Goal: Task Accomplishment & Management: Complete application form

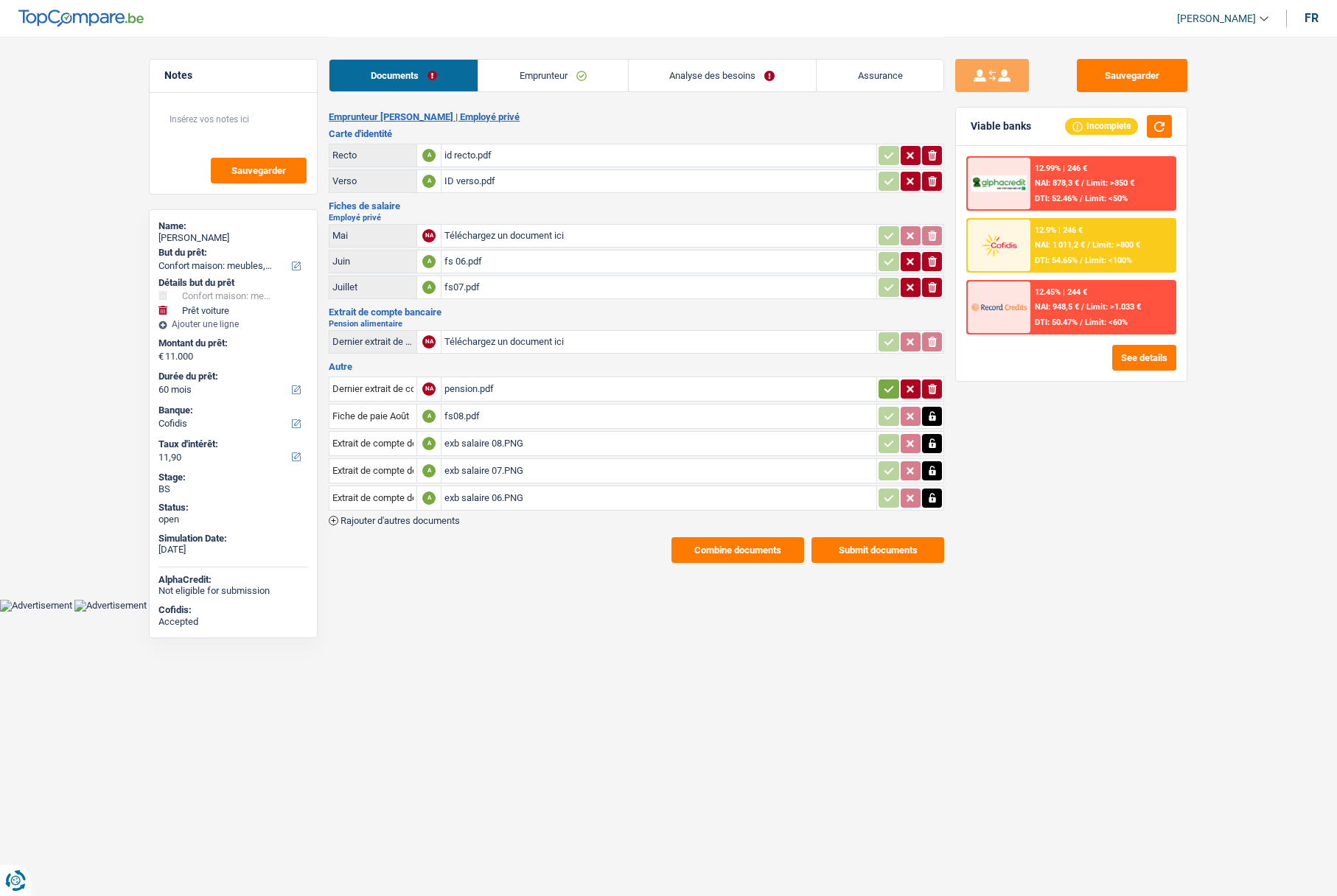
select select "household"
select select "car"
select select "60"
select select "cofidis"
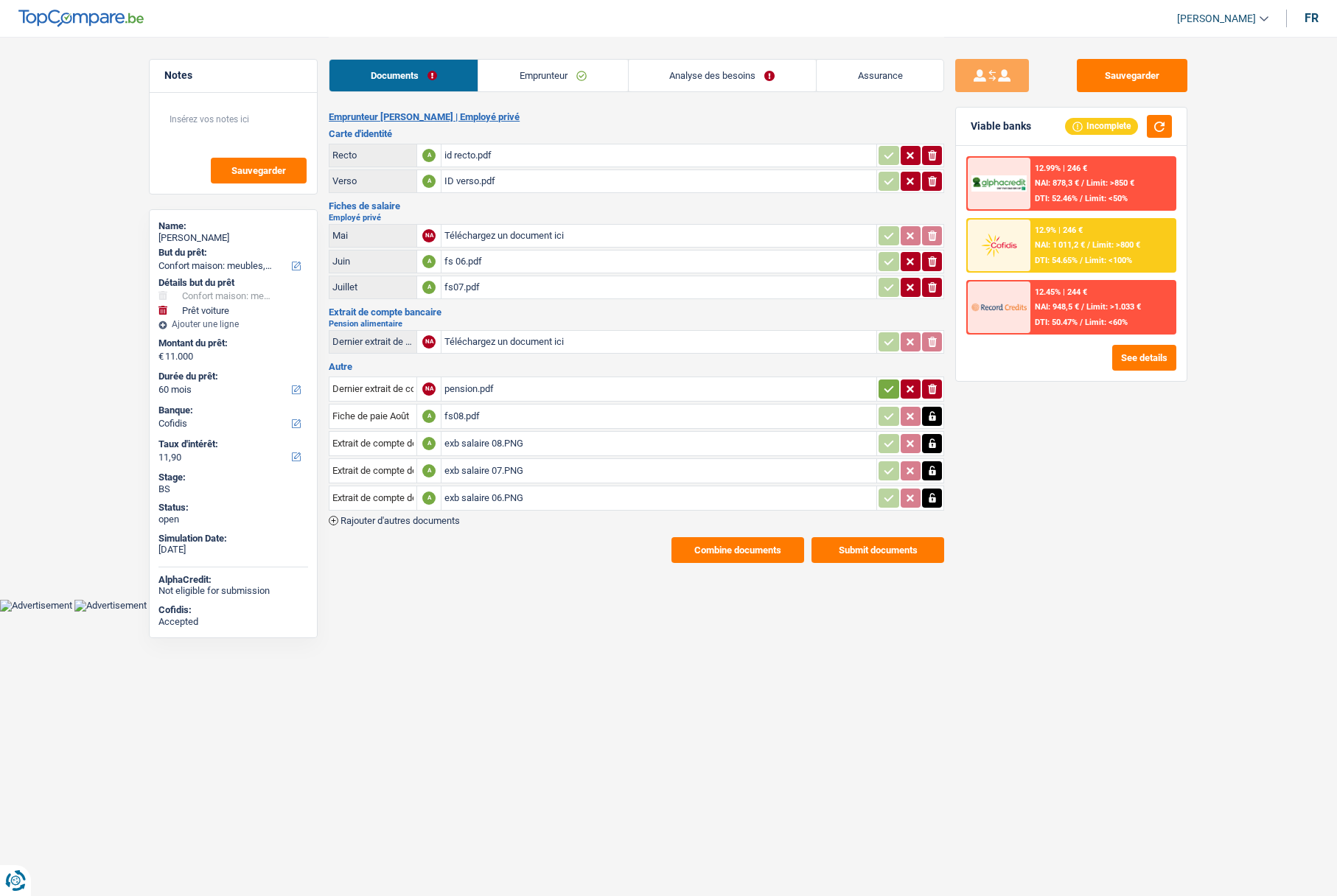
click at [181, 239] on div "Amy Lott" at bounding box center [233, 238] width 150 height 12
copy div "Amy Lott"
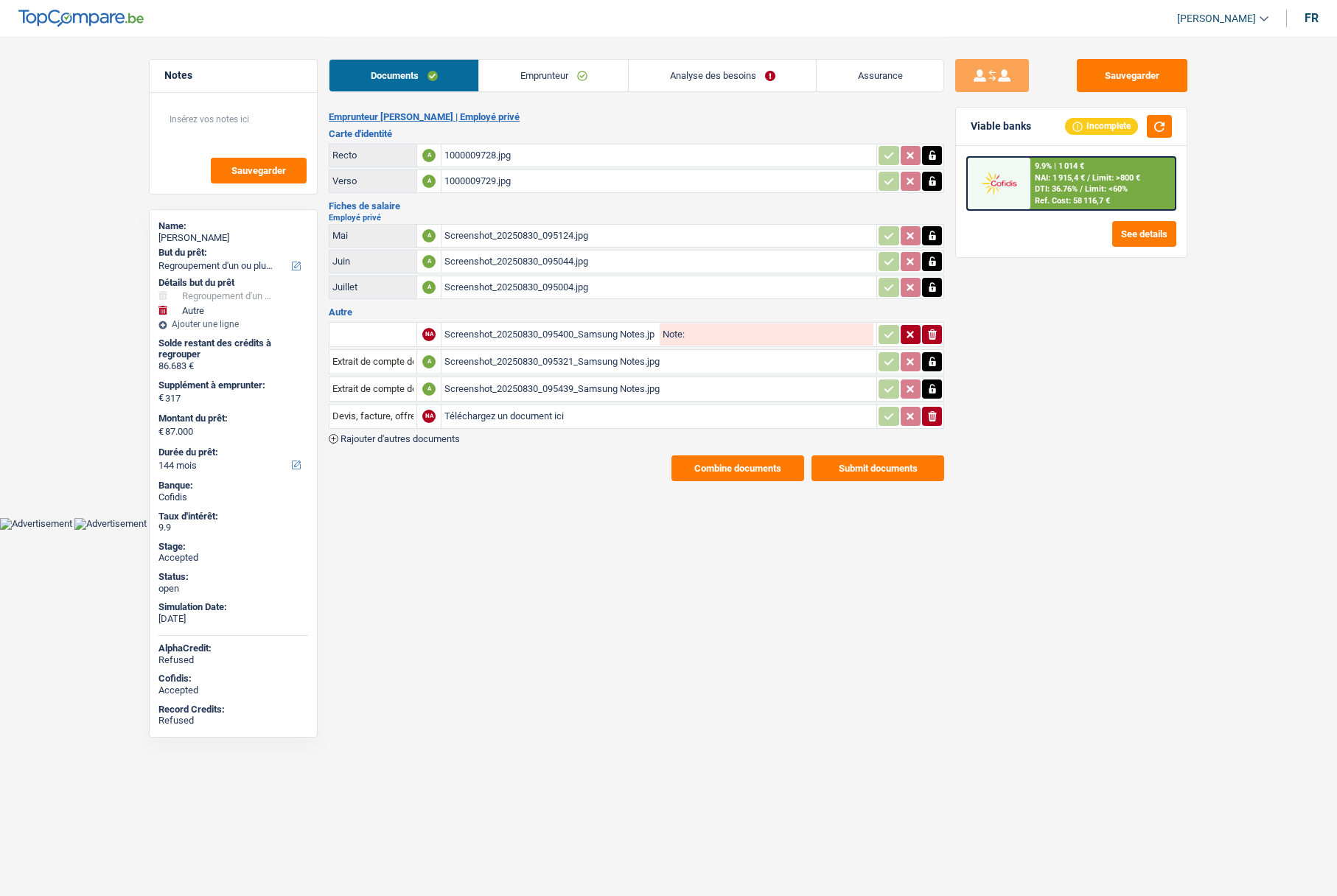
select select "refinancing"
select select "other"
select select "144"
click at [550, 85] on link "Emprunteur" at bounding box center [554, 75] width 149 height 32
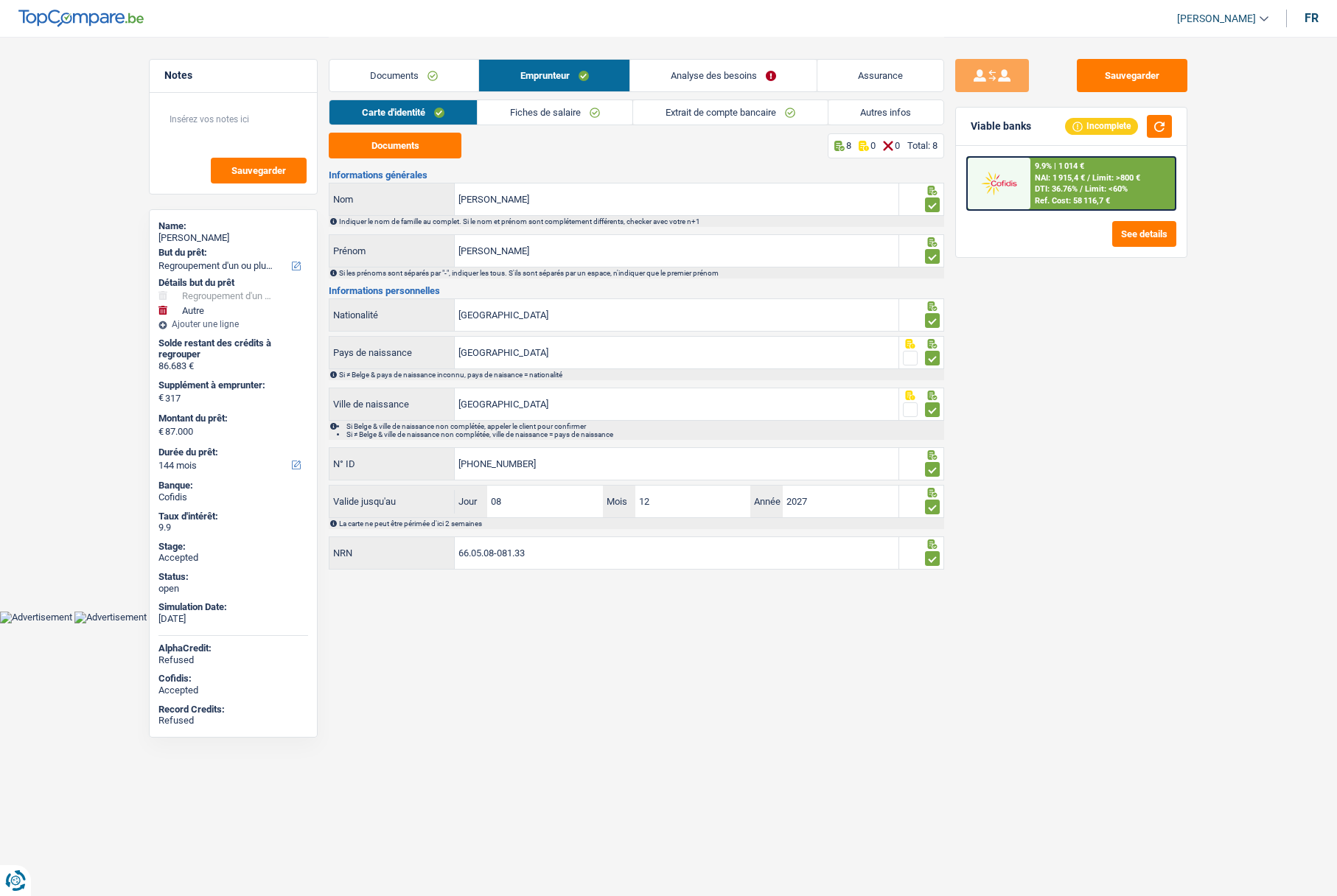
click at [901, 84] on link "Assurance" at bounding box center [879, 75] width 126 height 32
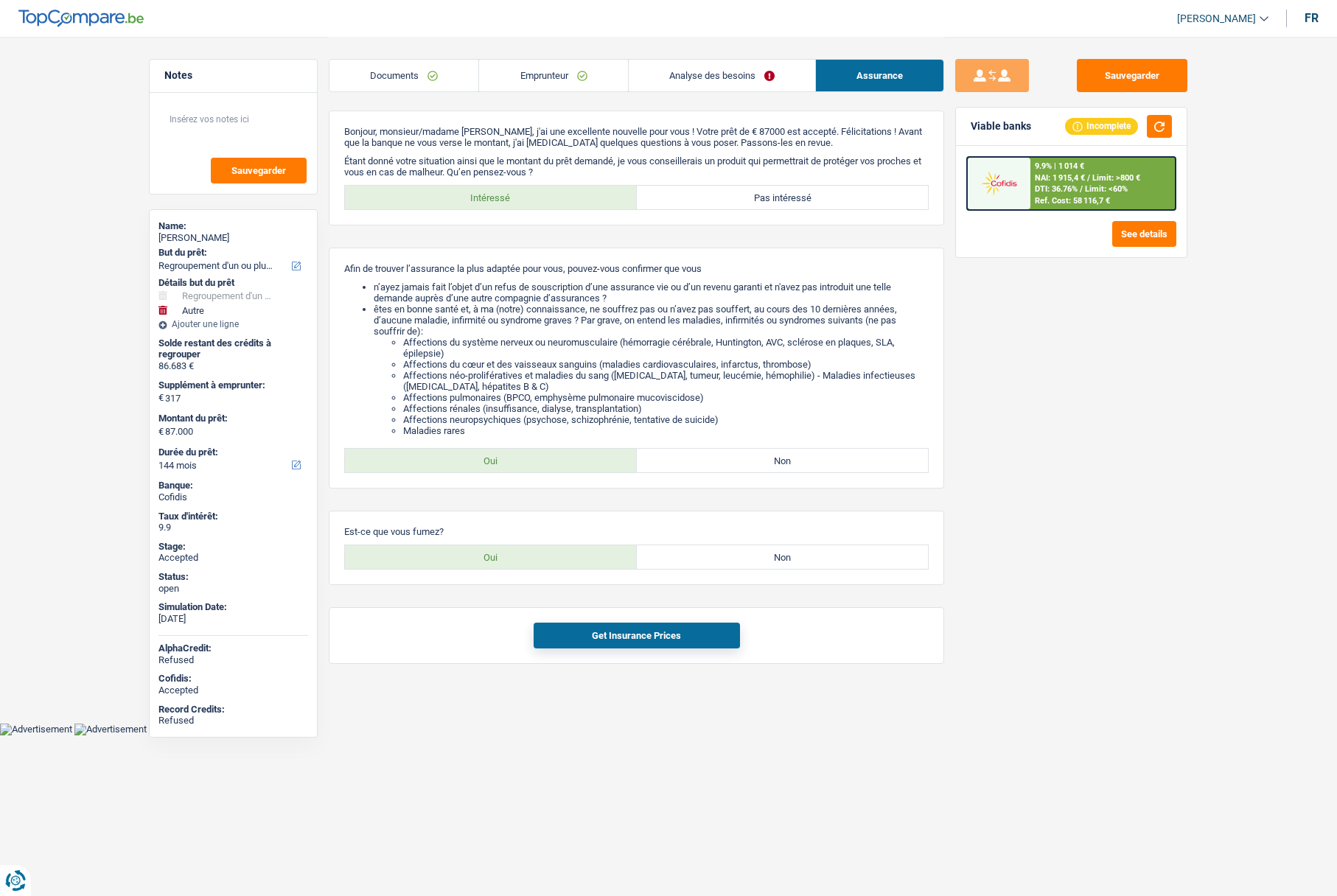
click at [403, 87] on link "Documents" at bounding box center [404, 75] width 149 height 32
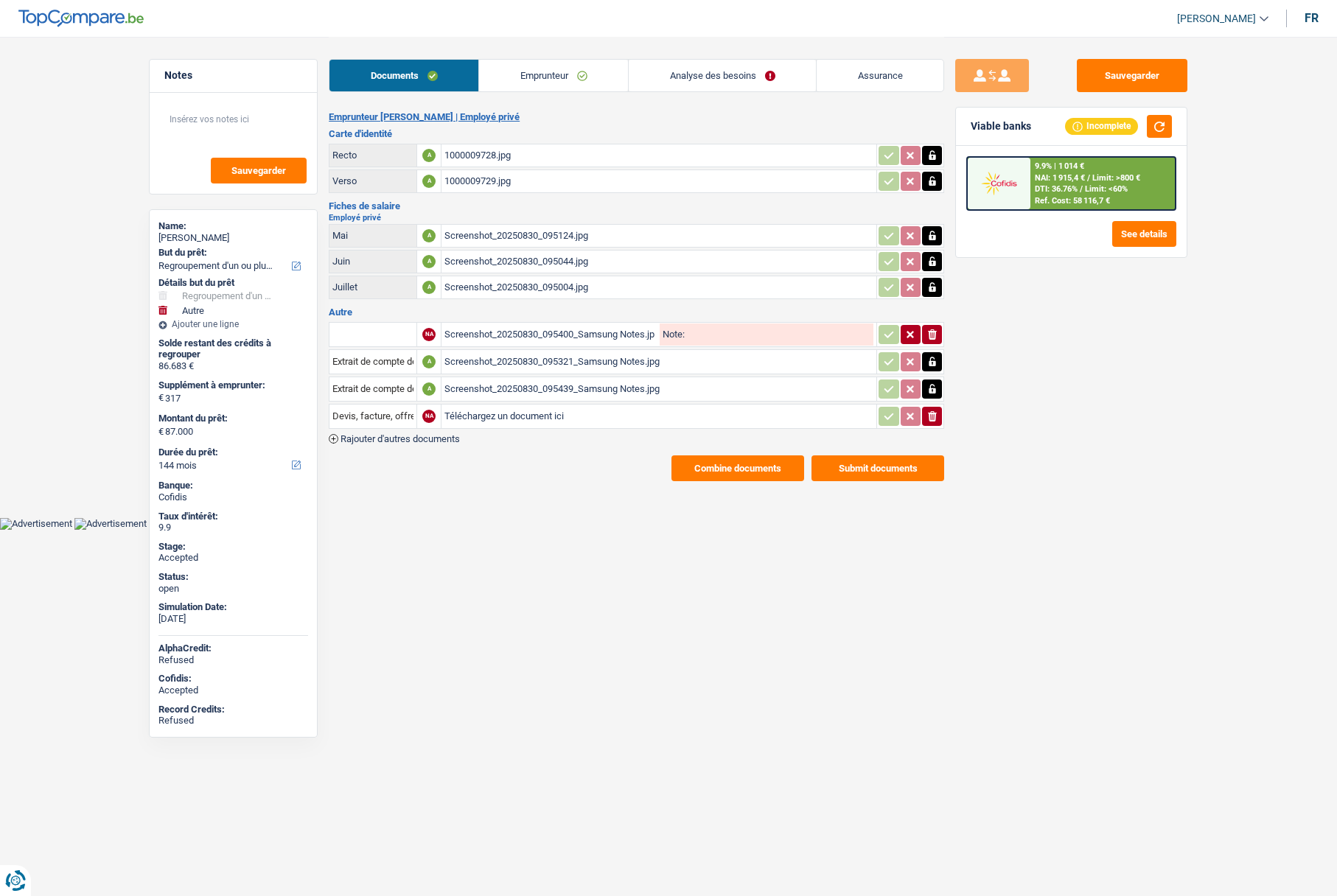
click at [717, 84] on link "Analyse des besoins" at bounding box center [722, 75] width 187 height 32
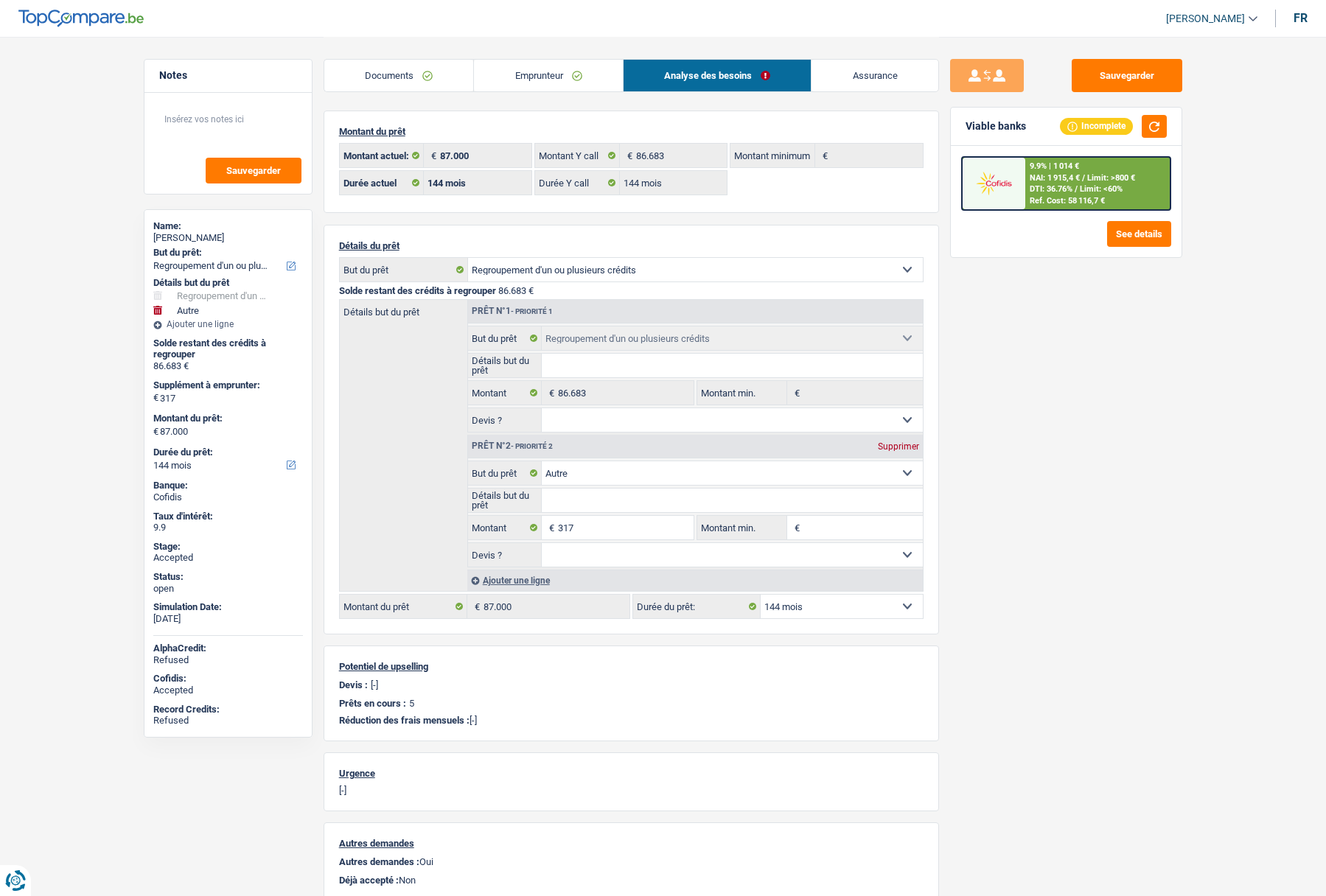
click at [828, 595] on select "12 mois 18 mois 24 mois 30 mois 36 mois 42 mois 48 mois 60 mois 72 mois 84 mois…" at bounding box center [841, 606] width 162 height 23
select select "120"
click at [760, 595] on select "12 mois 18 mois 24 mois 30 mois 36 mois 42 mois 48 mois 60 mois 72 mois 84 mois…" at bounding box center [841, 606] width 162 height 23
select select "120"
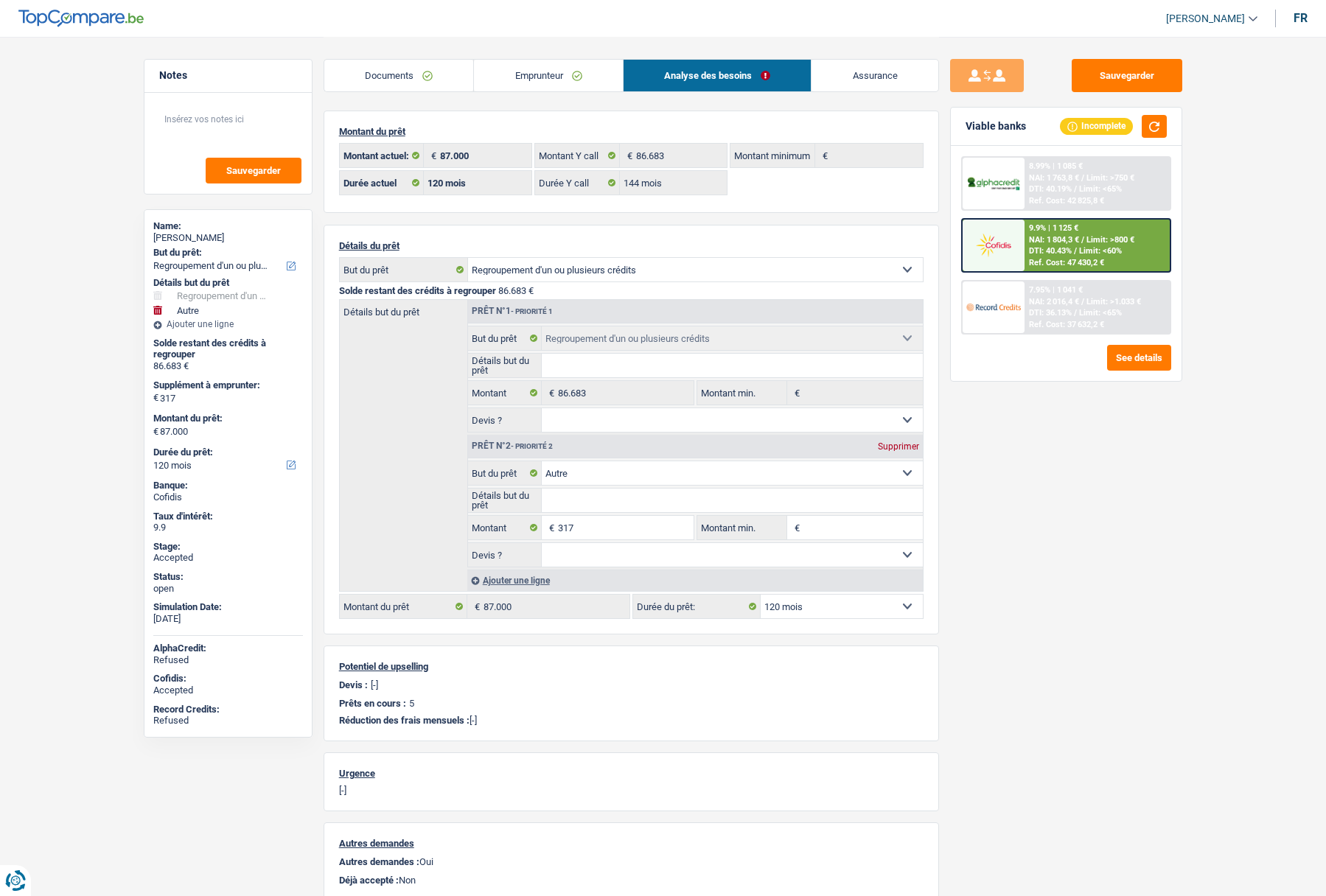
click at [823, 612] on select "12 mois 18 mois 24 mois 30 mois 36 mois 42 mois 48 mois 60 mois 72 mois 84 mois…" at bounding box center [841, 606] width 162 height 23
select select "144"
click at [760, 595] on select "12 mois 18 mois 24 mois 30 mois 36 mois 42 mois 48 mois 60 mois 72 mois 84 mois…" at bounding box center [841, 606] width 162 height 23
select select "144"
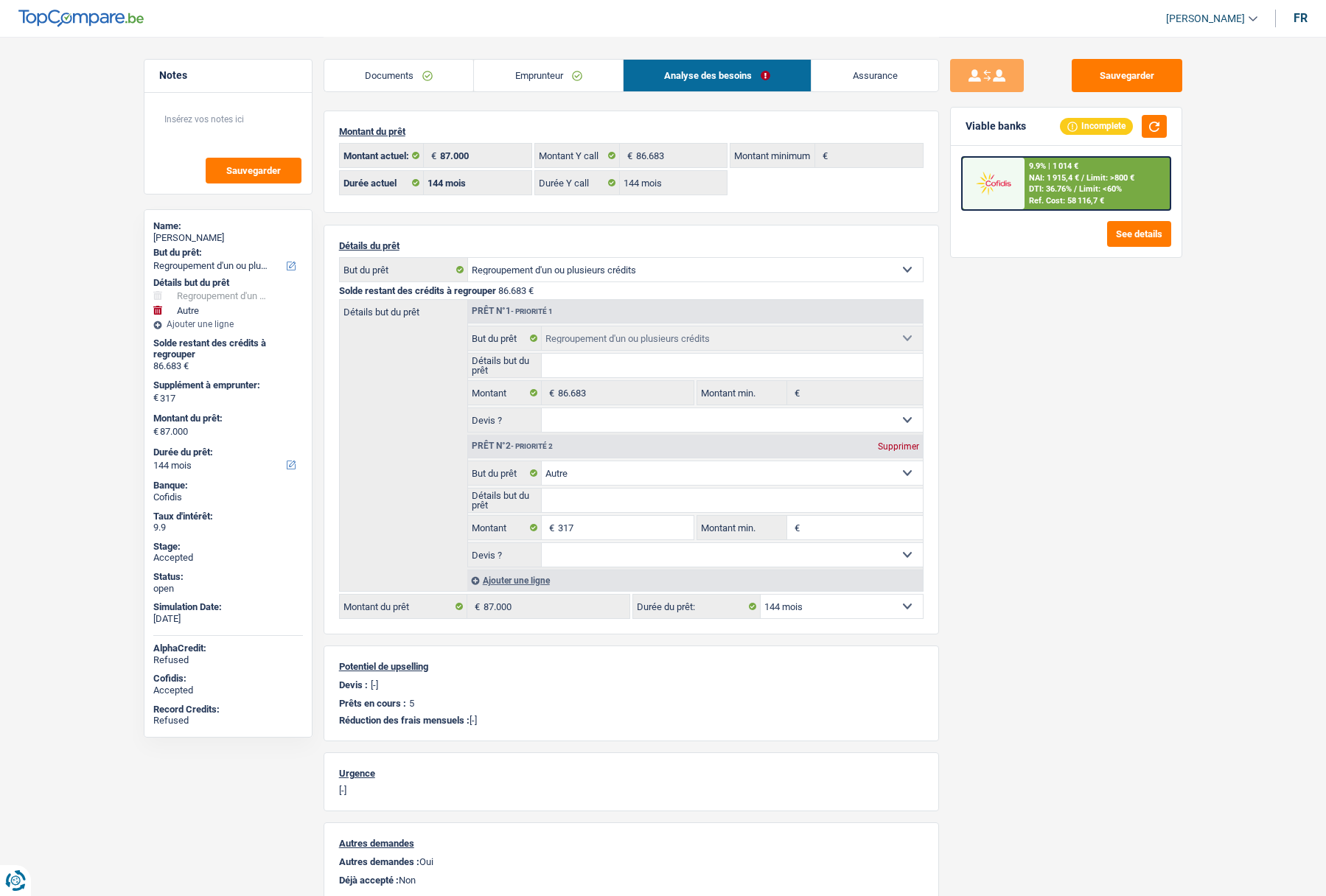
click at [399, 87] on link "Documents" at bounding box center [399, 75] width 150 height 32
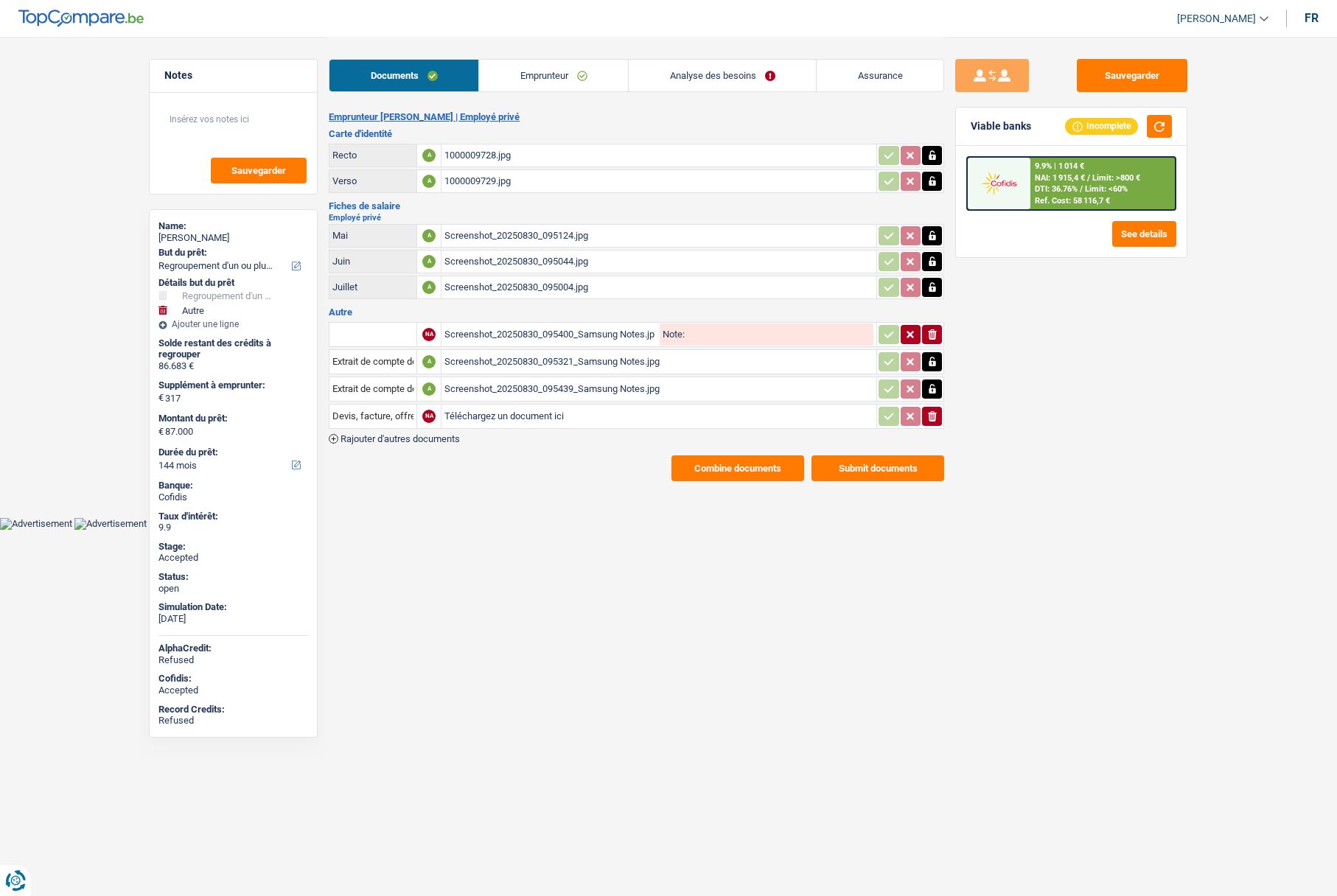
click at [559, 75] on link "Emprunteur" at bounding box center [554, 75] width 149 height 32
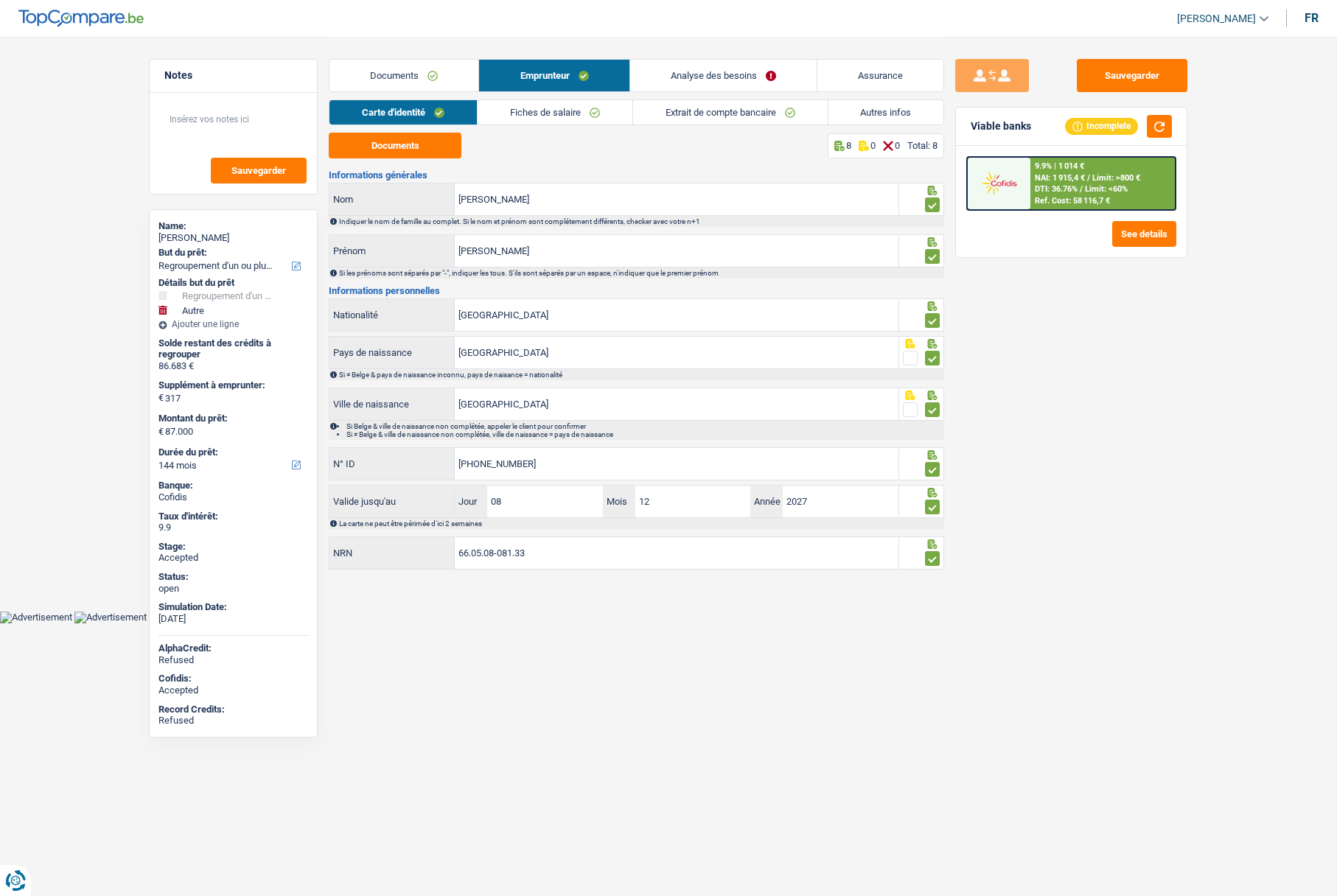
click at [701, 72] on link "Analyse des besoins" at bounding box center [723, 75] width 186 height 32
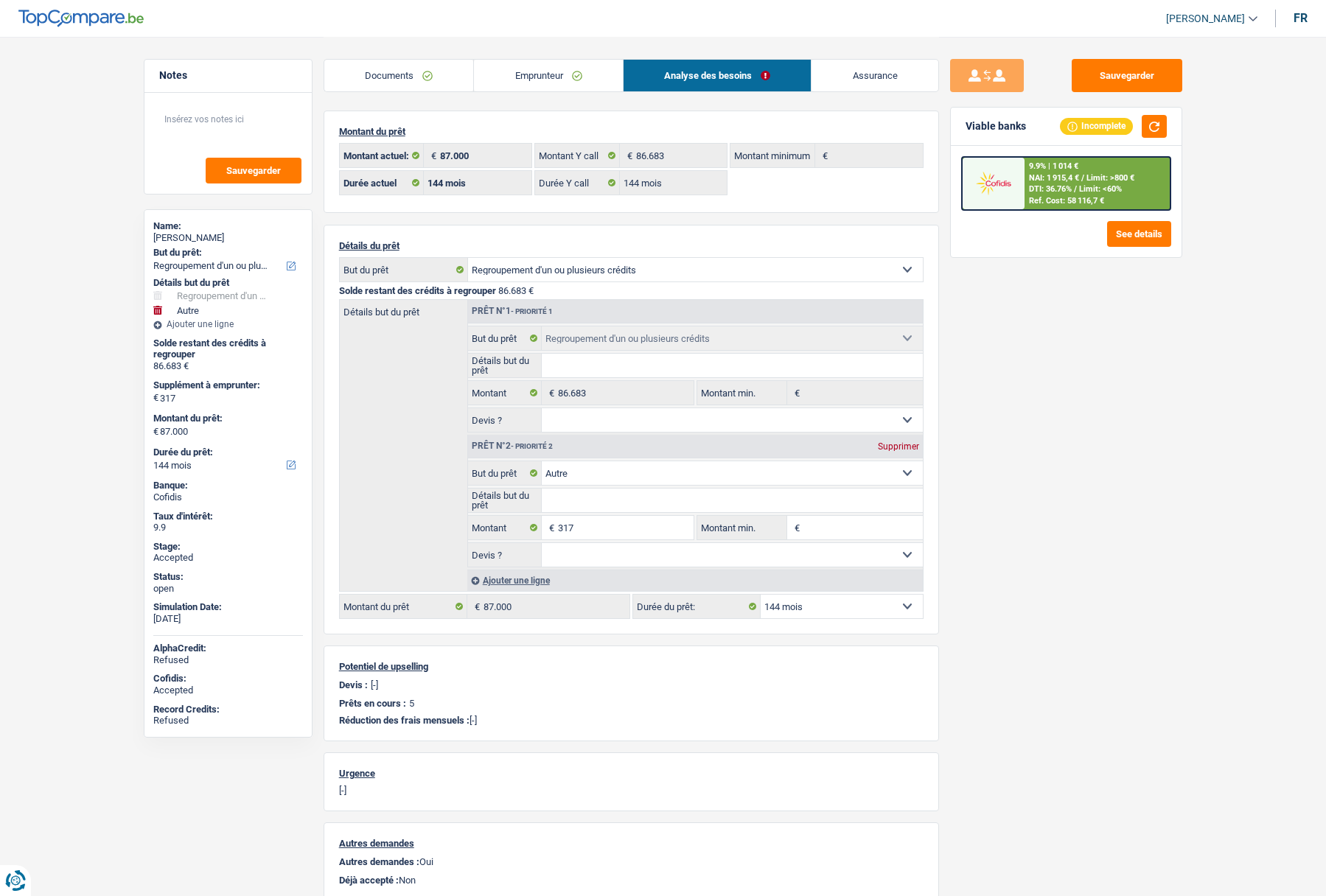
click at [519, 79] on link "Emprunteur" at bounding box center [548, 75] width 149 height 32
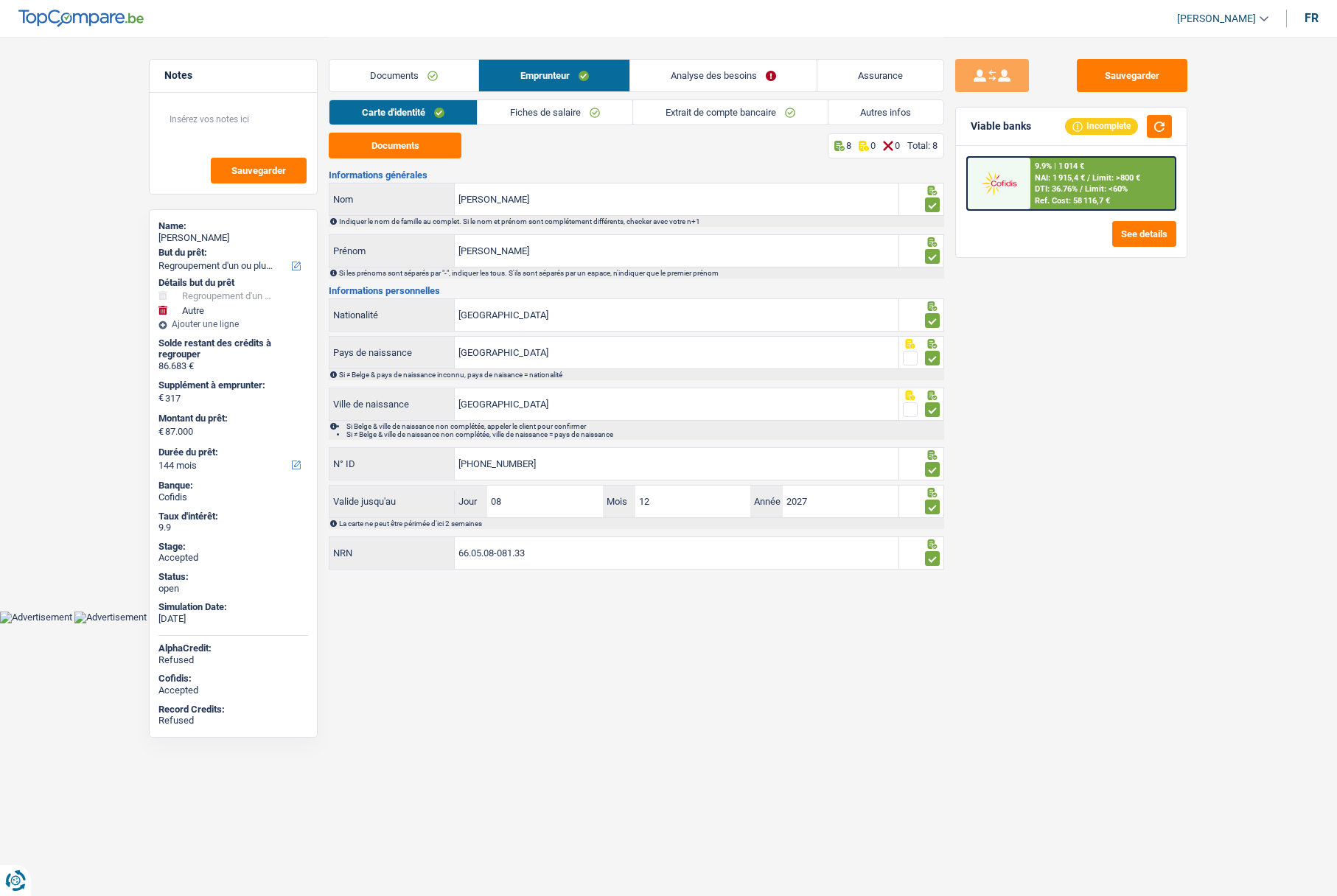
click at [867, 108] on link "Autres infos" at bounding box center [886, 113] width 115 height 24
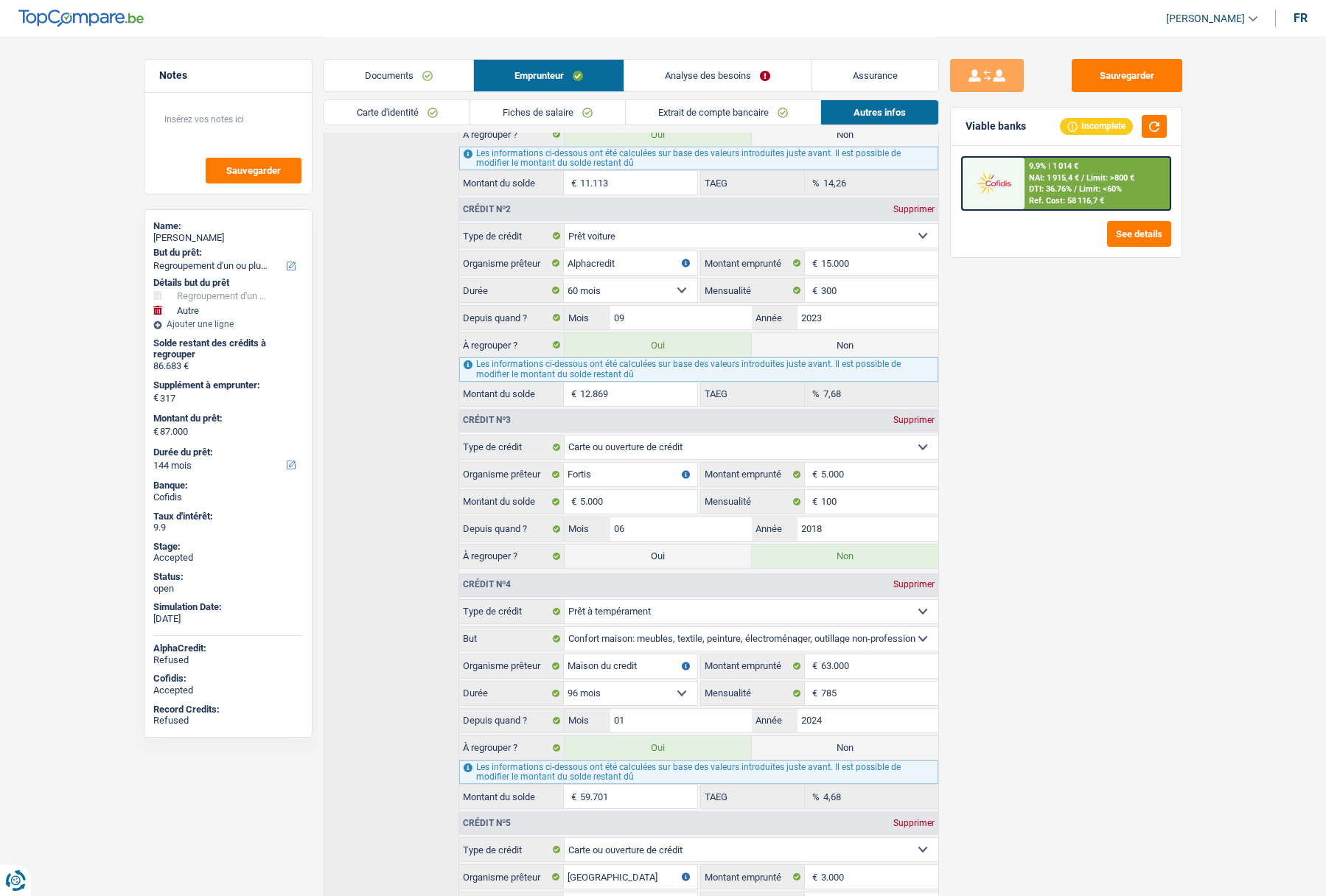
scroll to position [316, 0]
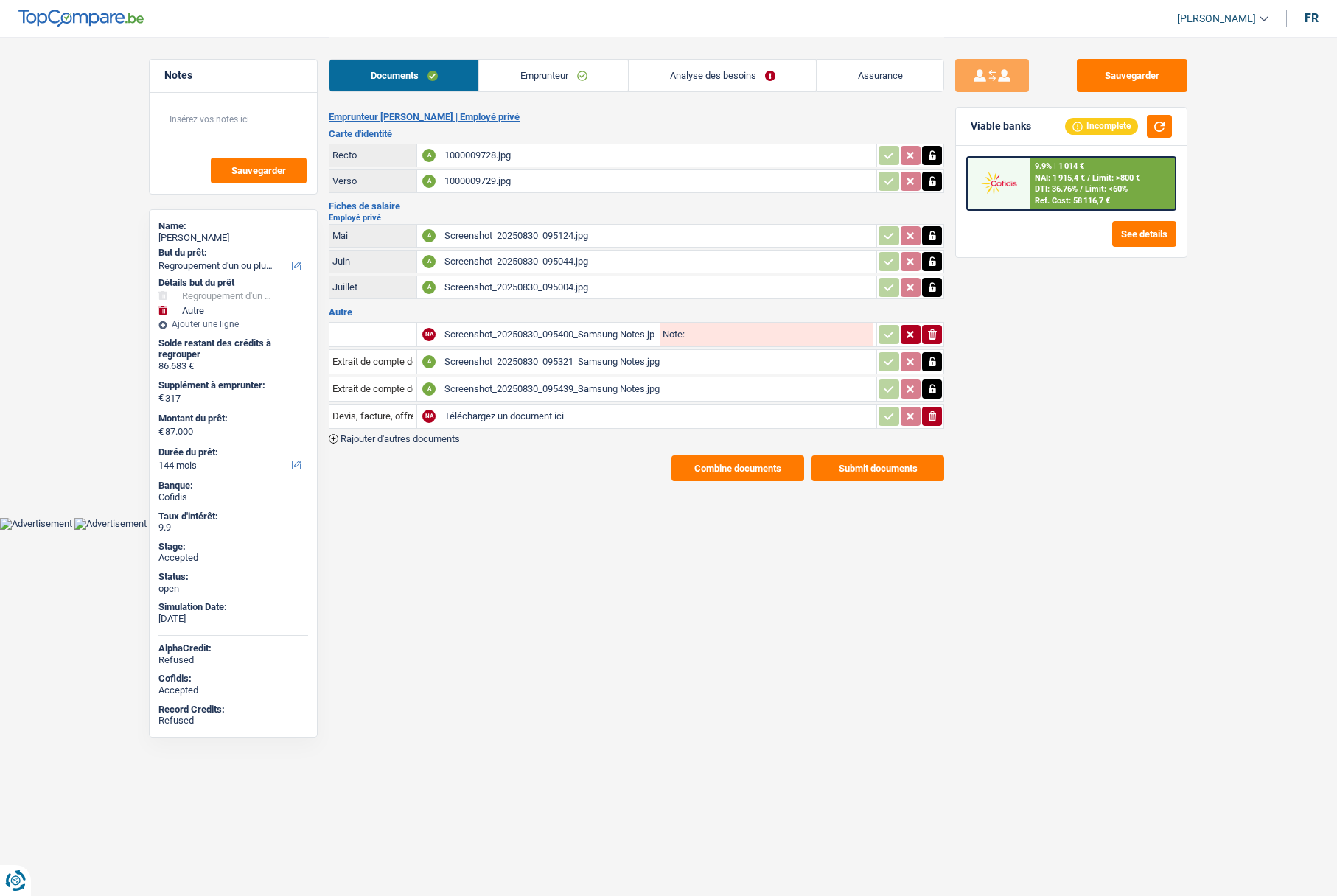
select select "refinancing"
select select "other"
select select "144"
click at [492, 362] on div "Screenshot_20250830_095321_Samsung Notes.jpg" at bounding box center [659, 362] width 429 height 22
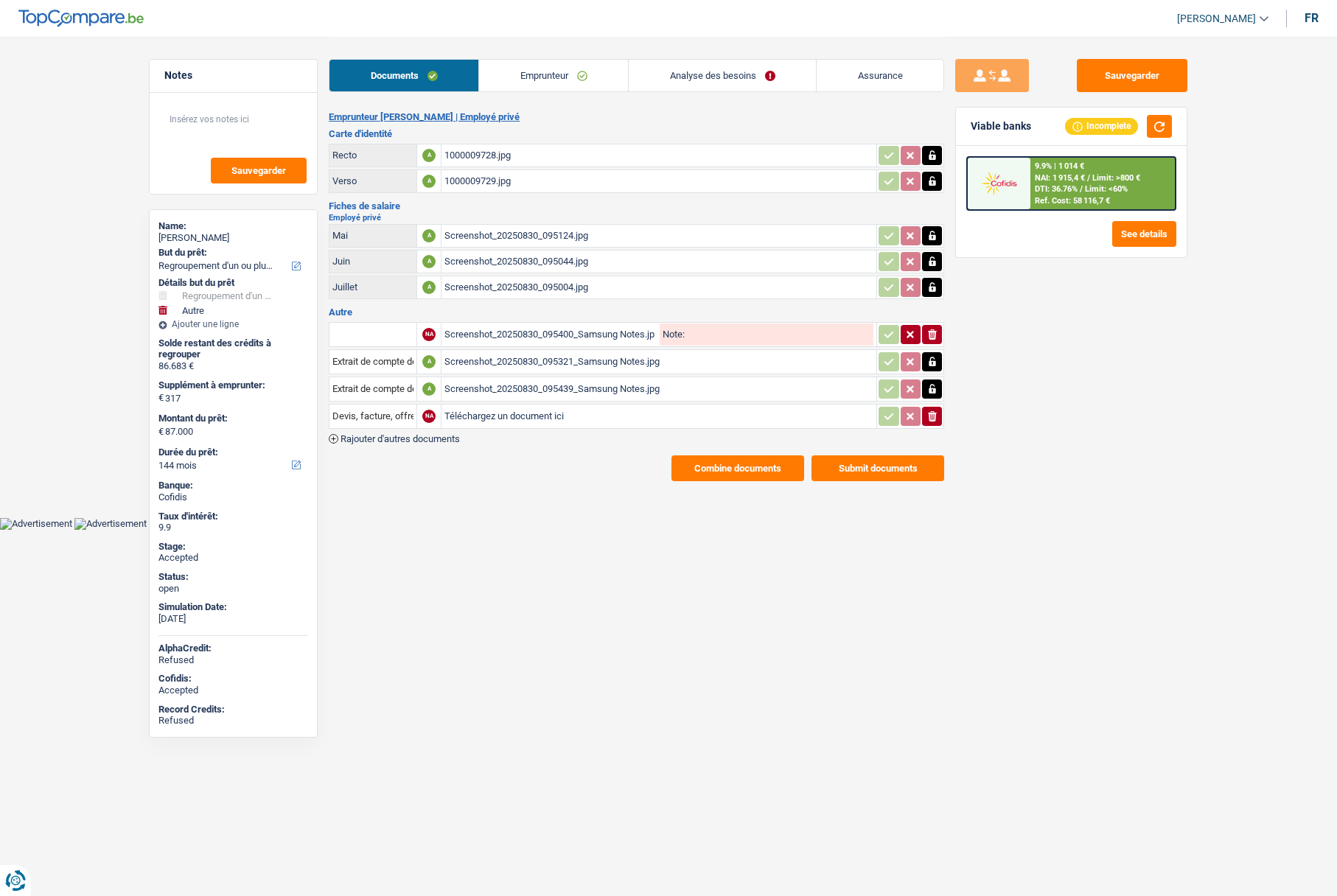
click at [537, 82] on link "Emprunteur" at bounding box center [554, 75] width 149 height 32
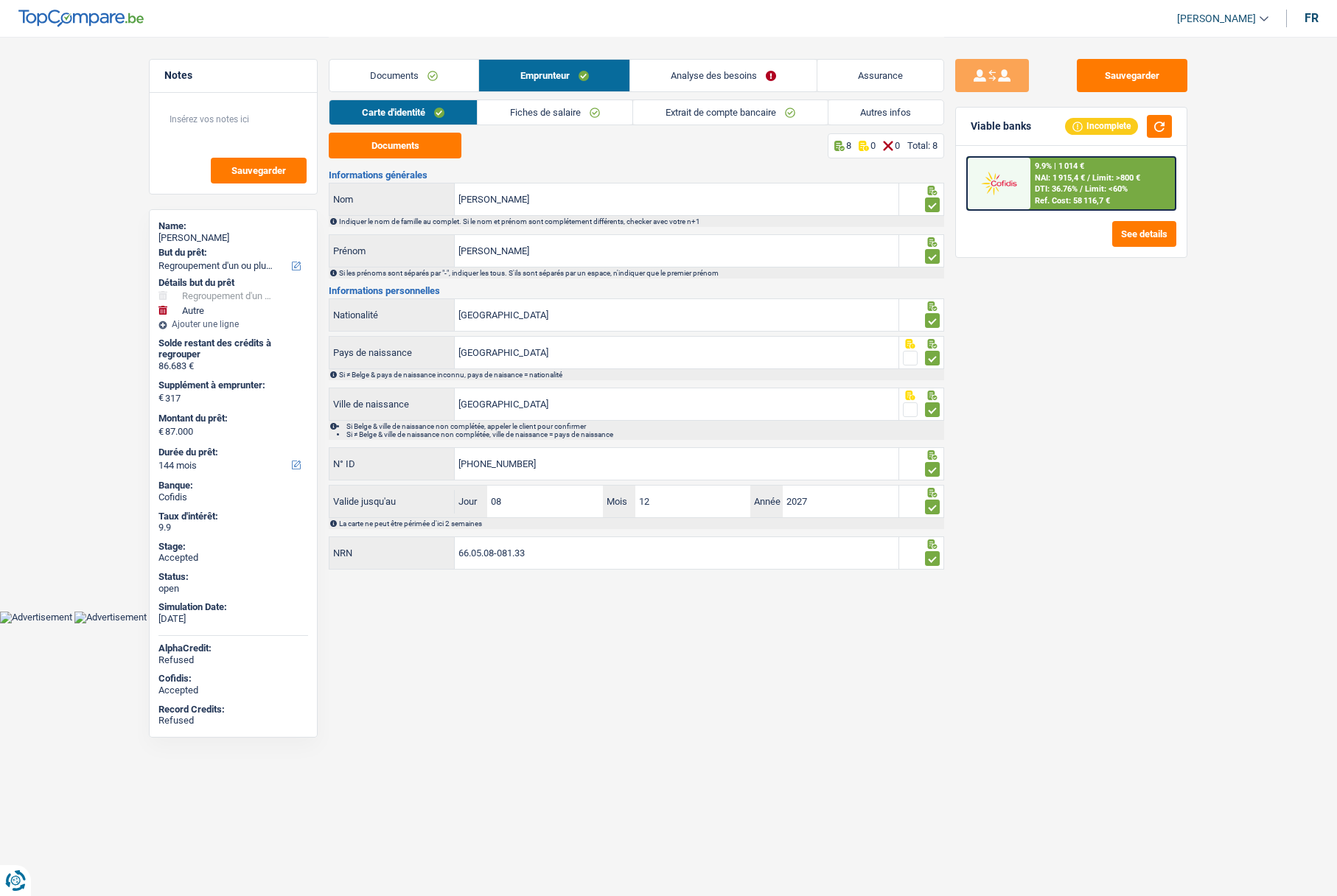
click at [870, 108] on link "Autres infos" at bounding box center [886, 113] width 115 height 24
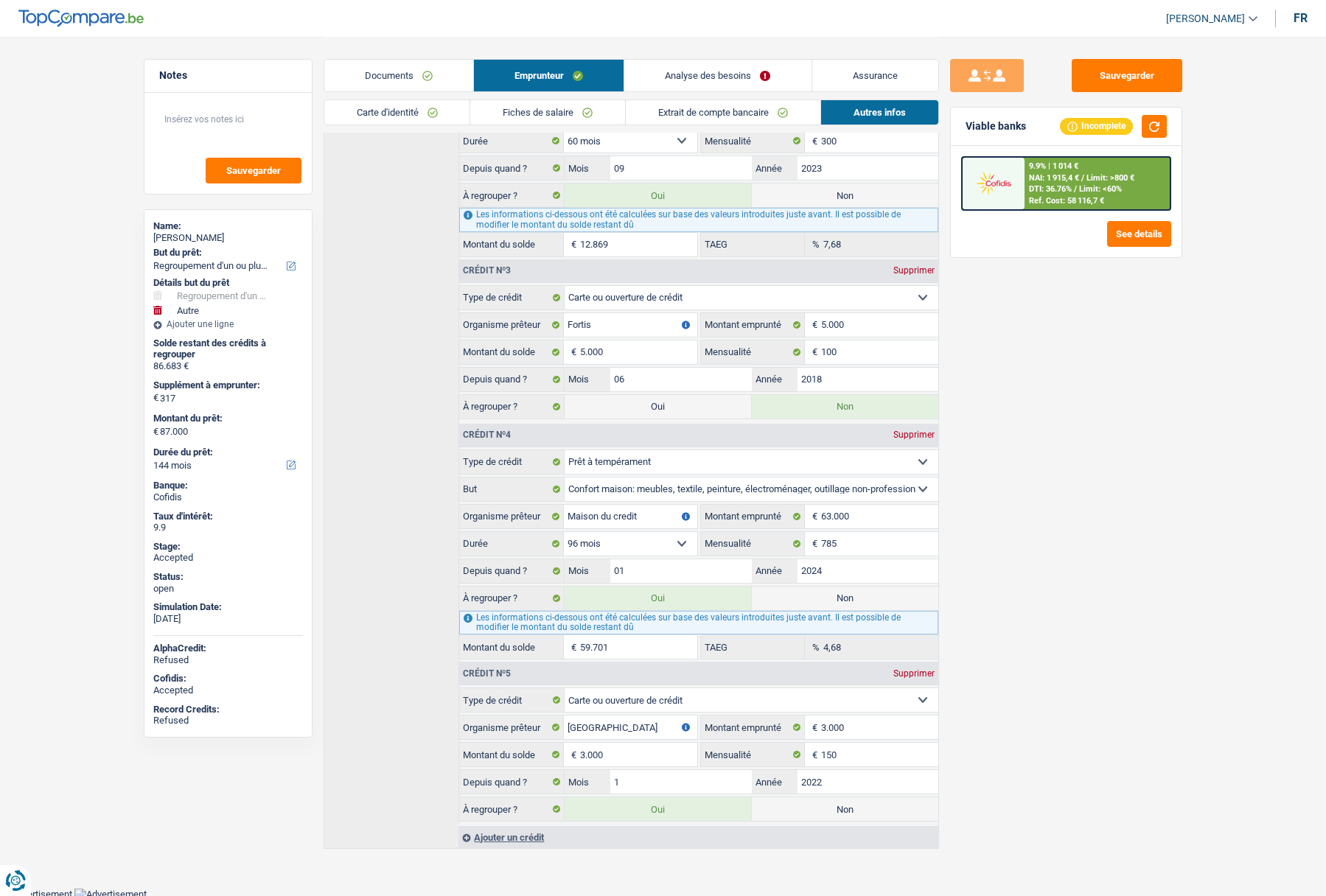
scroll to position [685, 0]
click at [1074, 179] on span "NAI: 1 915,4 €" at bounding box center [1054, 178] width 50 height 9
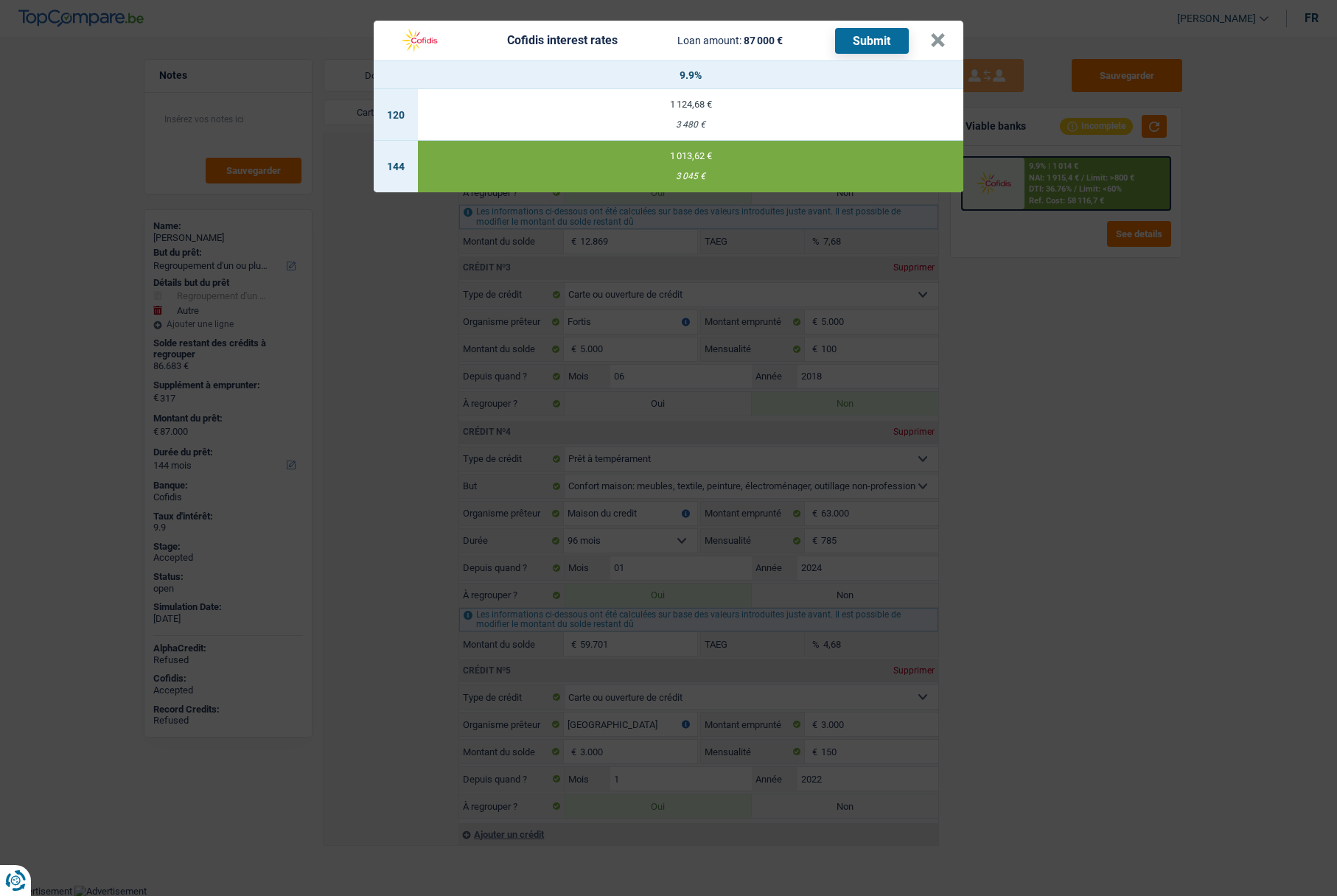
click at [689, 44] on span "Loan amount:" at bounding box center [709, 40] width 64 height 12
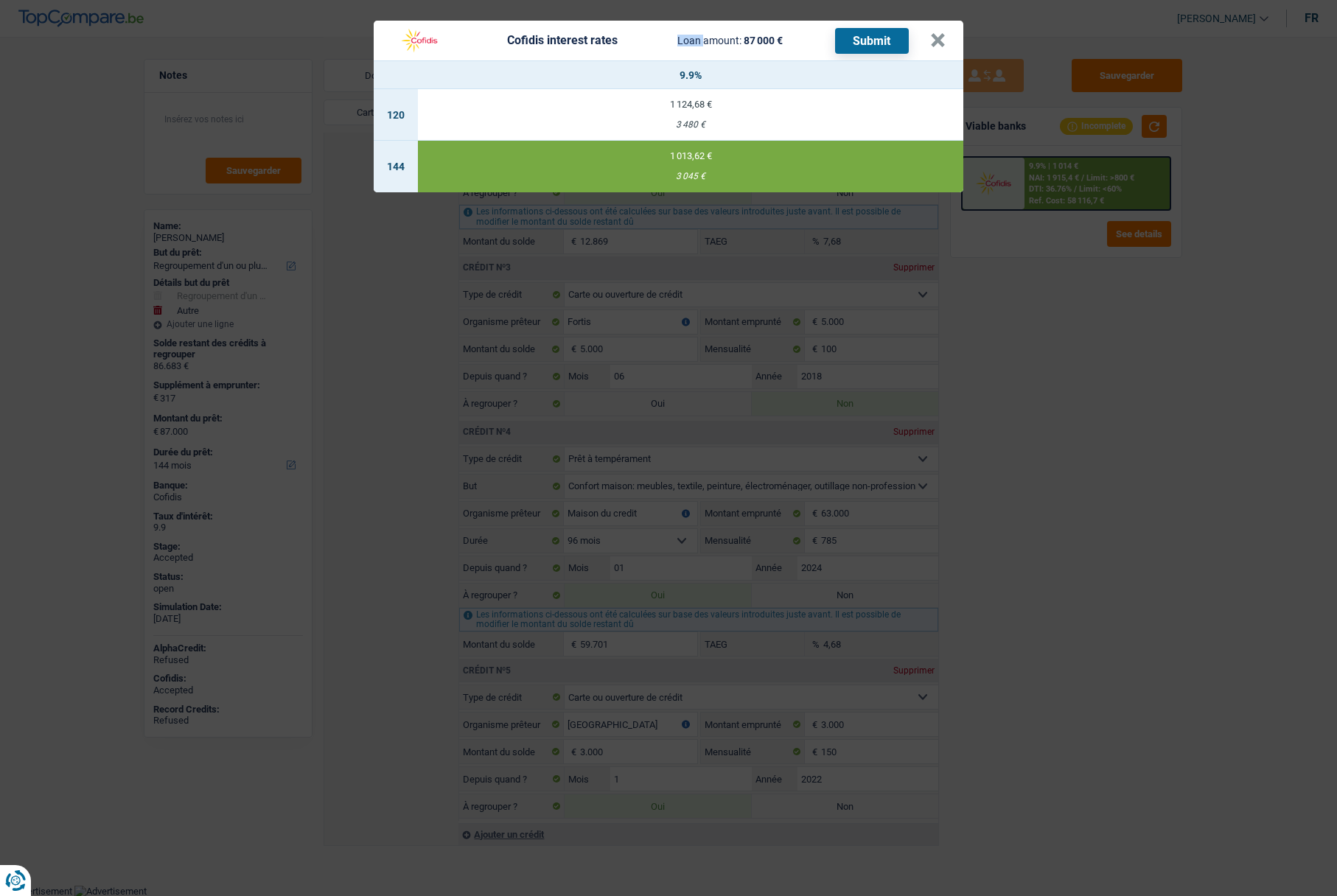
click at [689, 44] on span "Loan amount:" at bounding box center [709, 40] width 64 height 12
click at [935, 37] on button "×" at bounding box center [938, 41] width 16 height 15
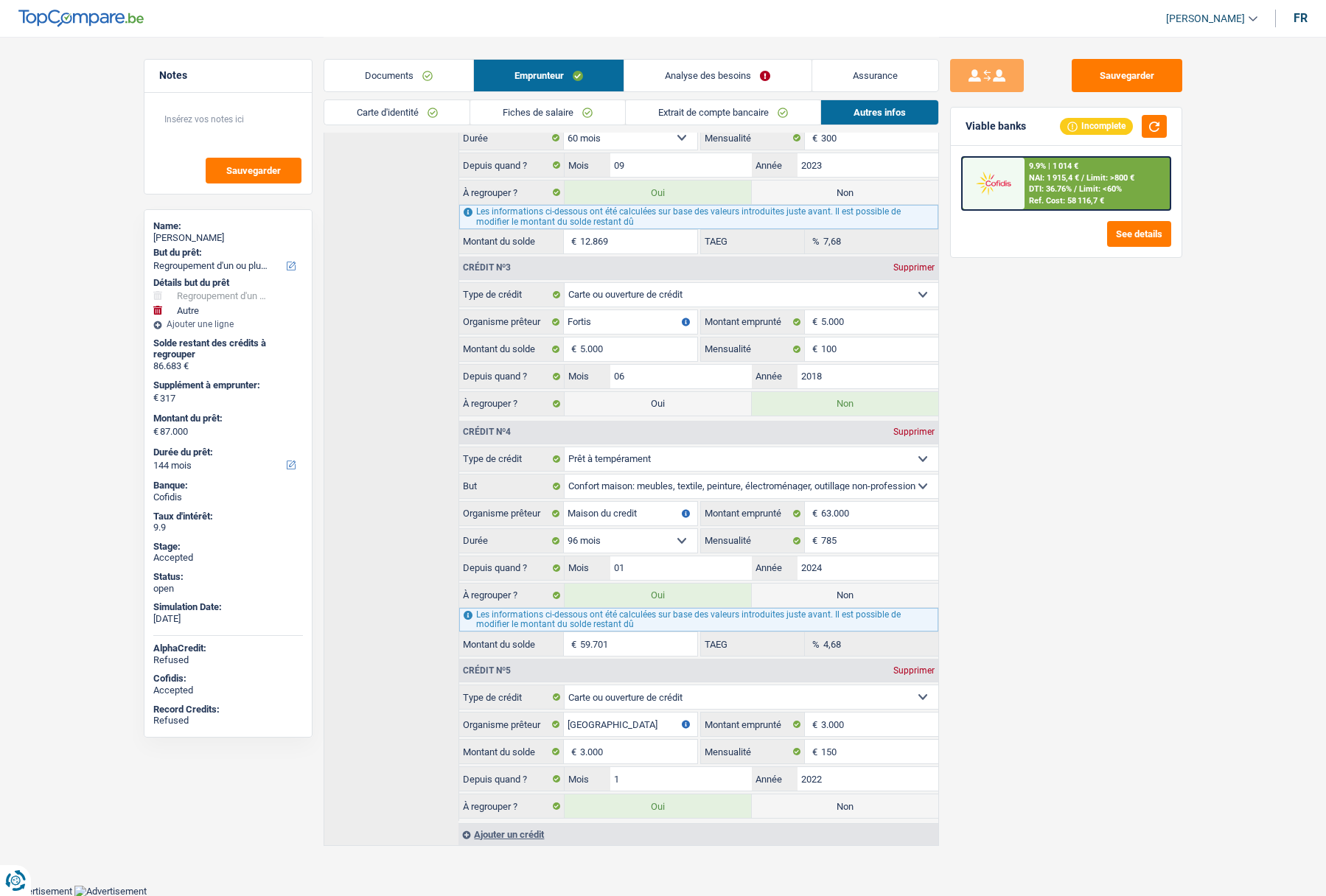
click at [416, 106] on link "Carte d'identité" at bounding box center [397, 113] width 146 height 24
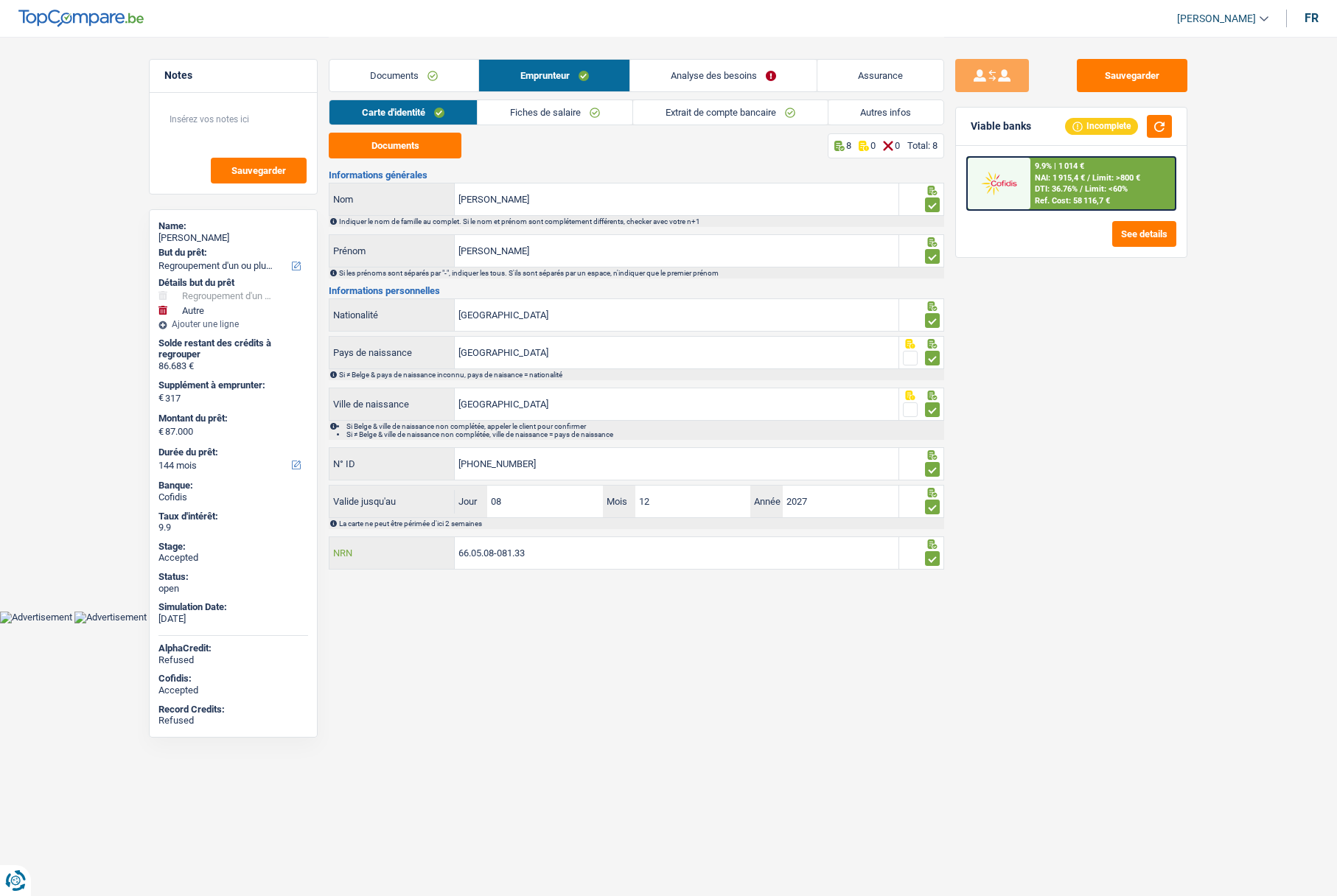
click at [498, 548] on input "66.05.08-081.33" at bounding box center [676, 553] width 444 height 32
click at [842, 120] on link "Autres infos" at bounding box center [886, 113] width 115 height 24
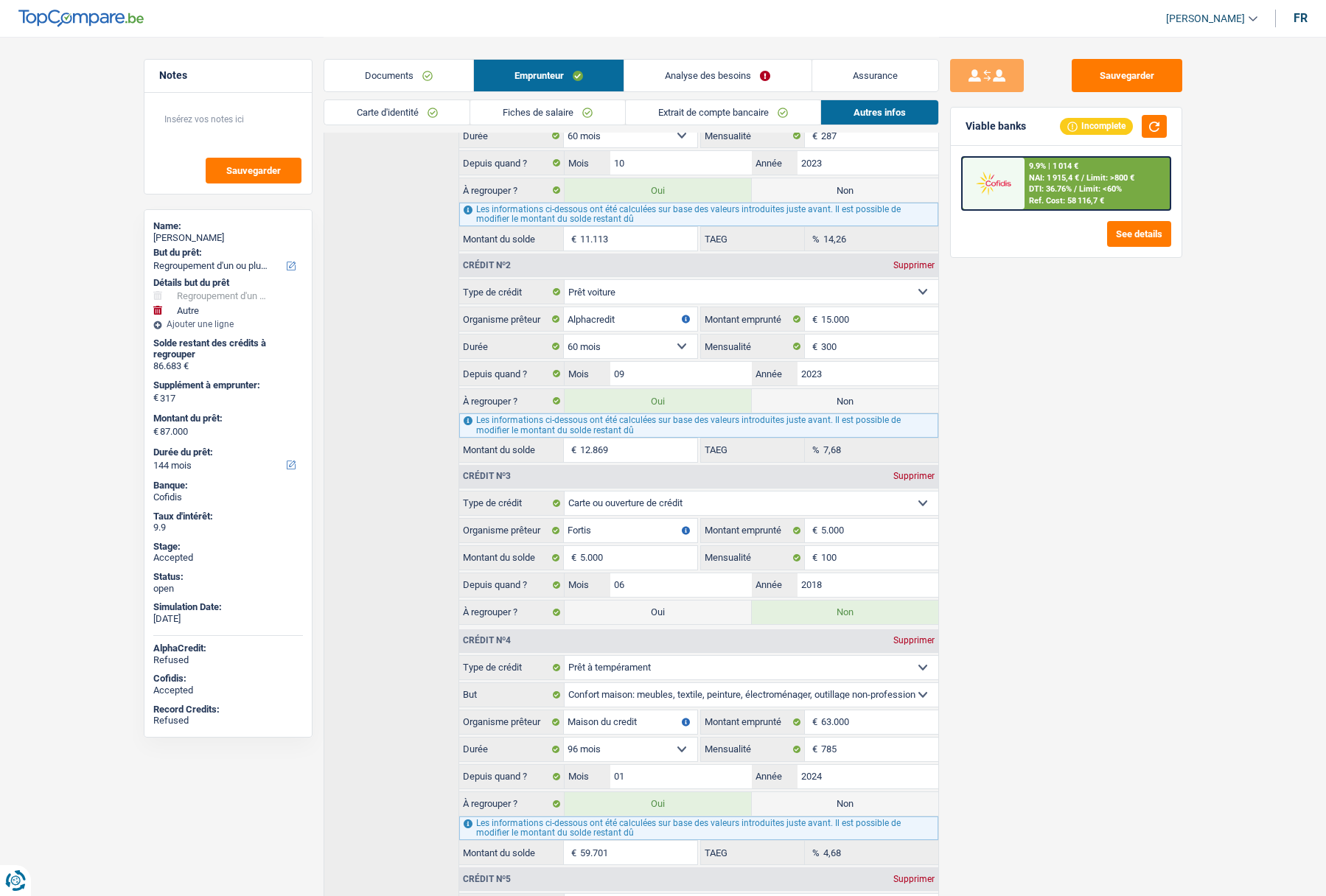
scroll to position [611, 0]
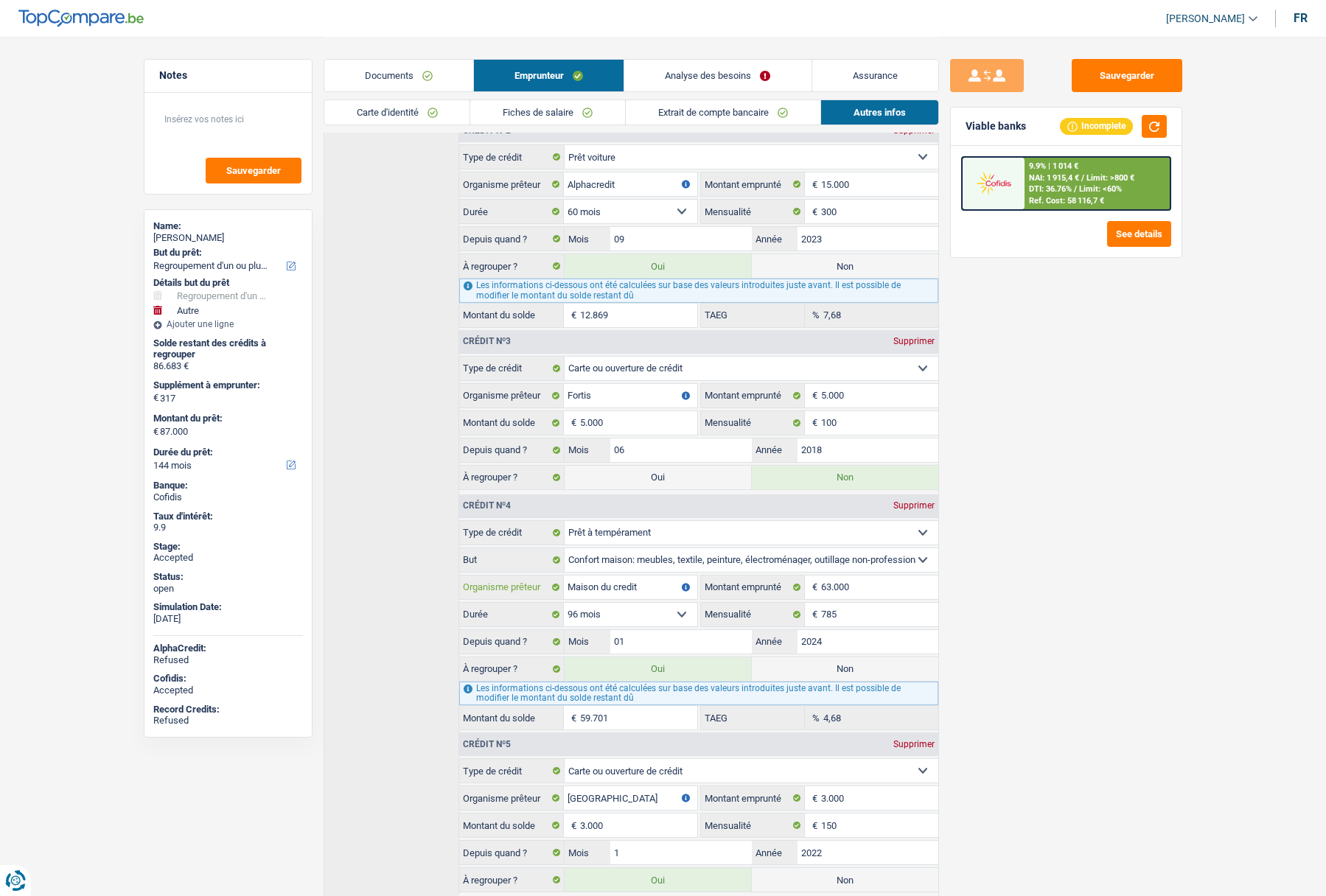
click at [617, 594] on input "Maison du credit" at bounding box center [630, 587] width 133 height 23
drag, startPoint x: 661, startPoint y: 586, endPoint x: 467, endPoint y: 594, distance: 194.2
click at [480, 594] on div "Maison du credit Organisme prêteur" at bounding box center [577, 587] width 237 height 23
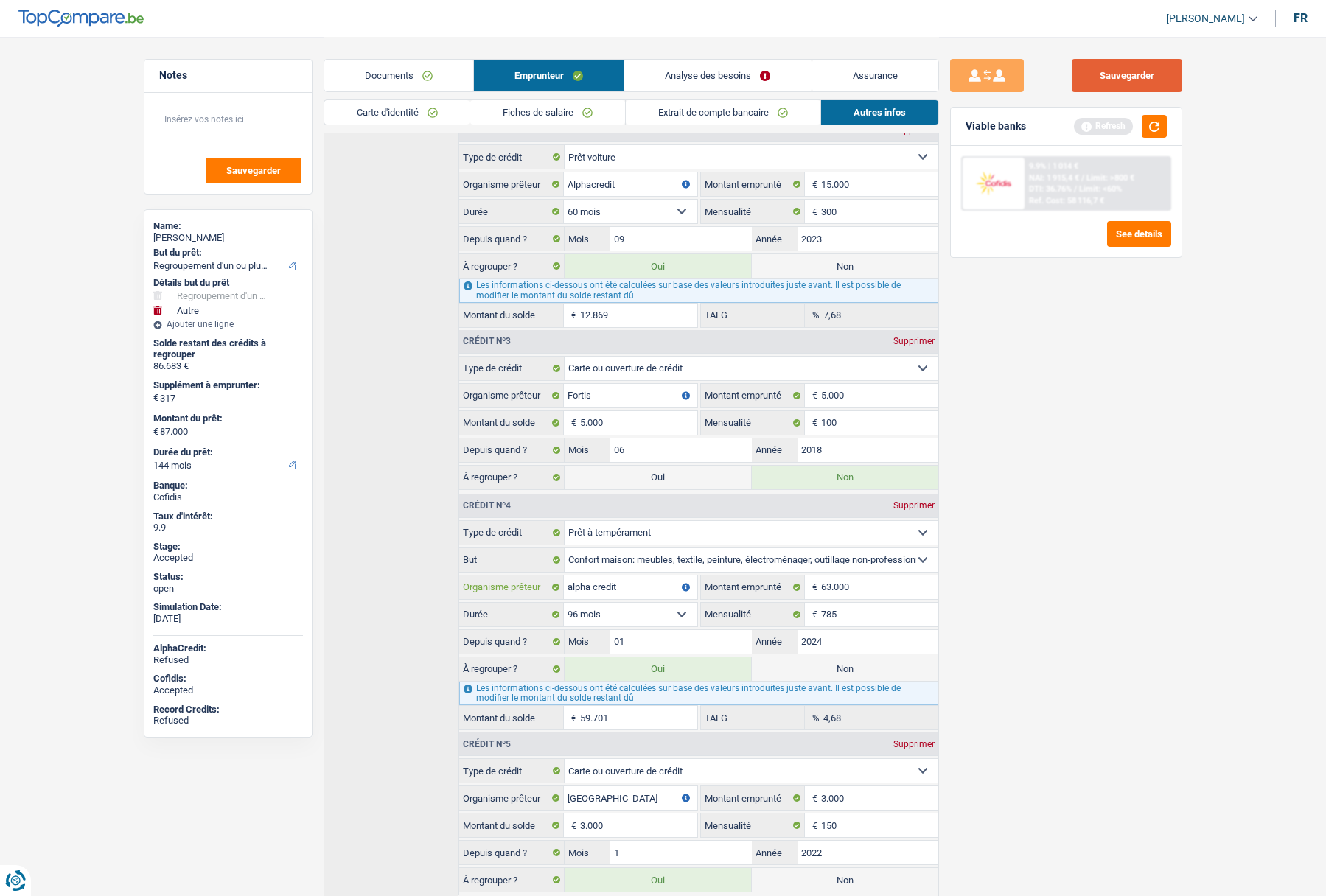
type input "alpha credit"
click at [1144, 74] on button "Sauvegarder" at bounding box center [1127, 75] width 111 height 33
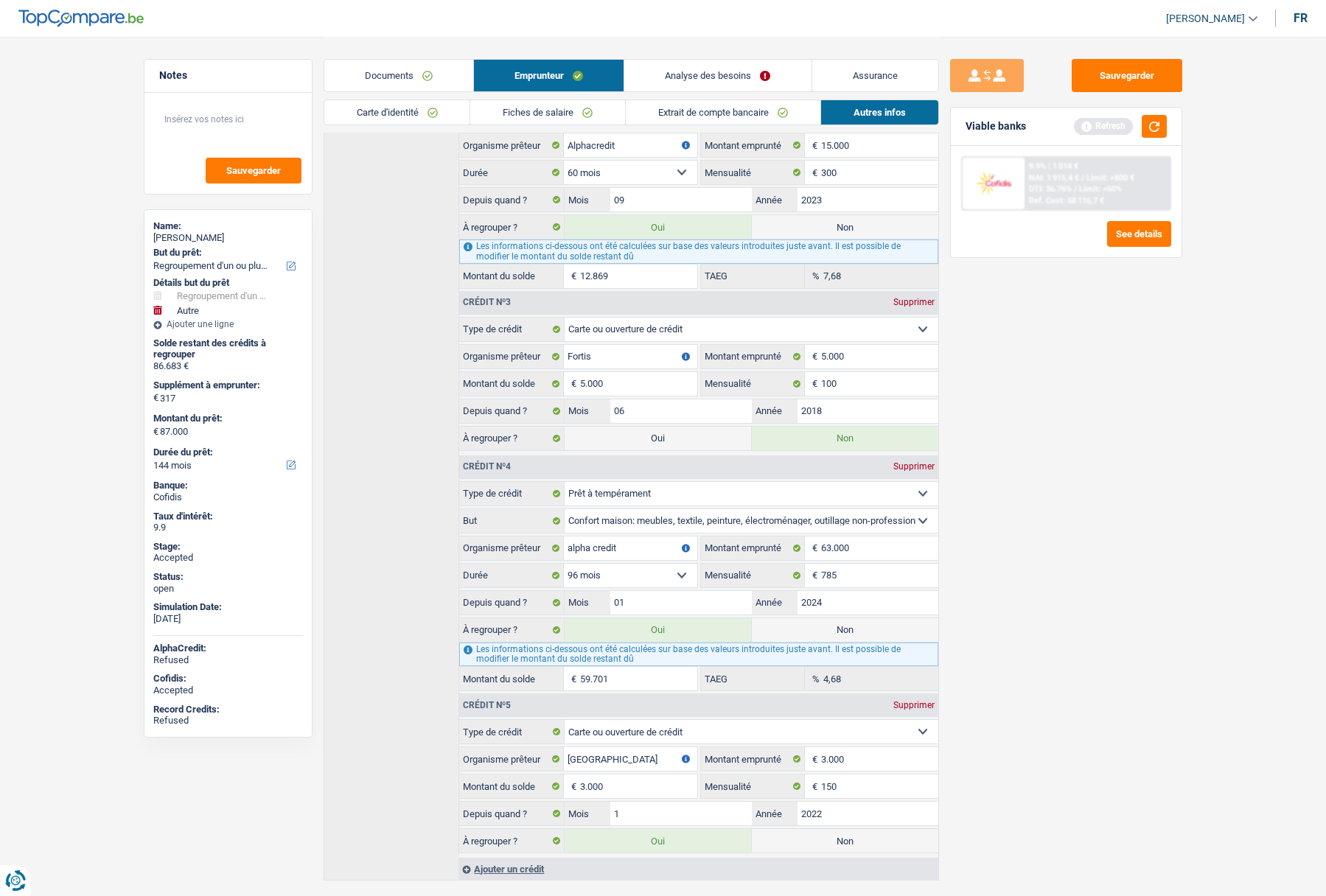
scroll to position [685, 0]
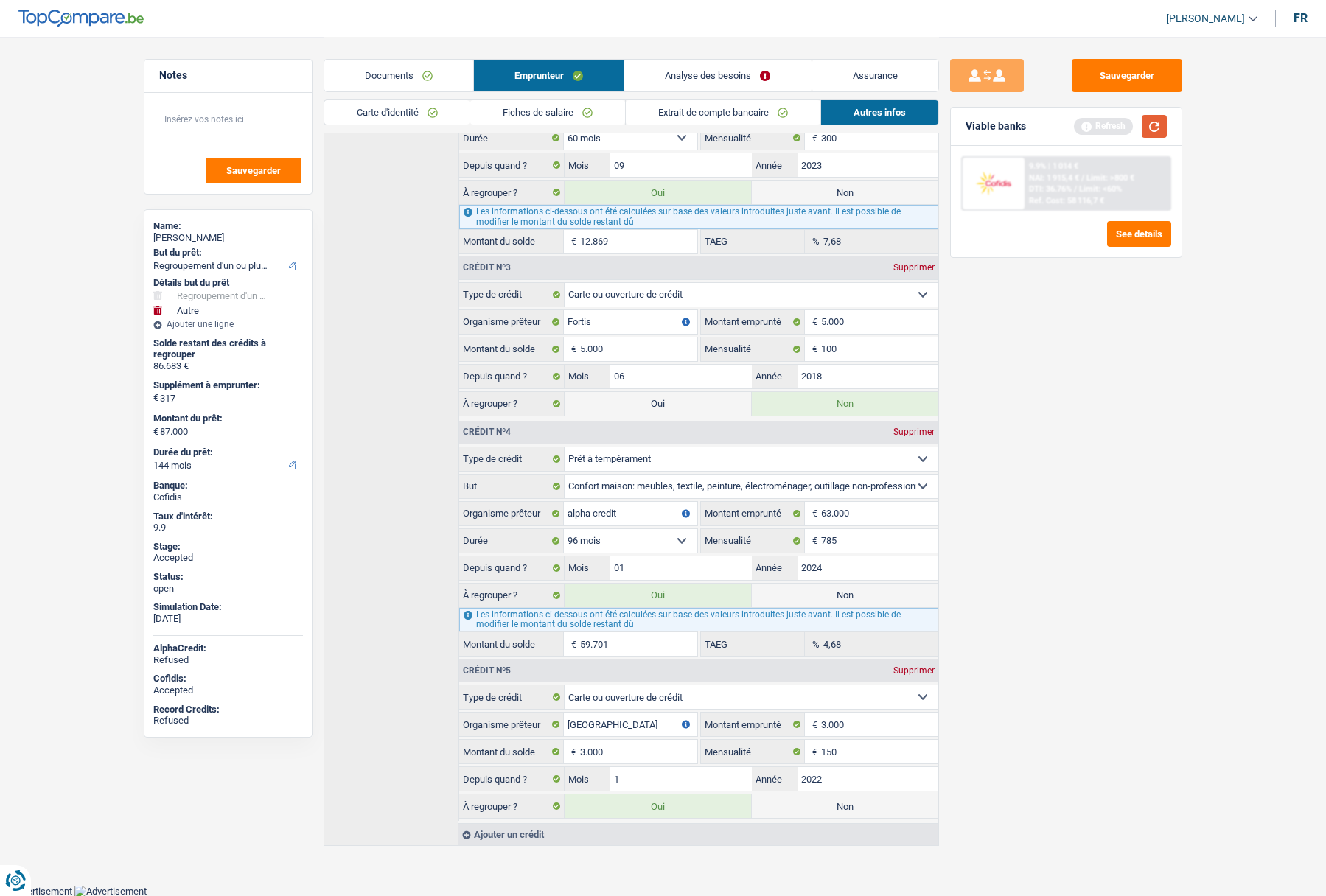
click at [1150, 126] on button "button" at bounding box center [1154, 127] width 25 height 23
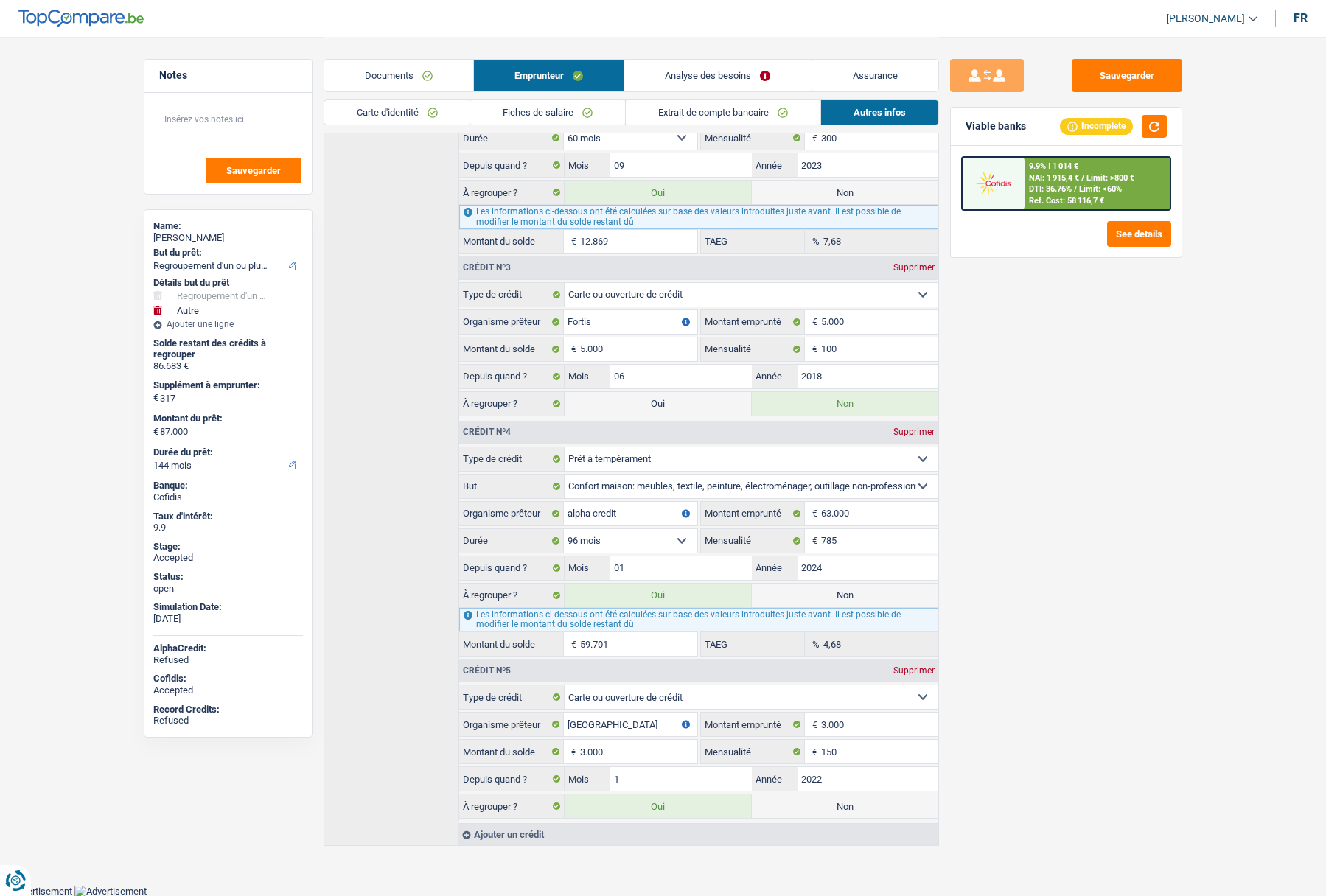
click at [985, 182] on img at bounding box center [993, 182] width 55 height 27
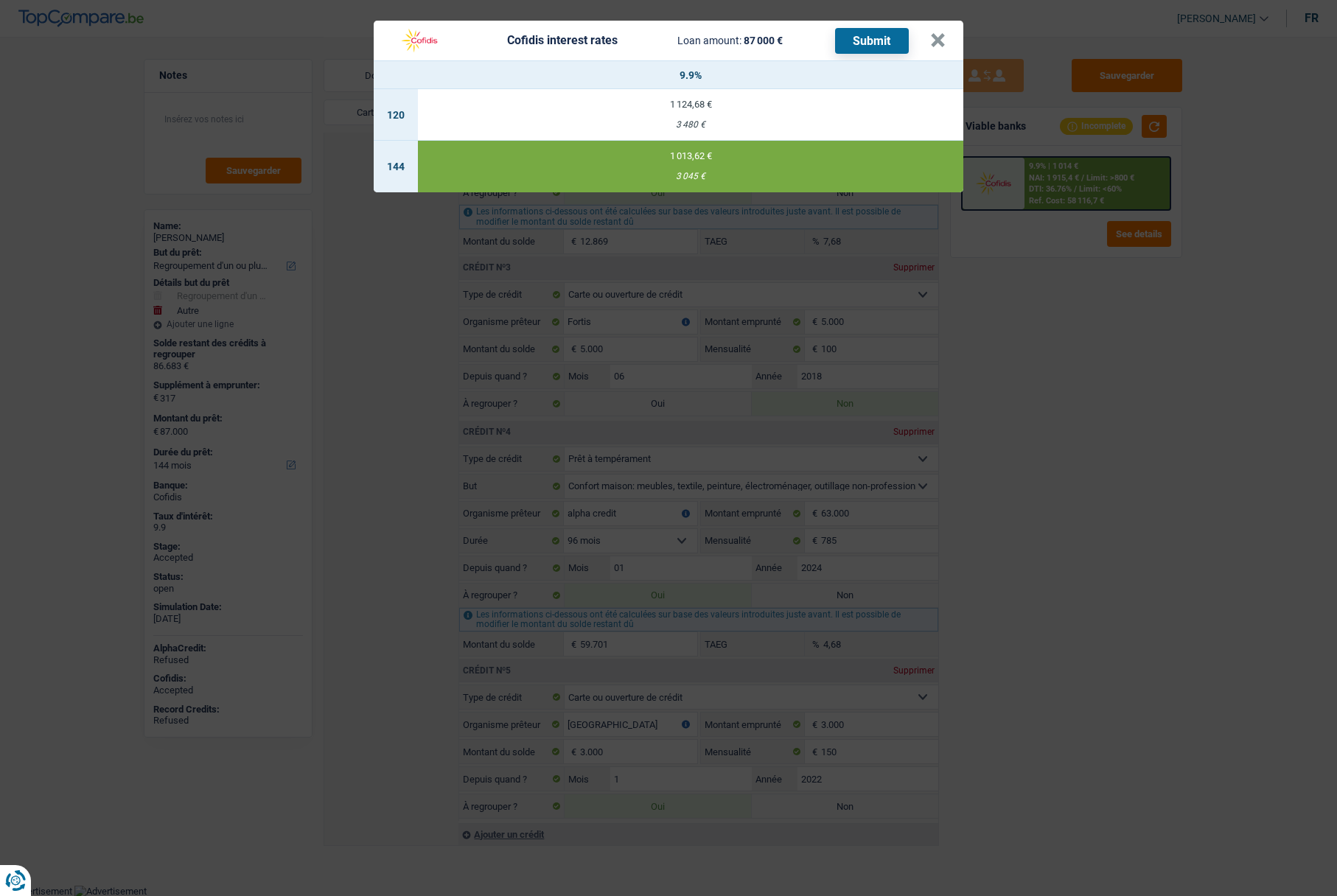
click at [707, 45] on span "Loan amount:" at bounding box center [709, 40] width 64 height 12
click at [934, 47] on button "×" at bounding box center [938, 41] width 16 height 15
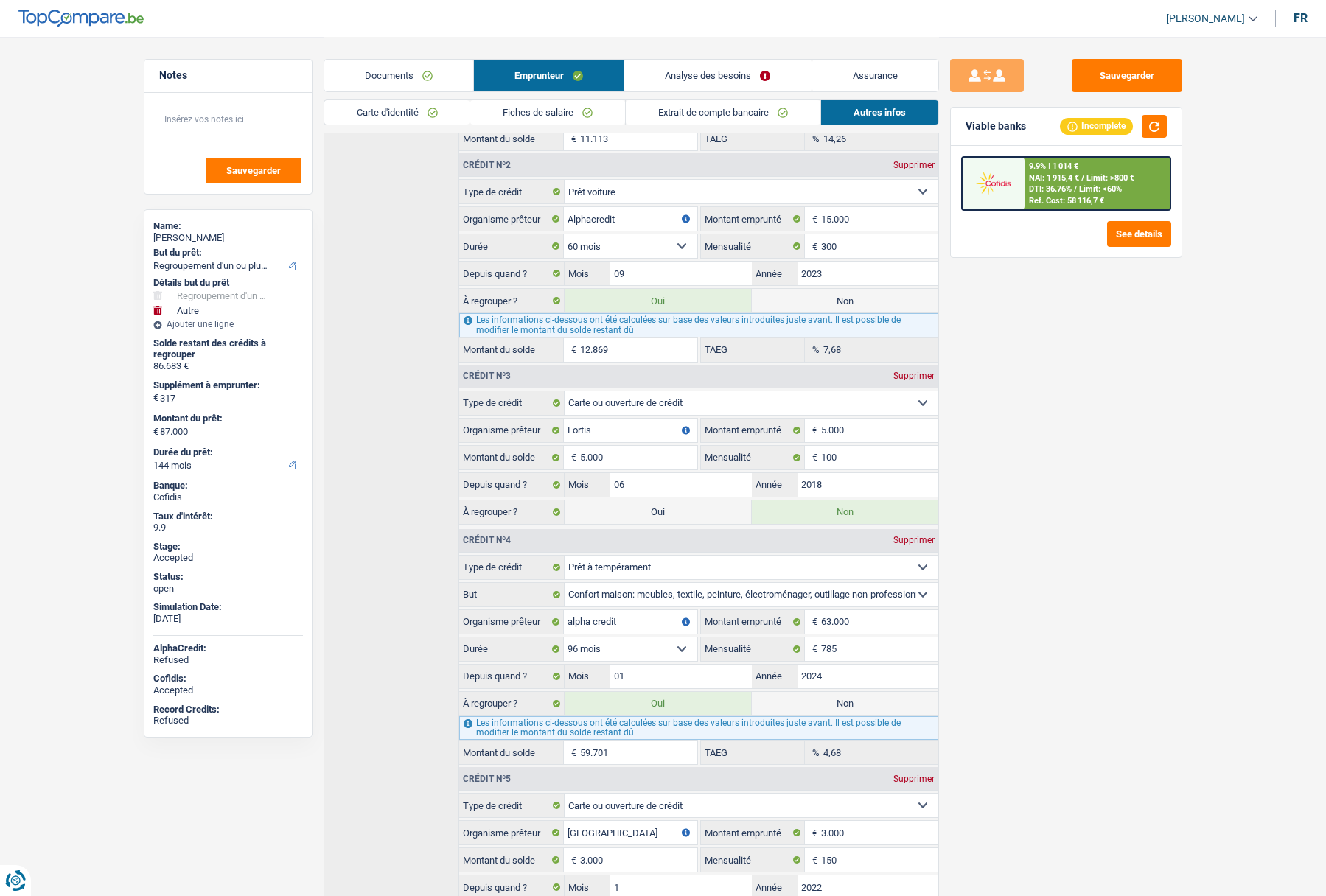
scroll to position [611, 0]
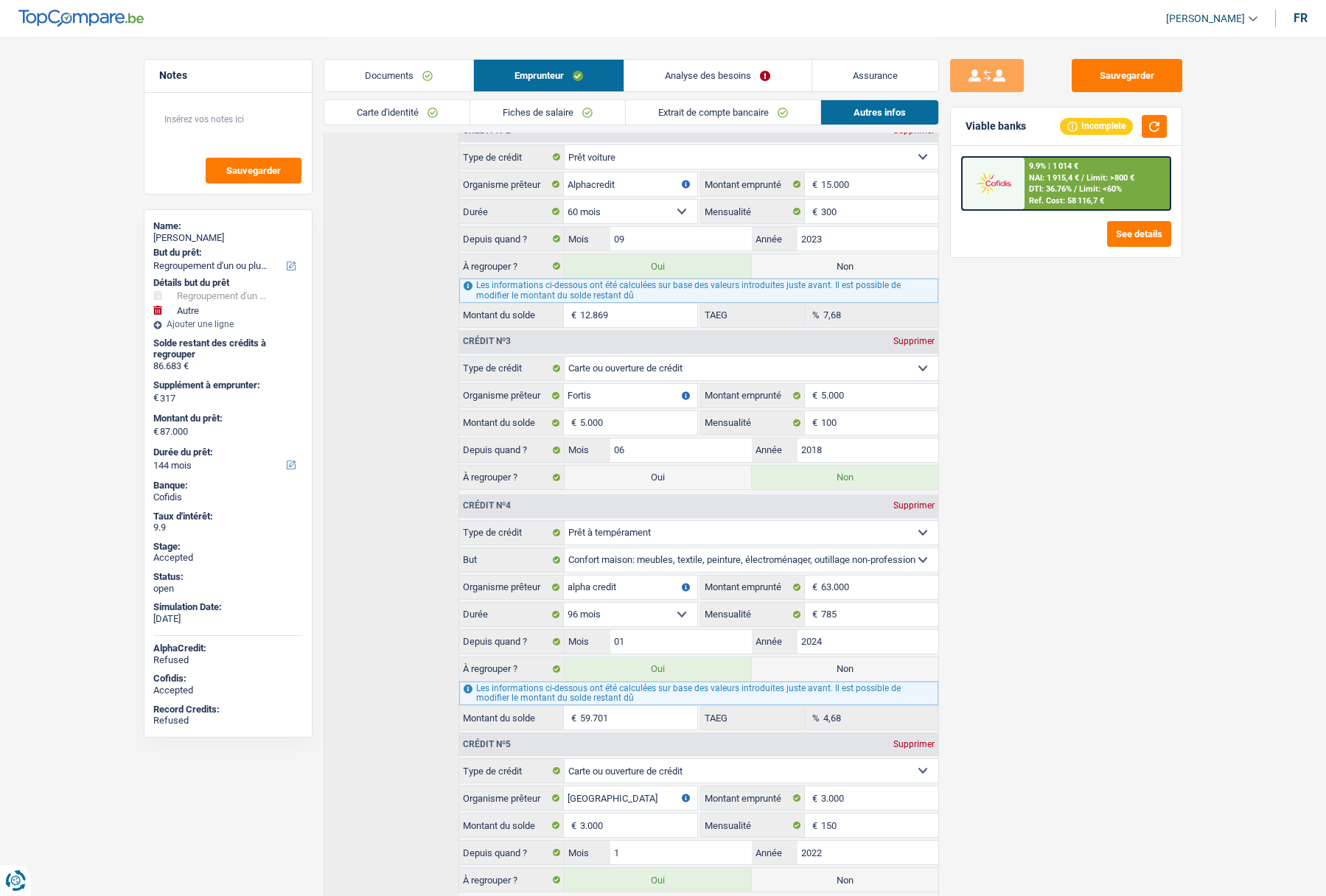
click at [395, 109] on link "Carte d'identité" at bounding box center [397, 113] width 146 height 24
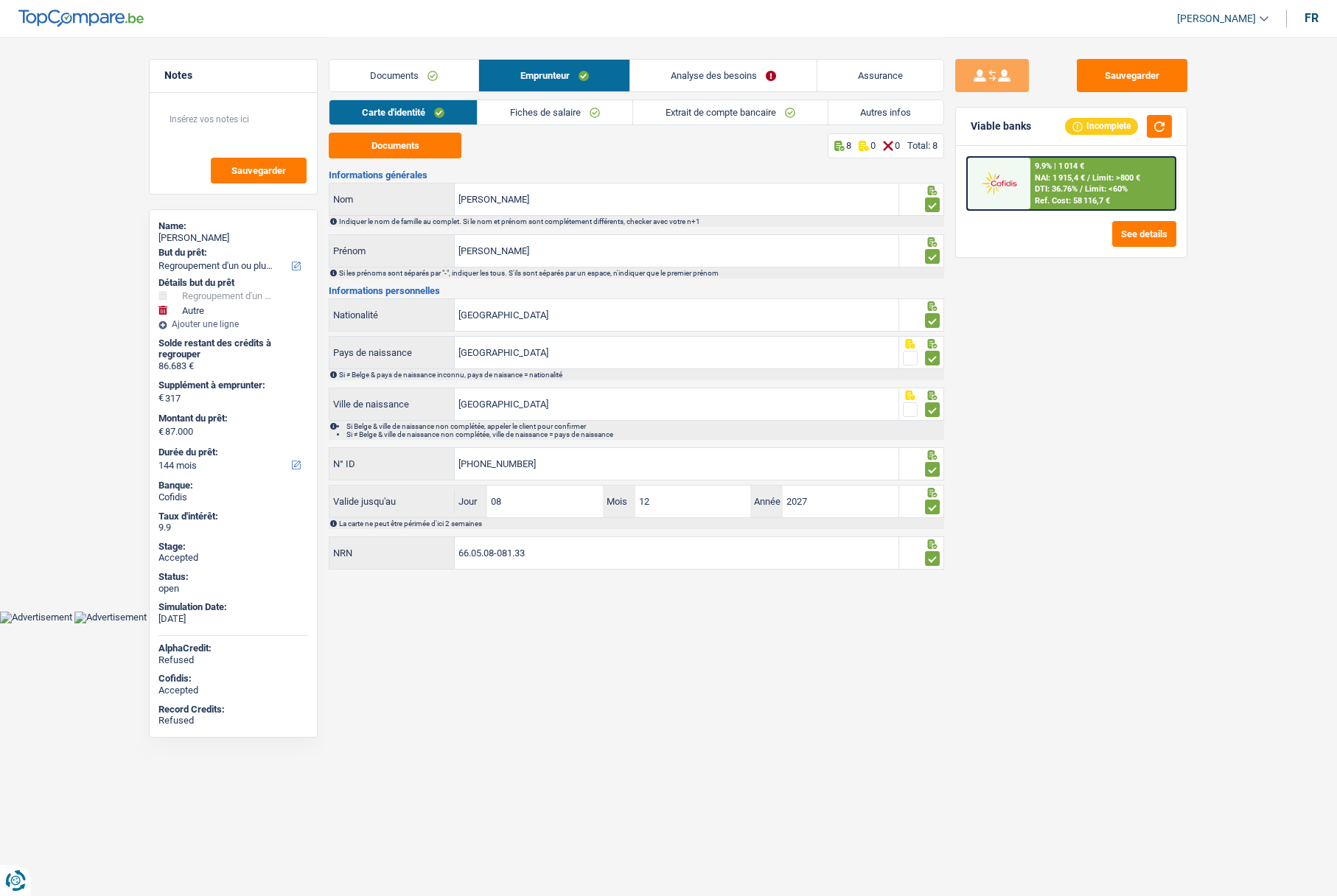
click at [518, 114] on link "Fiches de salaire" at bounding box center [555, 113] width 154 height 24
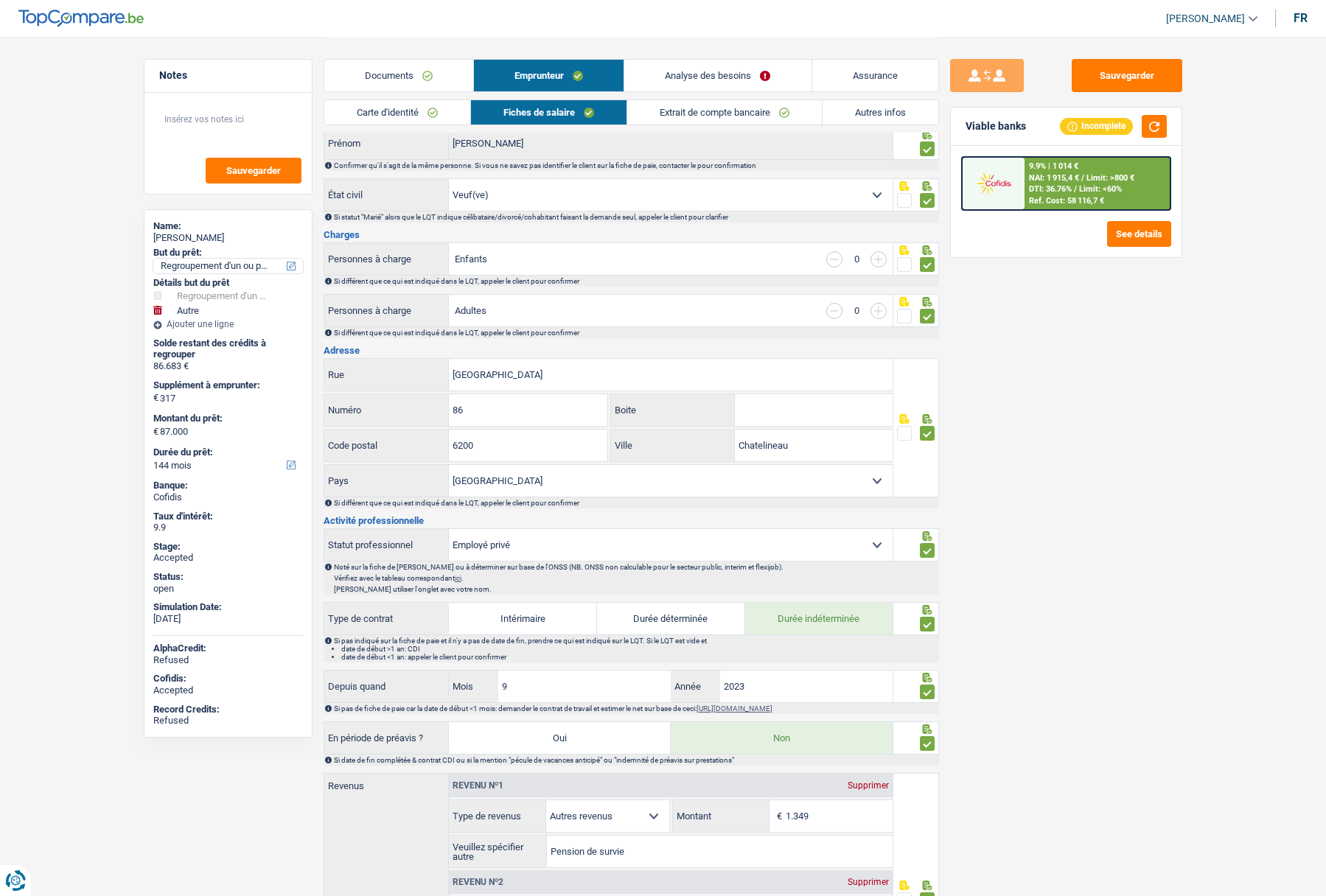
scroll to position [74, 0]
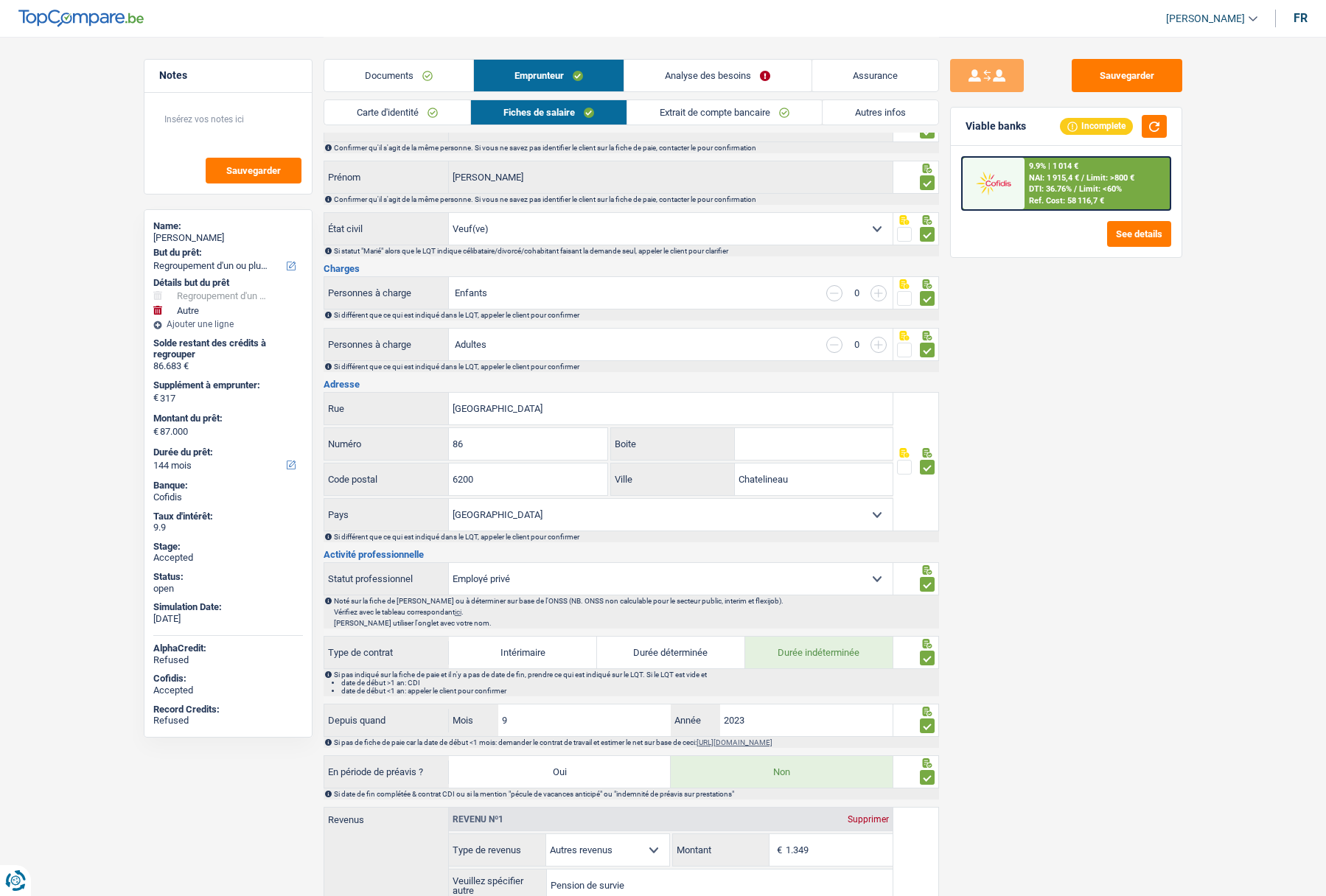
click at [167, 234] on div "Jean-luc Pierre" at bounding box center [228, 238] width 150 height 12
copy div "Jean-luc Pierre"
click at [78, 421] on main "Notes Sauvegarder Name: Jean-luc Pierre But du prêt: Confort maison: meubles, t…" at bounding box center [663, 811] width 1326 height 1770
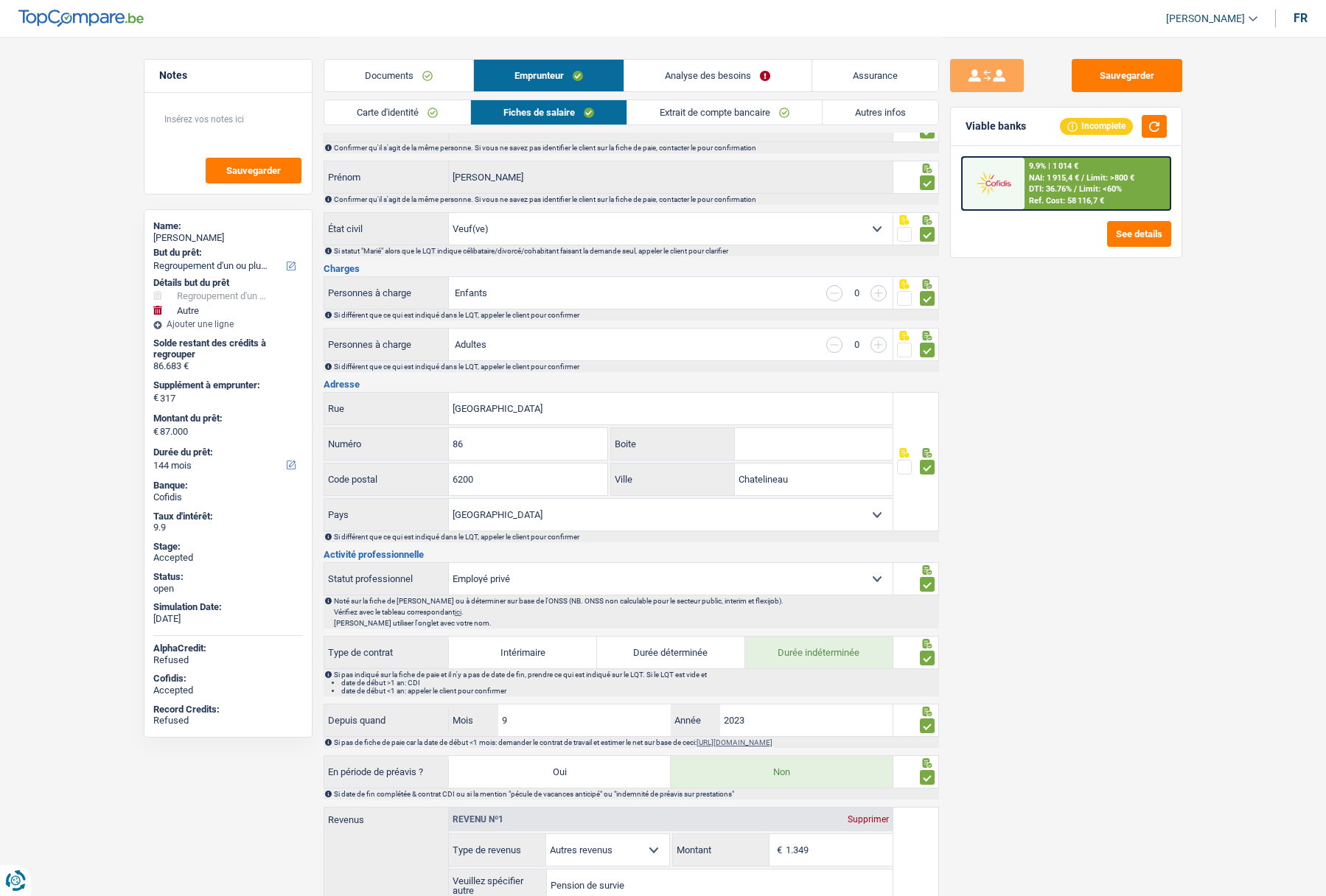
click at [871, 73] on link "Assurance" at bounding box center [875, 75] width 126 height 32
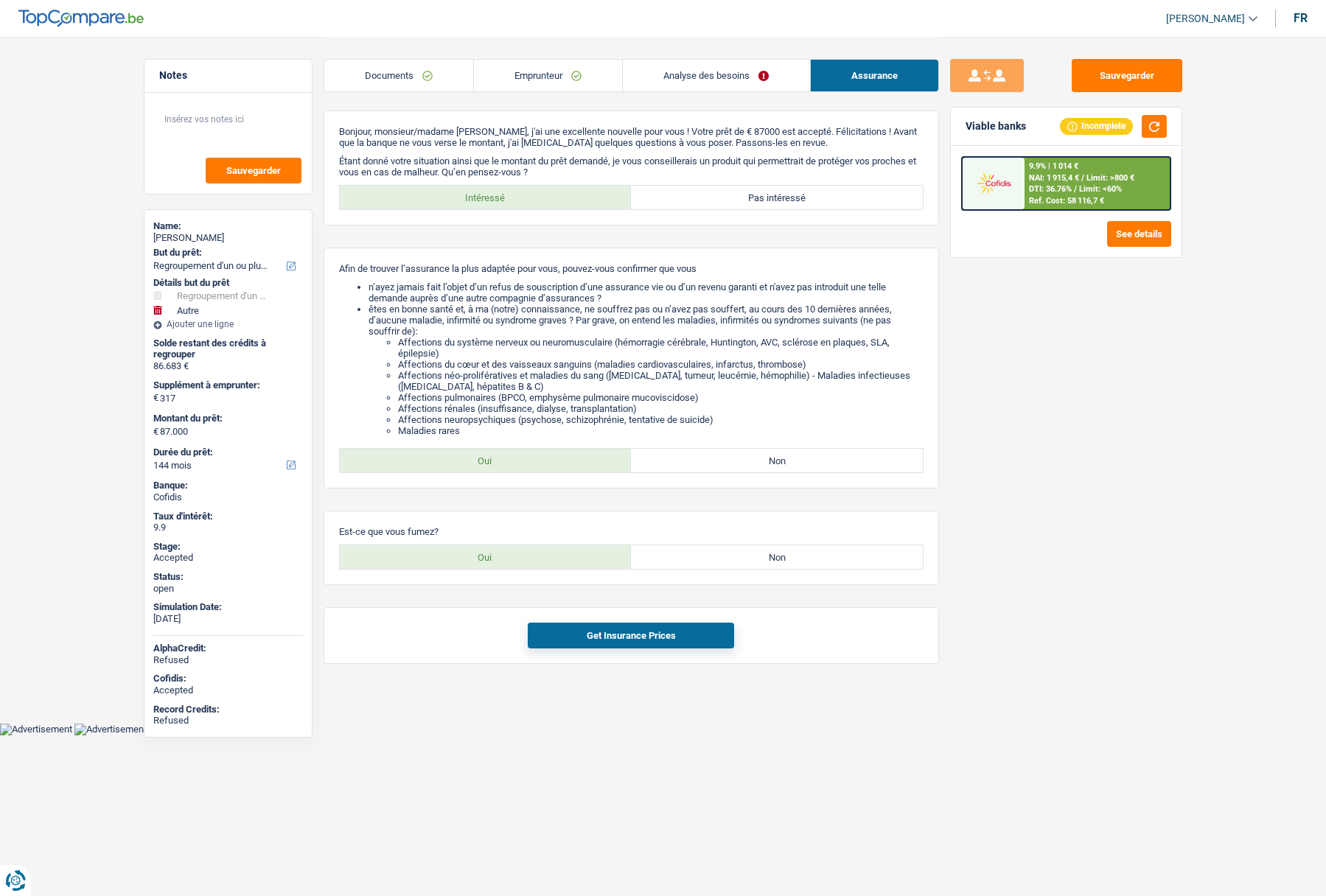
scroll to position [0, 0]
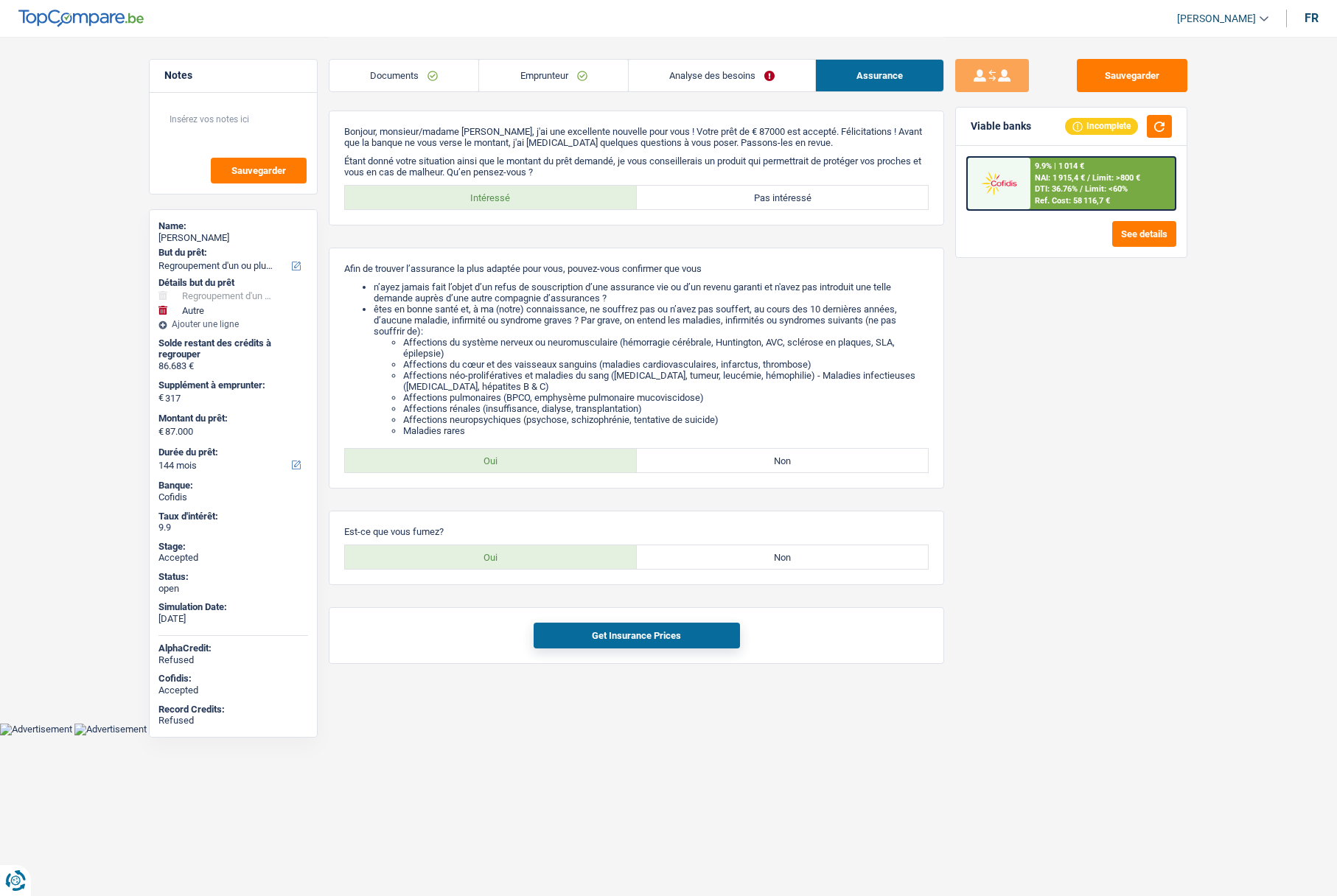
drag, startPoint x: 551, startPoint y: 90, endPoint x: 550, endPoint y: 80, distance: 10.0
click at [551, 89] on link "Emprunteur" at bounding box center [553, 75] width 148 height 32
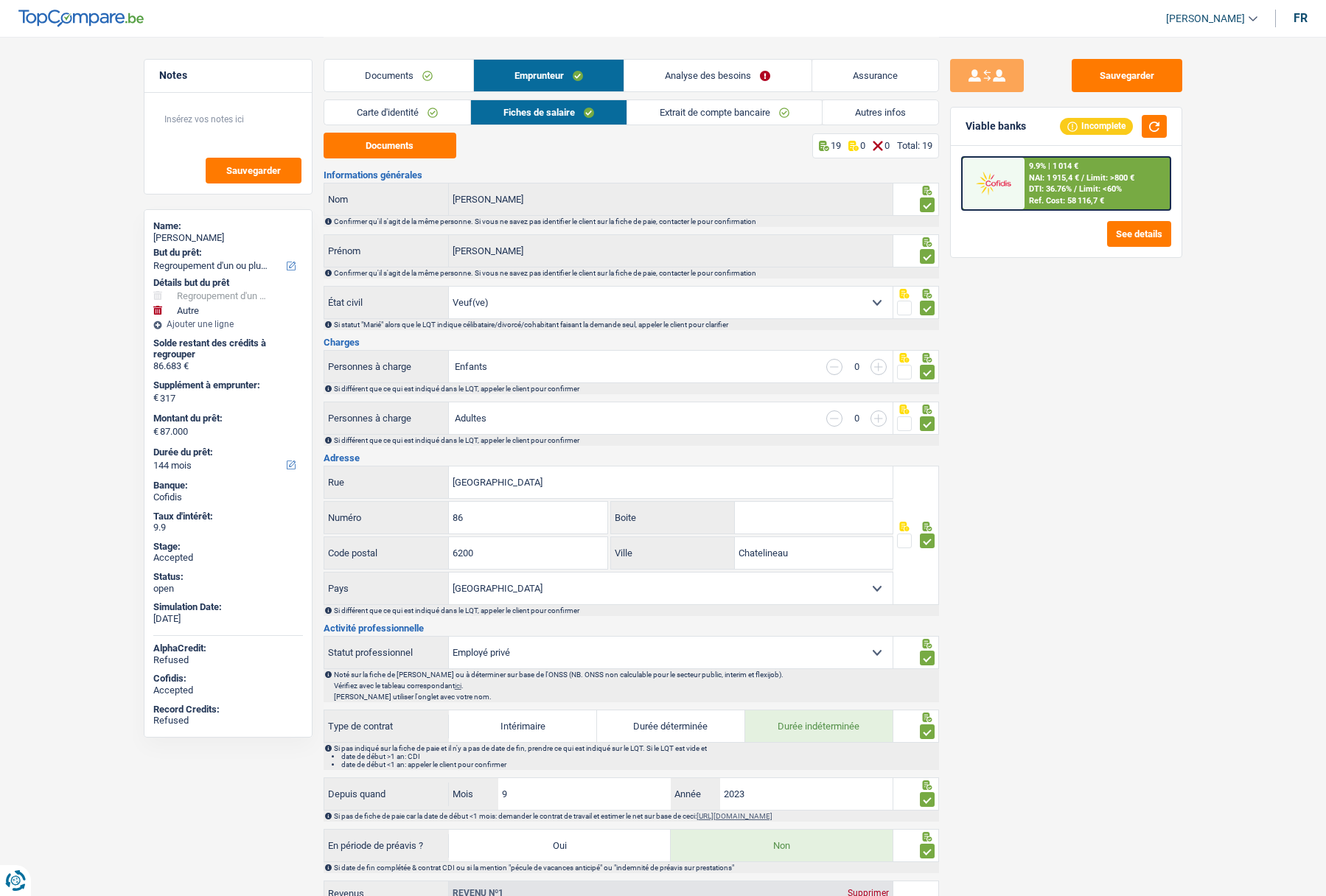
click at [701, 89] on link "Analyse des besoins" at bounding box center [717, 75] width 186 height 32
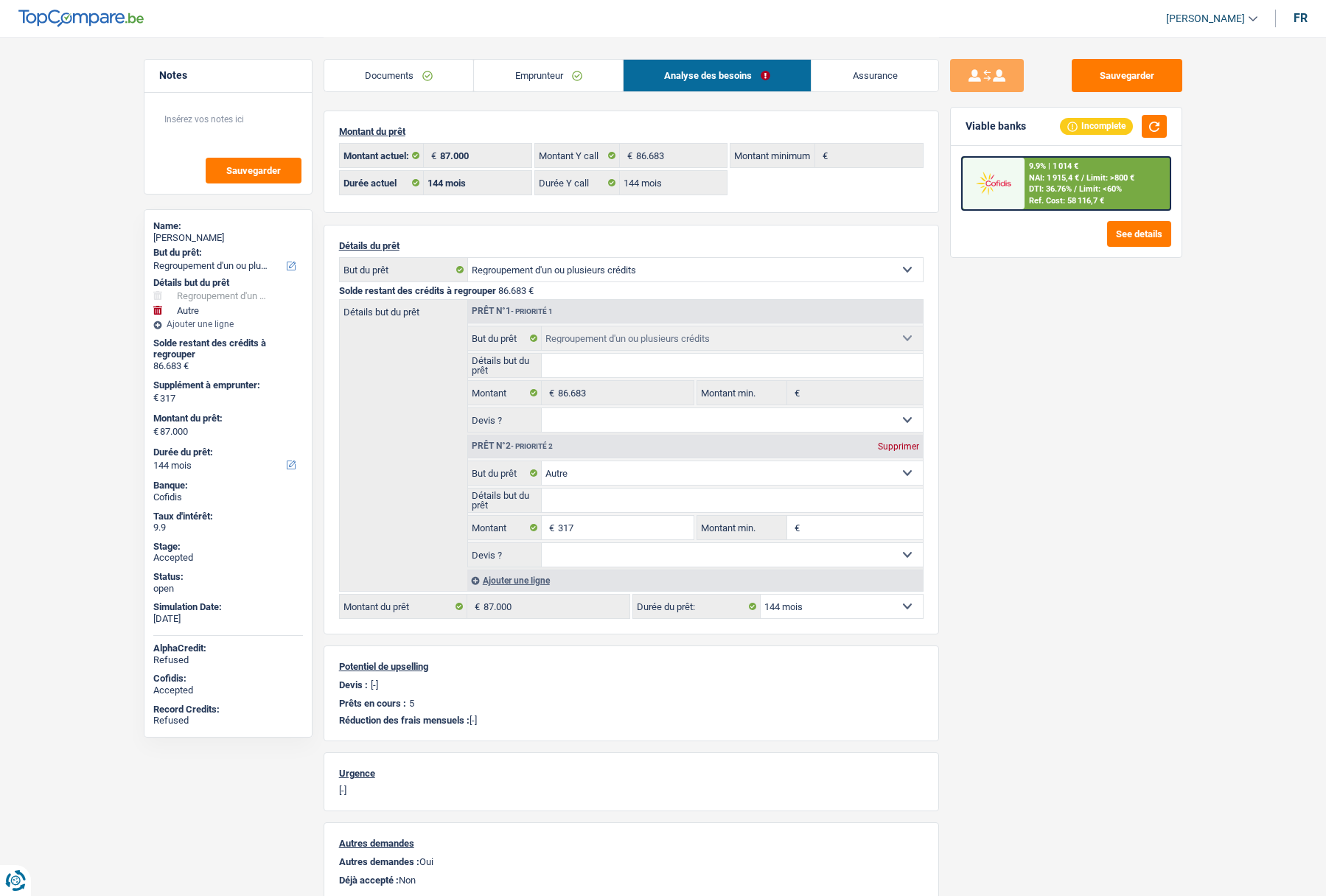
click at [794, 612] on select "12 mois 18 mois 24 mois 30 mois 36 mois 42 mois 48 mois 60 mois 72 mois 84 mois…" at bounding box center [841, 606] width 162 height 23
select select "120"
click at [760, 595] on select "12 mois 18 mois 24 mois 30 mois 36 mois 42 mois 48 mois 60 mois 72 mois 84 mois…" at bounding box center [841, 606] width 162 height 23
select select "120"
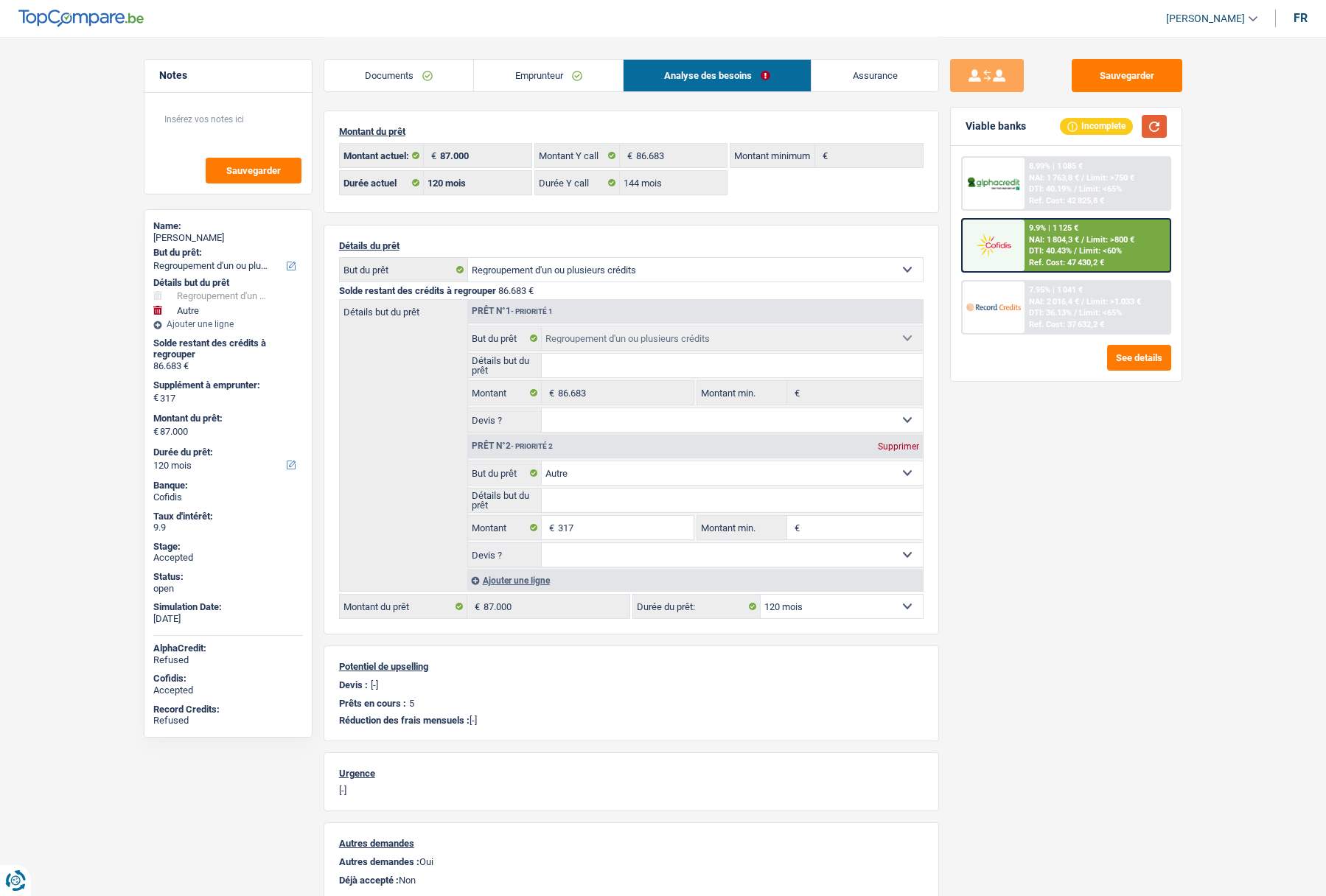
click at [1154, 127] on button "button" at bounding box center [1154, 127] width 25 height 23
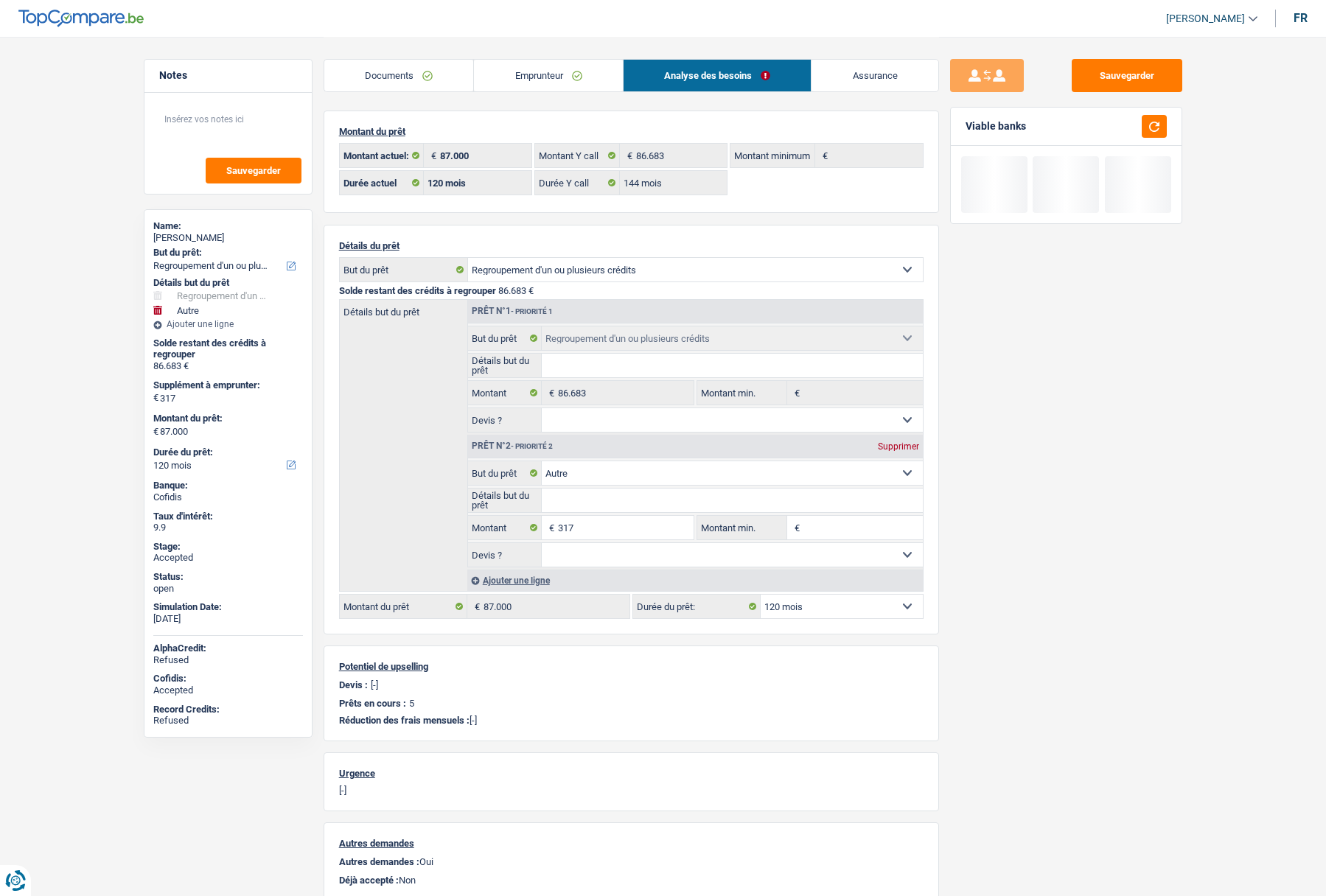
click at [870, 81] on link "Assurance" at bounding box center [875, 75] width 127 height 32
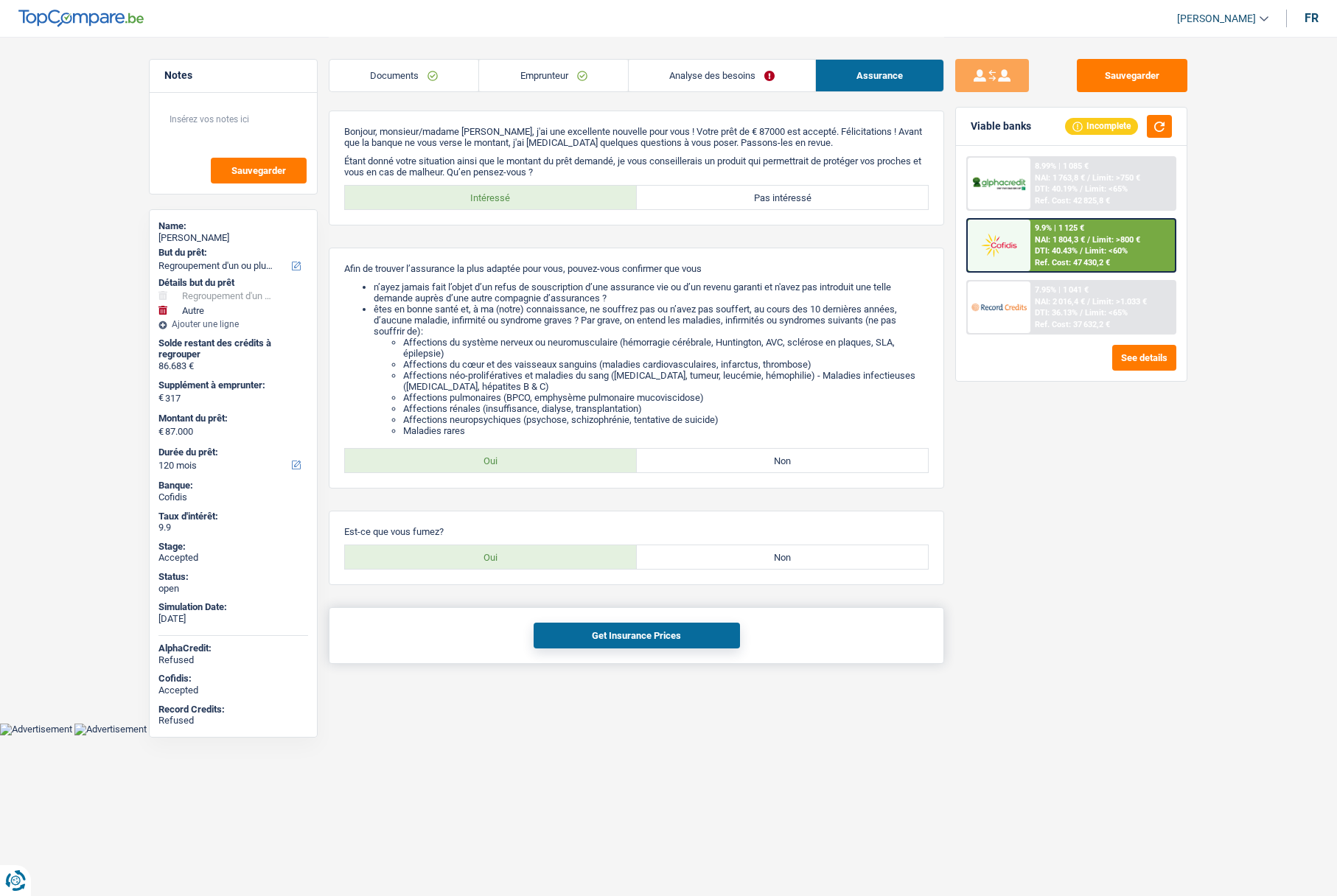
click at [601, 644] on button "Get Insurance Prices" at bounding box center [636, 635] width 207 height 26
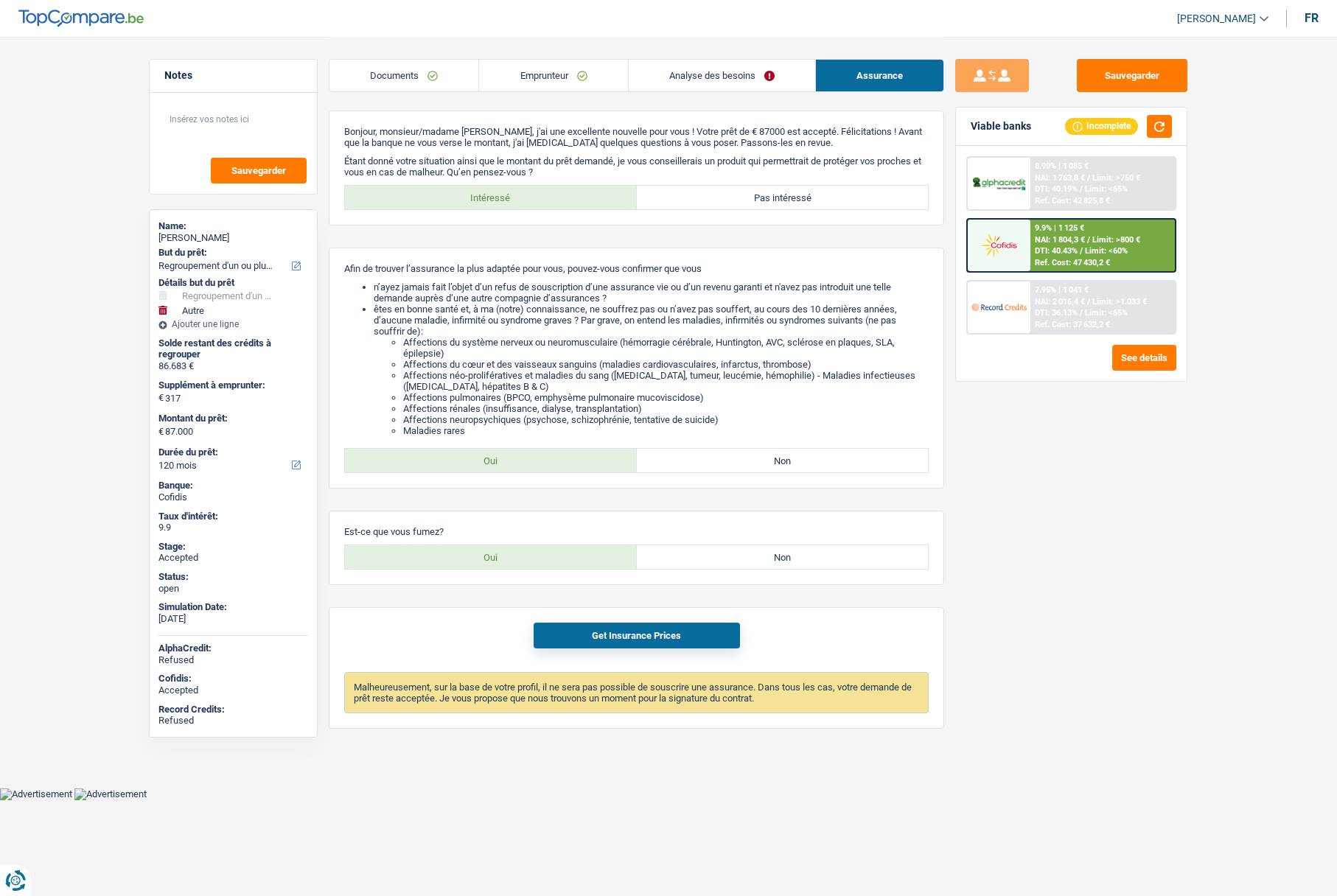
click at [533, 80] on link "Emprunteur" at bounding box center [553, 75] width 148 height 32
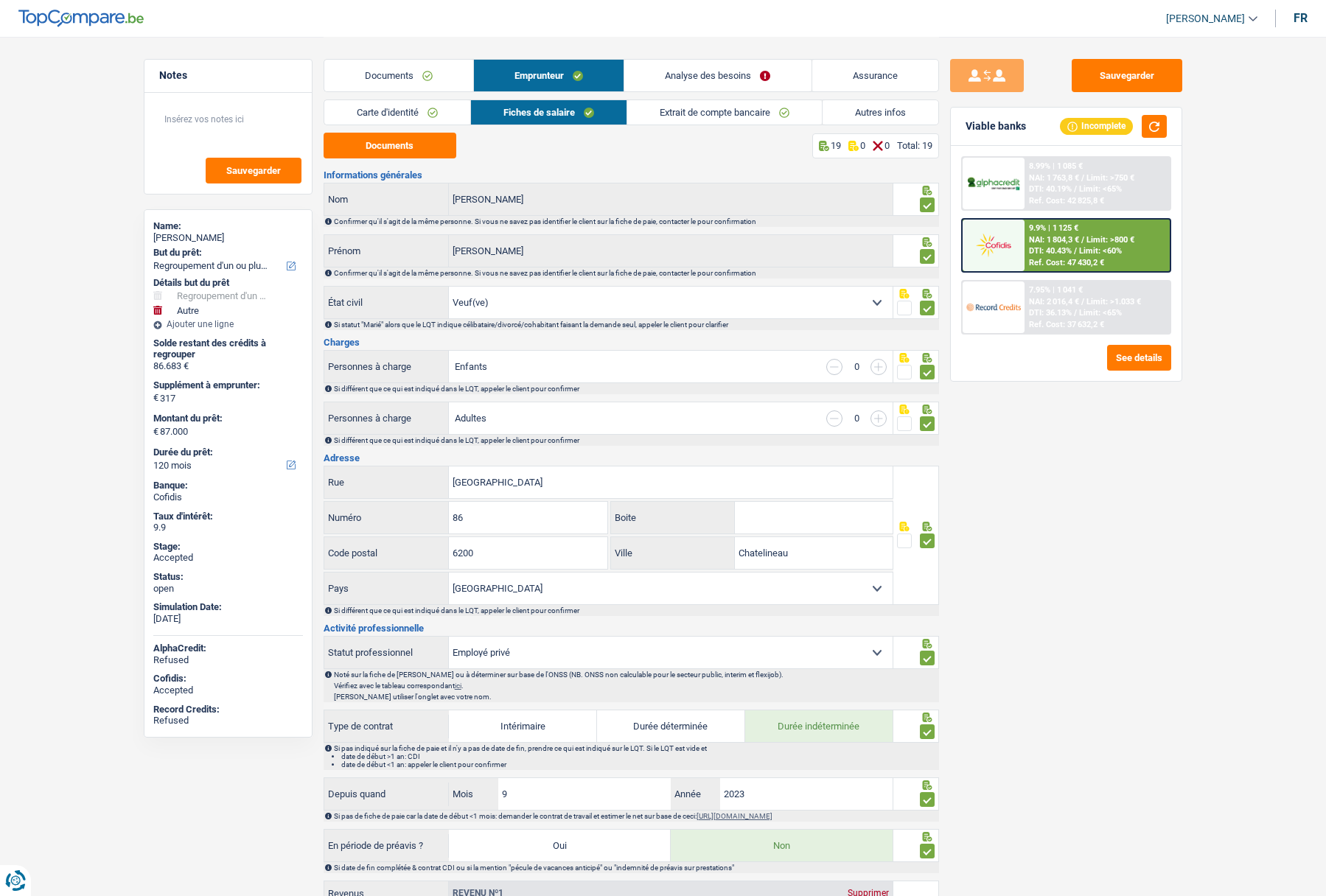
click at [390, 83] on link "Documents" at bounding box center [399, 75] width 149 height 32
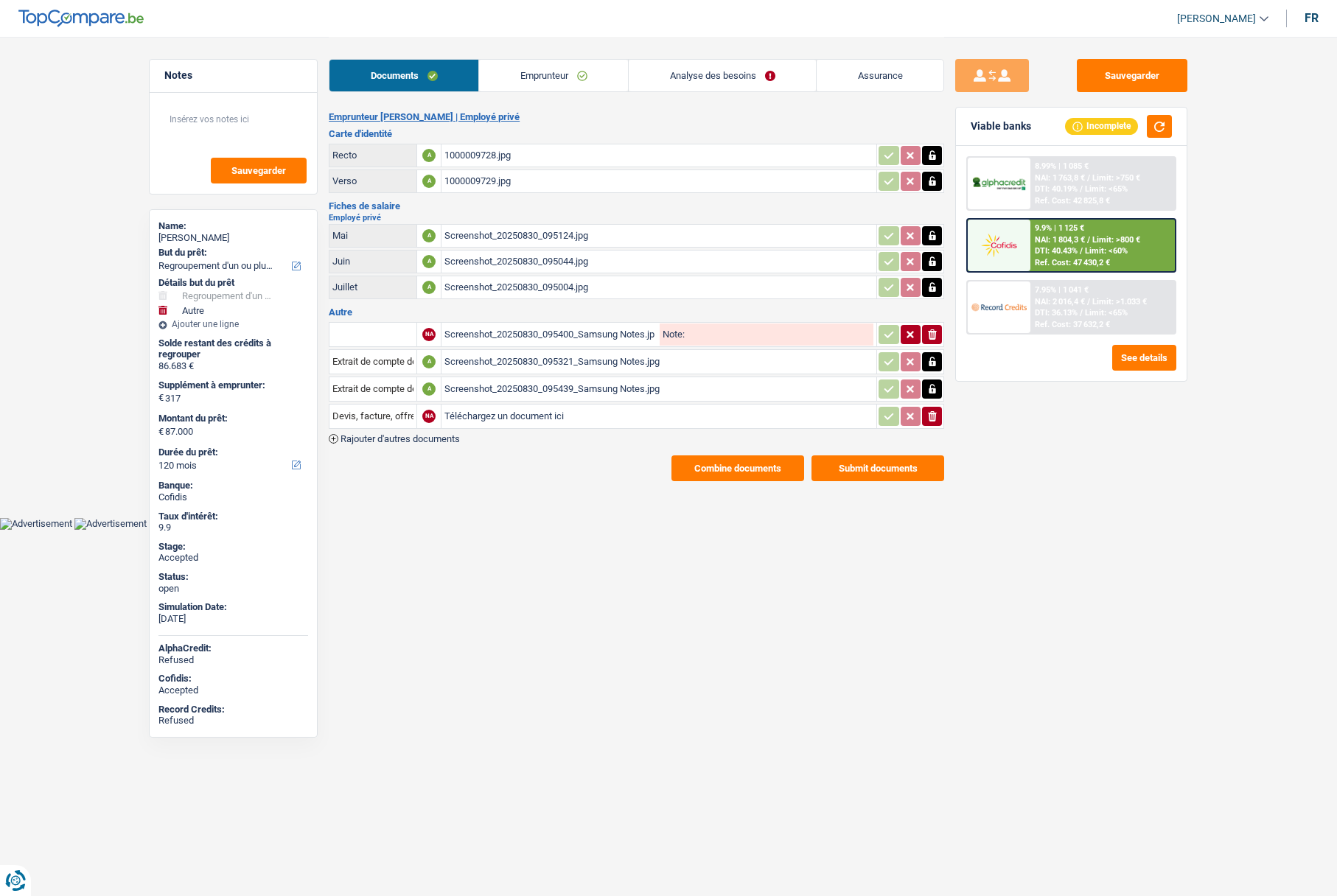
click at [529, 87] on link "Emprunteur" at bounding box center [554, 75] width 149 height 32
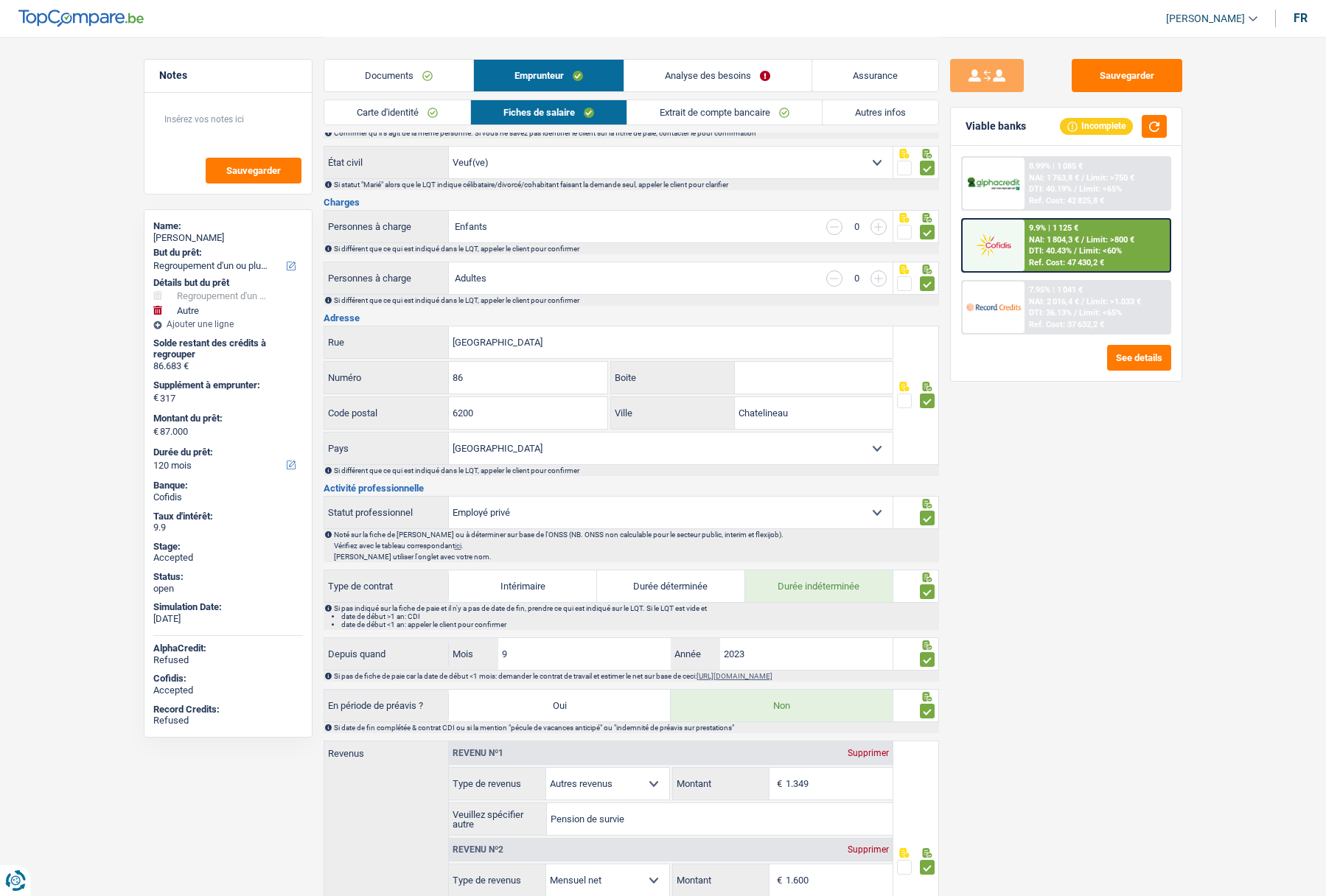
scroll to position [147, 0]
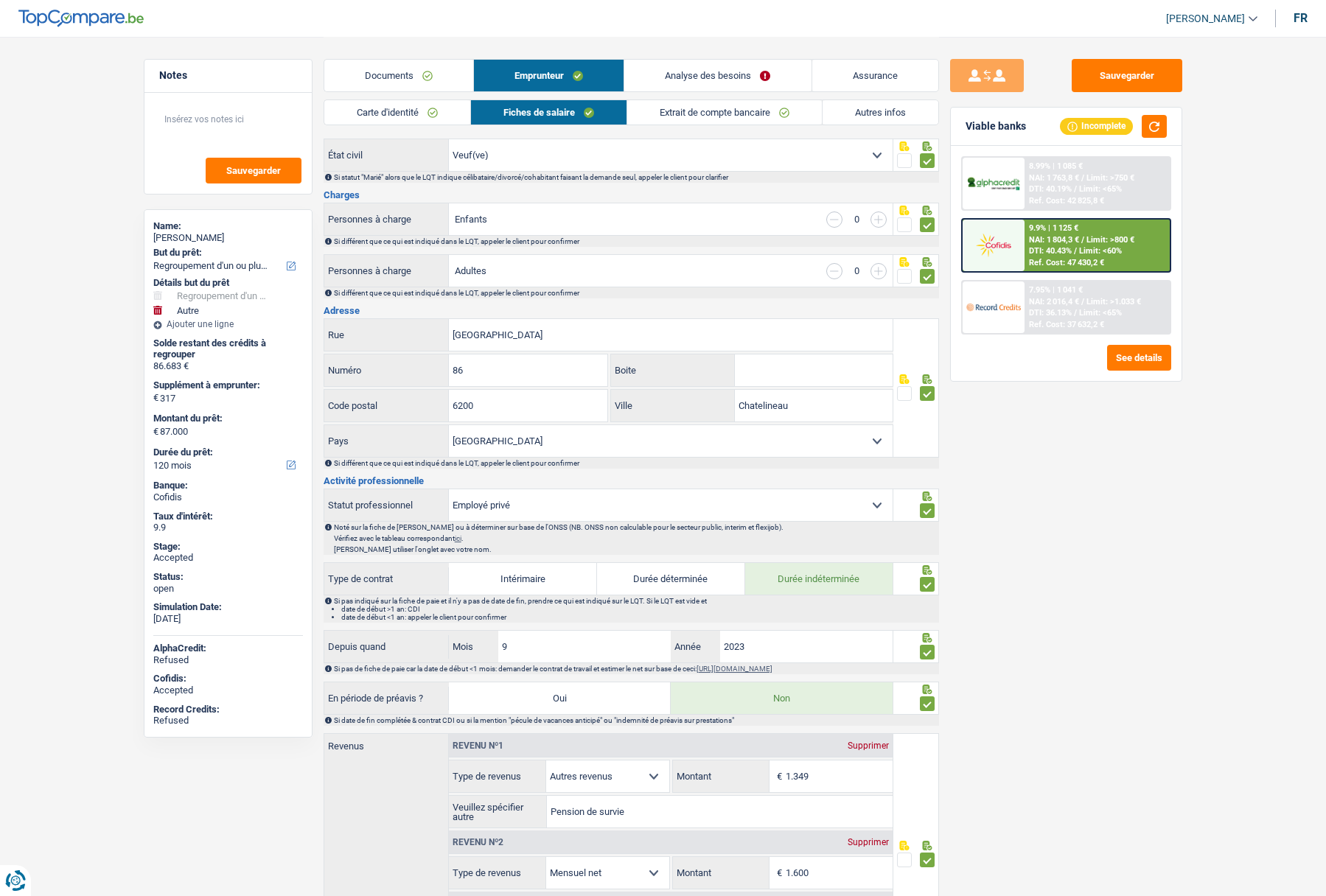
click at [904, 115] on link "Autres infos" at bounding box center [880, 113] width 115 height 24
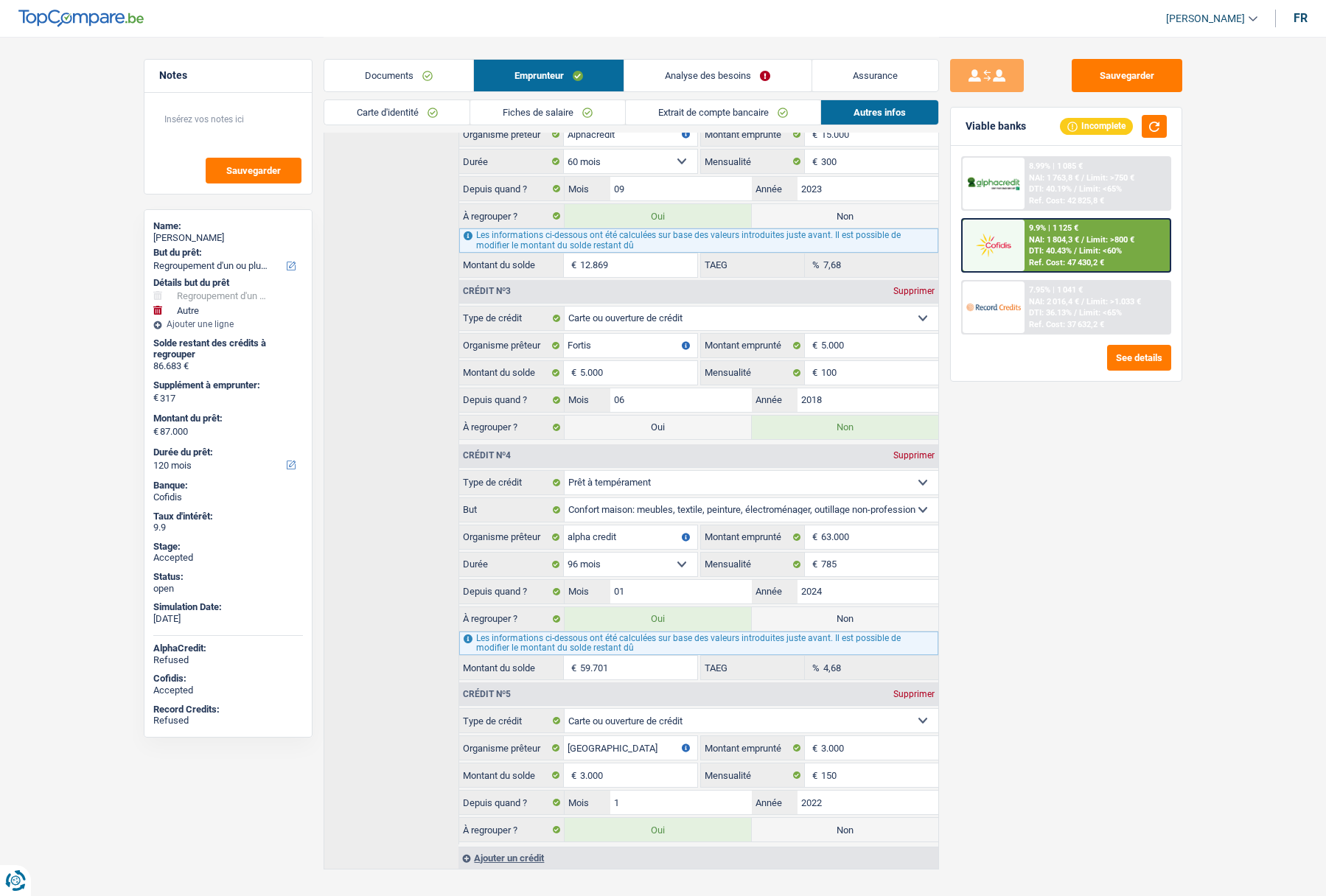
scroll to position [685, 0]
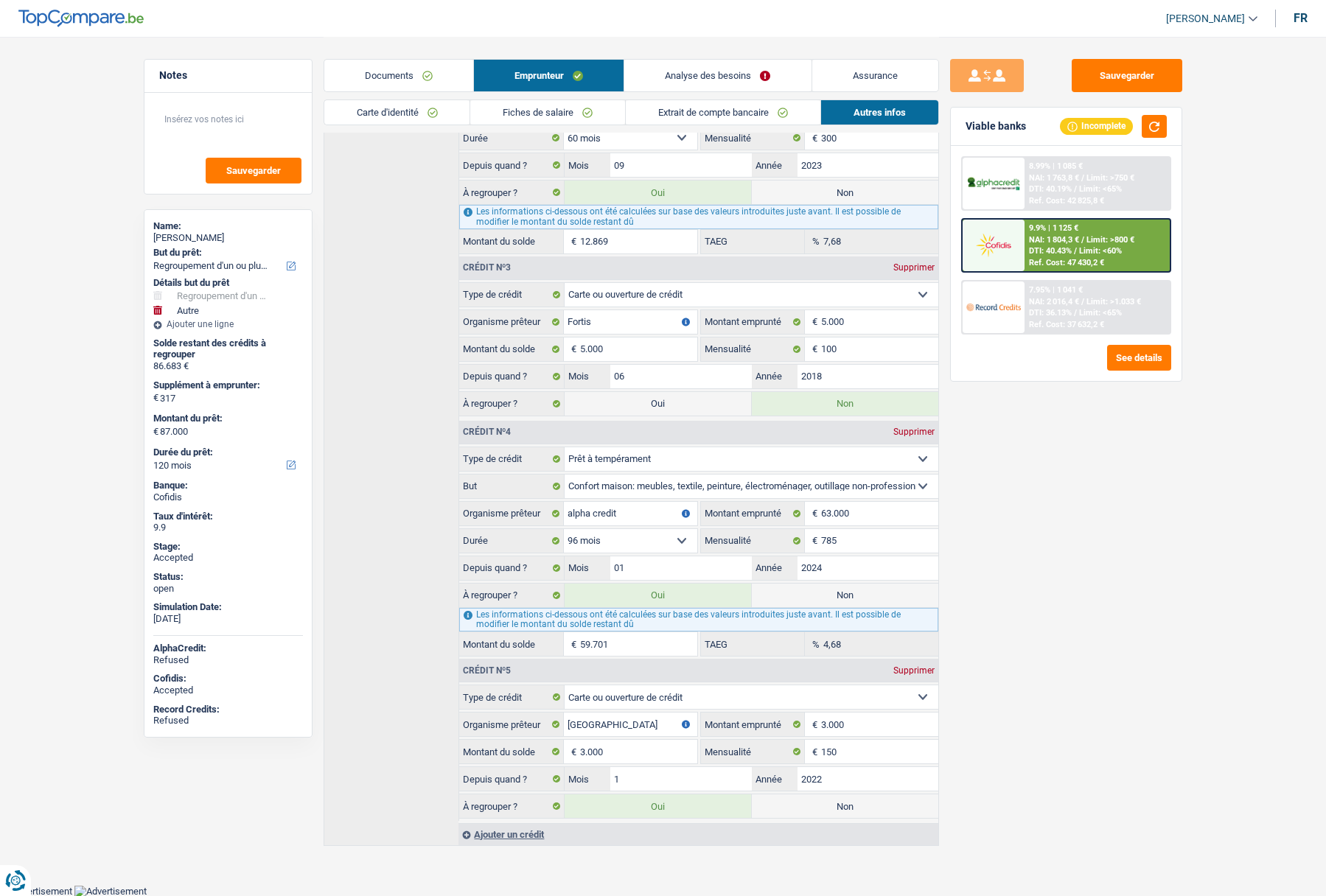
click at [168, 239] on div "Jean-luc Pierre" at bounding box center [228, 238] width 150 height 12
click at [167, 239] on div "Jean-luc Pierre" at bounding box center [228, 238] width 150 height 12
copy div "Jean-luc Pierre"
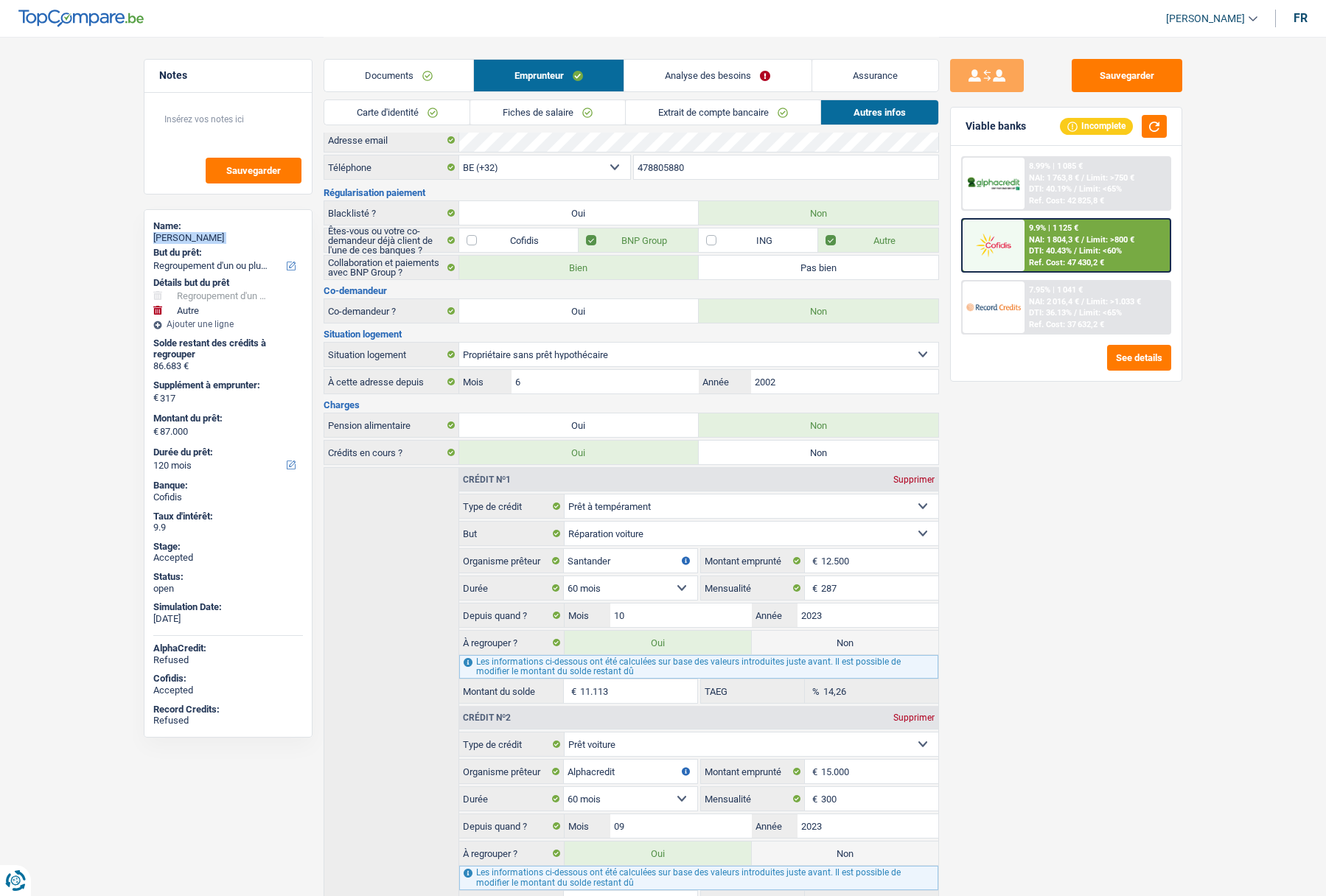
scroll to position [21, 0]
click at [661, 169] on input "478805880" at bounding box center [785, 169] width 304 height 23
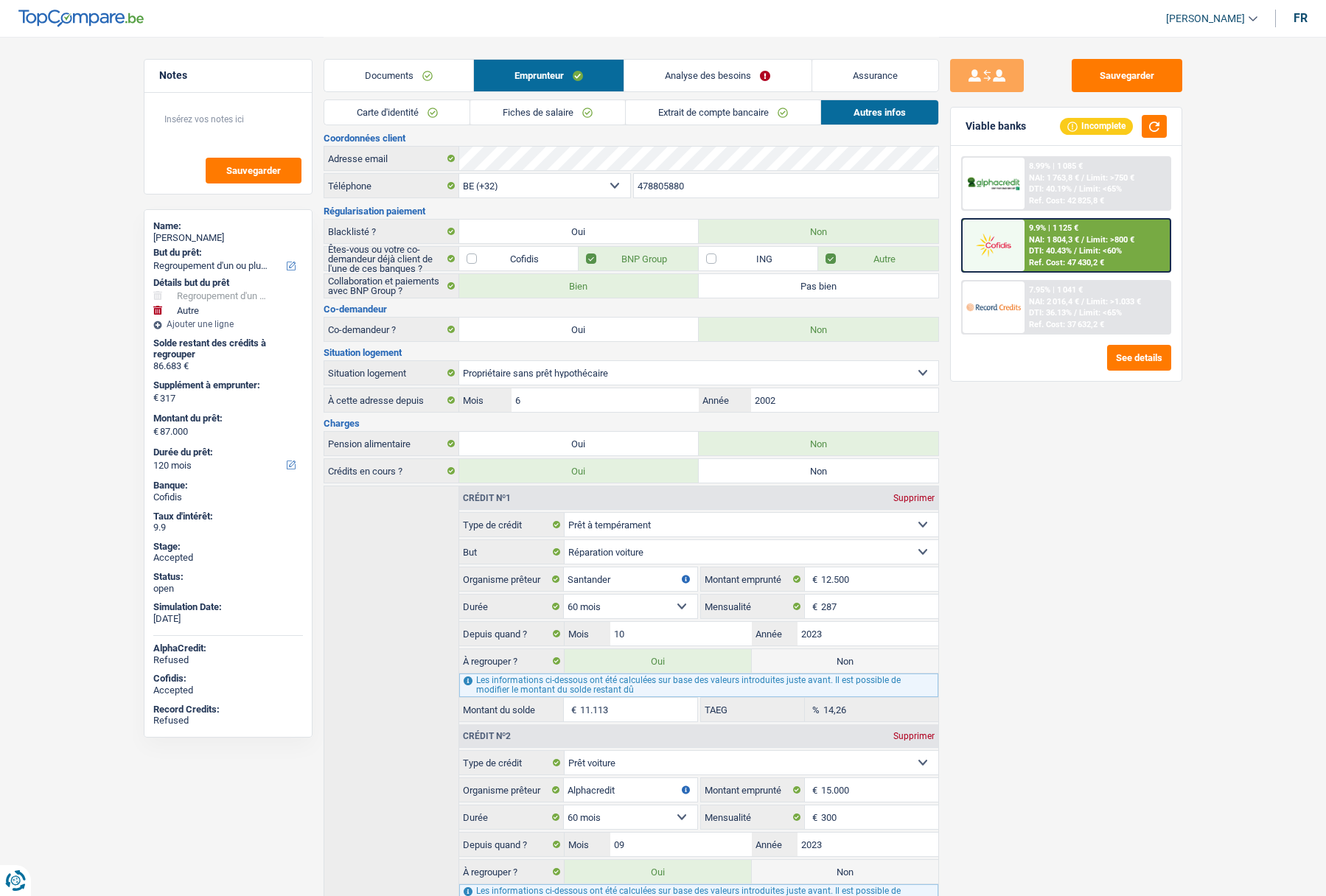
scroll to position [0, 0]
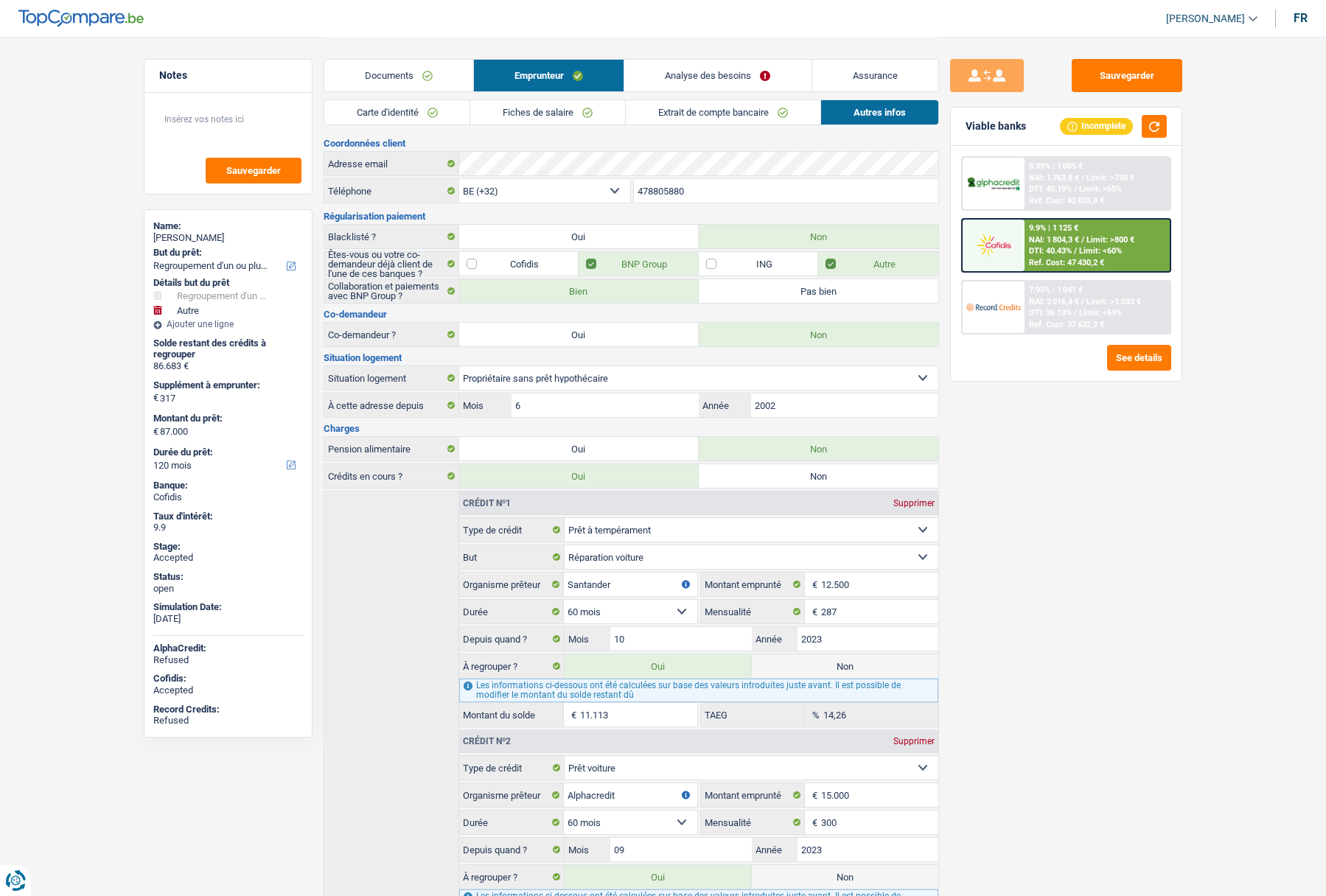
click at [382, 73] on link "Documents" at bounding box center [399, 75] width 149 height 32
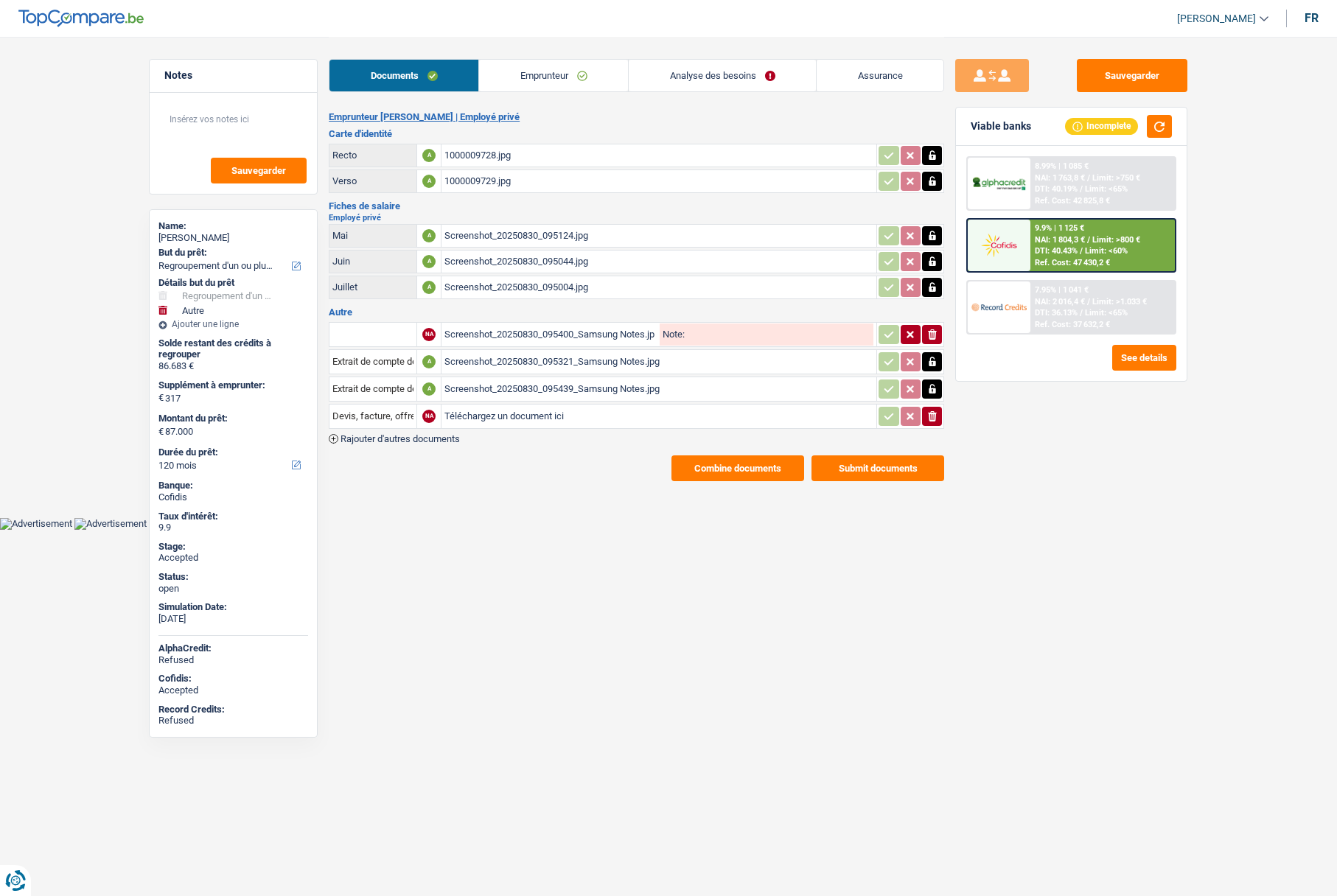
click at [365, 441] on span "Rajouter d'autres documents" at bounding box center [400, 439] width 119 height 9
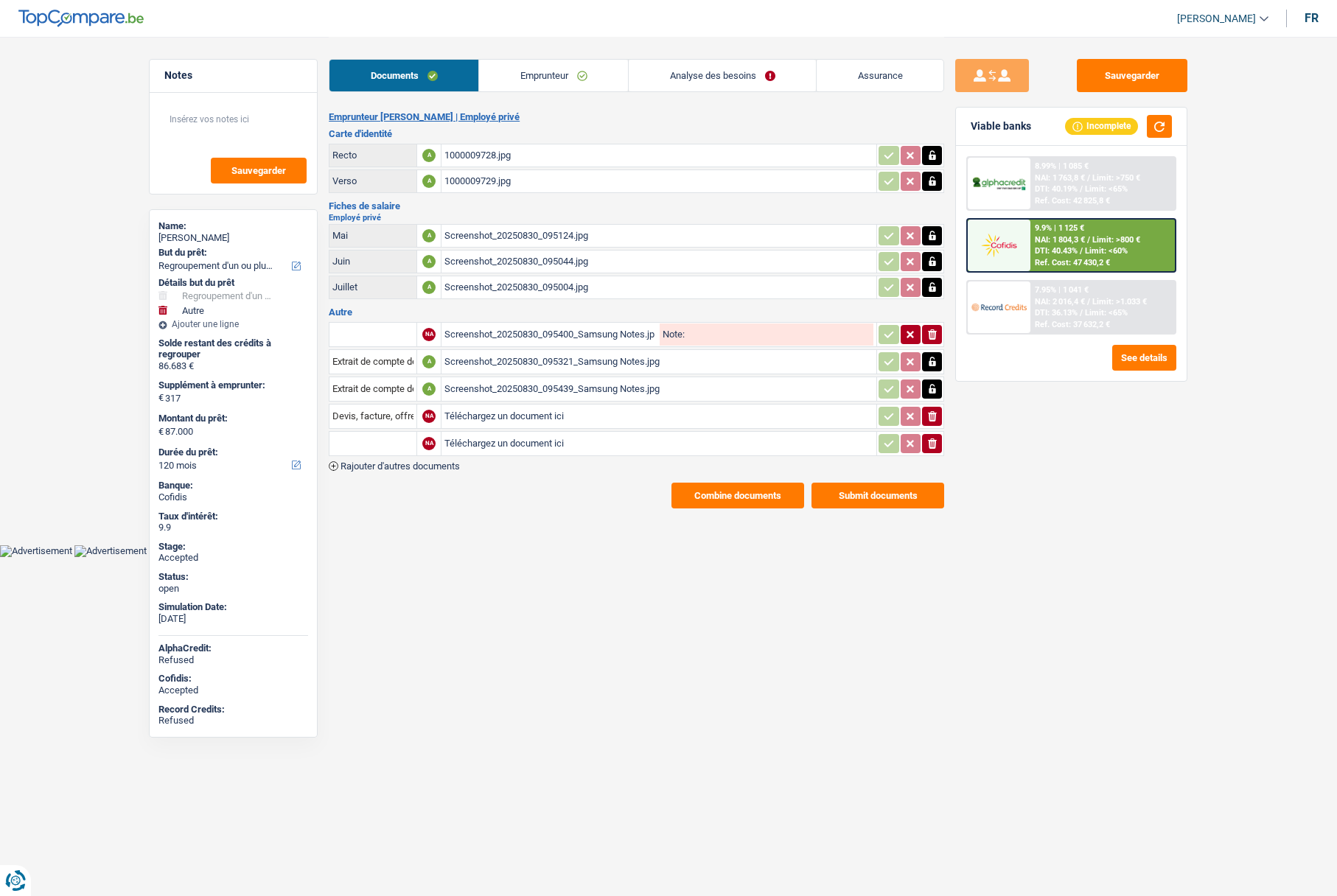
click at [364, 439] on input "text" at bounding box center [372, 443] width 81 height 23
click at [371, 470] on li "Décompte de remboursement anticipé" at bounding box center [435, 473] width 197 height 19
type input "Décompte de remboursement anticipé"
click at [491, 453] on input "Téléchargez un document ici" at bounding box center [659, 444] width 429 height 22
type input "C:\fakepath\pret maison du crédit MR PIERRE.pdf"
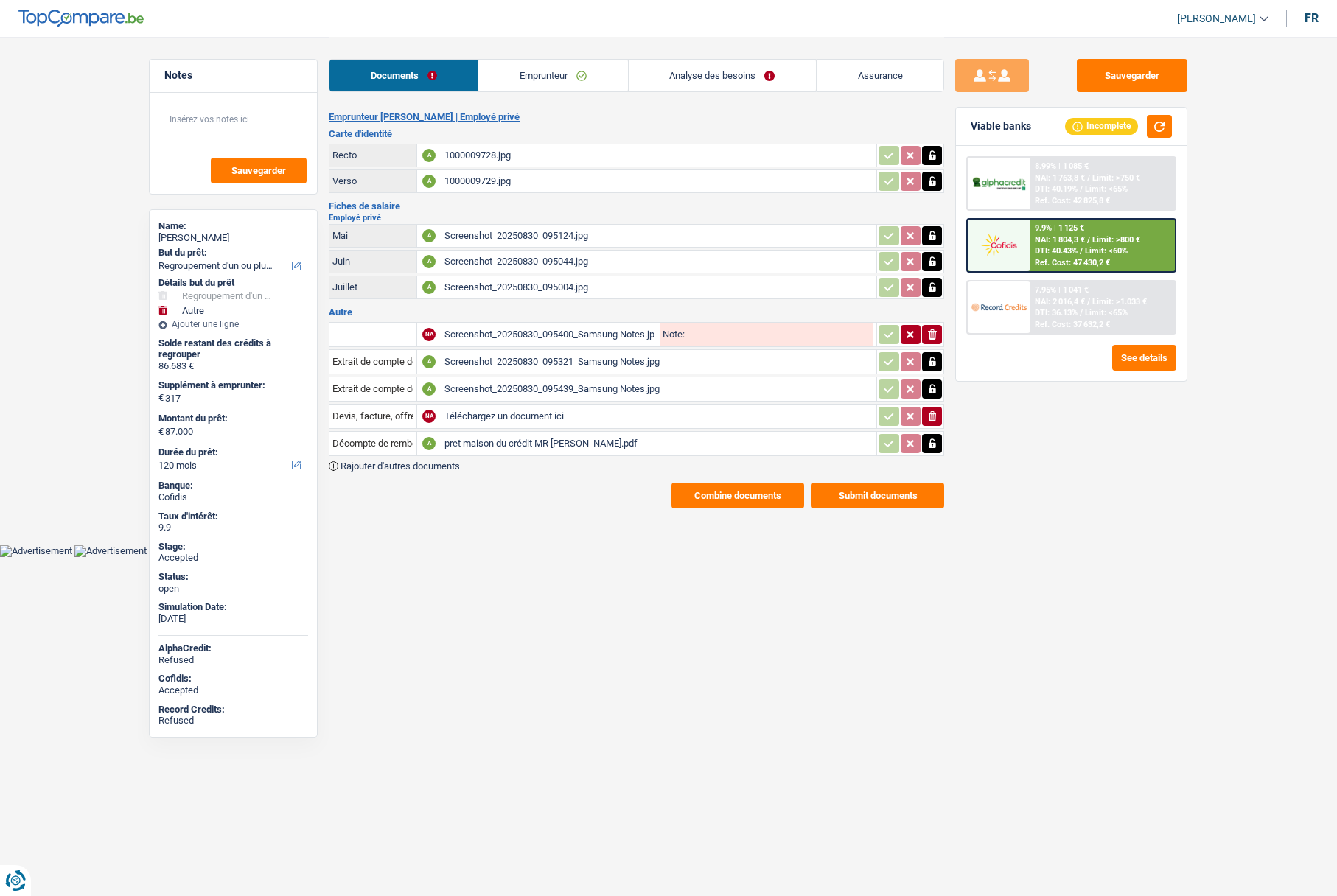
click at [356, 466] on span "Rajouter d'autres documents" at bounding box center [400, 466] width 119 height 9
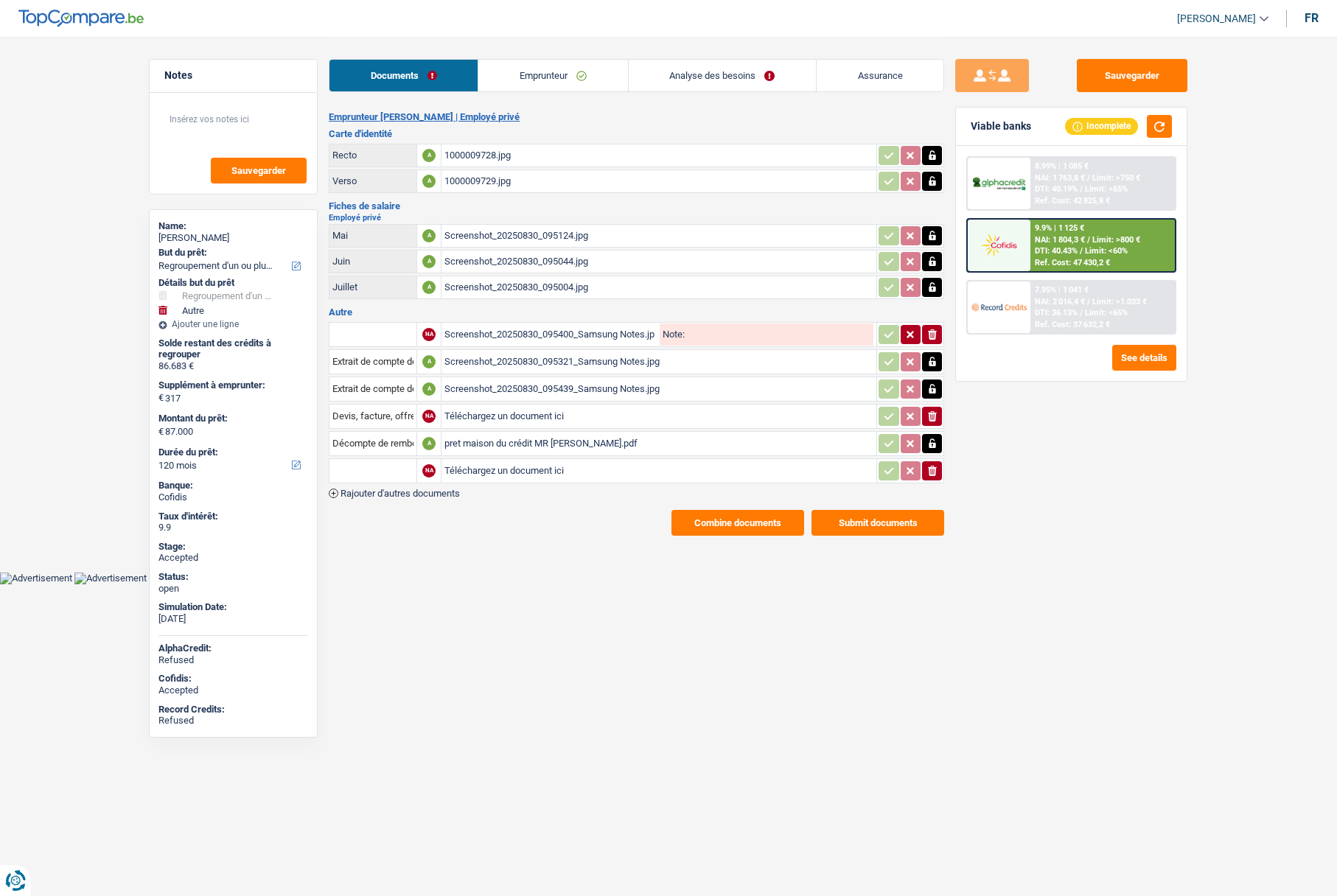
click at [356, 465] on input "text" at bounding box center [372, 470] width 81 height 23
click at [397, 498] on li "Décompte de remboursement anticipé" at bounding box center [435, 501] width 197 height 19
type input "Décompte de remboursement anticipé"
click at [475, 470] on input "Téléchargez un document ici" at bounding box center [659, 471] width 429 height 22
type input "C:\fakepath\alpha voiture mr PIERRE.pdf"
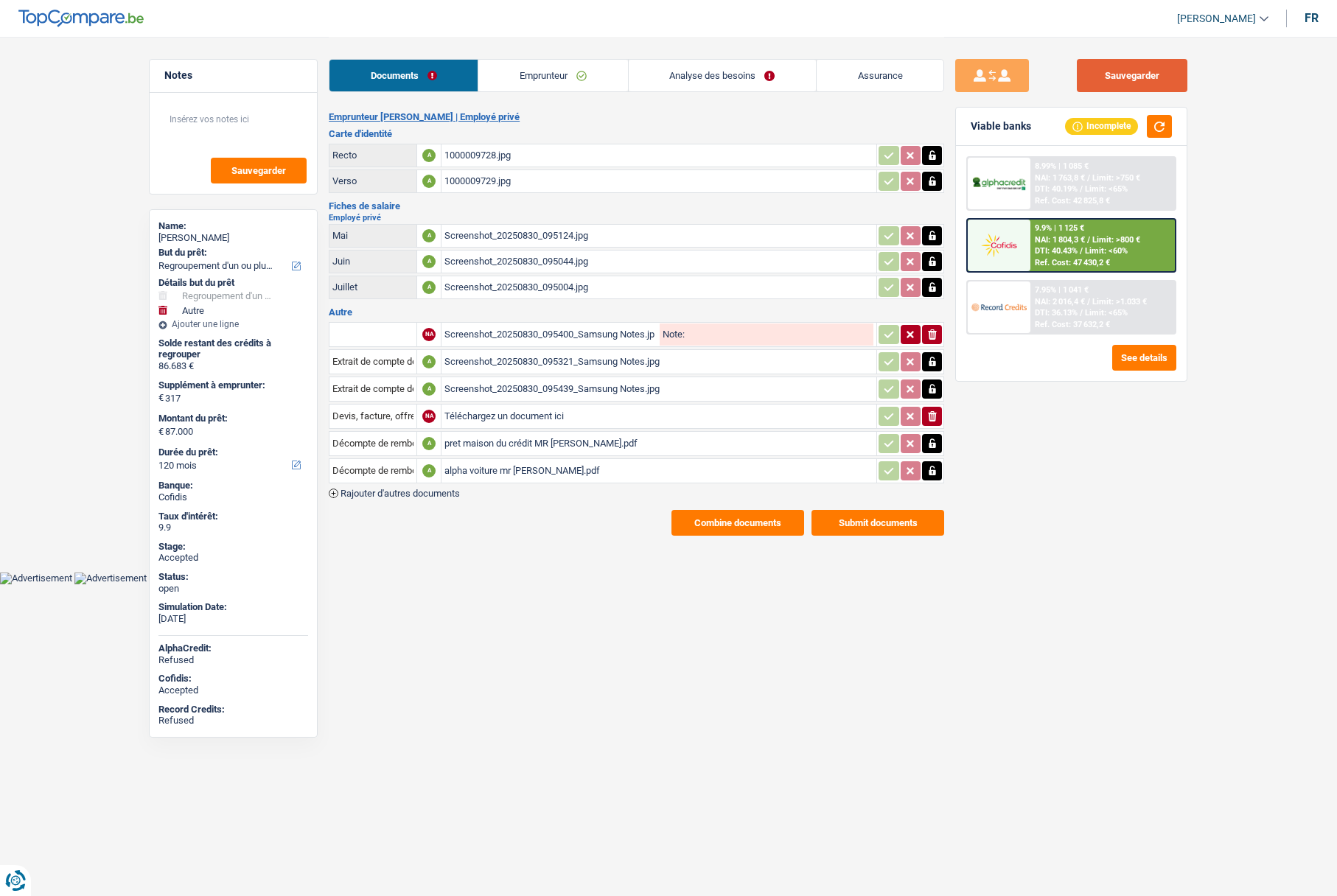
click at [1136, 73] on button "Sauvegarder" at bounding box center [1131, 75] width 111 height 33
click at [735, 73] on link "Analyse des besoins" at bounding box center [722, 75] width 187 height 32
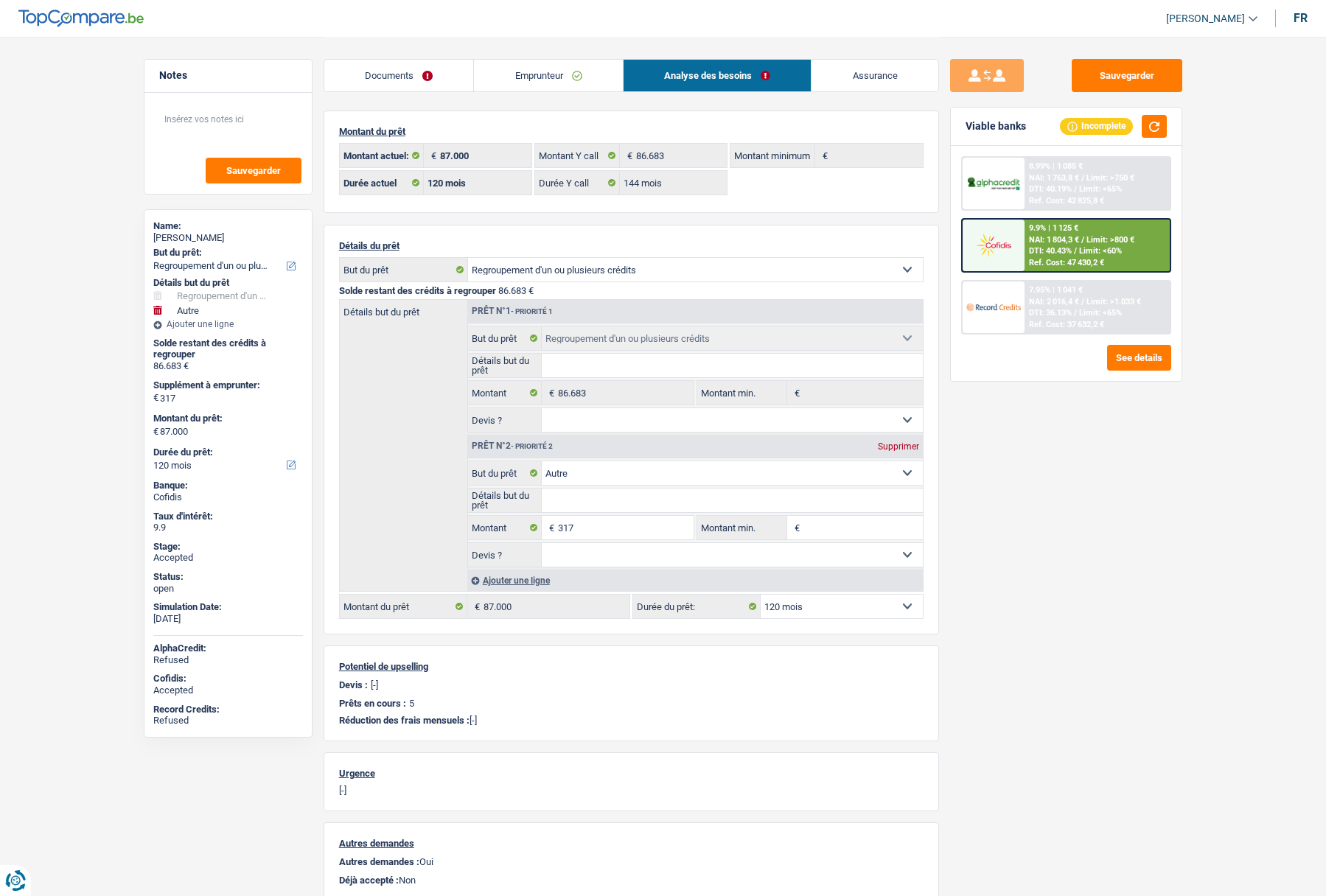
scroll to position [147, 0]
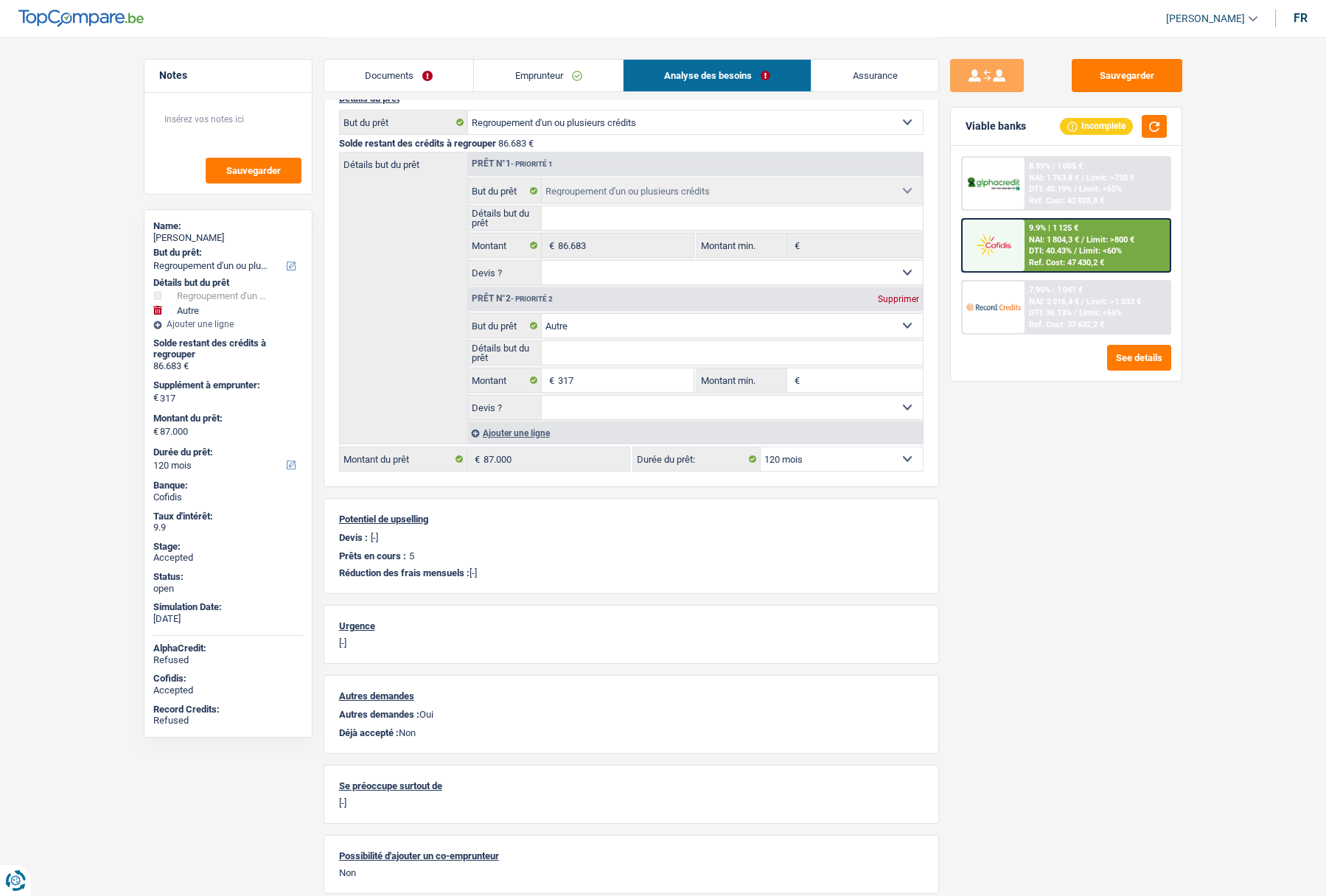
click at [805, 455] on select "12 mois 18 mois 24 mois 30 mois 36 mois 42 mois 48 mois 60 mois 72 mois 84 mois…" at bounding box center [841, 459] width 162 height 23
select select "144"
click at [760, 448] on select "12 mois 18 mois 24 mois 30 mois 36 mois 42 mois 48 mois 60 mois 72 mois 84 mois…" at bounding box center [841, 459] width 162 height 23
select select "144"
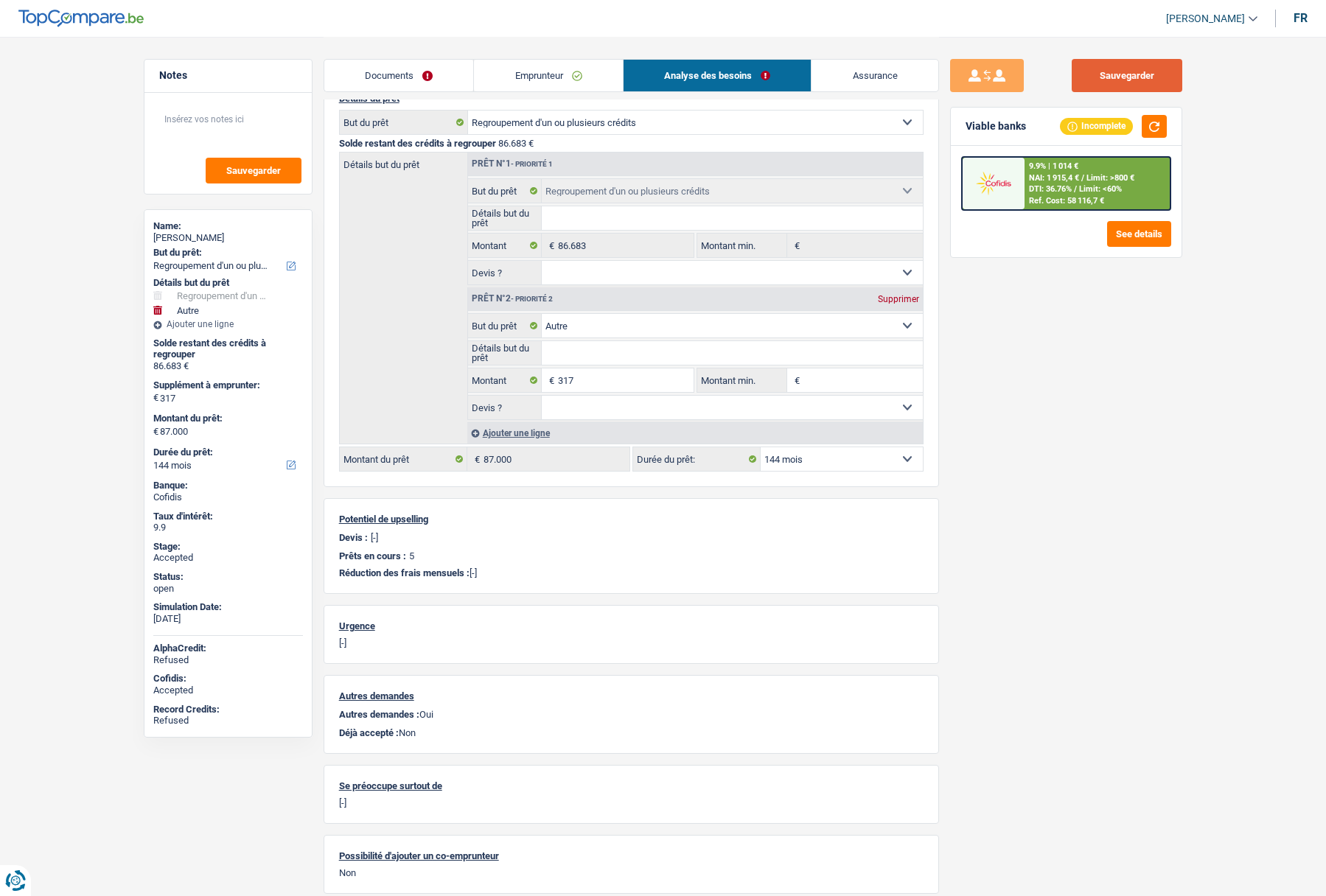
click at [1129, 79] on button "Sauvegarder" at bounding box center [1127, 75] width 111 height 33
click at [404, 67] on link "Documents" at bounding box center [399, 75] width 150 height 32
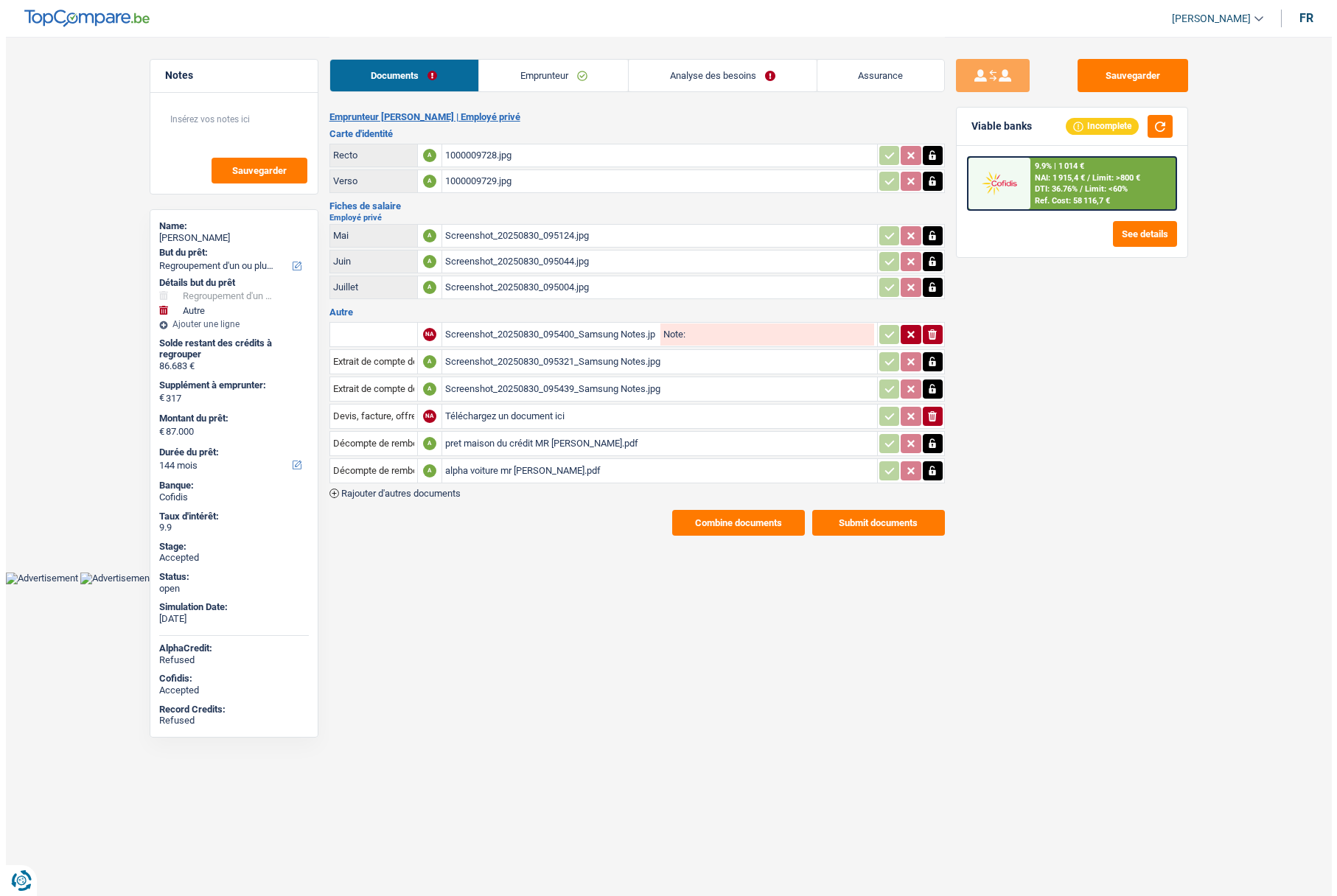
scroll to position [0, 0]
click at [723, 527] on button "Combine documents" at bounding box center [738, 523] width 133 height 26
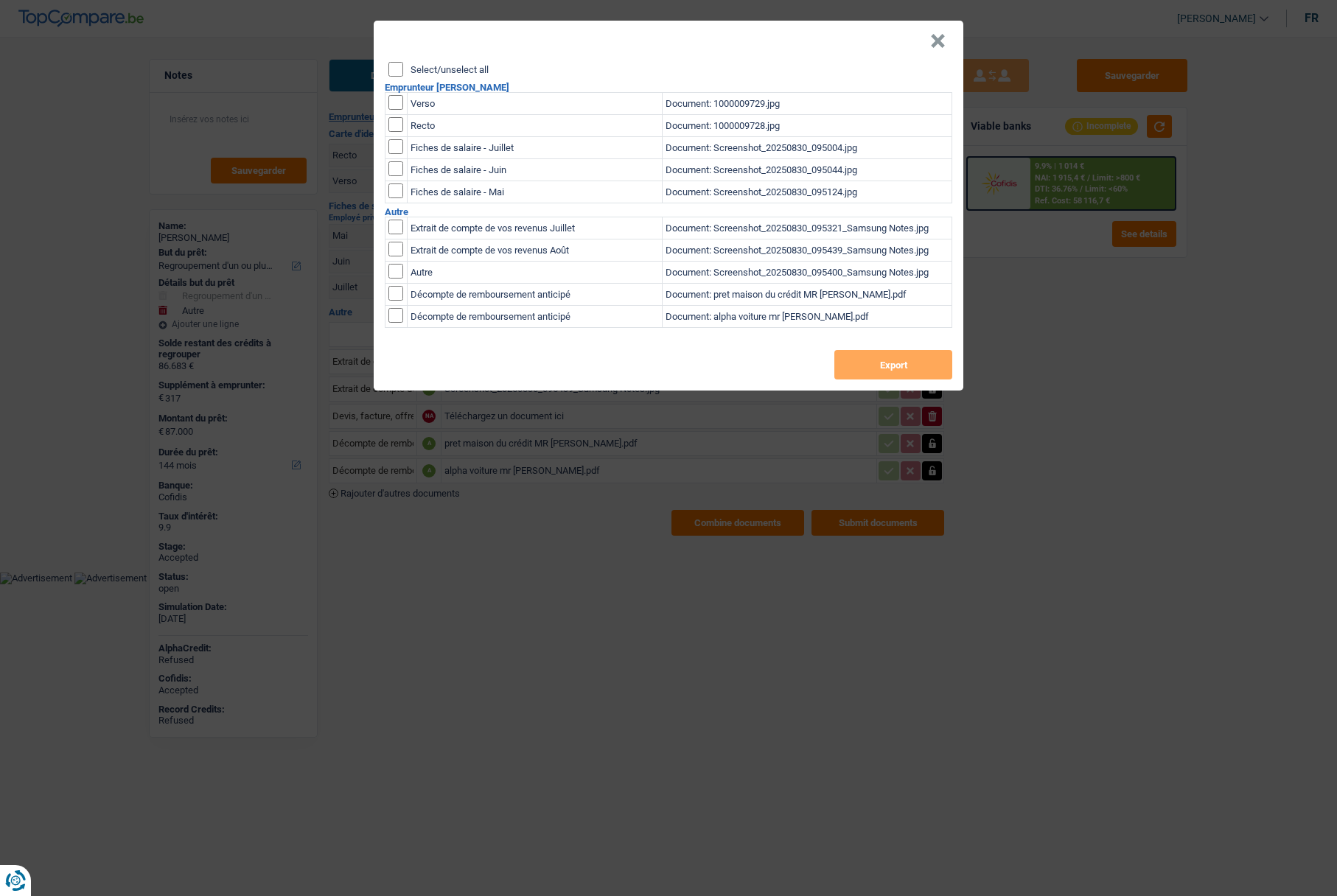
click at [428, 73] on label "Select/unselect all" at bounding box center [449, 70] width 78 height 9
click at [403, 73] on input "Select/unselect all" at bounding box center [395, 70] width 15 height 15
checkbox input "true"
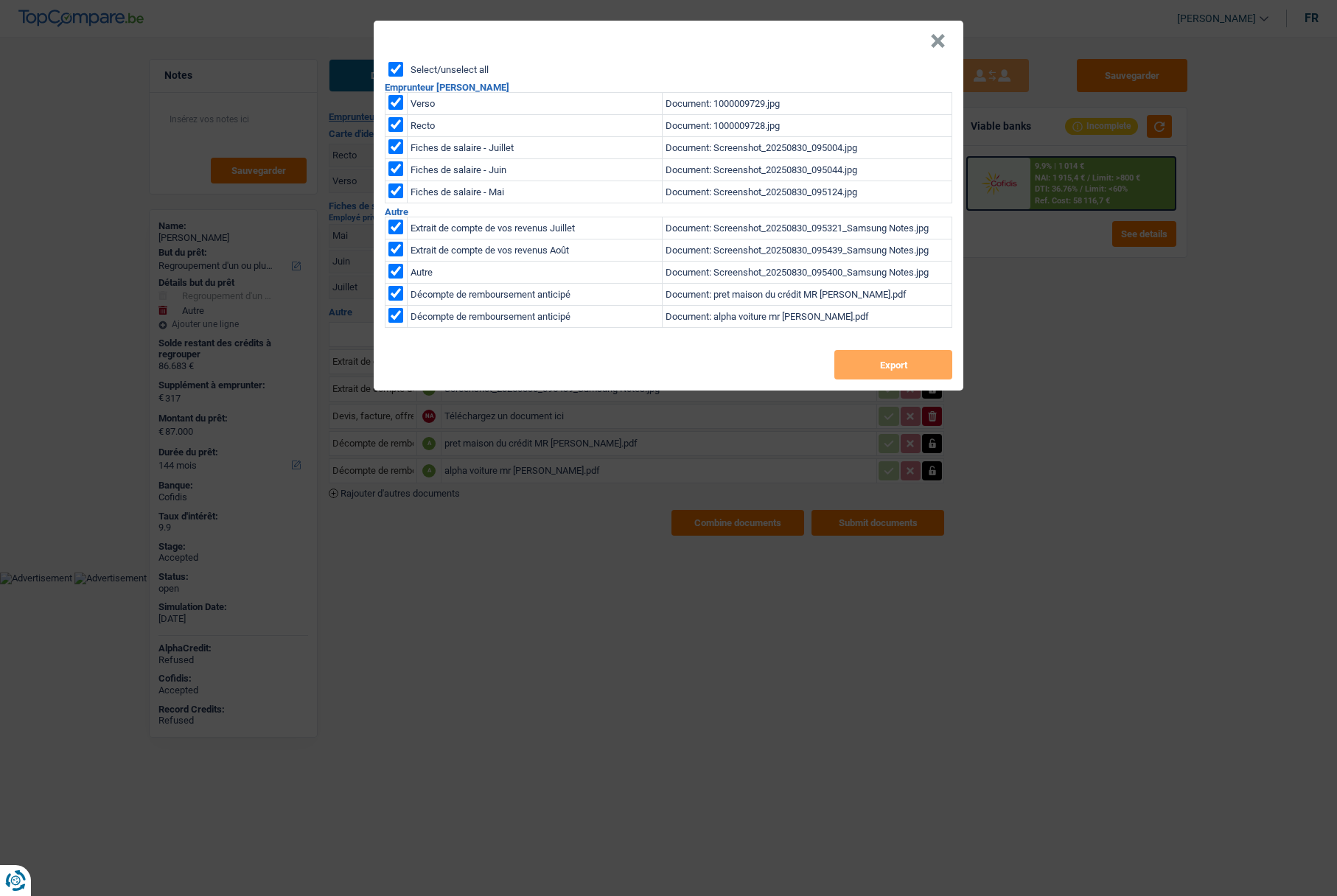
checkbox input "true"
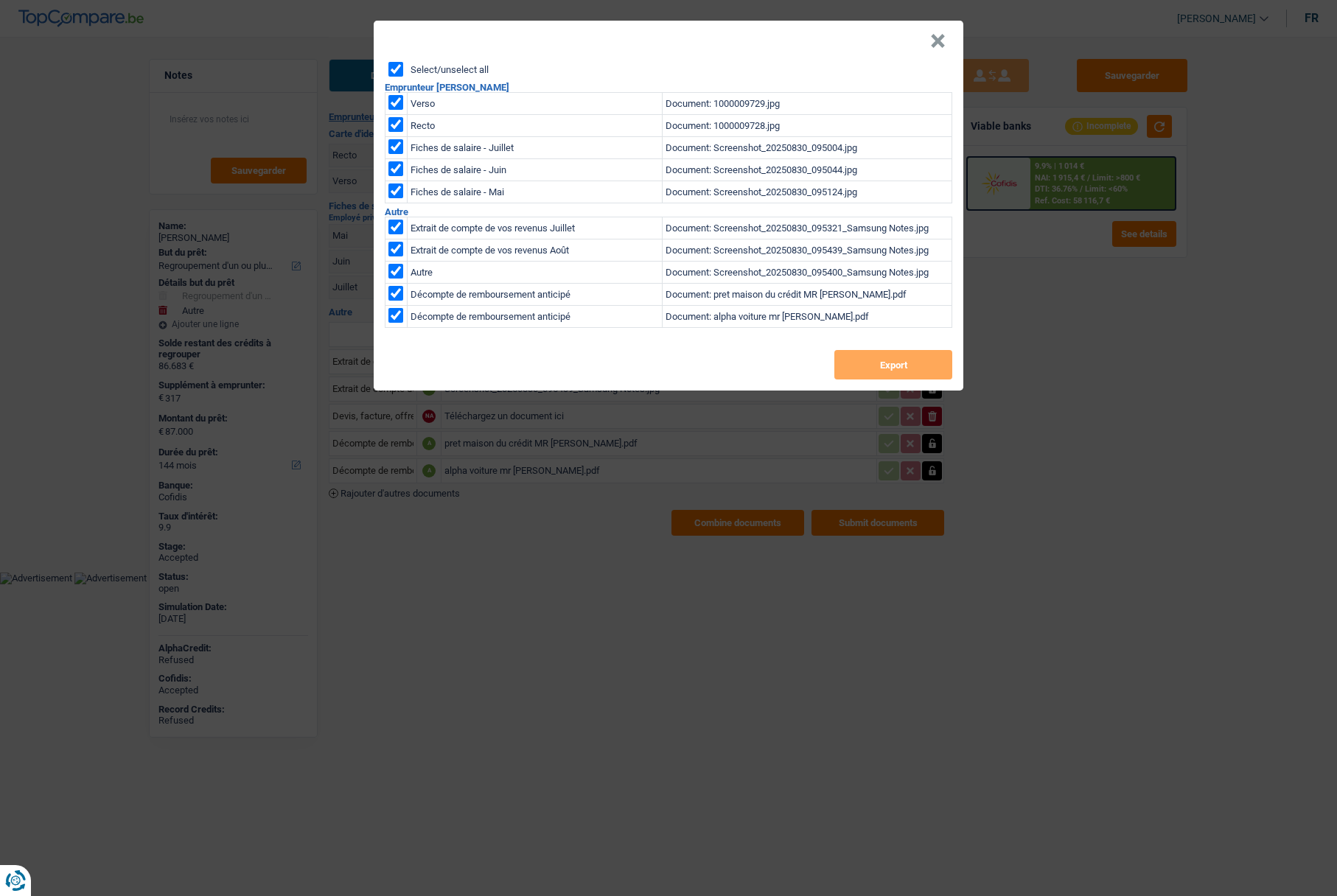
checkbox input "true"
click at [892, 367] on button "Export" at bounding box center [893, 365] width 118 height 30
click at [930, 41] on button "×" at bounding box center [938, 41] width 16 height 15
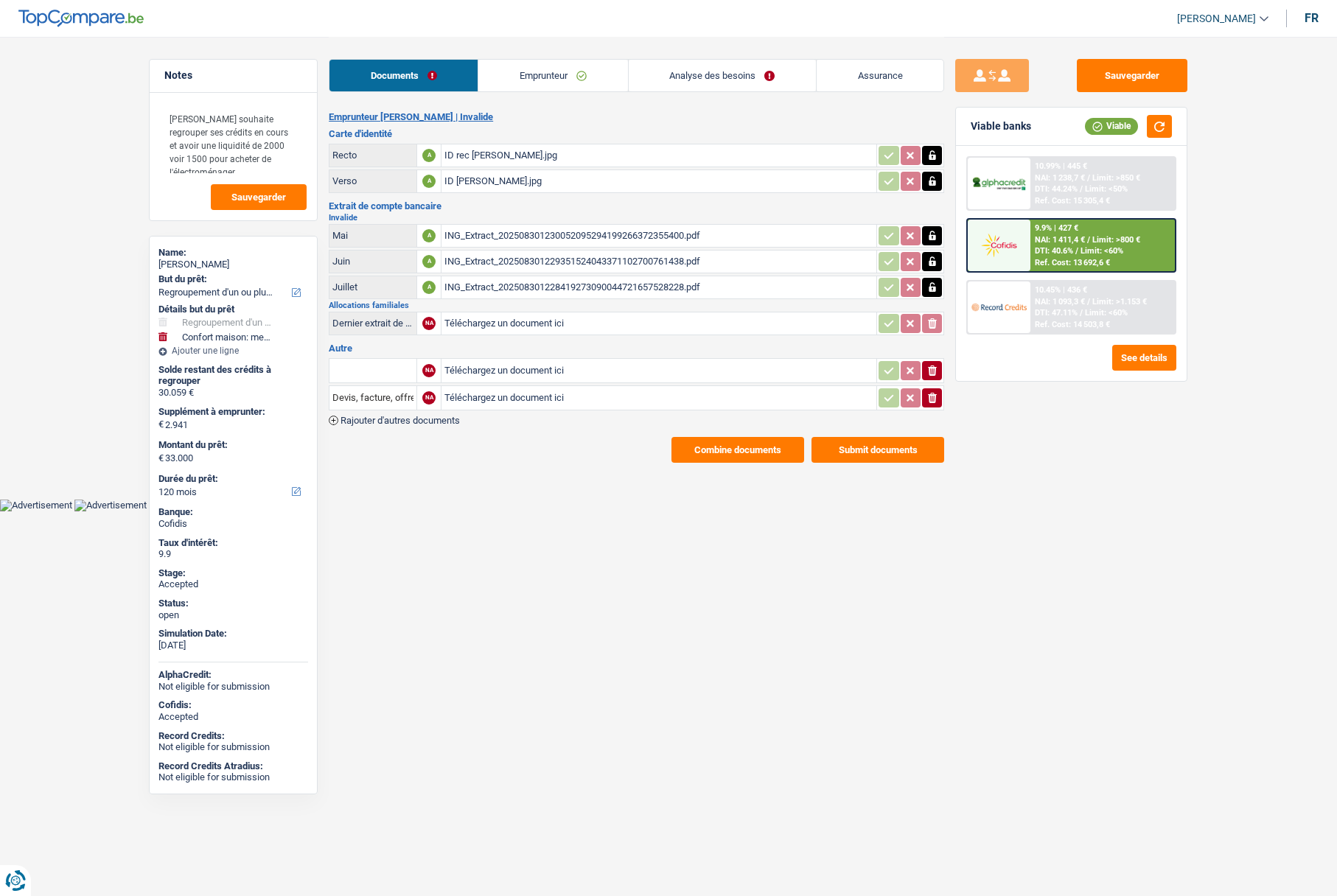
select select "refinancing"
select select "household"
select select "120"
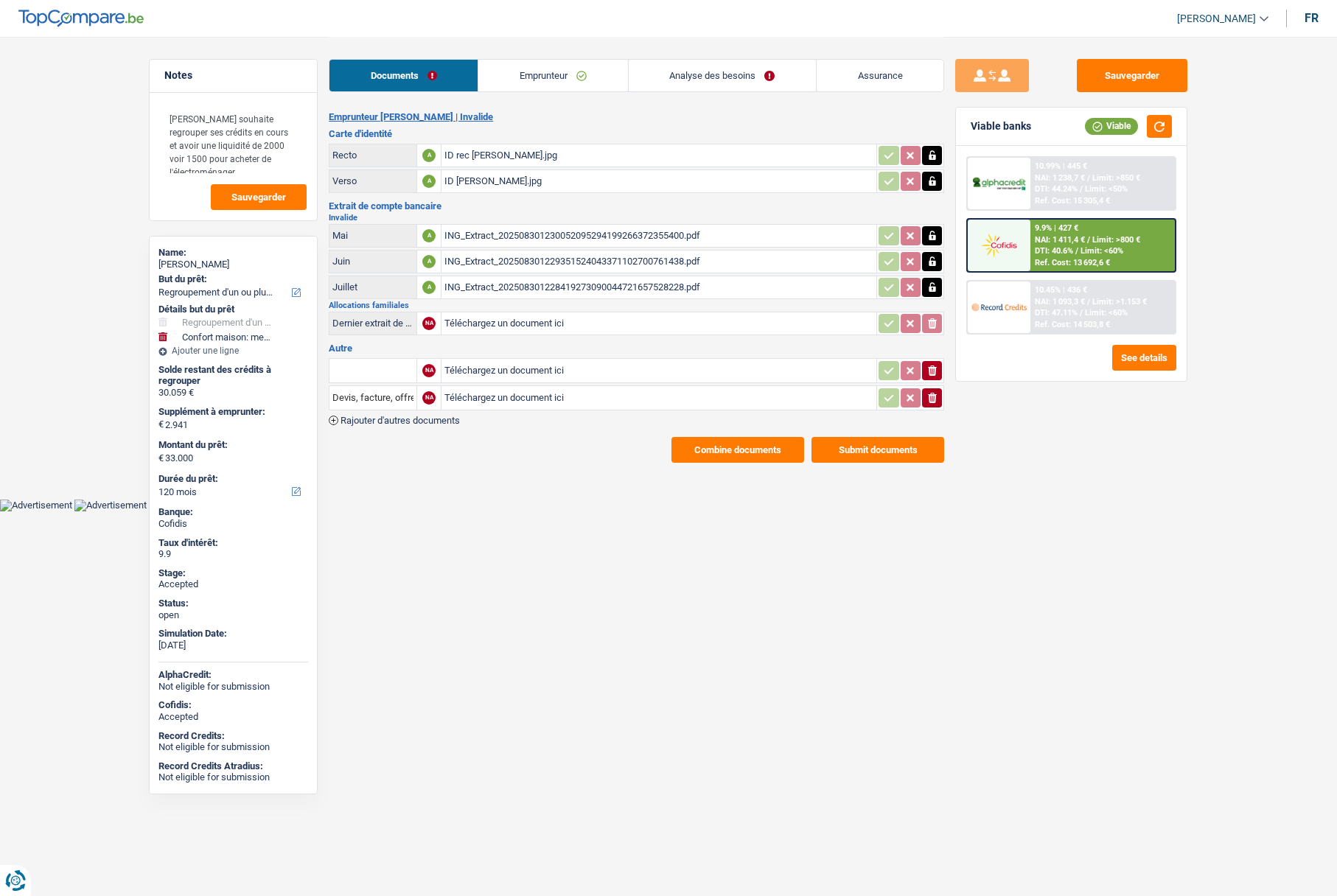
select select "120"
select select "refinancing"
select select "false"
select select "household"
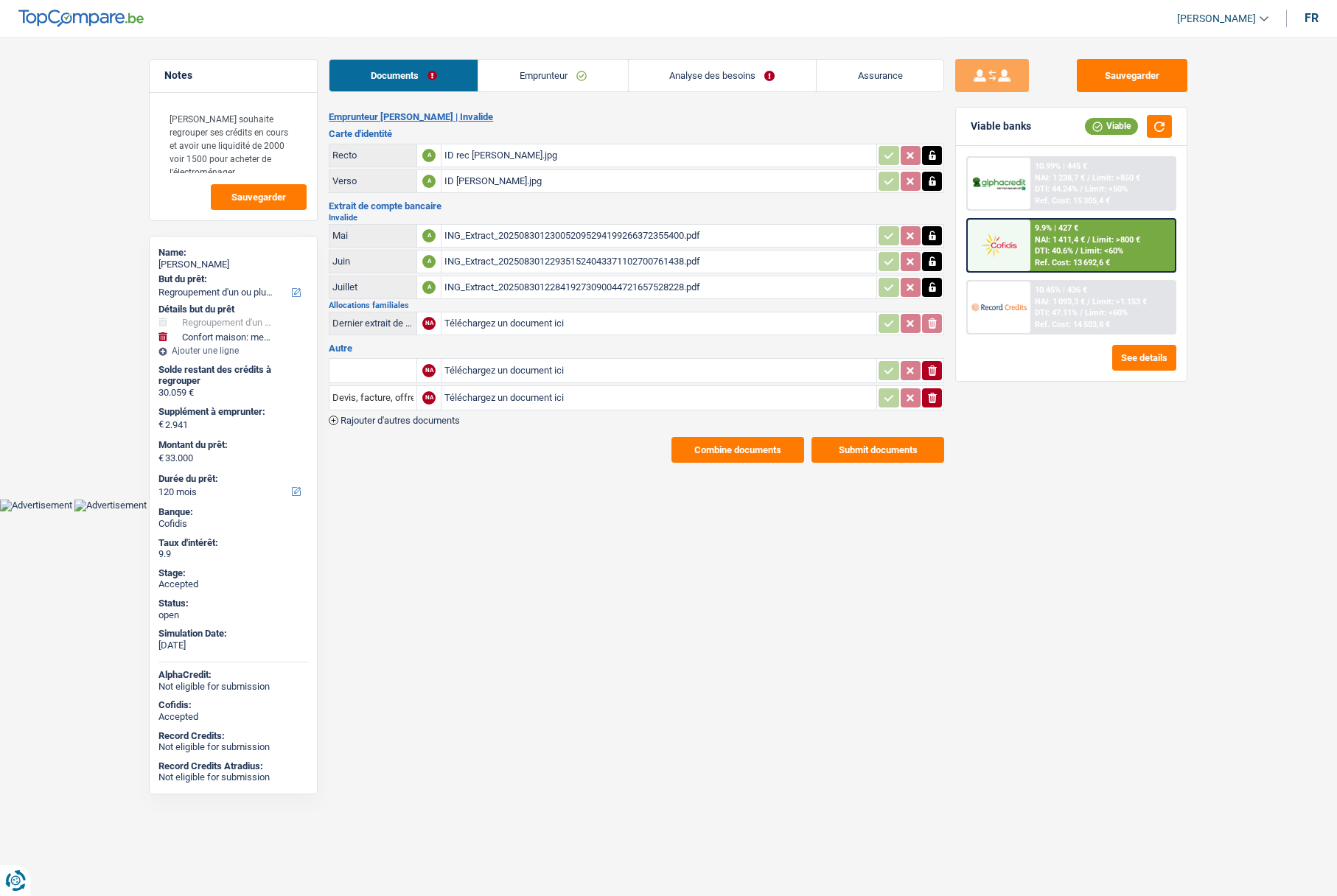
select select "false"
select select "120"
click at [684, 76] on link "Analyse des besoins" at bounding box center [722, 75] width 187 height 32
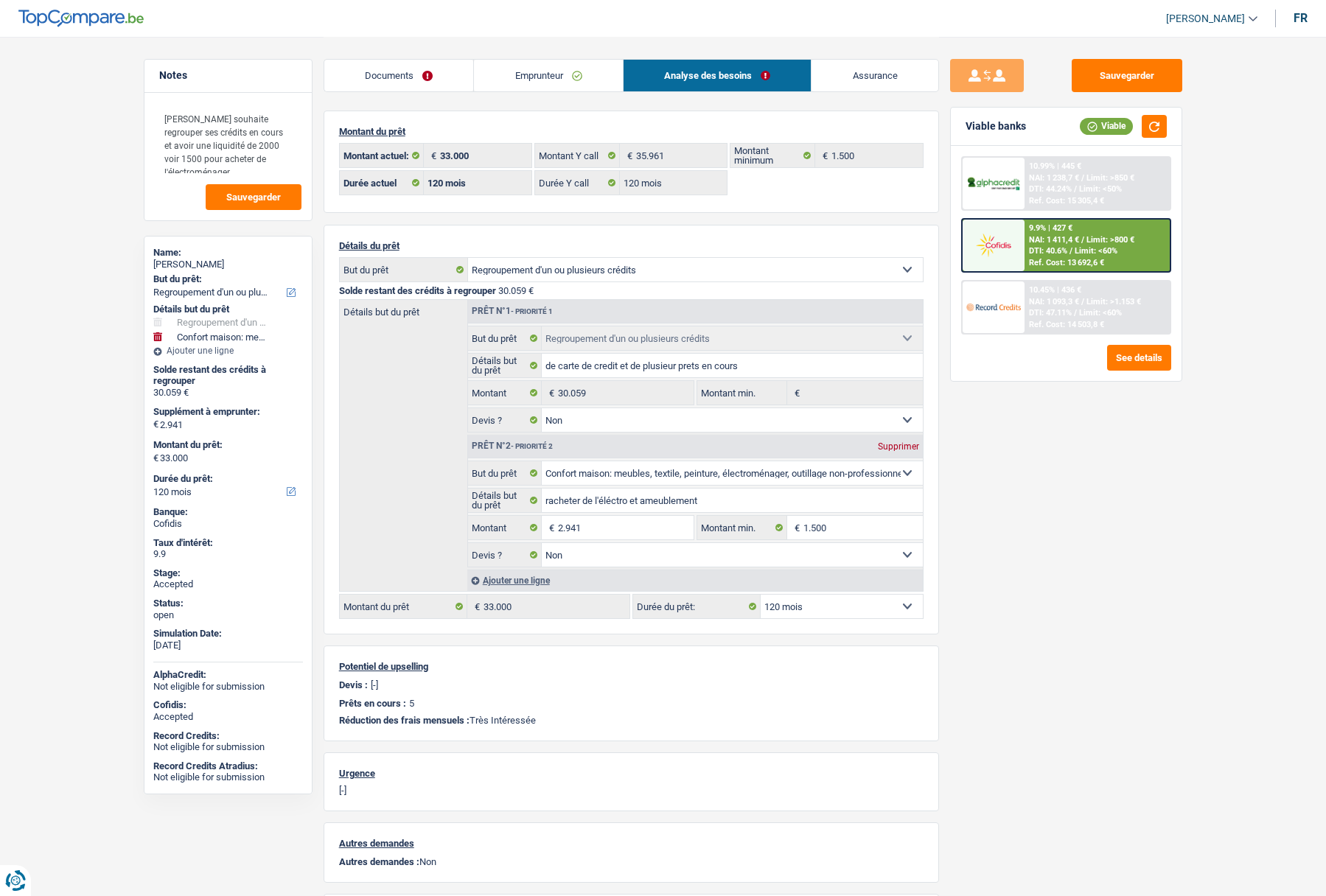
click at [399, 80] on link "Documents" at bounding box center [399, 75] width 150 height 32
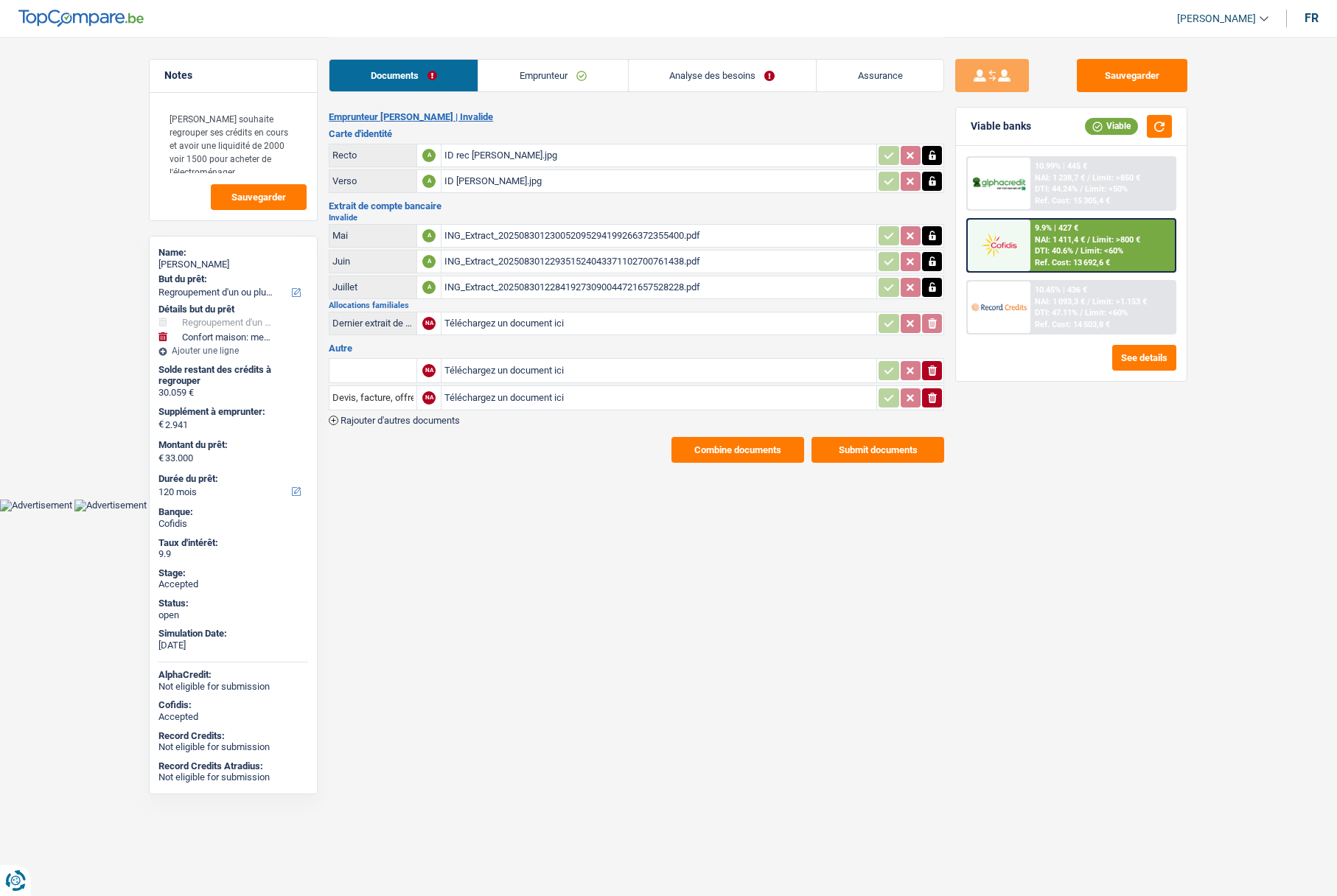
click at [537, 82] on link "Emprunteur" at bounding box center [553, 75] width 149 height 32
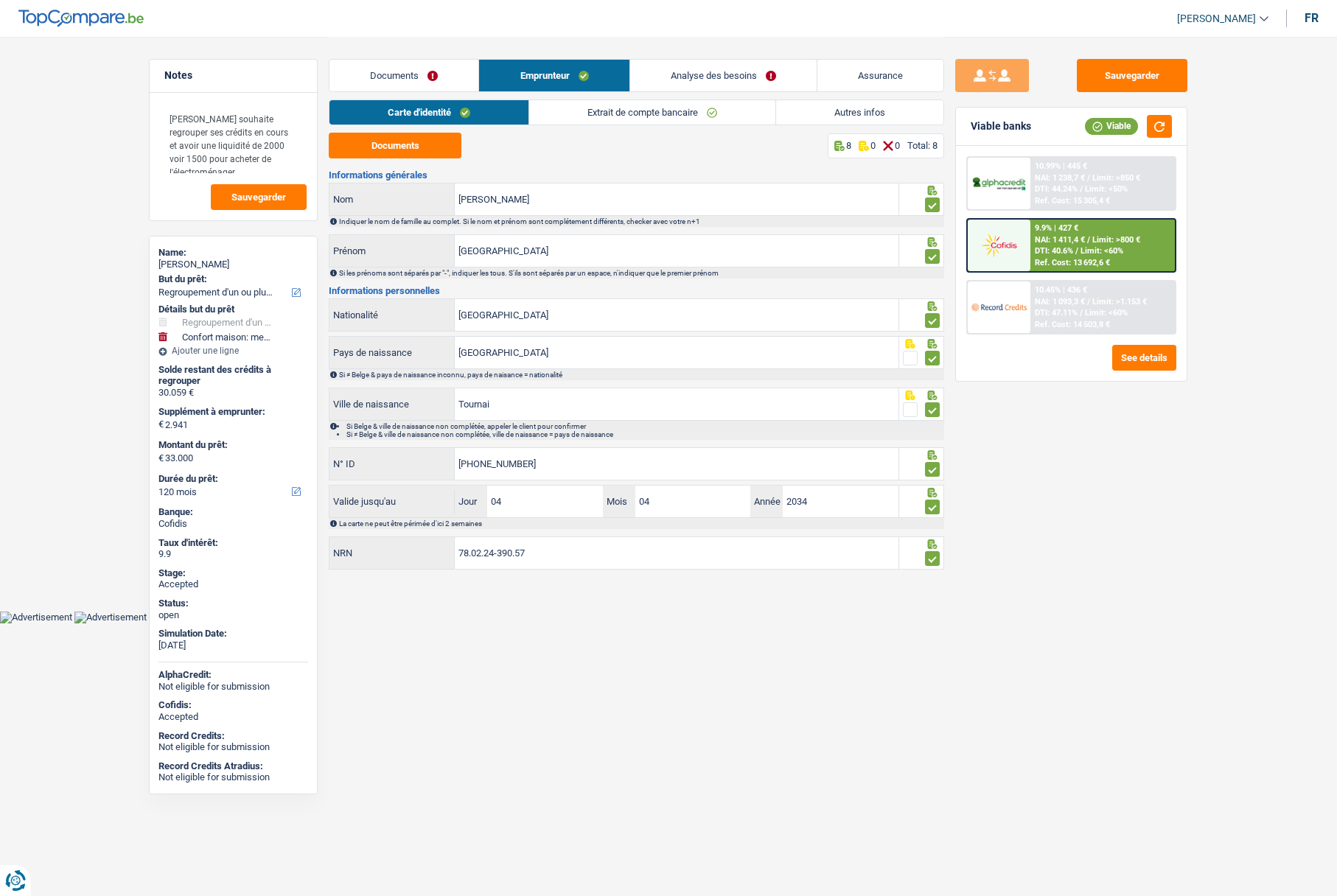
click at [707, 80] on link "Analyse des besoins" at bounding box center [723, 75] width 186 height 32
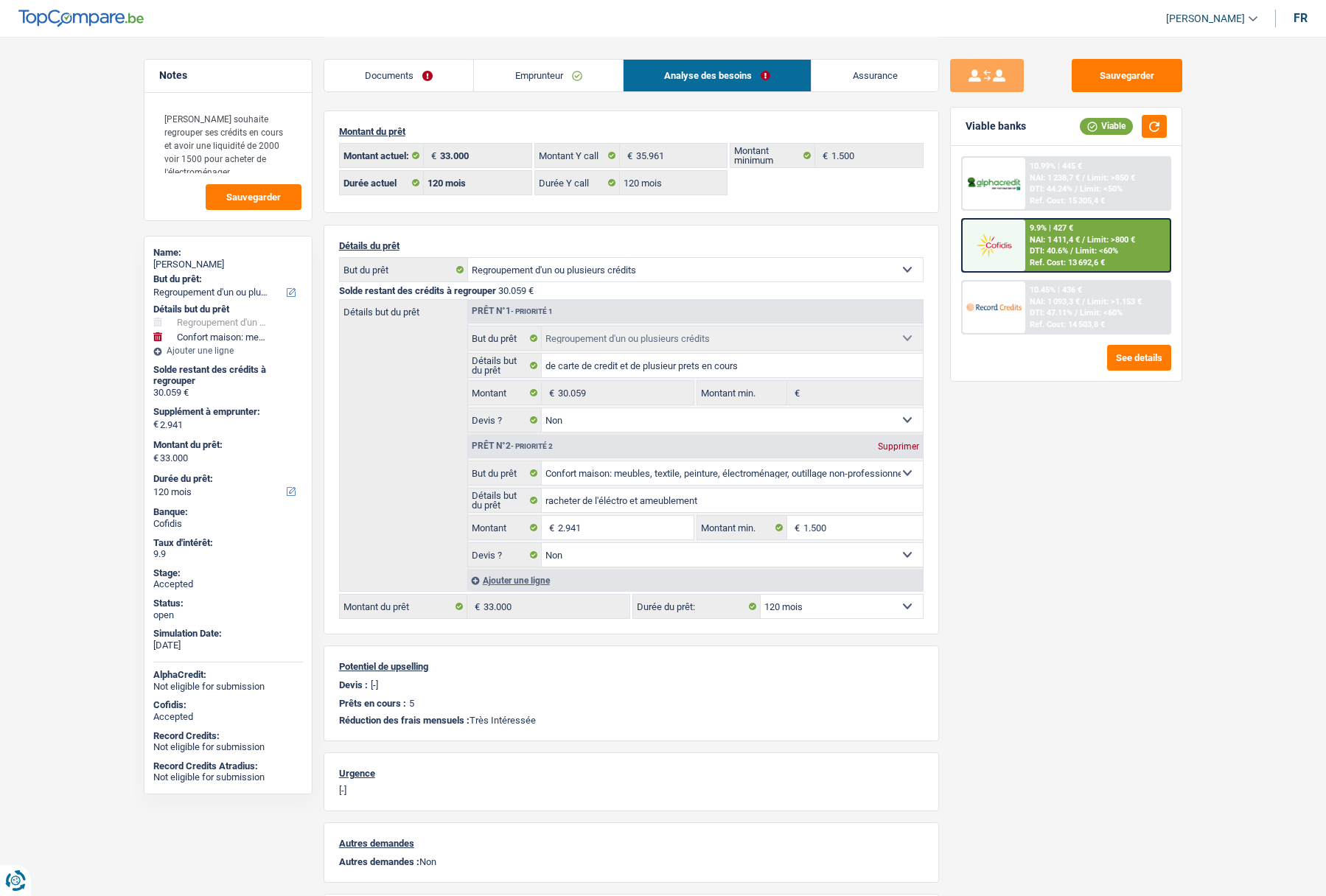
click at [549, 64] on link "Emprunteur" at bounding box center [548, 75] width 149 height 32
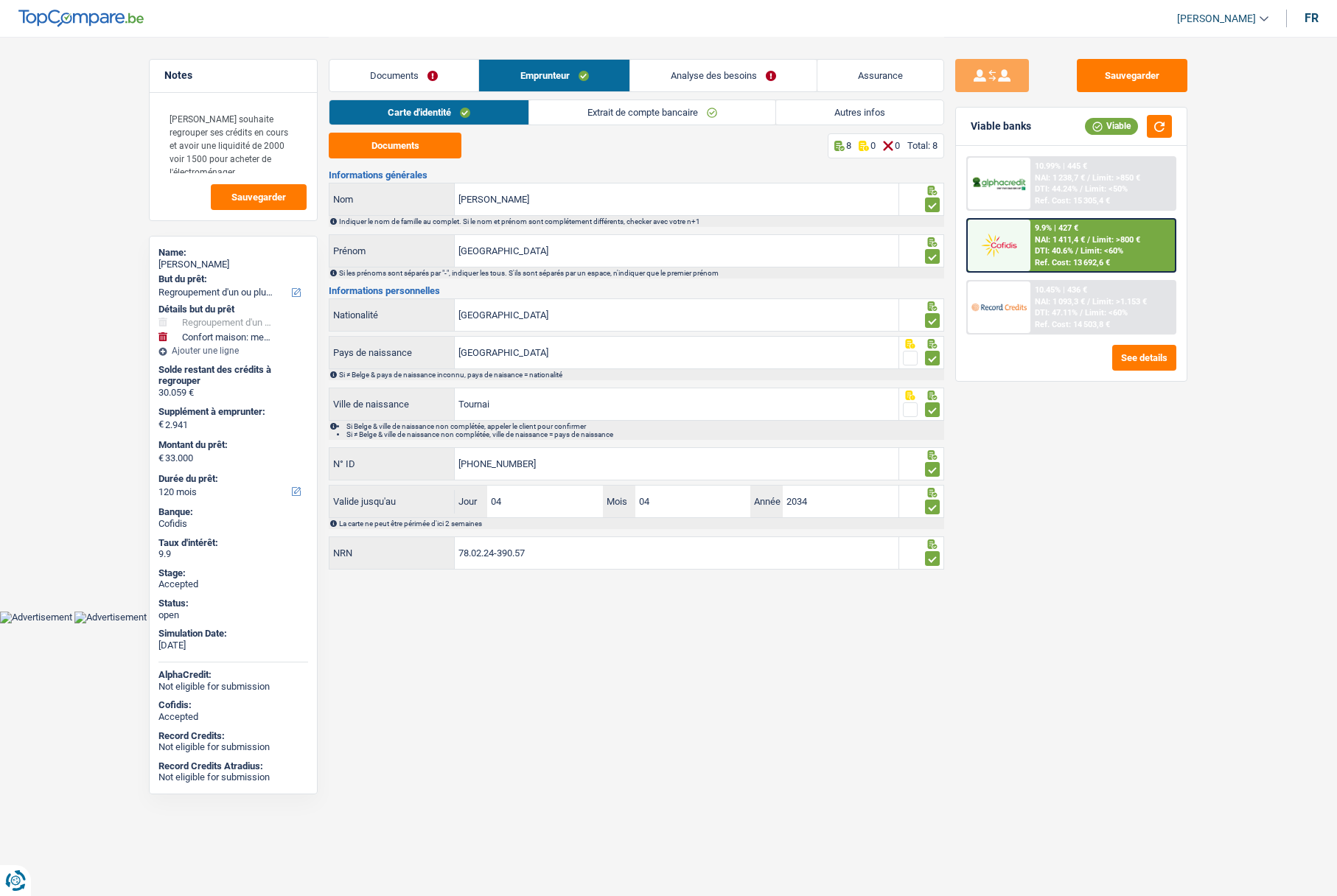
click at [857, 107] on link "Autres infos" at bounding box center [860, 113] width 167 height 24
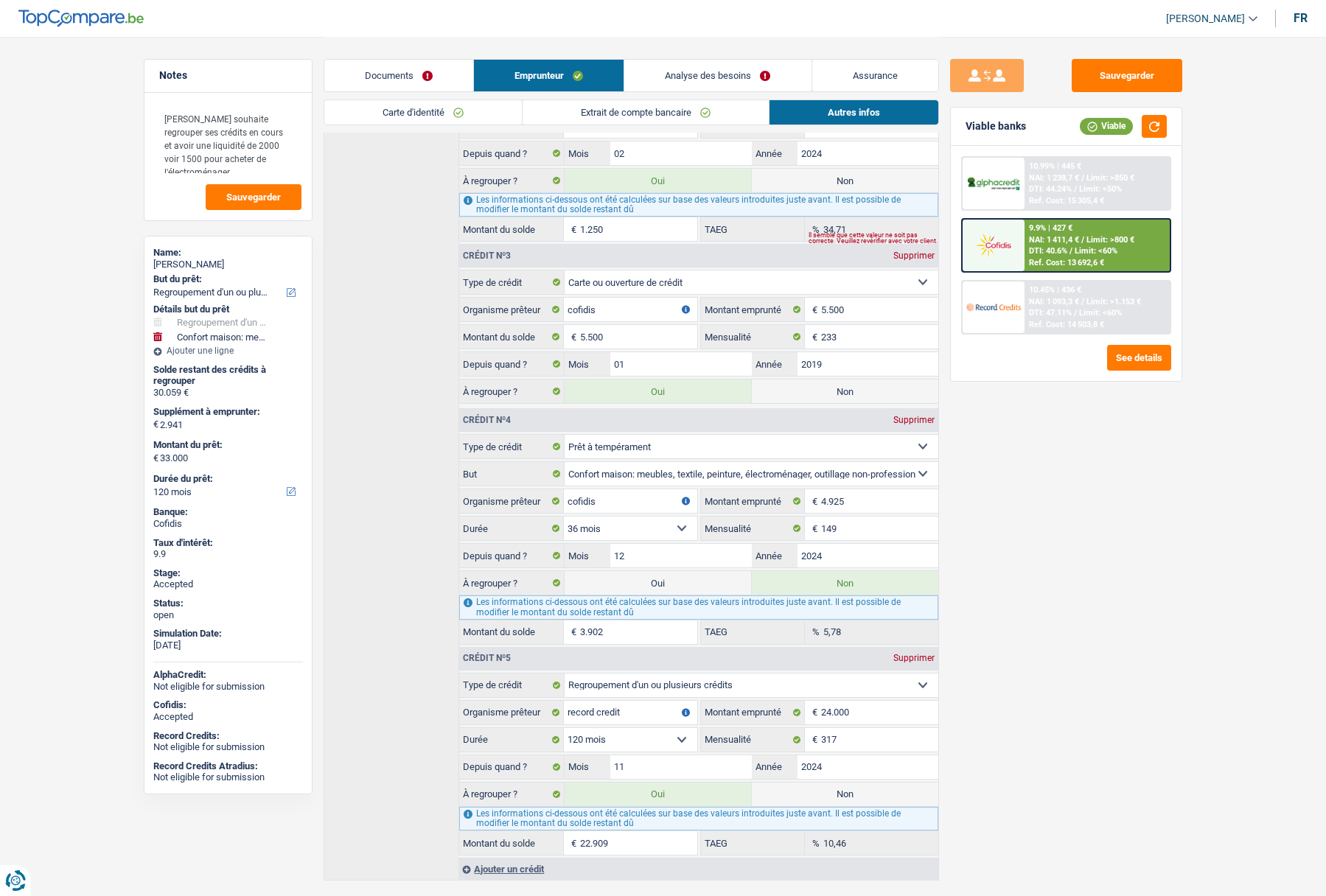
scroll to position [919, 0]
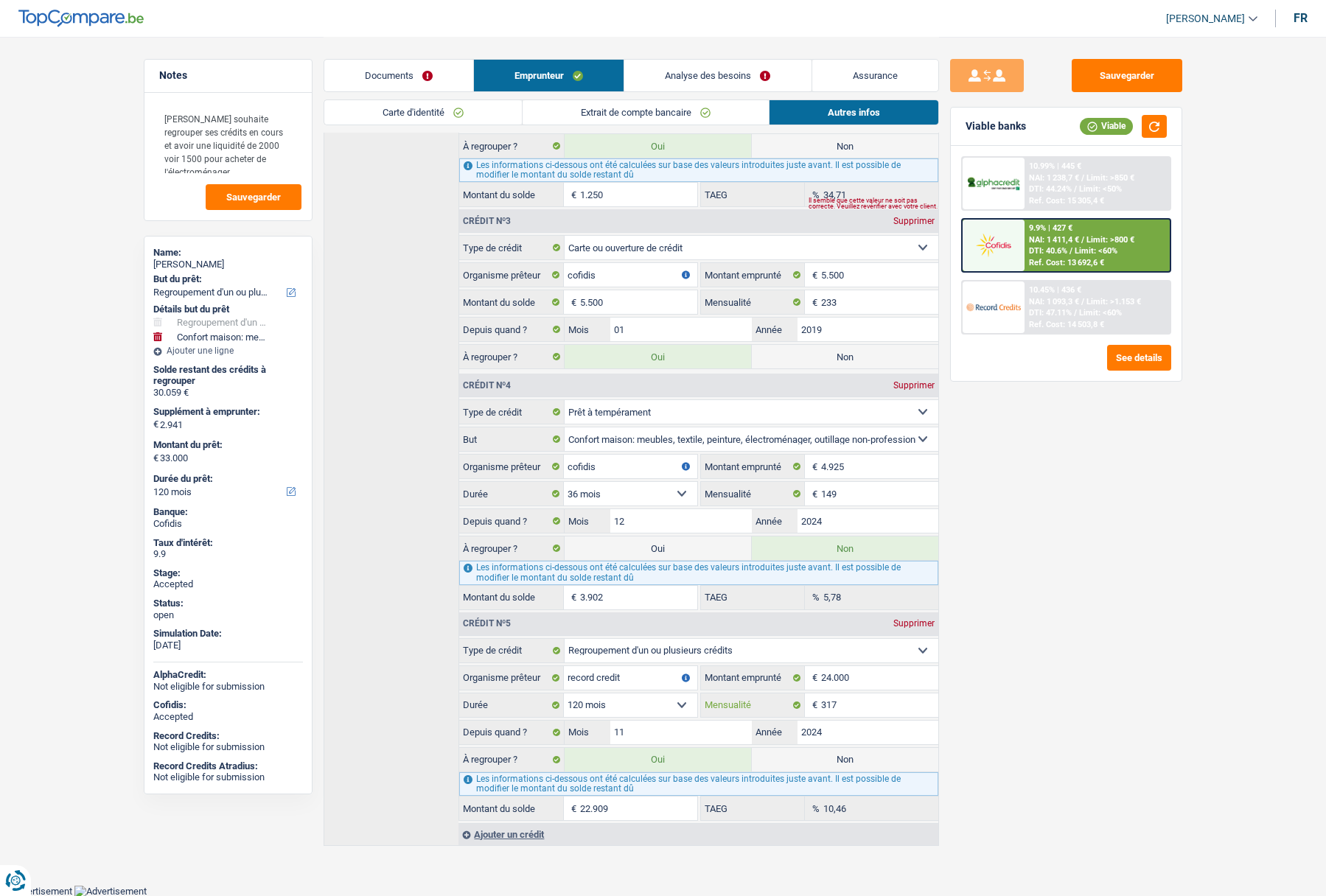
click at [852, 702] on input "317" at bounding box center [878, 704] width 116 height 23
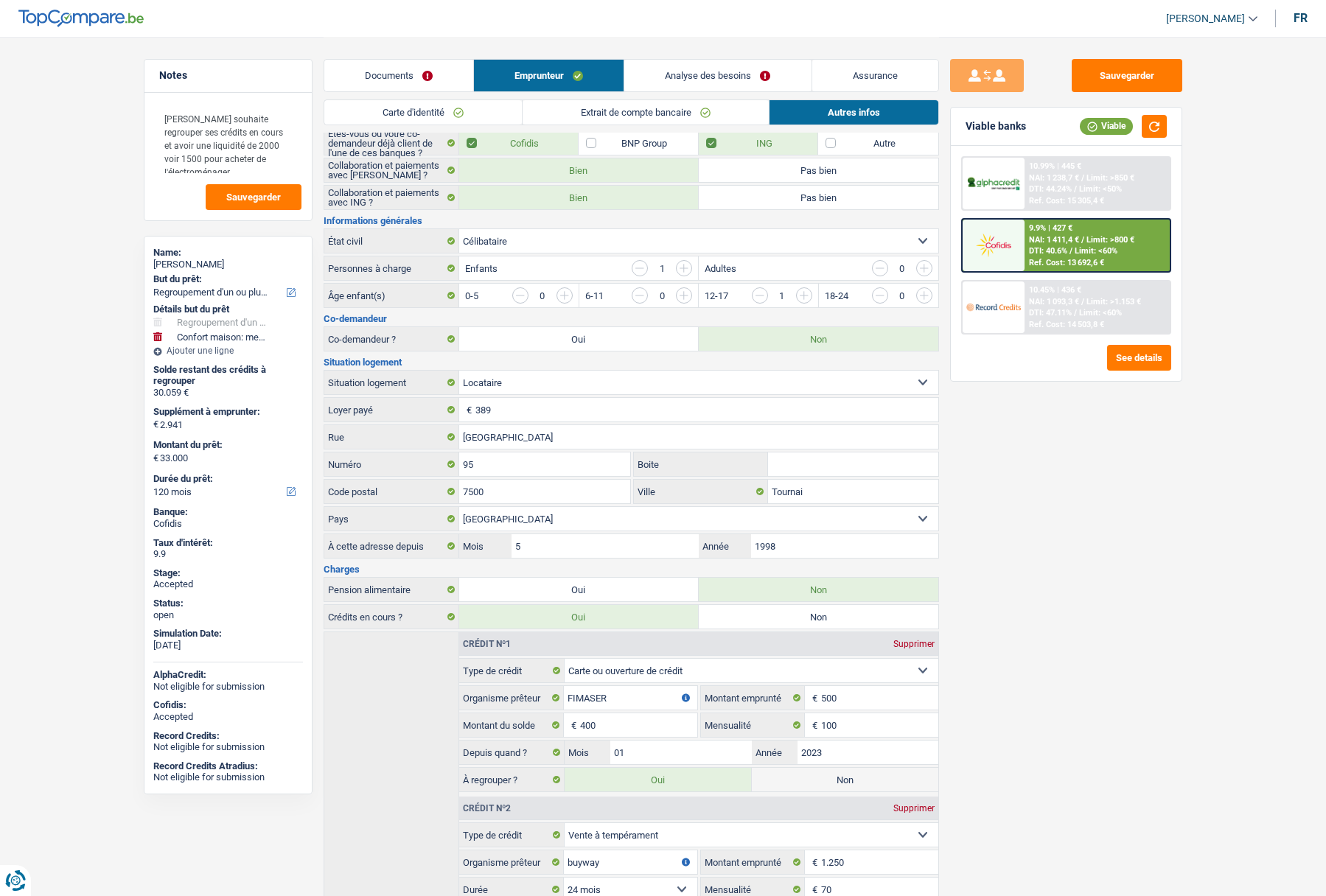
scroll to position [108, 0]
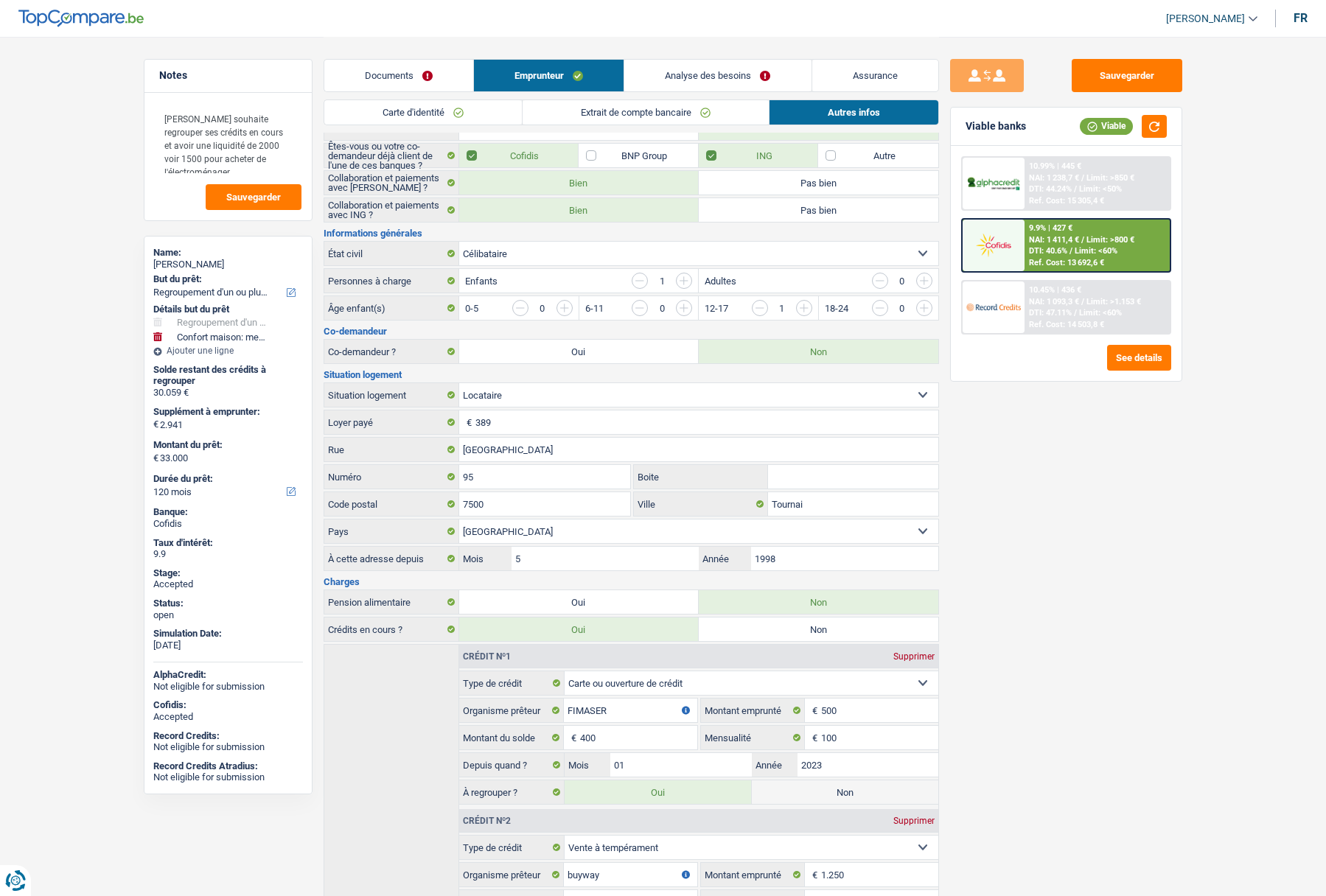
click at [693, 82] on link "Analyse des besoins" at bounding box center [717, 75] width 186 height 32
type input "32.874"
type input "29.933"
type input "32.874"
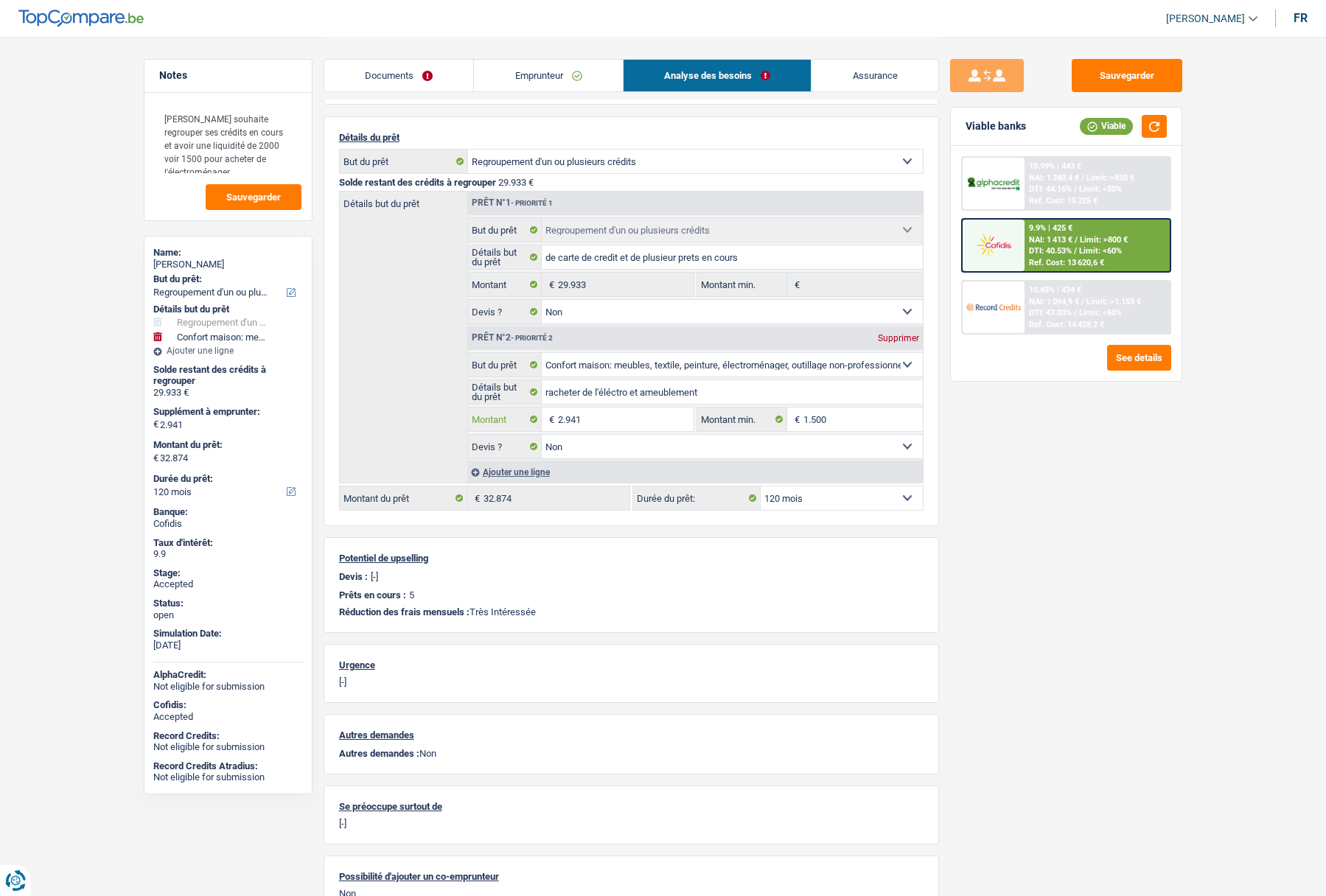
click at [623, 413] on input "2.941" at bounding box center [625, 419] width 135 height 23
click at [987, 496] on div "Sauvegarder Viable banks Viable 10.99% | 443 € NAI: 1 240,4 € / Limit: >850 € D…" at bounding box center [1065, 465] width 254 height 813
click at [1023, 470] on div "Sauvegarder Viable banks Viable 10.99% | 443 € NAI: 1 240,4 € / Limit: >850 € D…" at bounding box center [1065, 465] width 254 height 813
click at [1084, 247] on span "Limit: <60%" at bounding box center [1101, 251] width 43 height 9
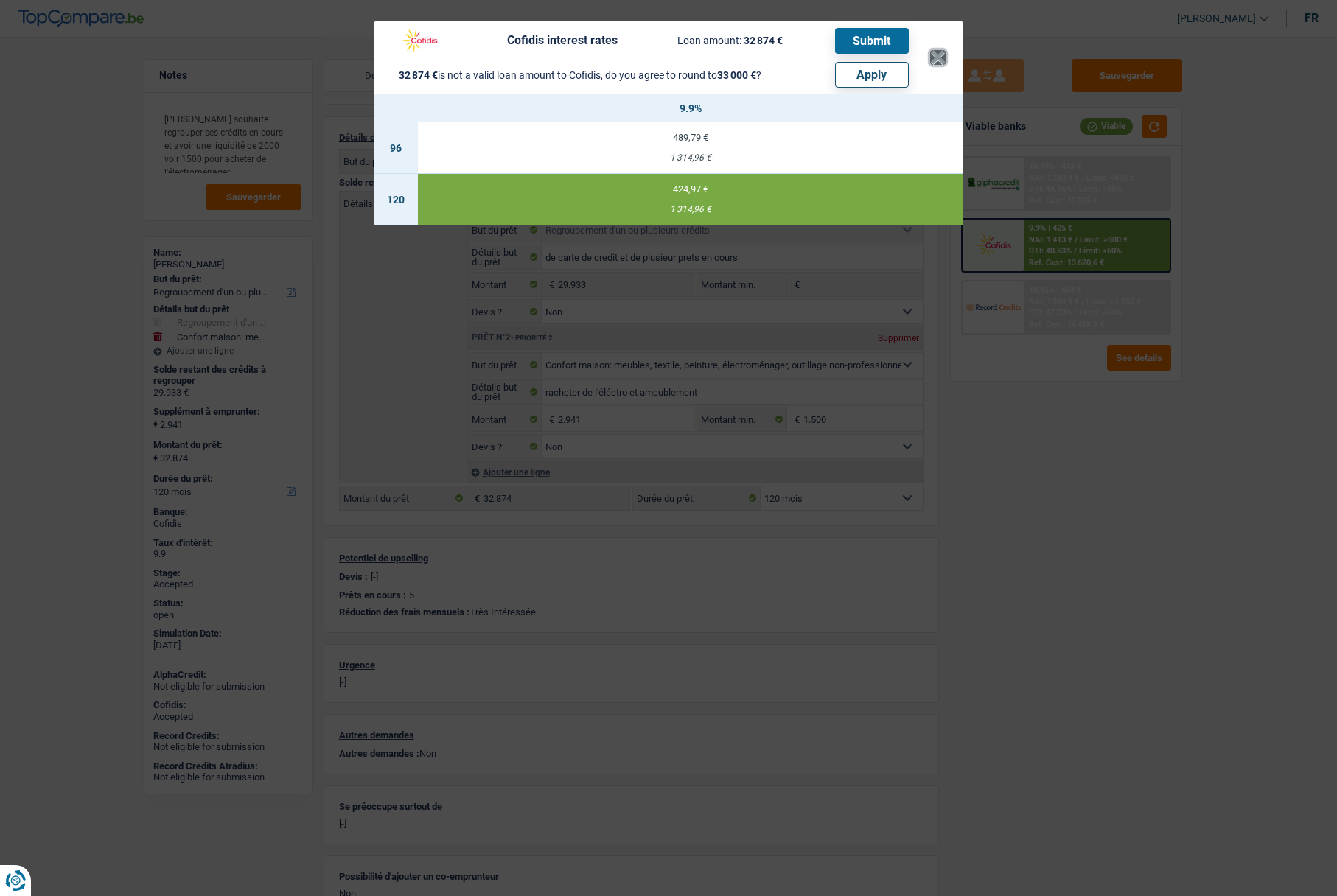
click at [943, 62] on button "×" at bounding box center [938, 58] width 16 height 15
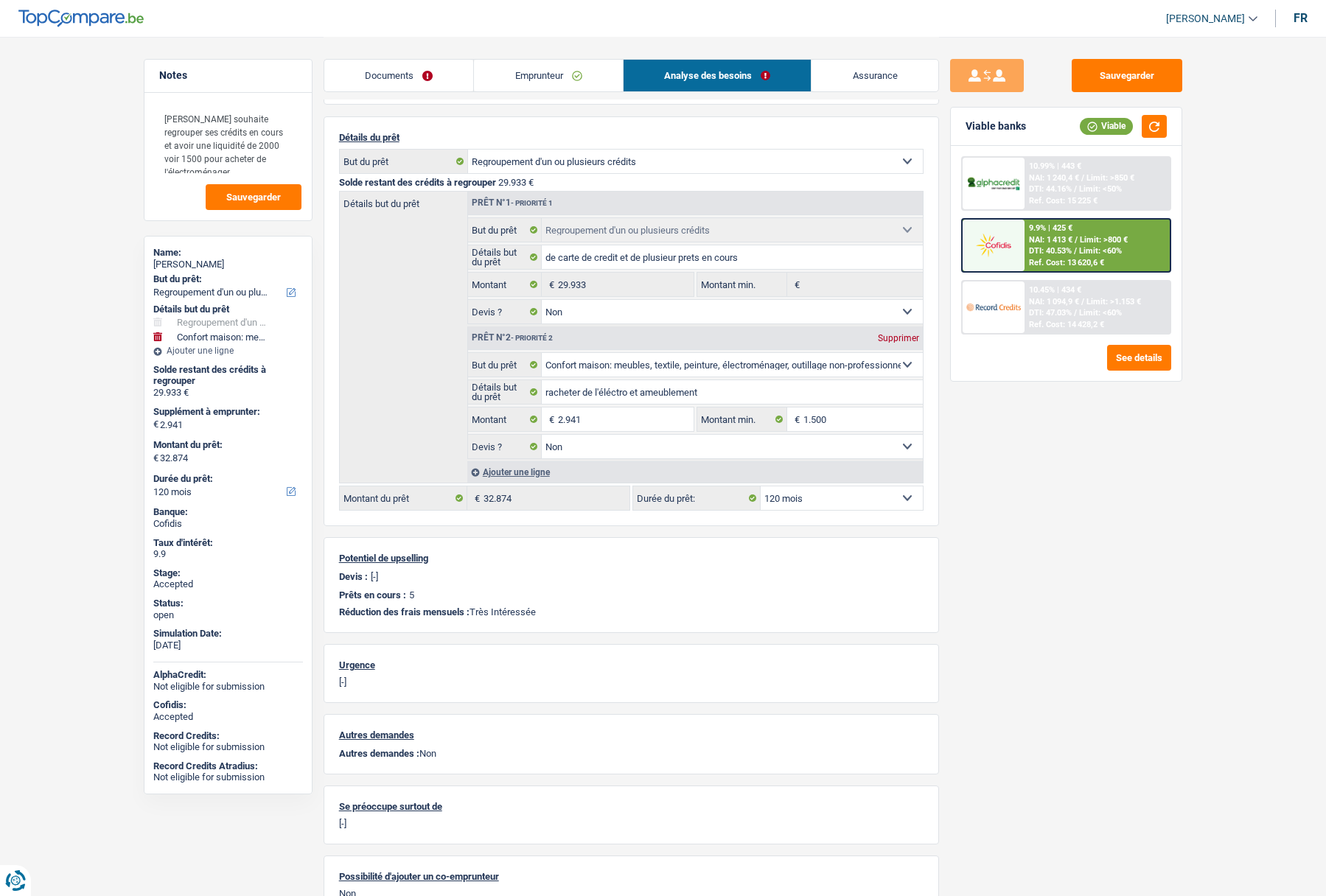
click at [860, 67] on link "Assurance" at bounding box center [875, 75] width 127 height 32
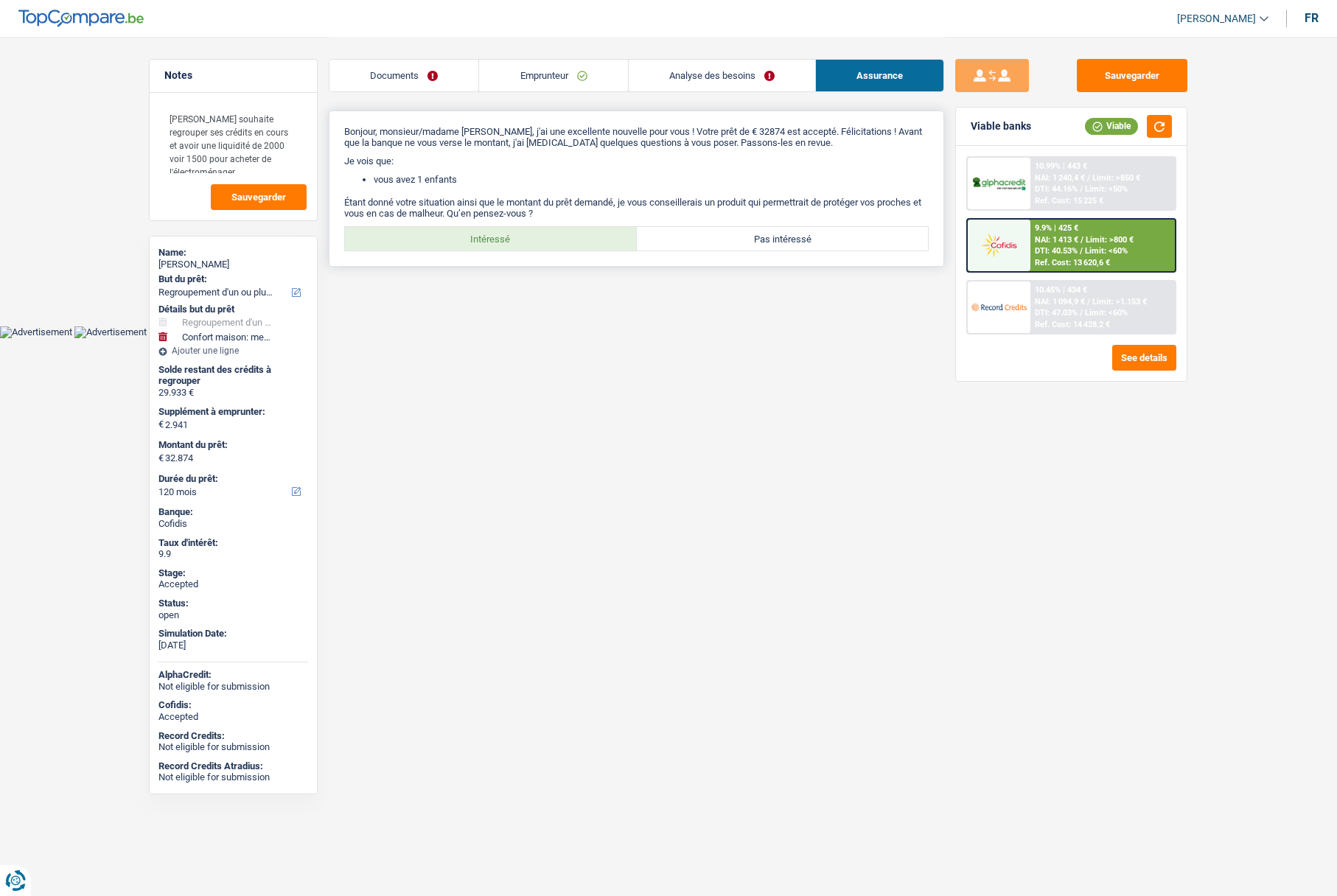
click at [520, 231] on label "Intéressé" at bounding box center [491, 238] width 292 height 23
click at [520, 231] on input "Intéressé" at bounding box center [491, 238] width 292 height 23
radio input "true"
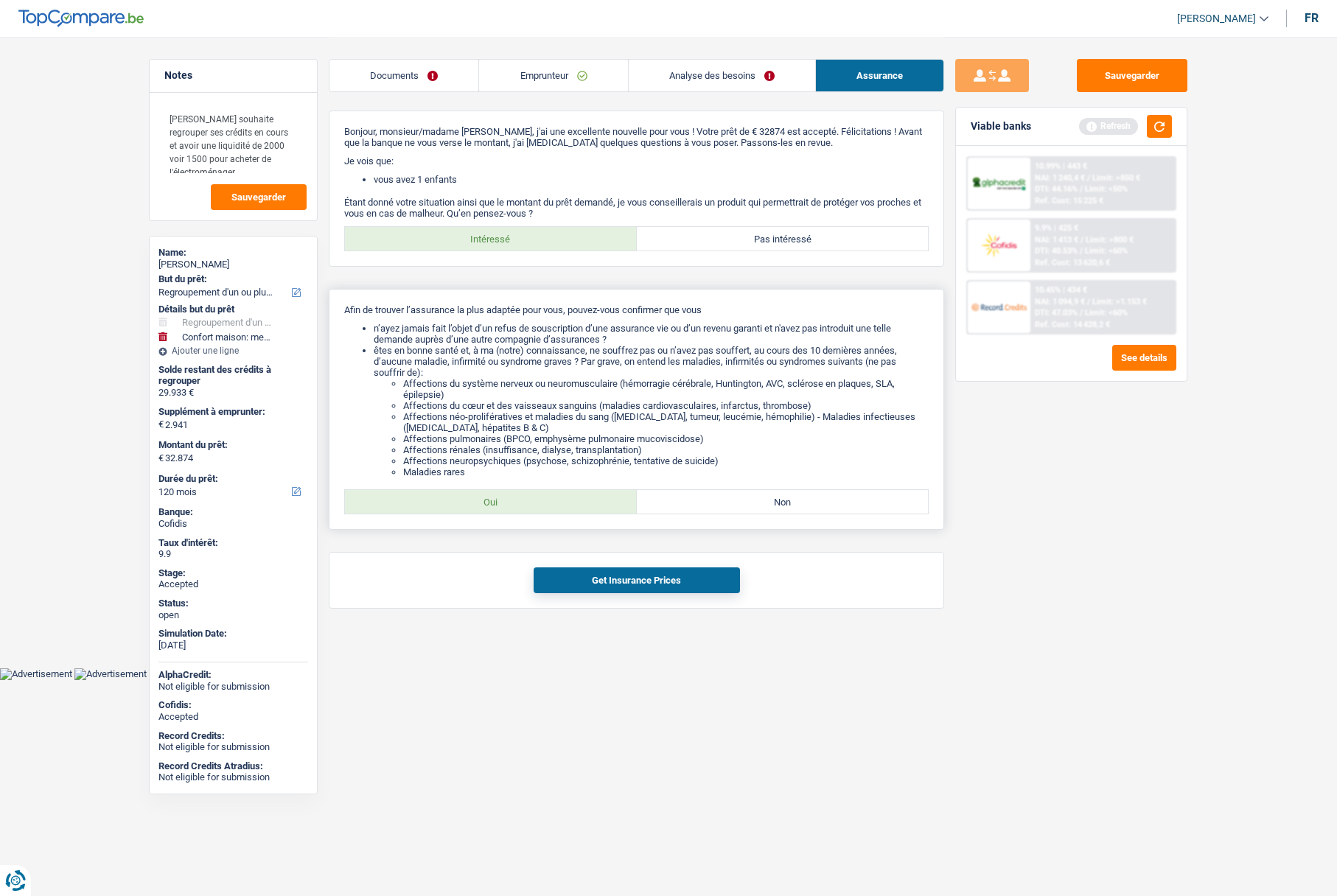
click at [478, 505] on label "Oui" at bounding box center [491, 501] width 292 height 23
click at [478, 505] on input "Oui" at bounding box center [491, 501] width 292 height 23
radio input "true"
click at [579, 583] on button "Get Insurance Prices" at bounding box center [636, 581] width 207 height 26
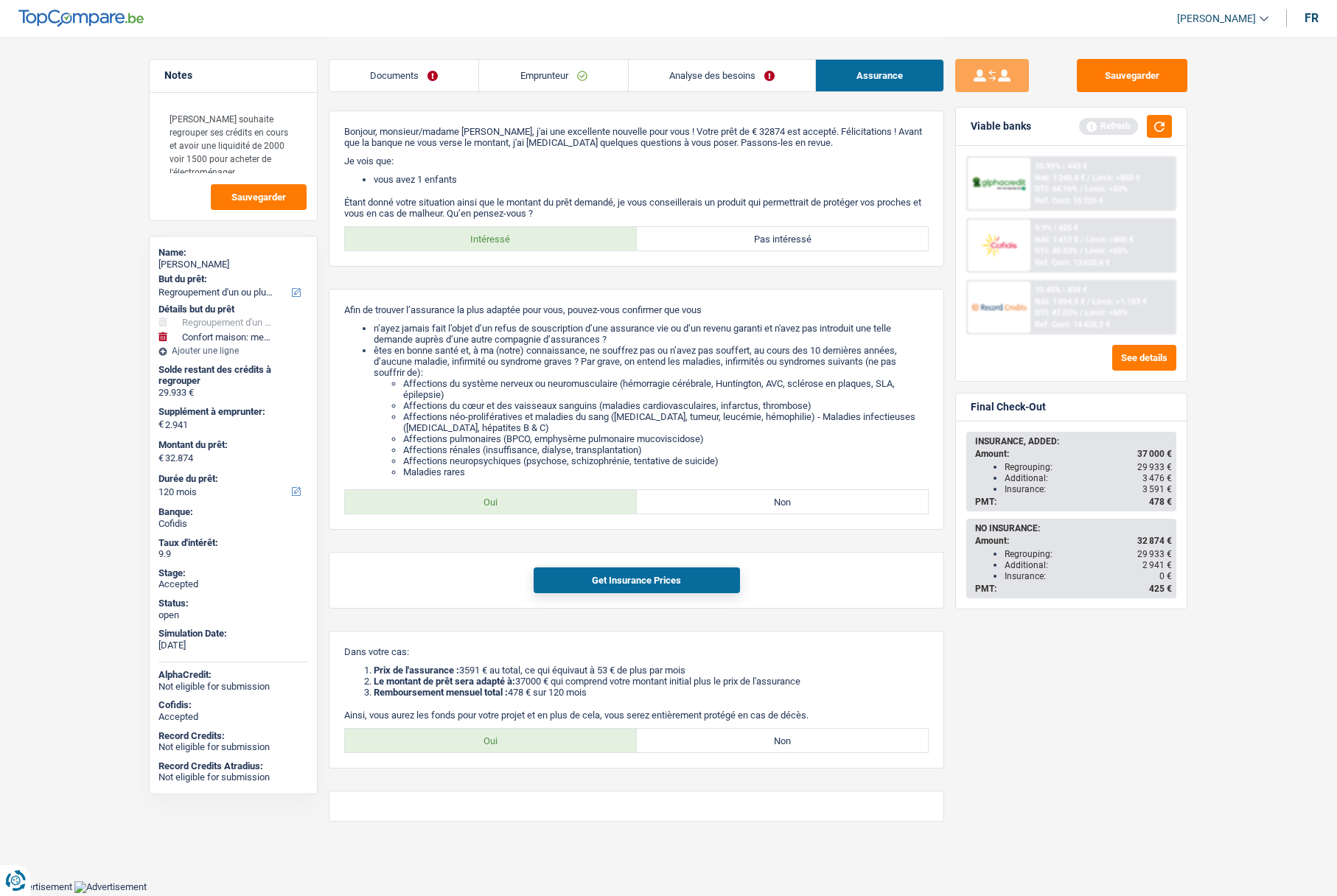
drag, startPoint x: 1002, startPoint y: 488, endPoint x: 1164, endPoint y: 487, distance: 162.0
click at [1164, 487] on ul "Regrouping: 29 933 € Additional: 3 476 € Insurance: 3 591 €" at bounding box center [1073, 478] width 196 height 33
click at [1076, 491] on div "Insurance: 3 591 €" at bounding box center [1089, 488] width 167 height 10
drag, startPoint x: 1004, startPoint y: 472, endPoint x: 1103, endPoint y: 482, distance: 99.5
click at [1103, 482] on ul "Regrouping: 29 933 € Additional: 3 476 € Insurance: 3 591 €" at bounding box center [1073, 478] width 196 height 33
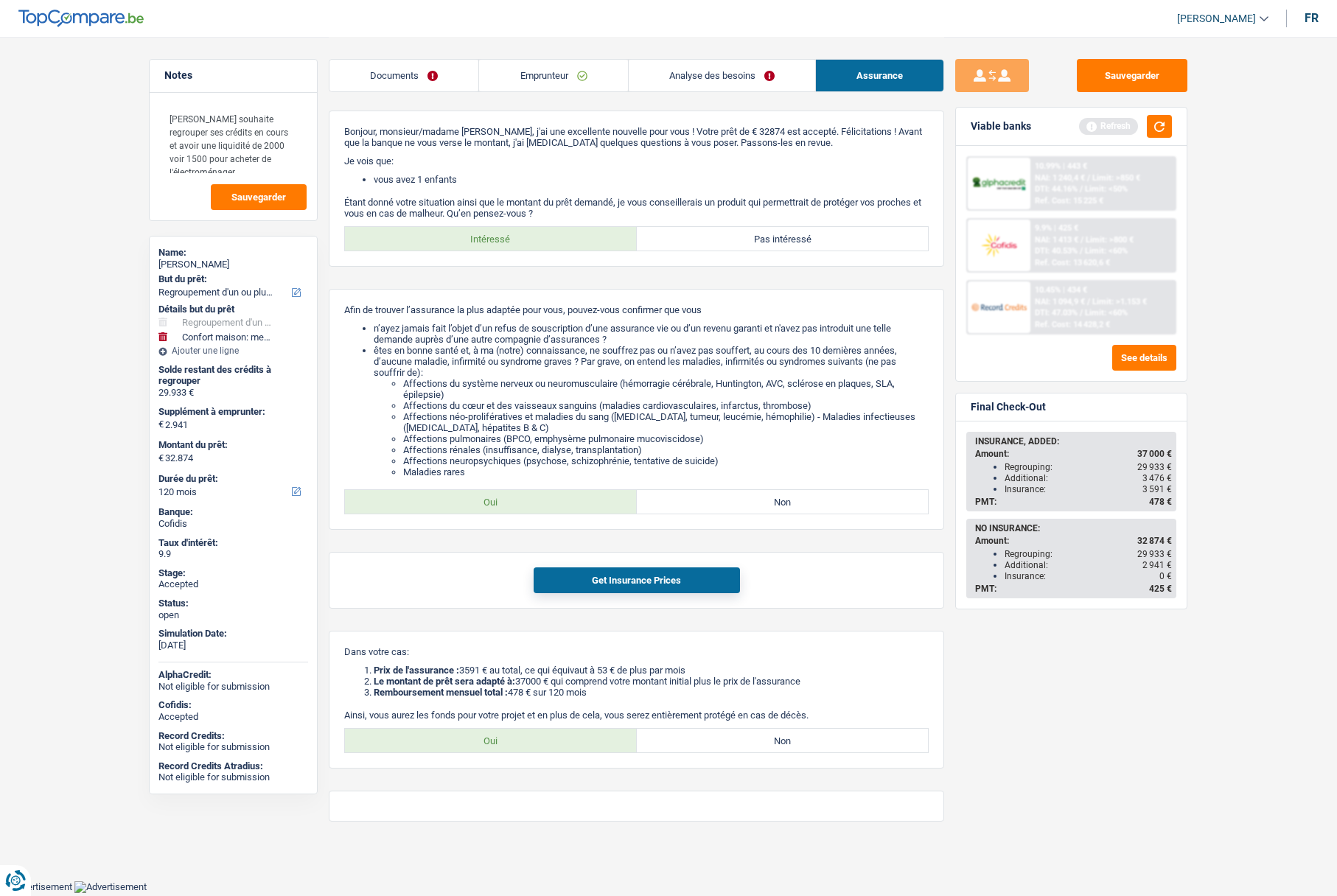
click at [1076, 494] on div "INSURANCE, ADDED: Amount: 37 000 € Regrouping: 29 933 € Additional: 3 476 € Ins…" at bounding box center [1071, 472] width 207 height 76
drag, startPoint x: 1007, startPoint y: 492, endPoint x: 1170, endPoint y: 491, distance: 163.0
click at [1170, 491] on div "Insurance: 3 591 €" at bounding box center [1089, 488] width 167 height 10
drag, startPoint x: 1170, startPoint y: 501, endPoint x: 971, endPoint y: 442, distance: 207.6
click at [971, 442] on div "INSURANCE, ADDED: Amount: 37 000 € Regrouping: 29 933 € Additional: 3 476 € Ins…" at bounding box center [1071, 472] width 207 height 76
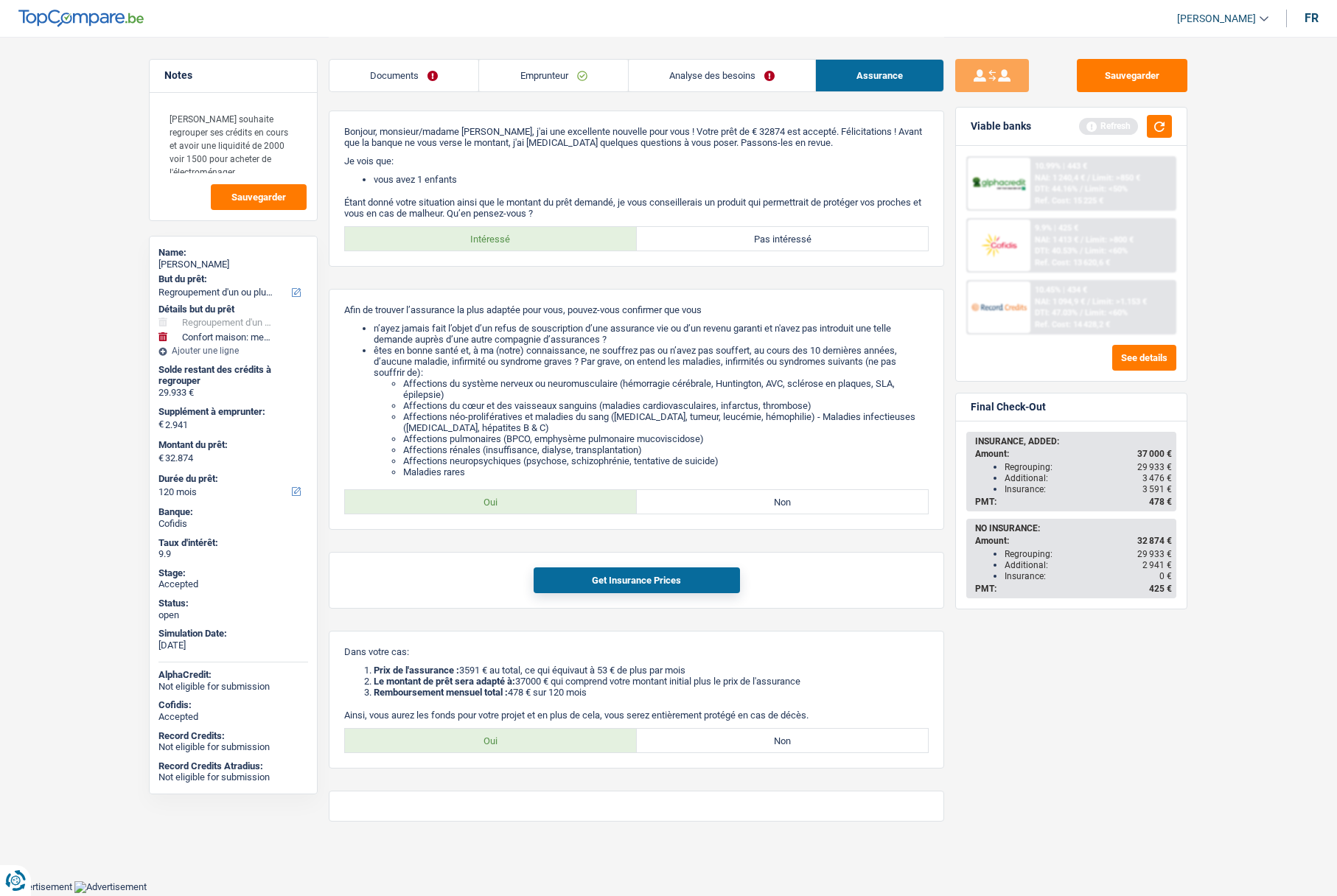
copy div "INSURANCE, ADDED: Amount: 37 000 € Regrouping: 29 933 € Additional: 3 476 € Ins…"
click at [504, 82] on link "Emprunteur" at bounding box center [553, 75] width 148 height 32
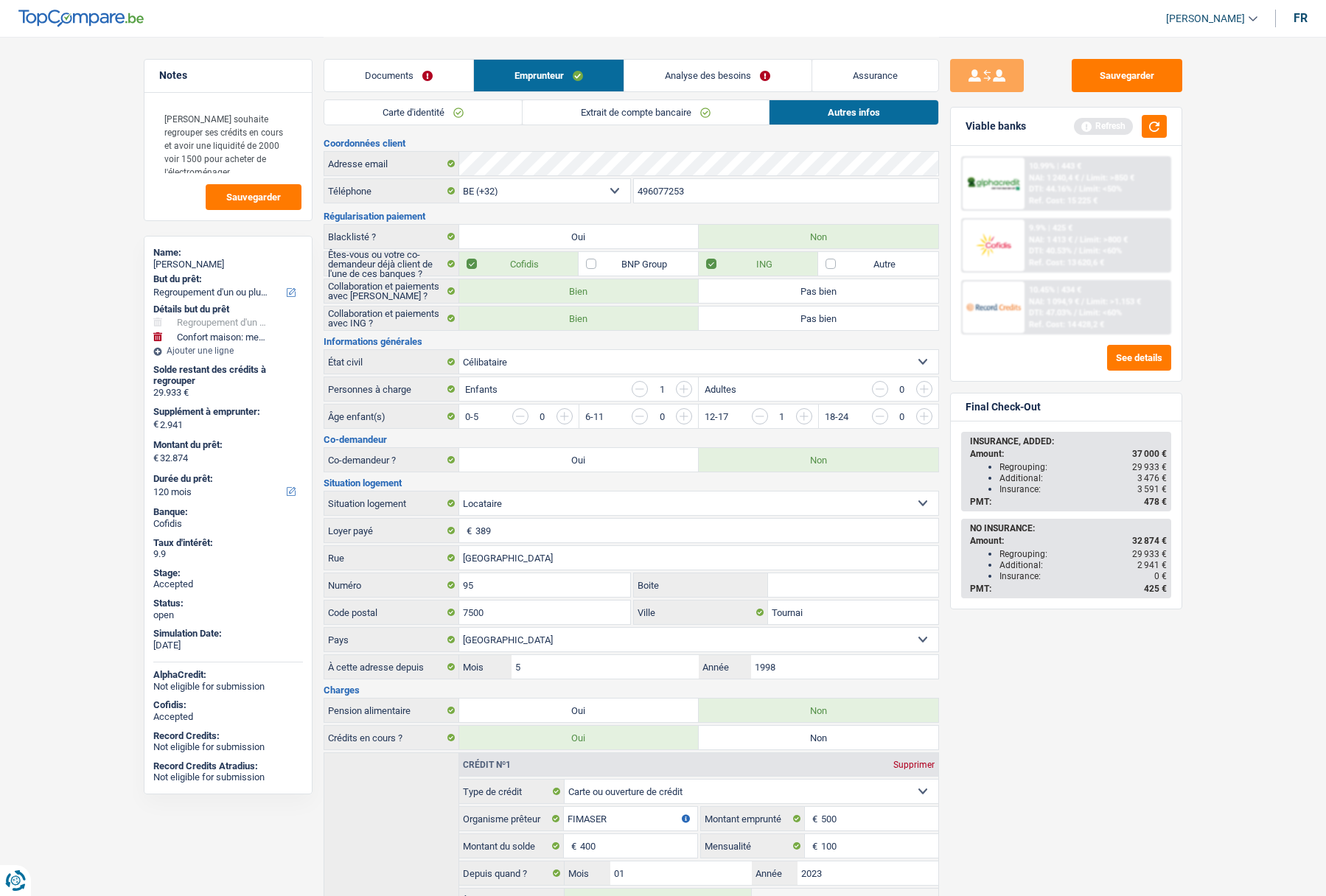
click at [546, 113] on link "Extrait de compte bancaire" at bounding box center [646, 113] width 247 height 24
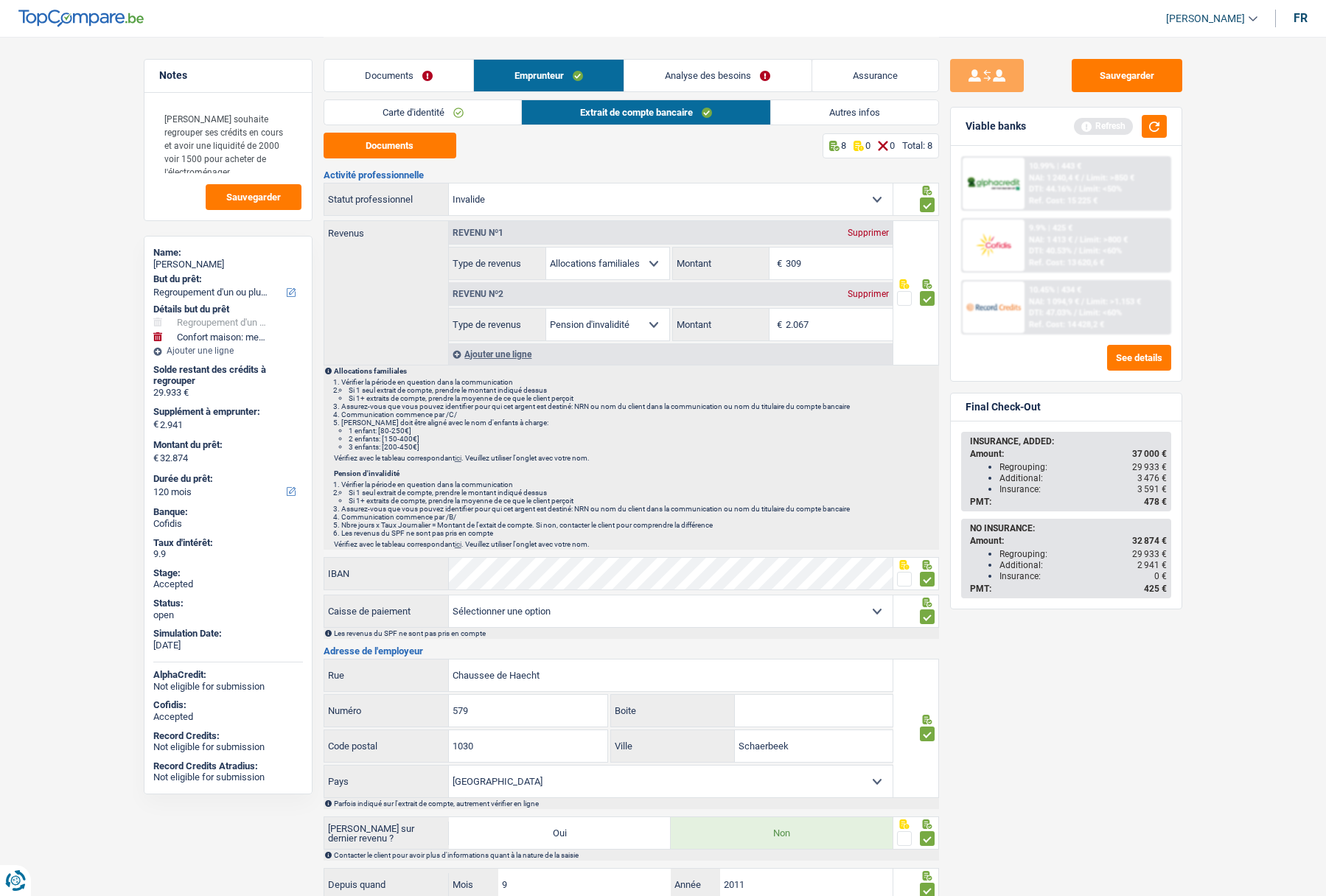
click at [382, 116] on link "Carte d'identité" at bounding box center [423, 113] width 197 height 24
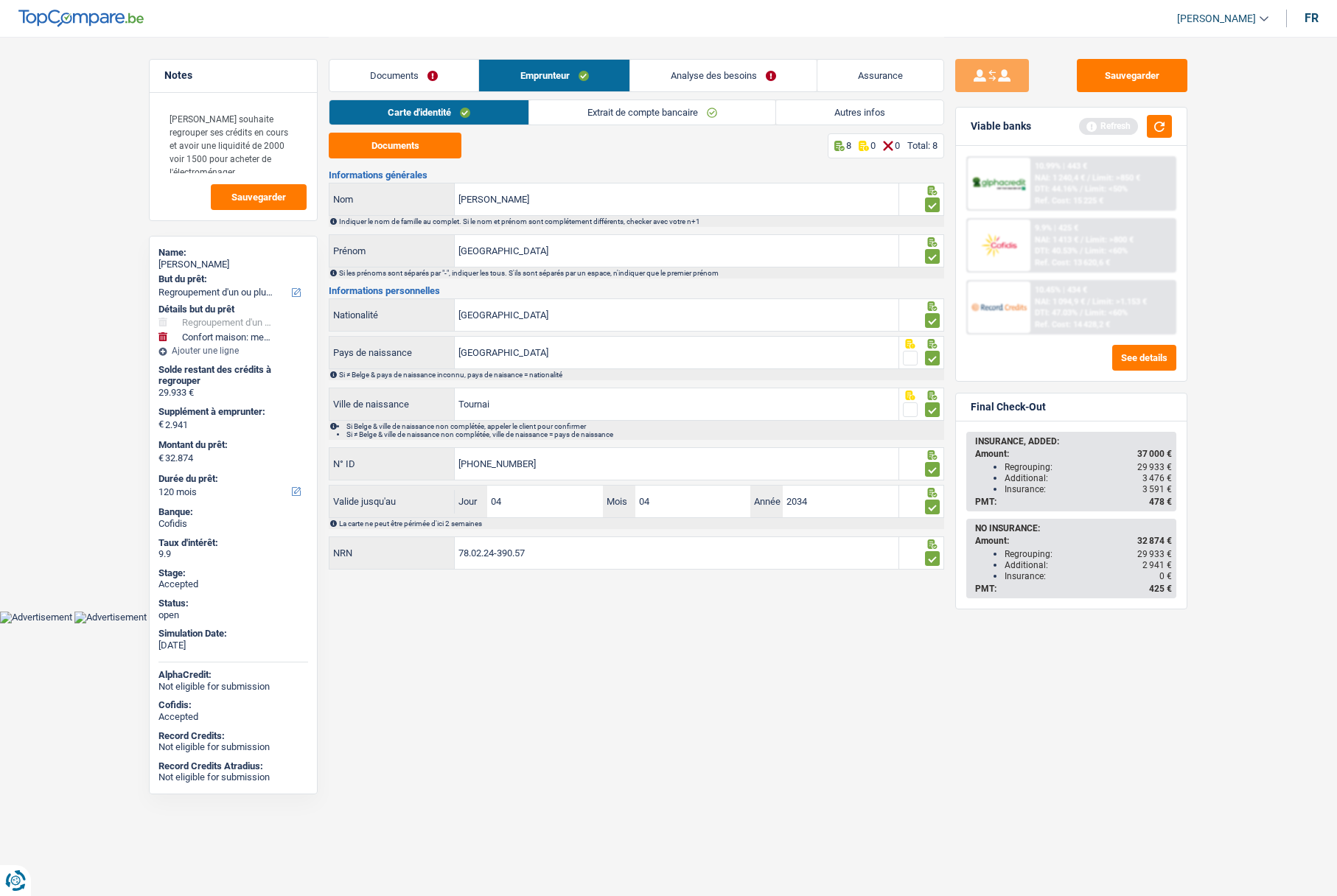
click at [611, 114] on link "Extrait de compte bancaire" at bounding box center [652, 113] width 247 height 24
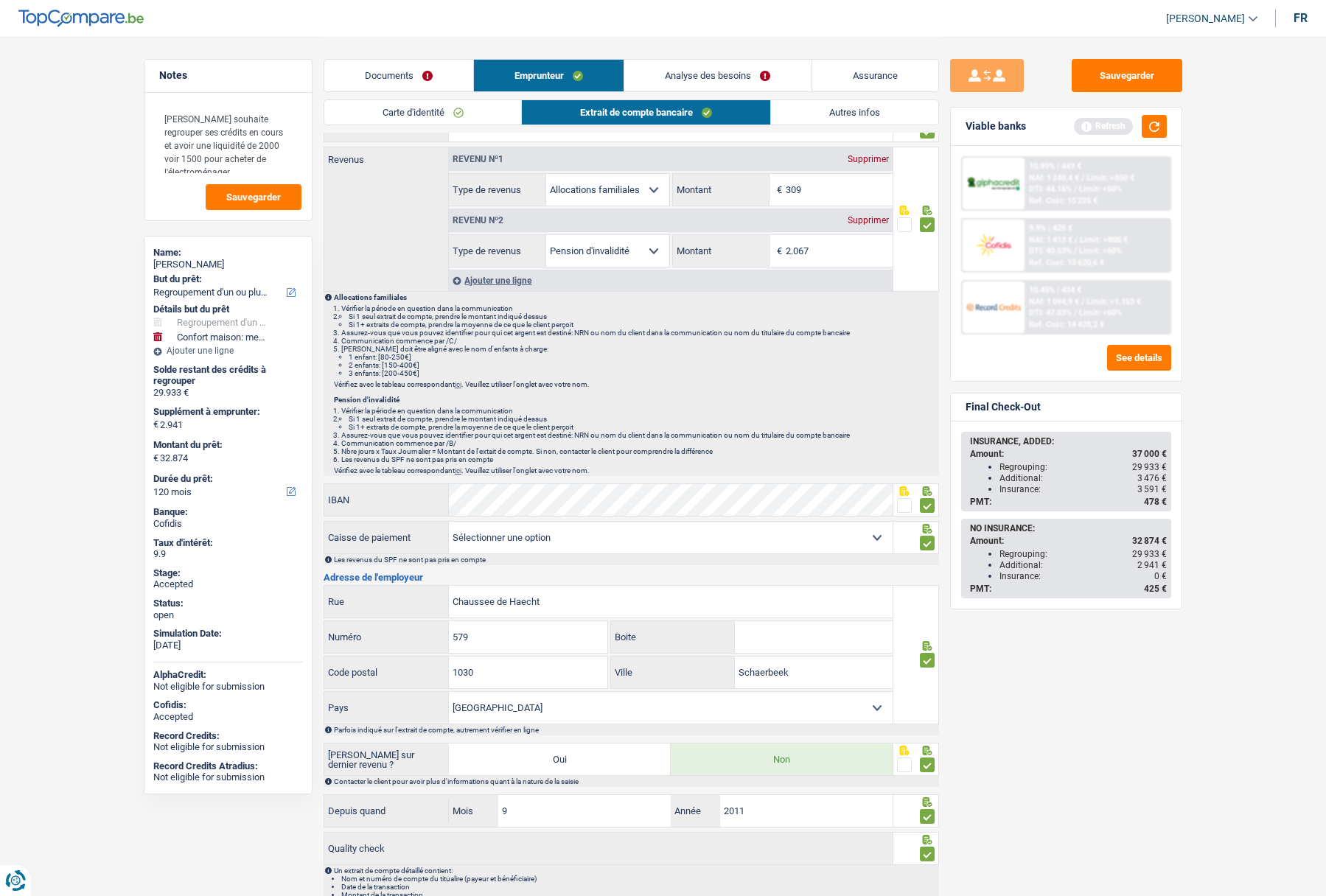
scroll to position [147, 0]
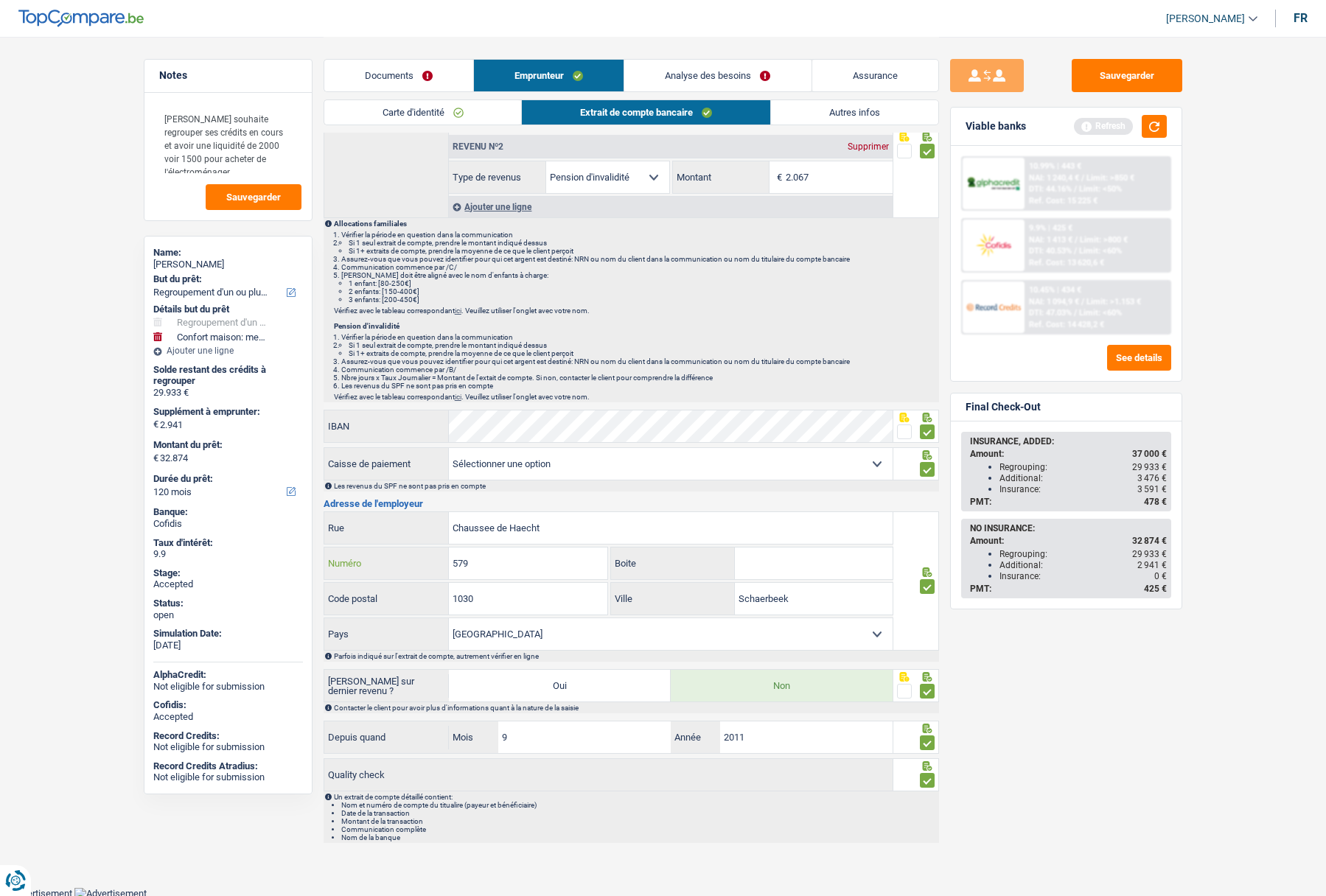
click at [514, 566] on input "579" at bounding box center [528, 564] width 158 height 32
click at [1052, 696] on div "Sauvegarder Viable banks Refresh 10.99% | 443 € NAI: 1 240,4 € / Limit: >850 € …" at bounding box center [1065, 465] width 254 height 813
click at [440, 74] on link "Documents" at bounding box center [399, 75] width 149 height 32
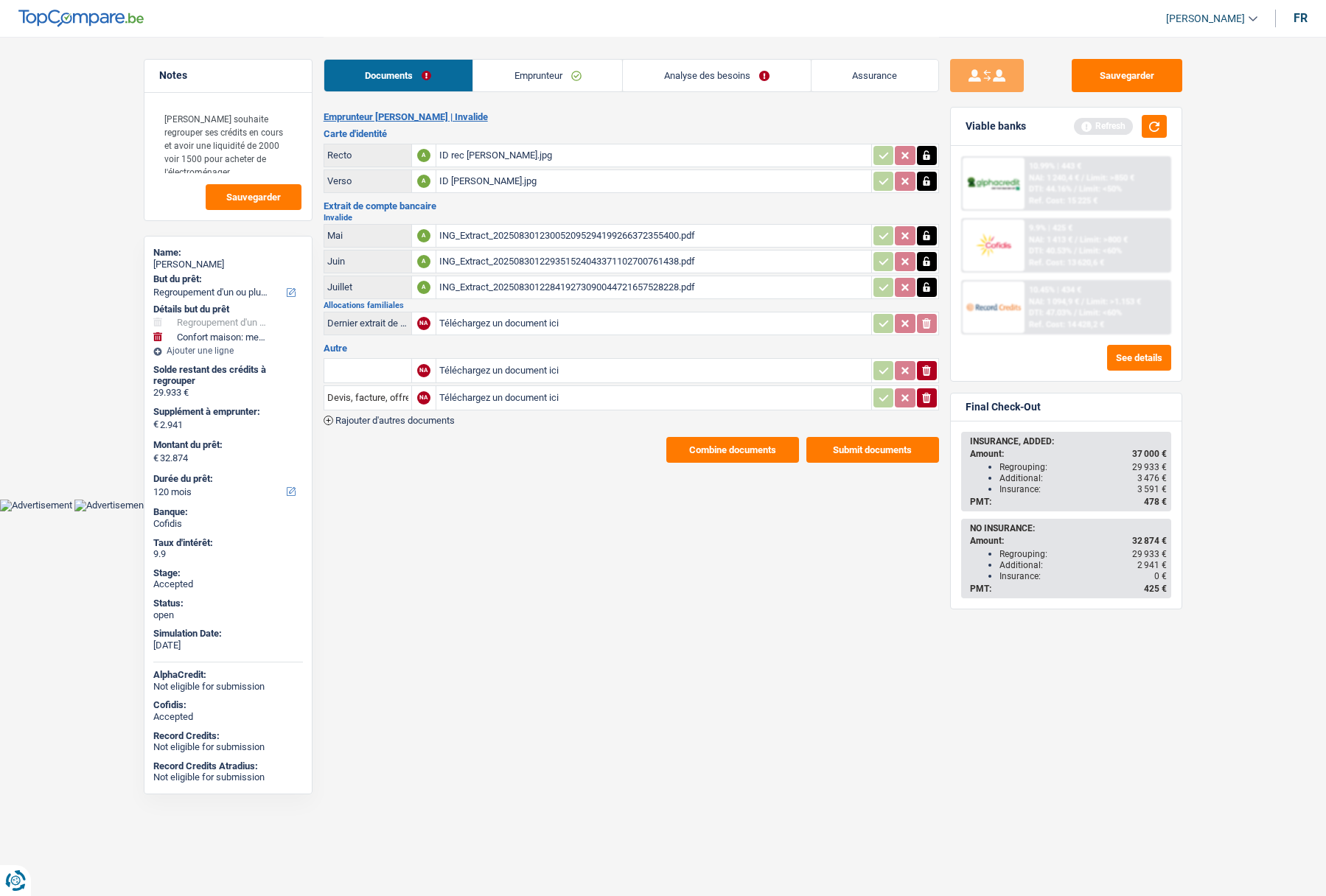
scroll to position [0, 0]
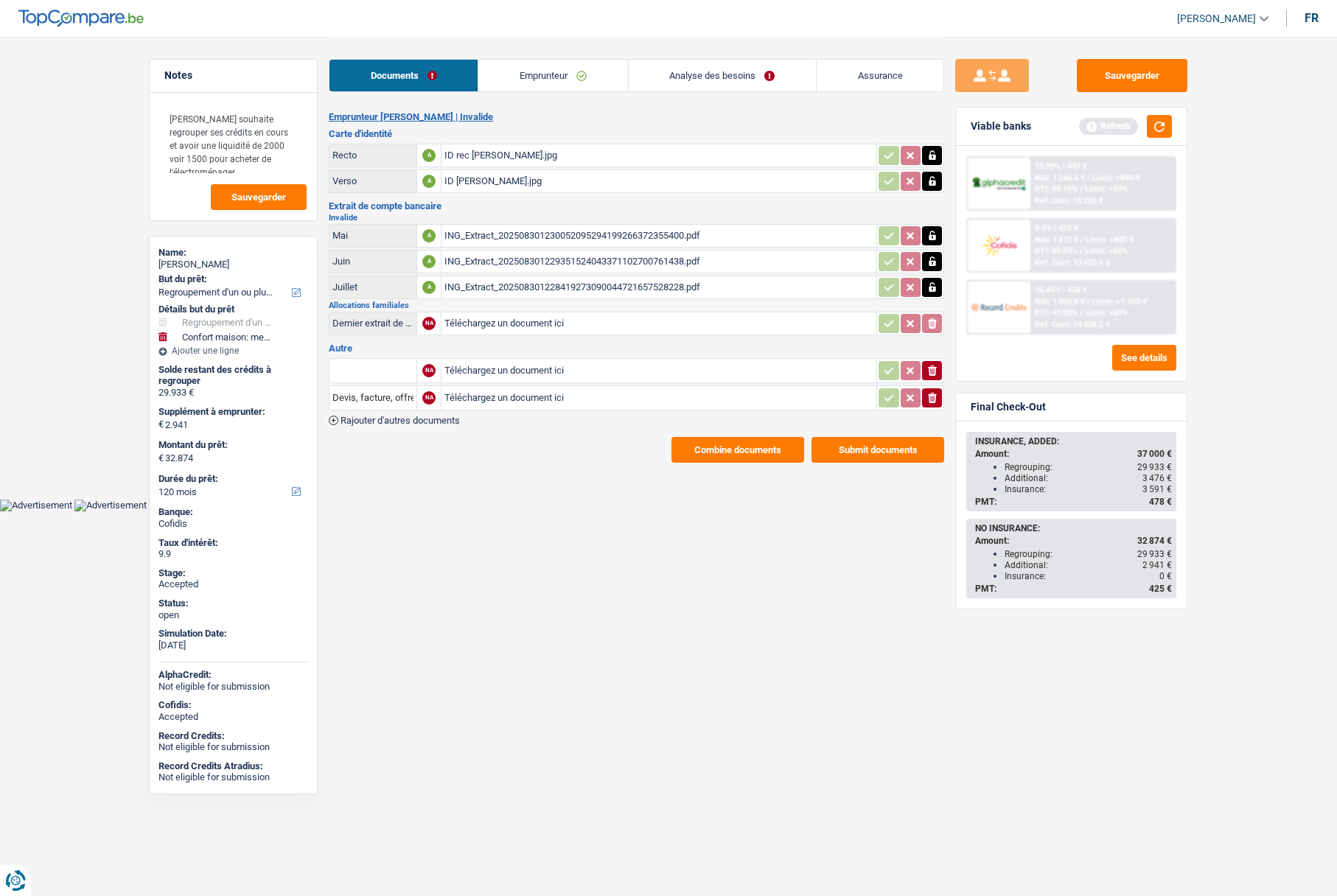
click at [533, 69] on link "Emprunteur" at bounding box center [553, 75] width 149 height 32
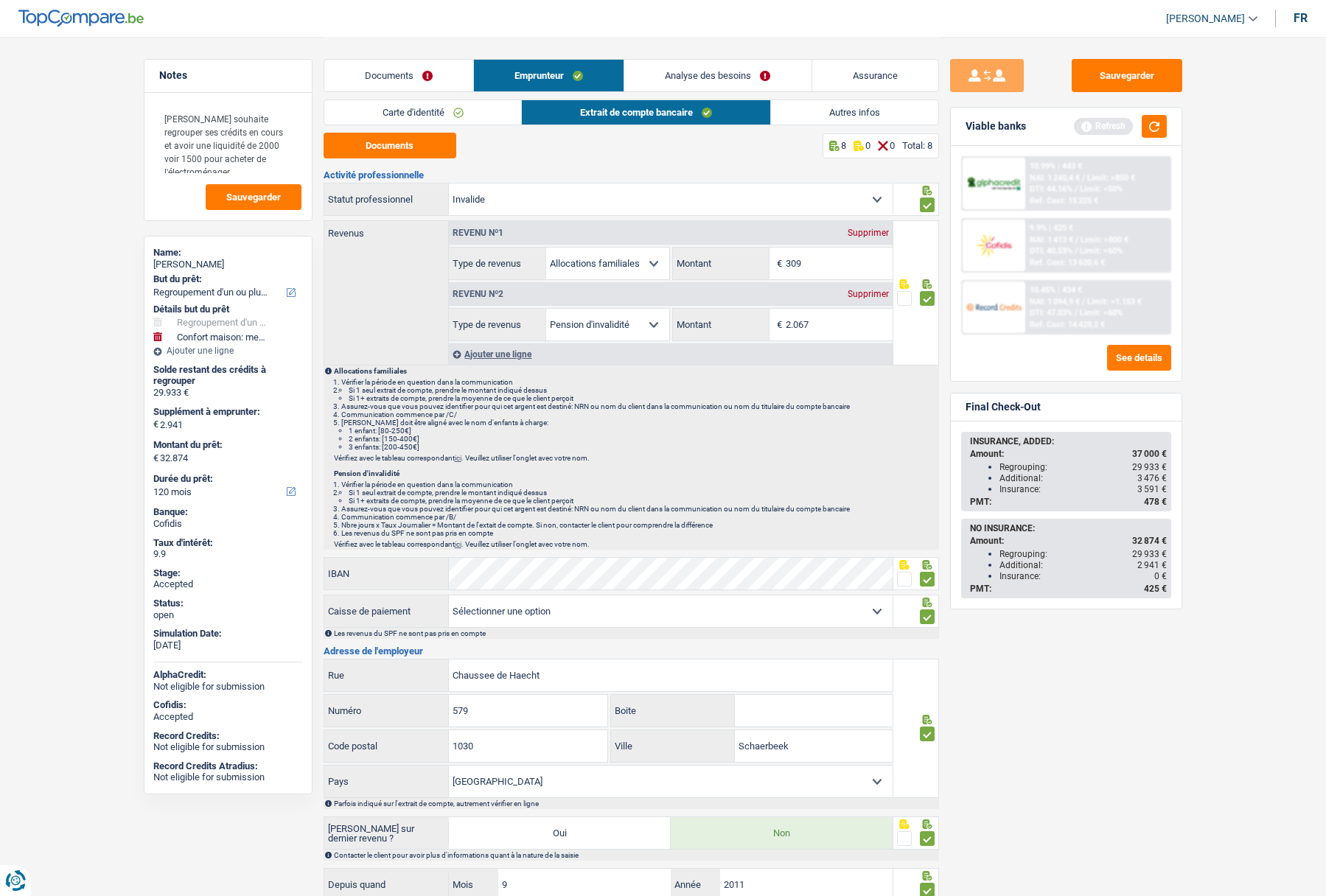
click at [751, 64] on link "Analyse des besoins" at bounding box center [717, 75] width 186 height 32
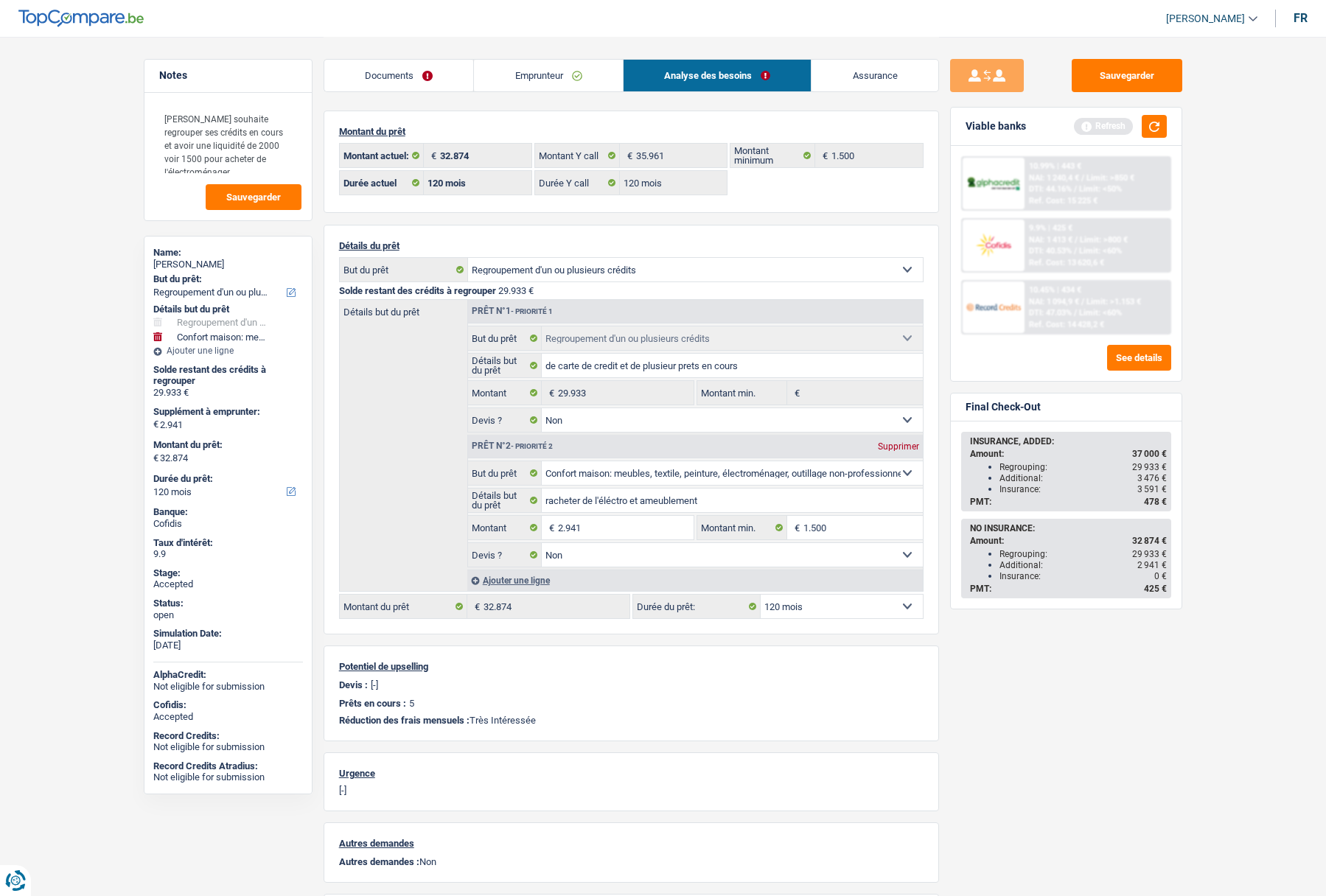
click at [559, 89] on link "Emprunteur" at bounding box center [548, 75] width 149 height 32
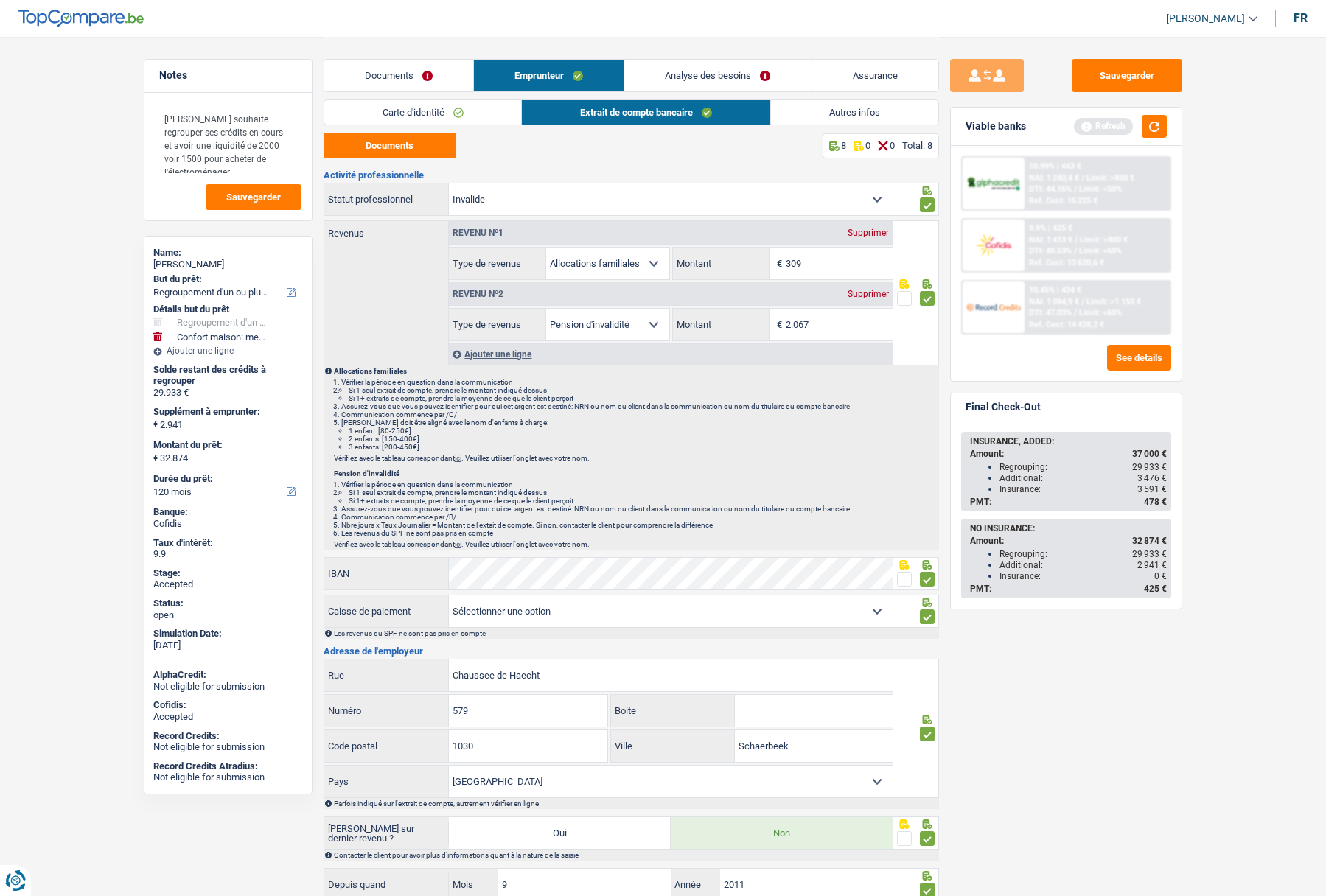
click at [839, 104] on link "Autres infos" at bounding box center [855, 113] width 167 height 24
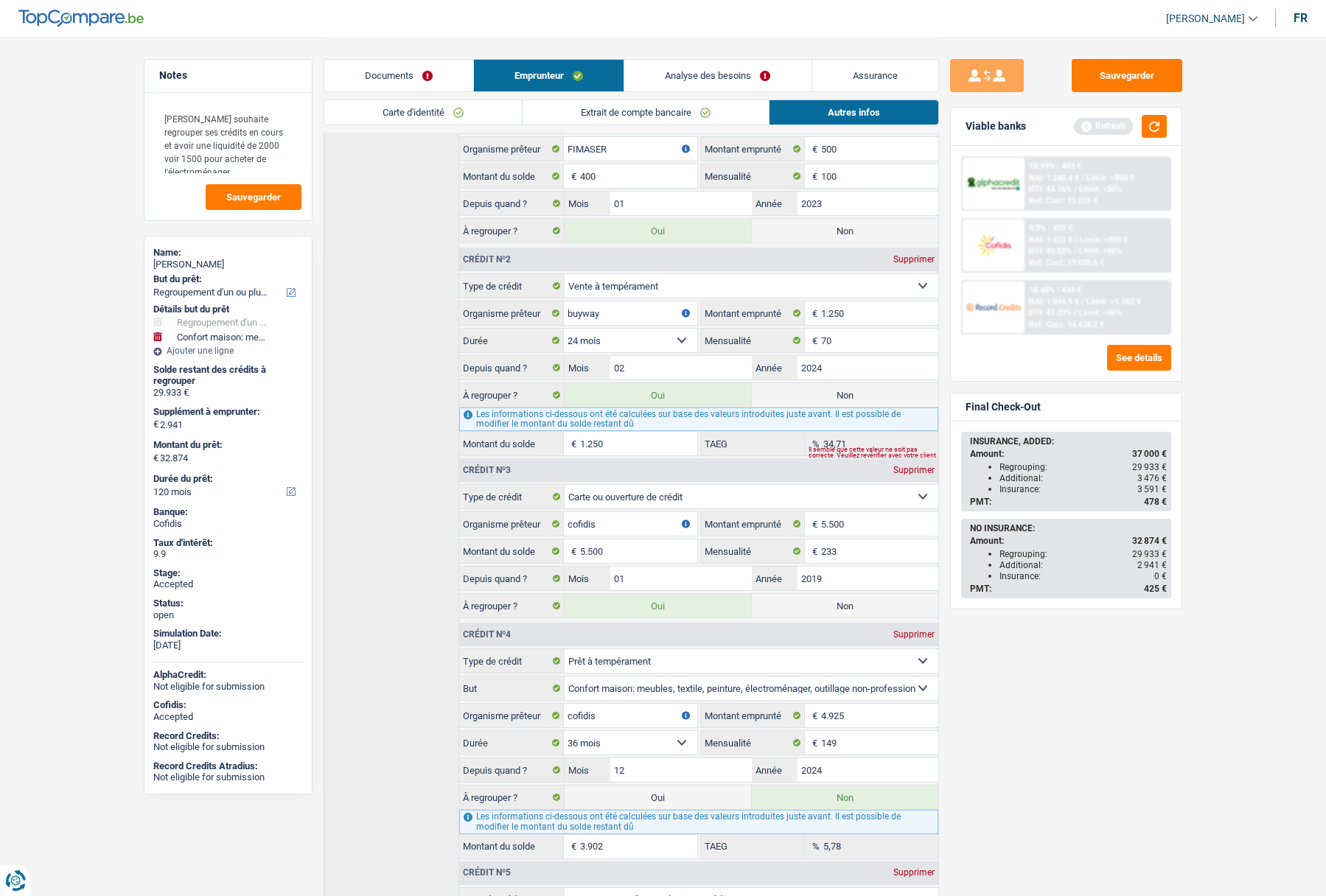
scroll to position [624, 0]
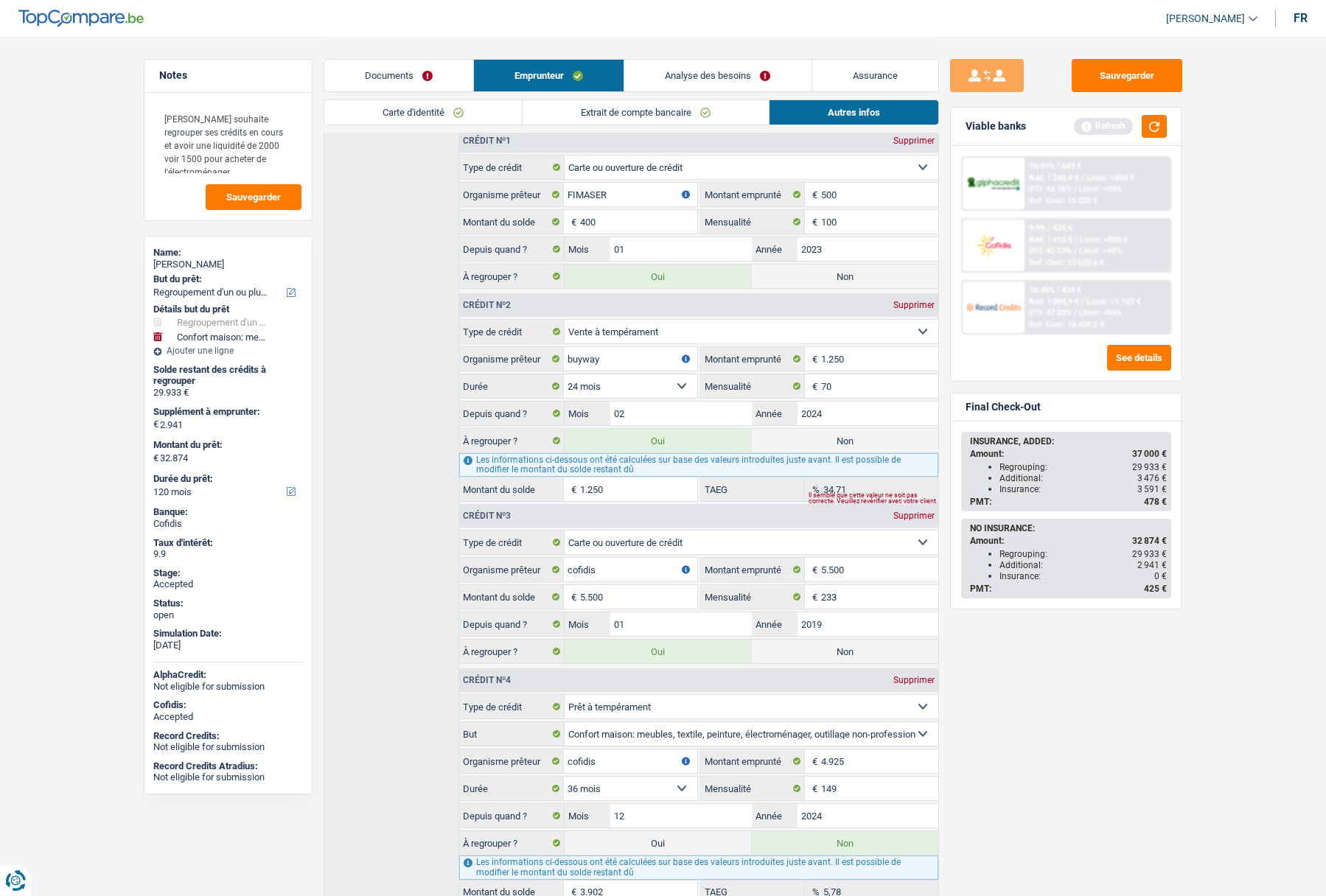
click at [170, 260] on div "Adelaide Lefebvre" at bounding box center [228, 264] width 150 height 12
copy div "Adelaide Lefebvre"
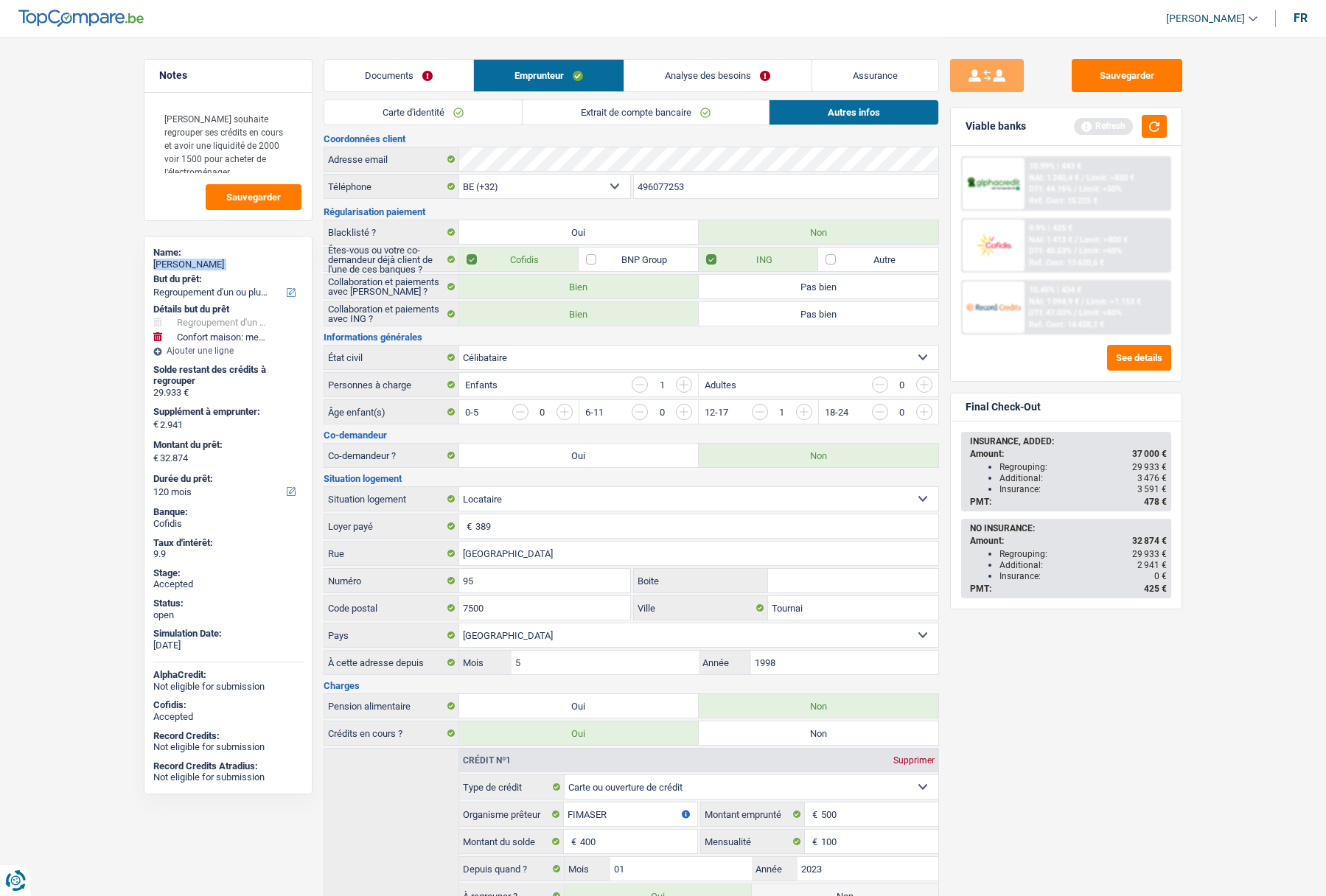
scroll to position [0, 0]
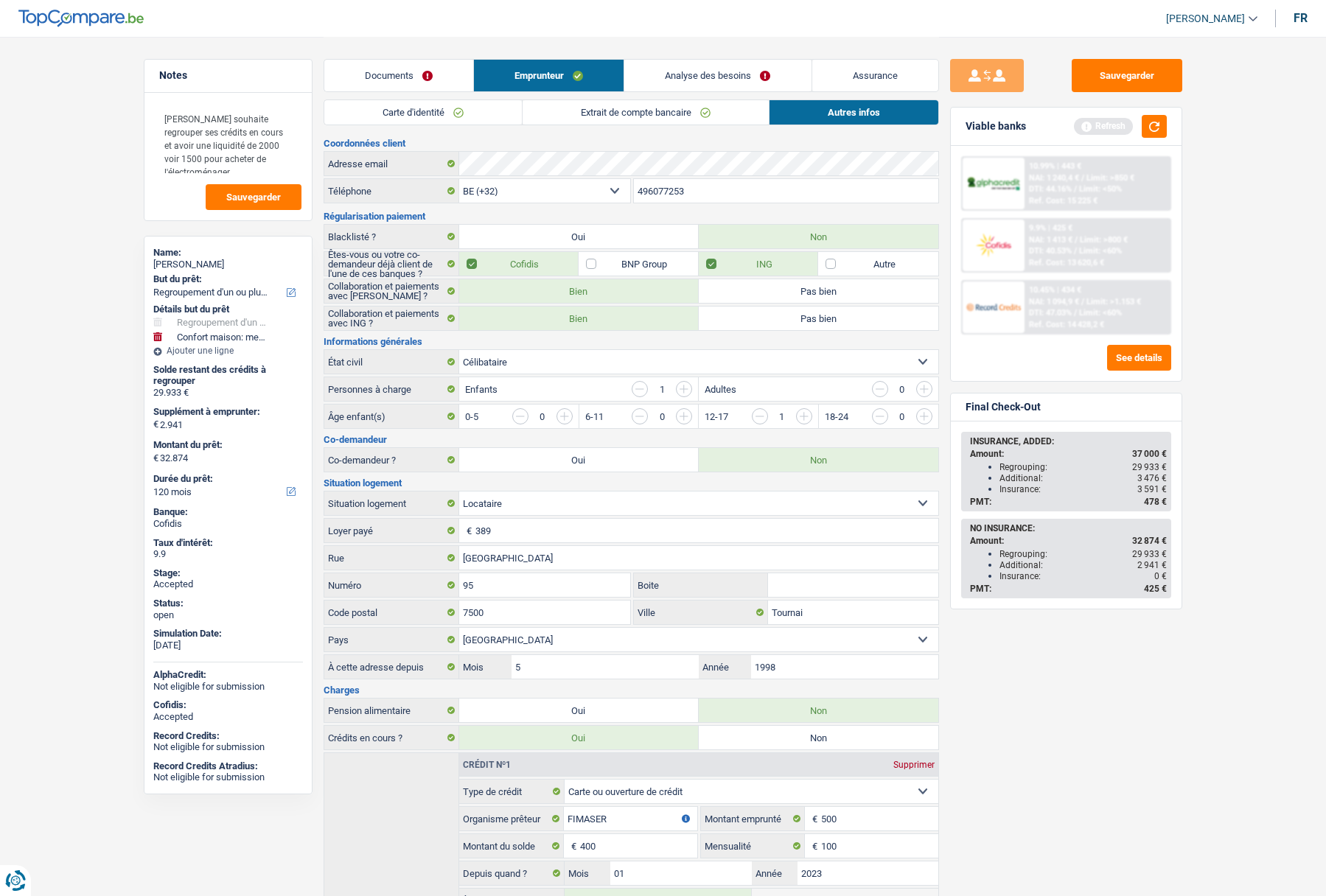
click at [655, 192] on input "496077253" at bounding box center [785, 190] width 304 height 23
click at [576, 105] on link "Extrait de compte bancaire" at bounding box center [646, 113] width 247 height 24
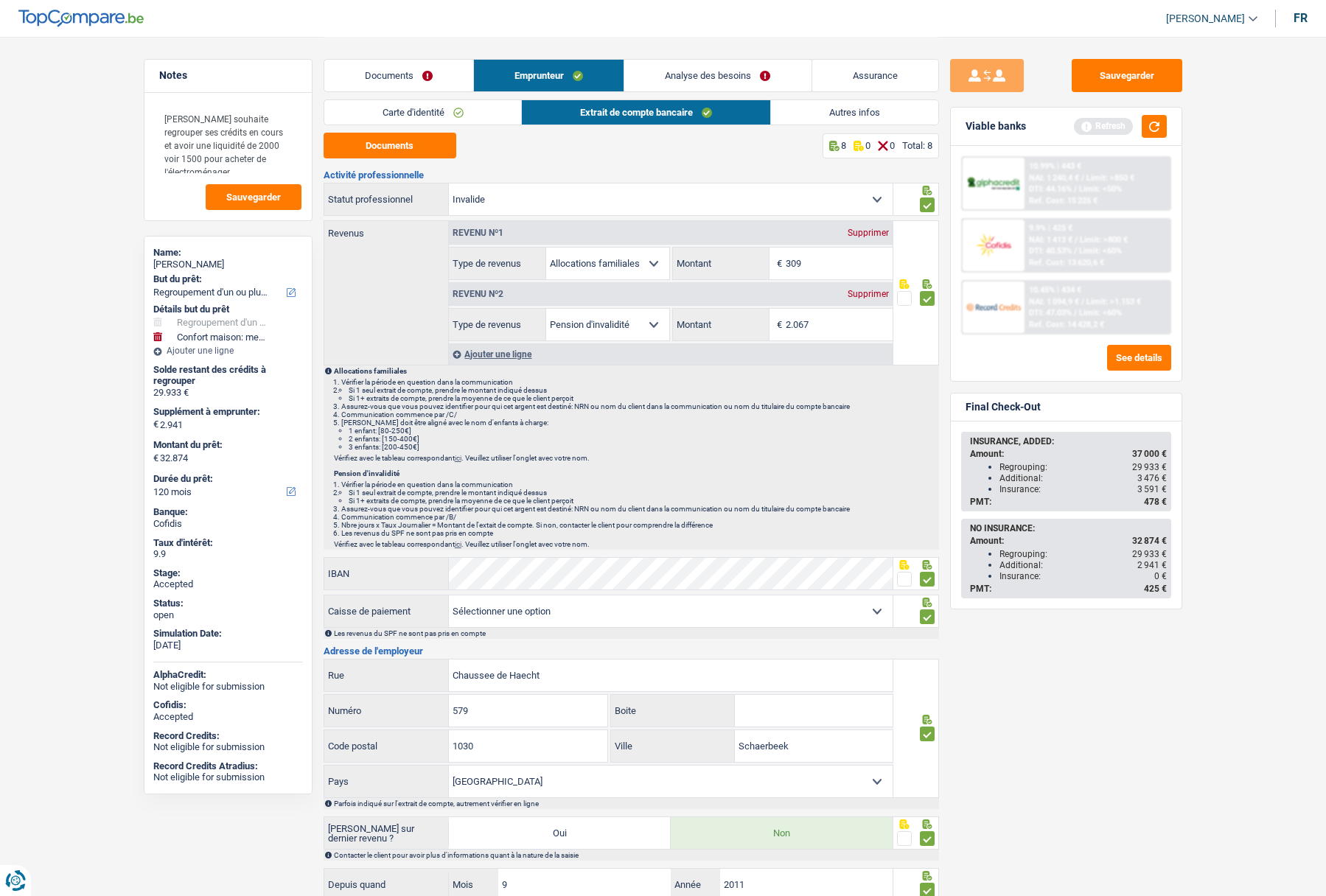
click at [416, 109] on link "Carte d'identité" at bounding box center [423, 113] width 197 height 24
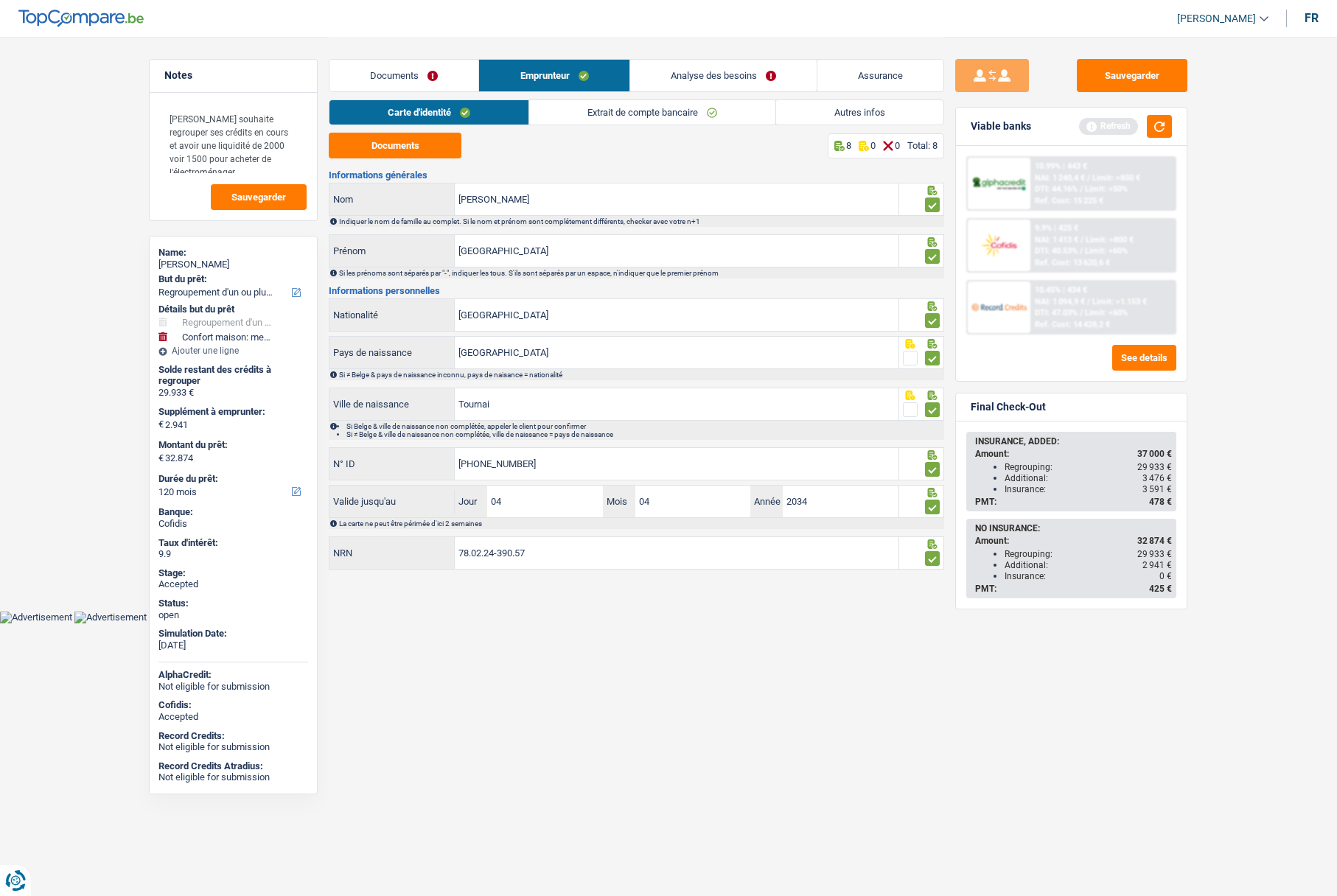
click at [590, 103] on link "Extrait de compte bancaire" at bounding box center [652, 113] width 247 height 24
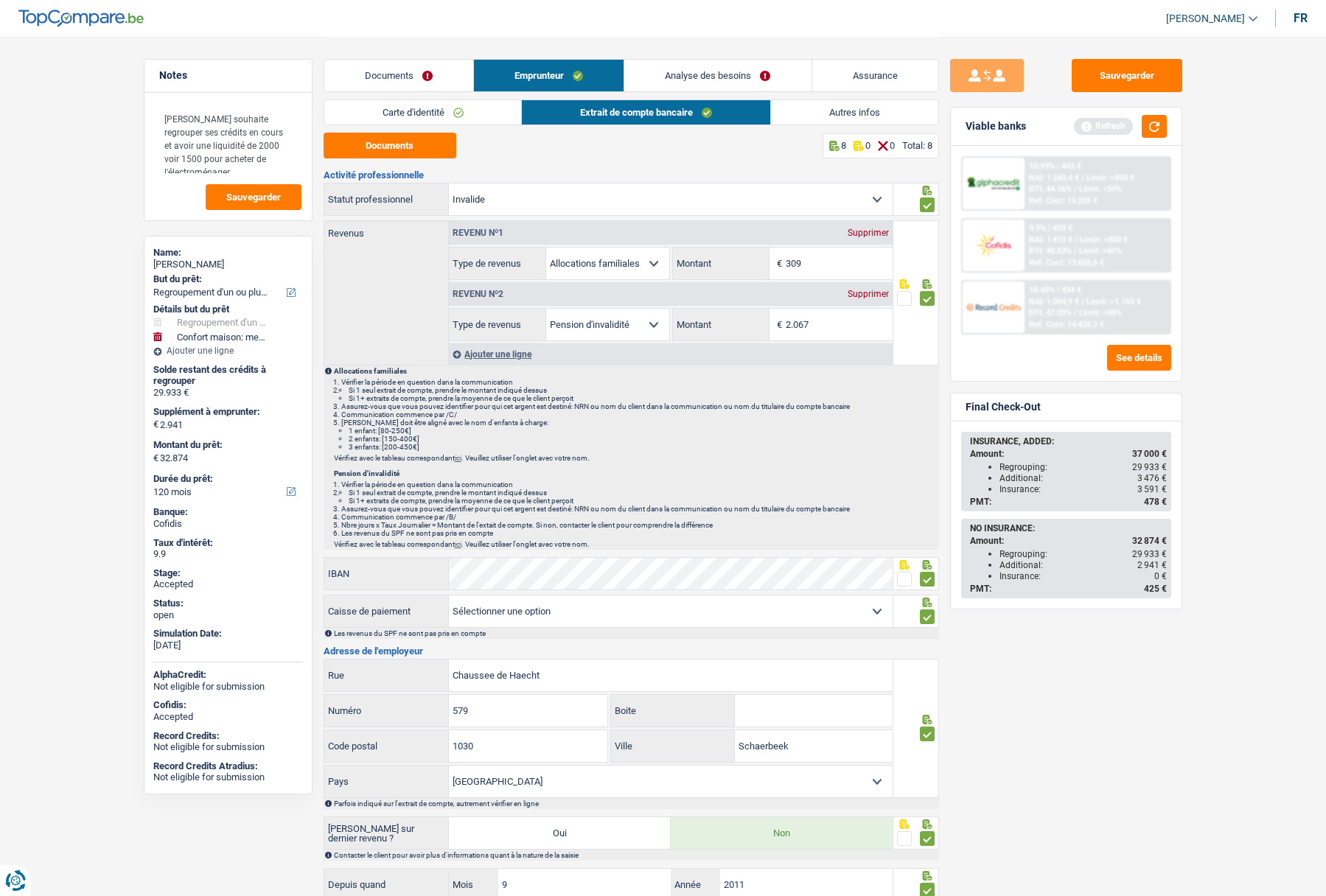
click at [445, 115] on link "Carte d'identité" at bounding box center [423, 113] width 197 height 24
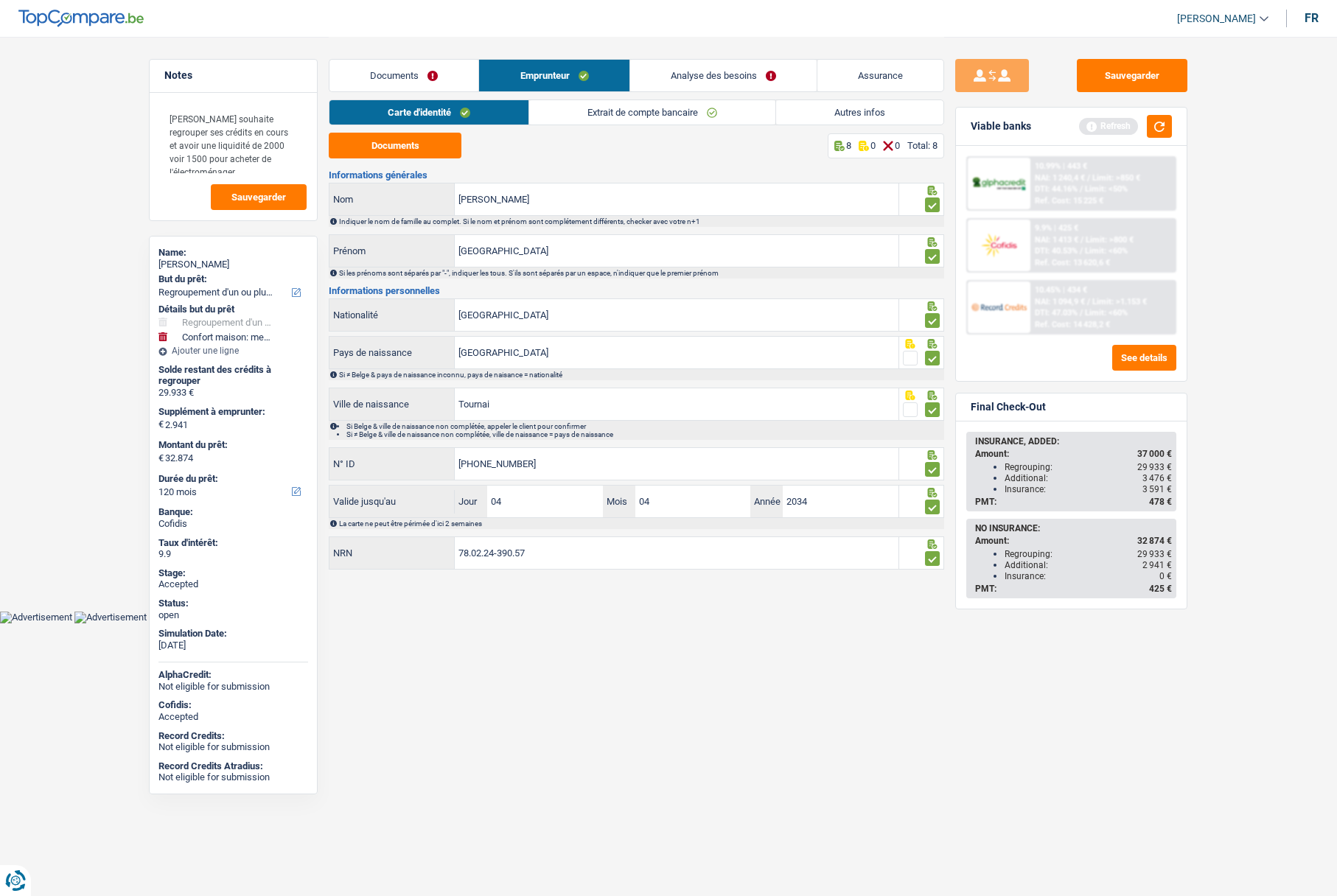
click at [572, 116] on link "Extrait de compte bancaire" at bounding box center [652, 113] width 247 height 24
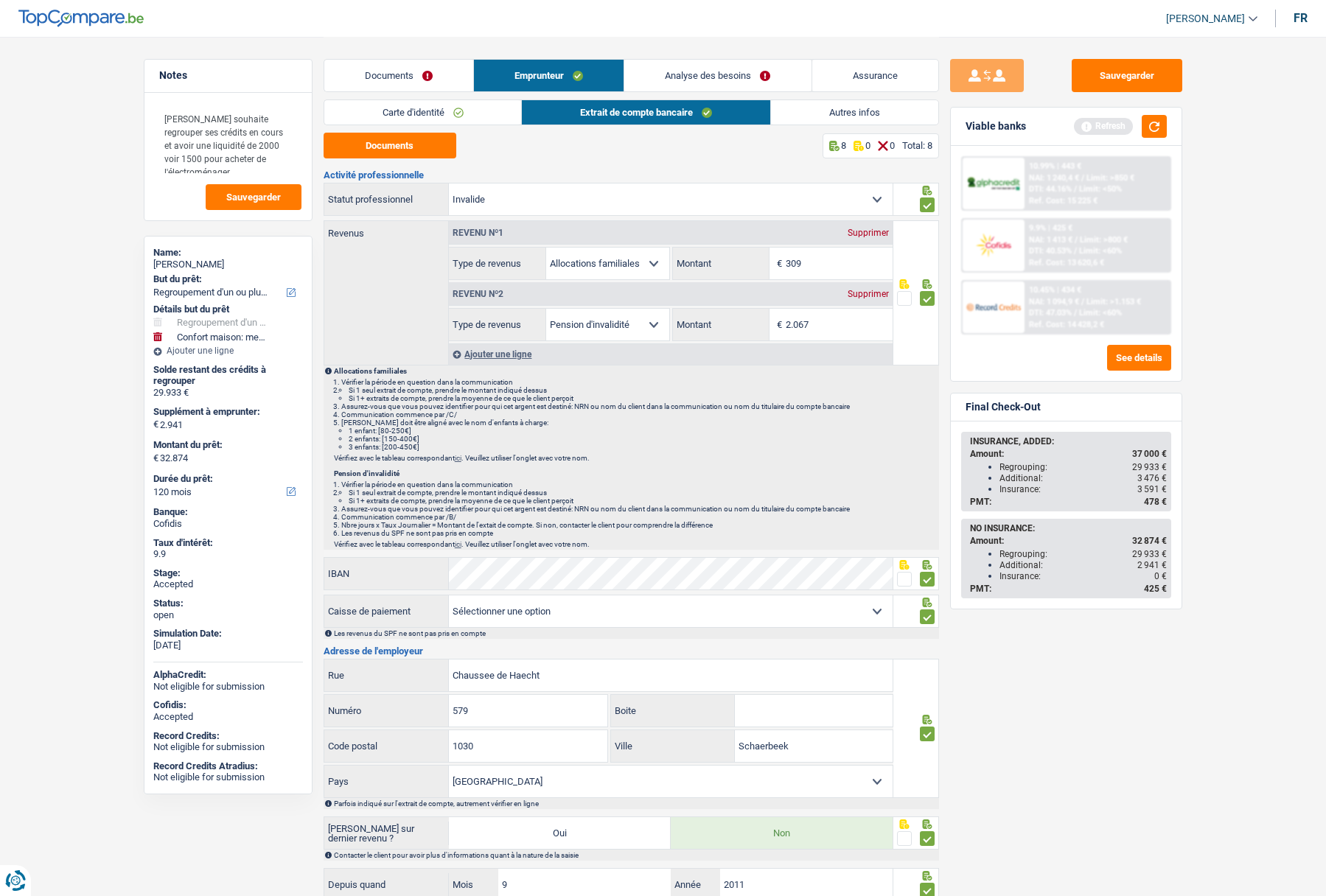
click at [397, 106] on link "Carte d'identité" at bounding box center [423, 113] width 197 height 24
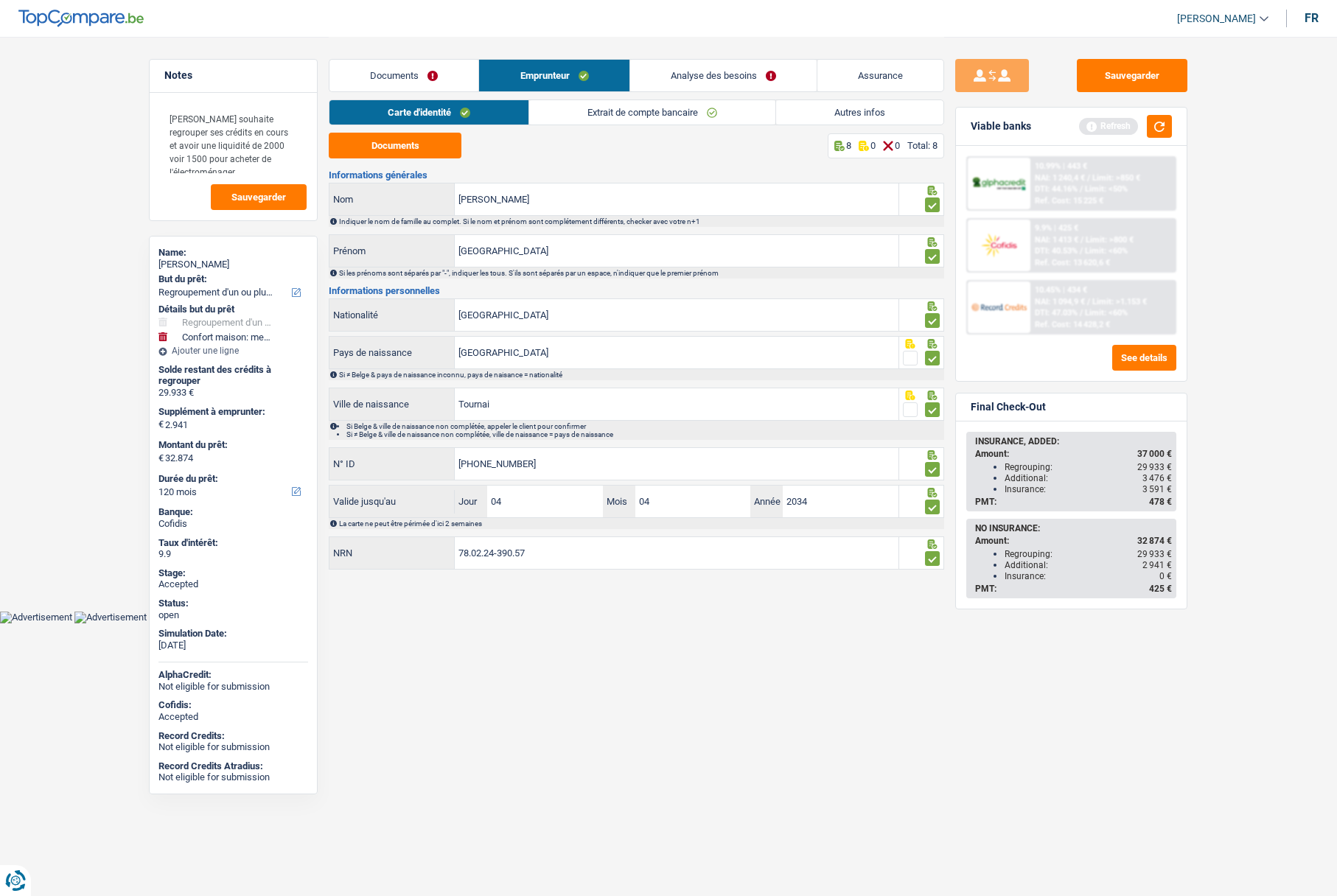
click at [544, 81] on link "Emprunteur" at bounding box center [554, 75] width 150 height 32
click at [594, 110] on link "Extrait de compte bancaire" at bounding box center [652, 113] width 247 height 24
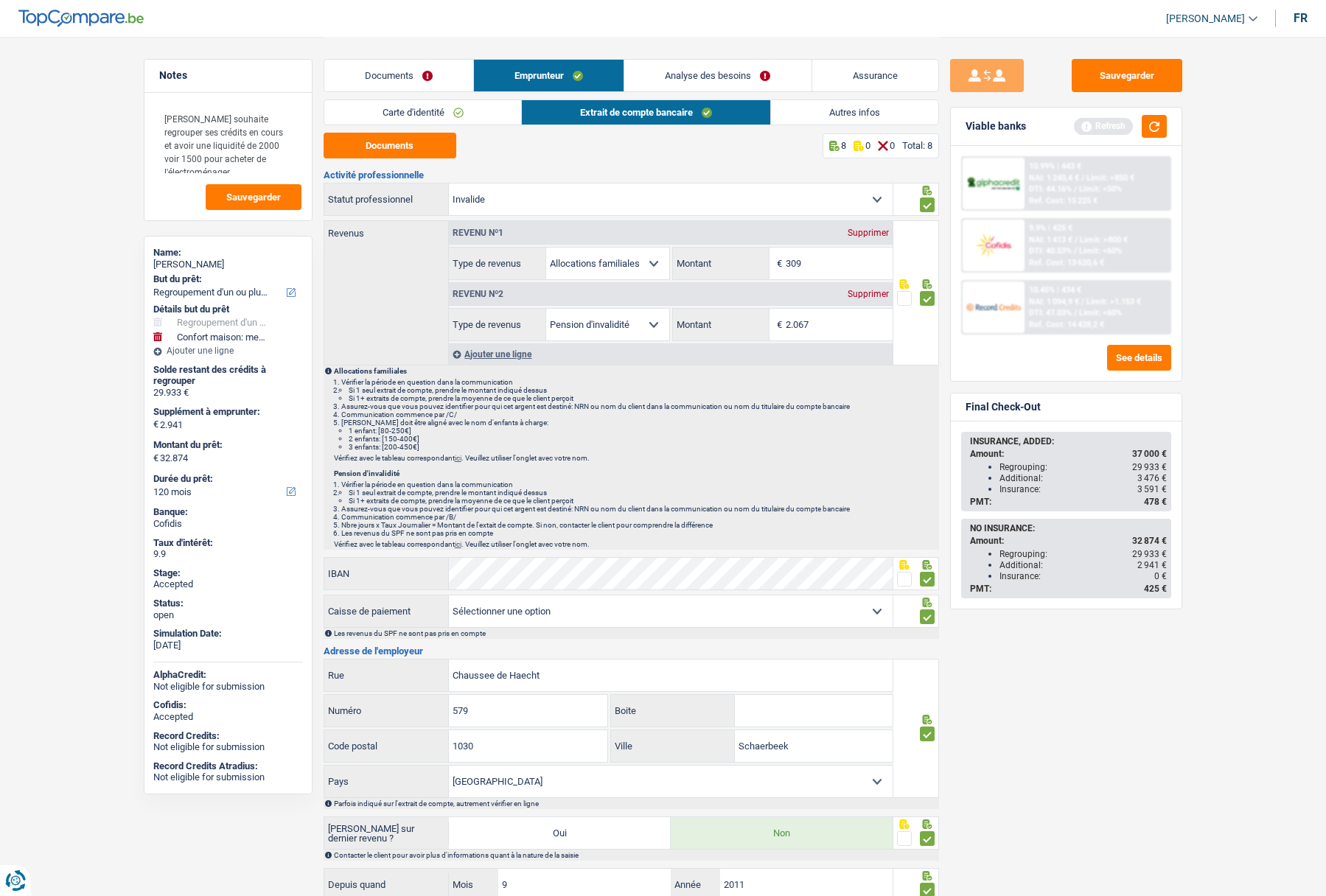
click at [809, 119] on link "Autres infos" at bounding box center [855, 113] width 167 height 24
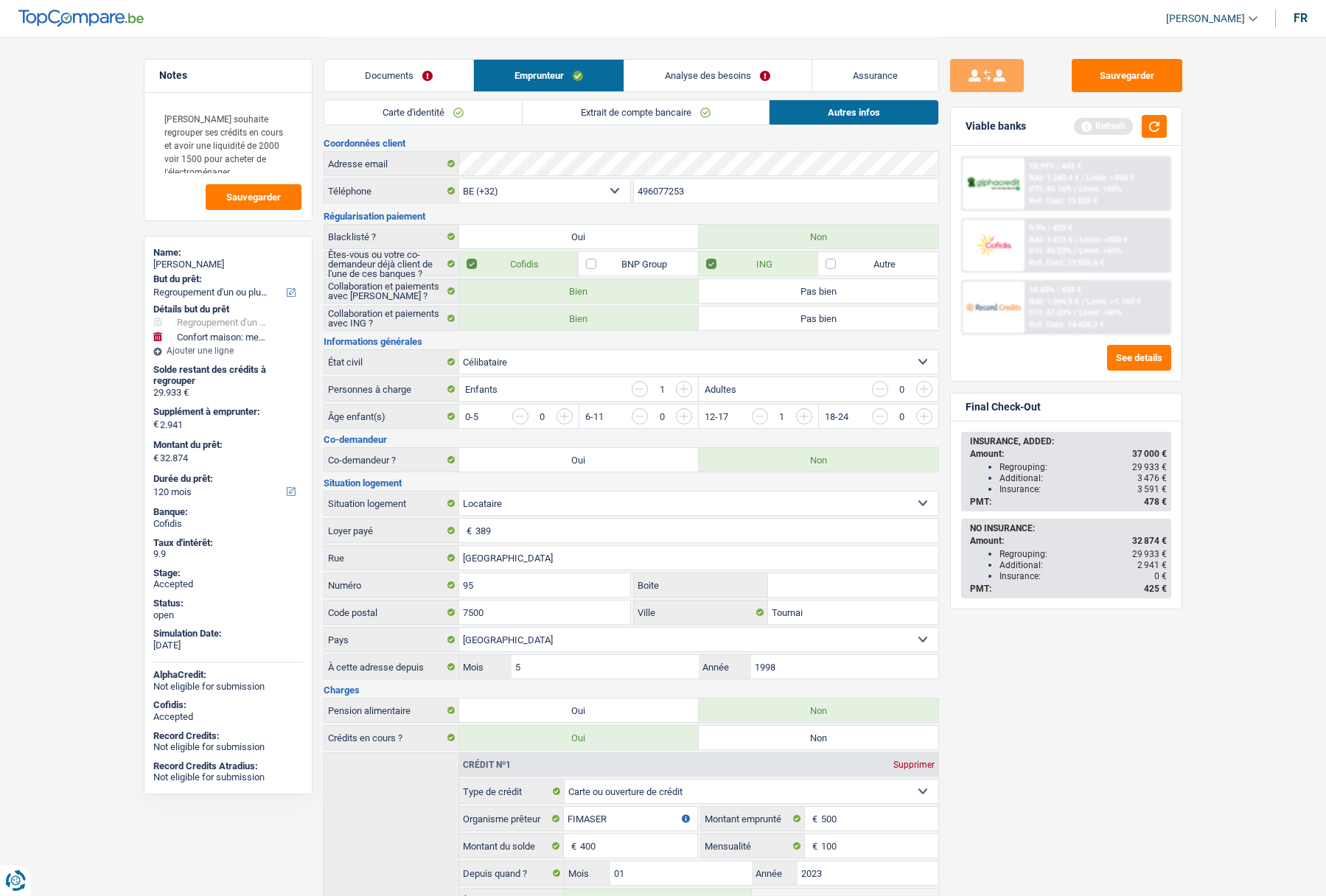
scroll to position [74, 0]
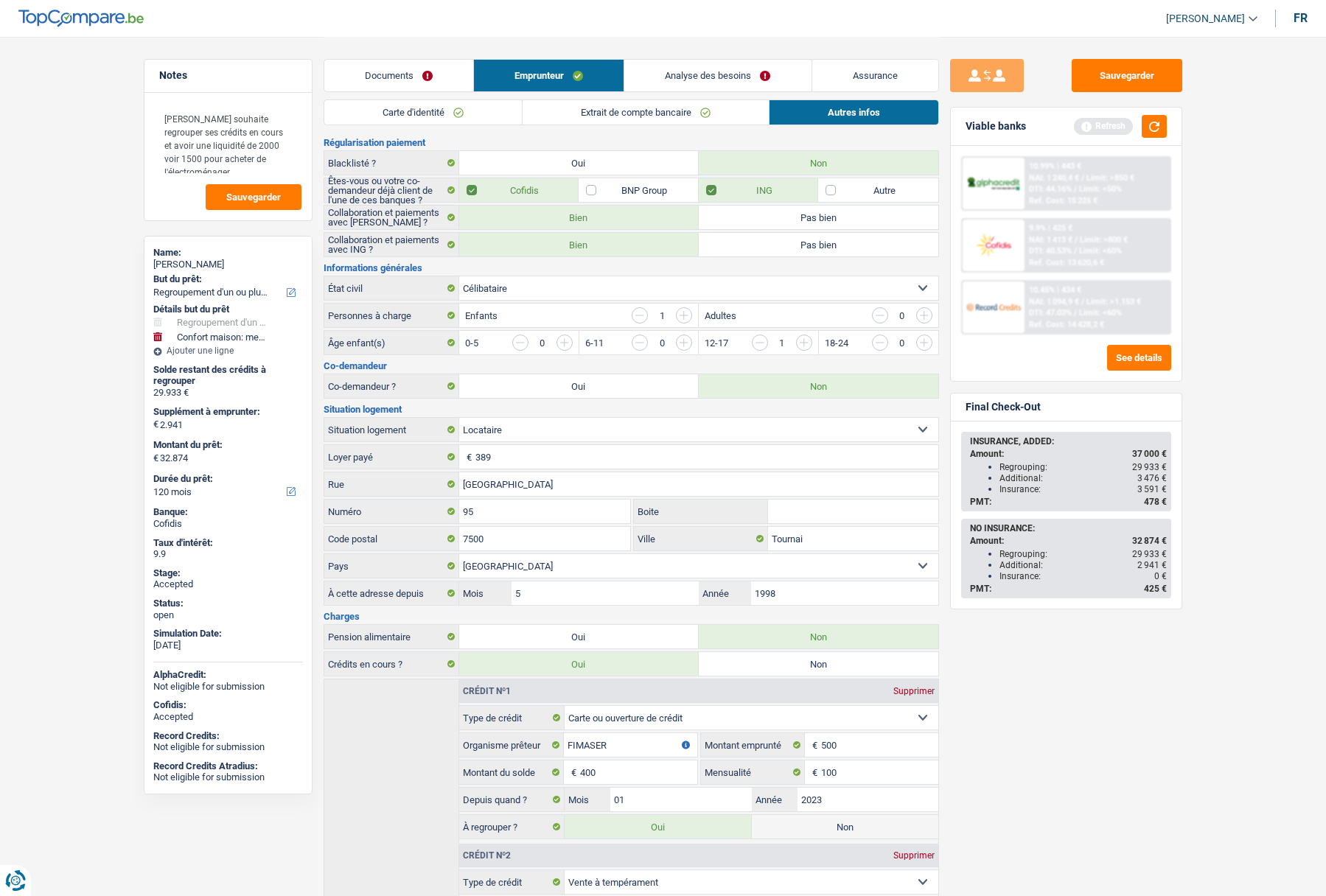
click at [736, 81] on link "Analyse des besoins" at bounding box center [717, 75] width 186 height 32
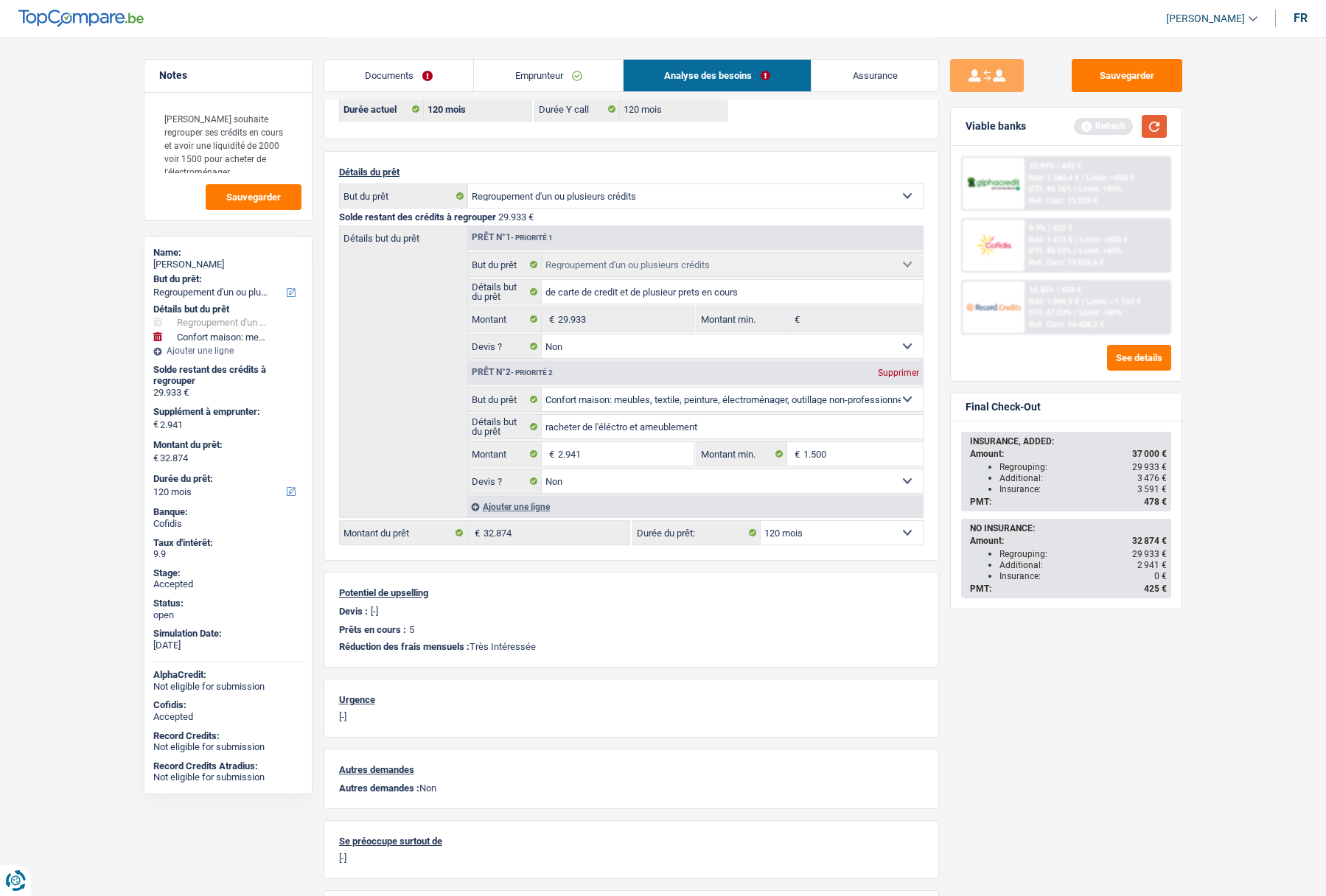
click at [1159, 130] on button "button" at bounding box center [1154, 127] width 25 height 23
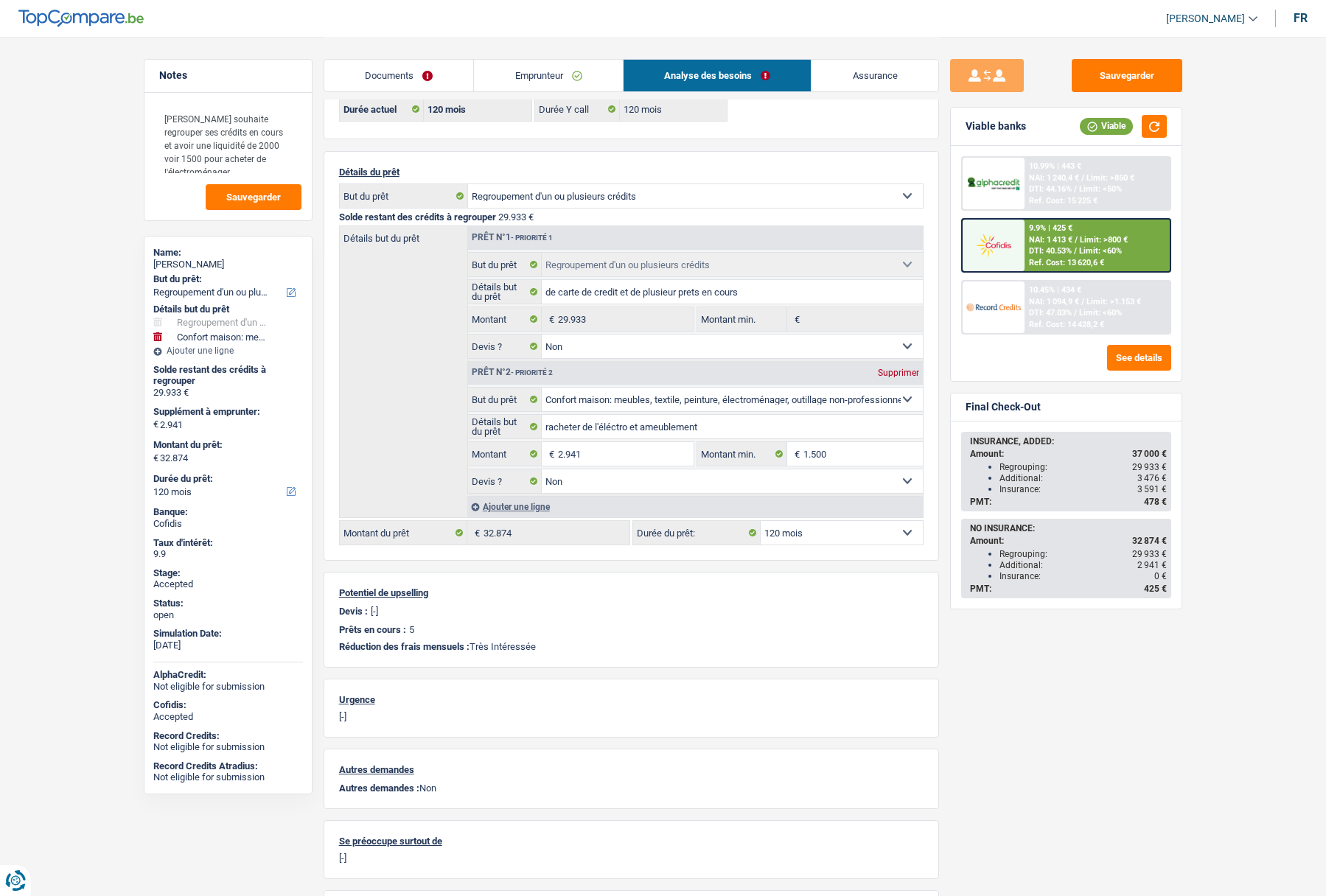
click at [1143, 456] on span "37 000 €" at bounding box center [1149, 453] width 34 height 10
copy span "37 000"
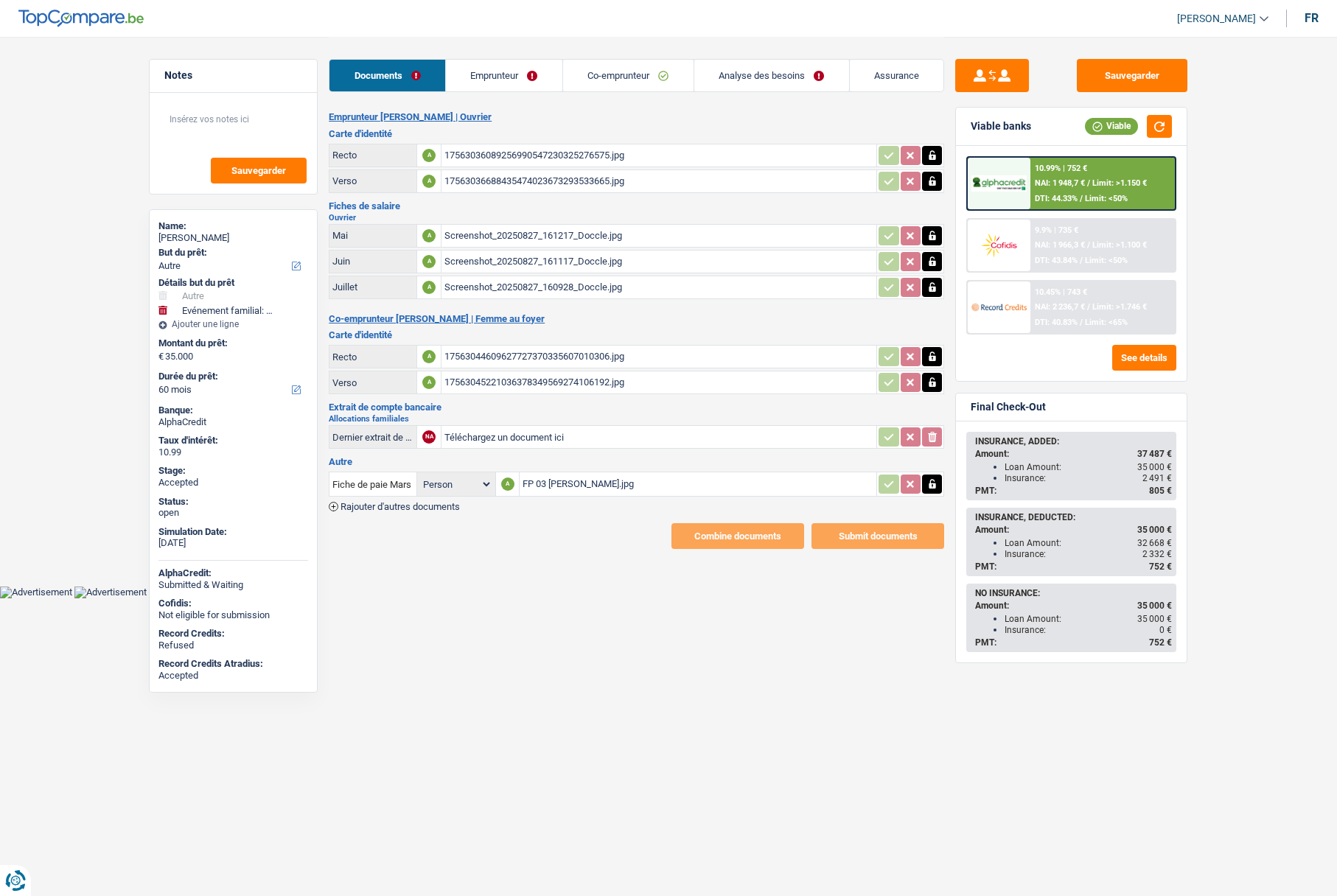
select select "other"
select select "familyEvent"
select select "60"
click at [495, 239] on div "Screenshot_20250827_161217_Doccle.jpg" at bounding box center [659, 236] width 429 height 22
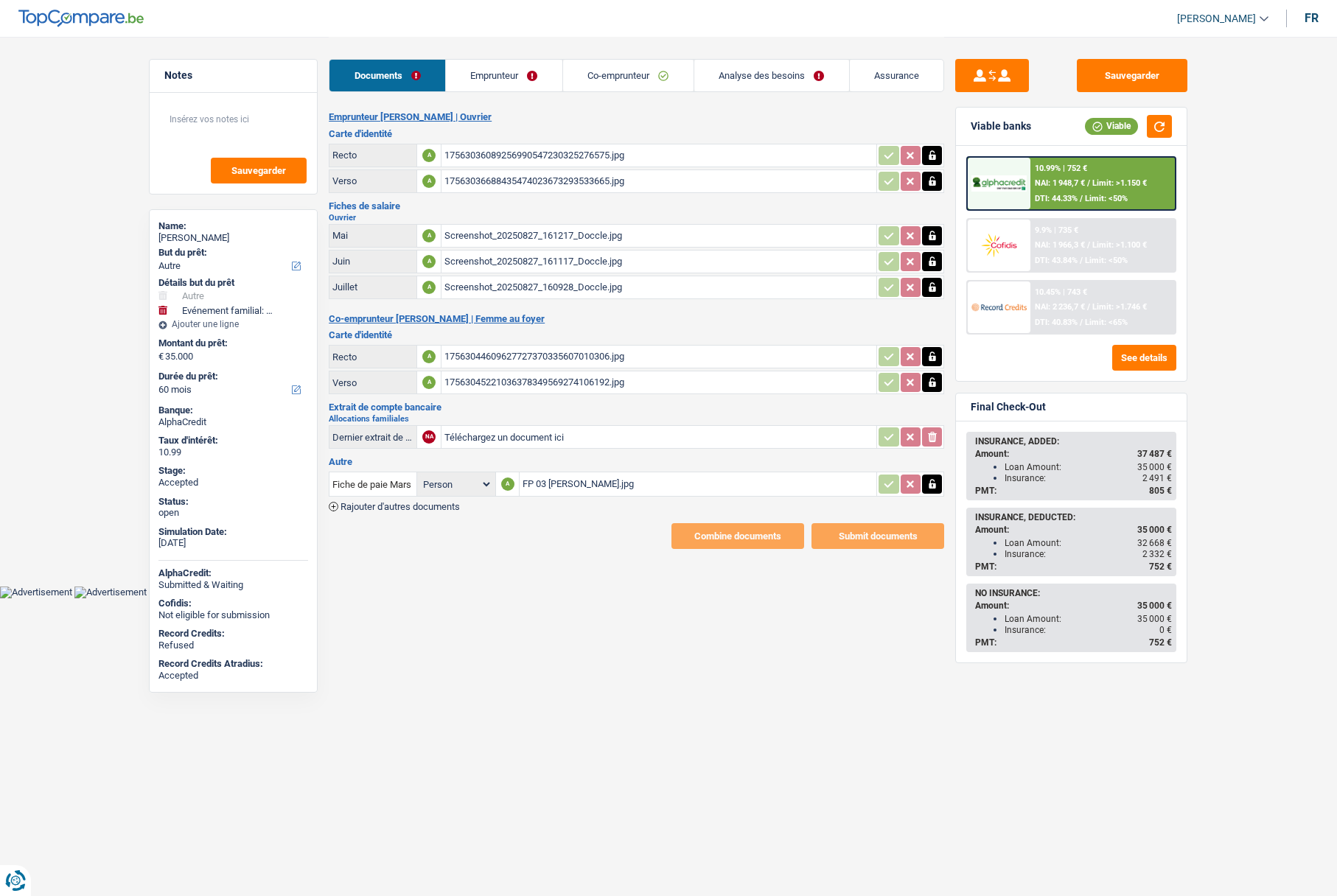
click at [196, 239] on div "Daniel Manole" at bounding box center [233, 238] width 150 height 12
copy div "Manole"
click at [742, 71] on link "Analyse des besoins" at bounding box center [771, 75] width 154 height 32
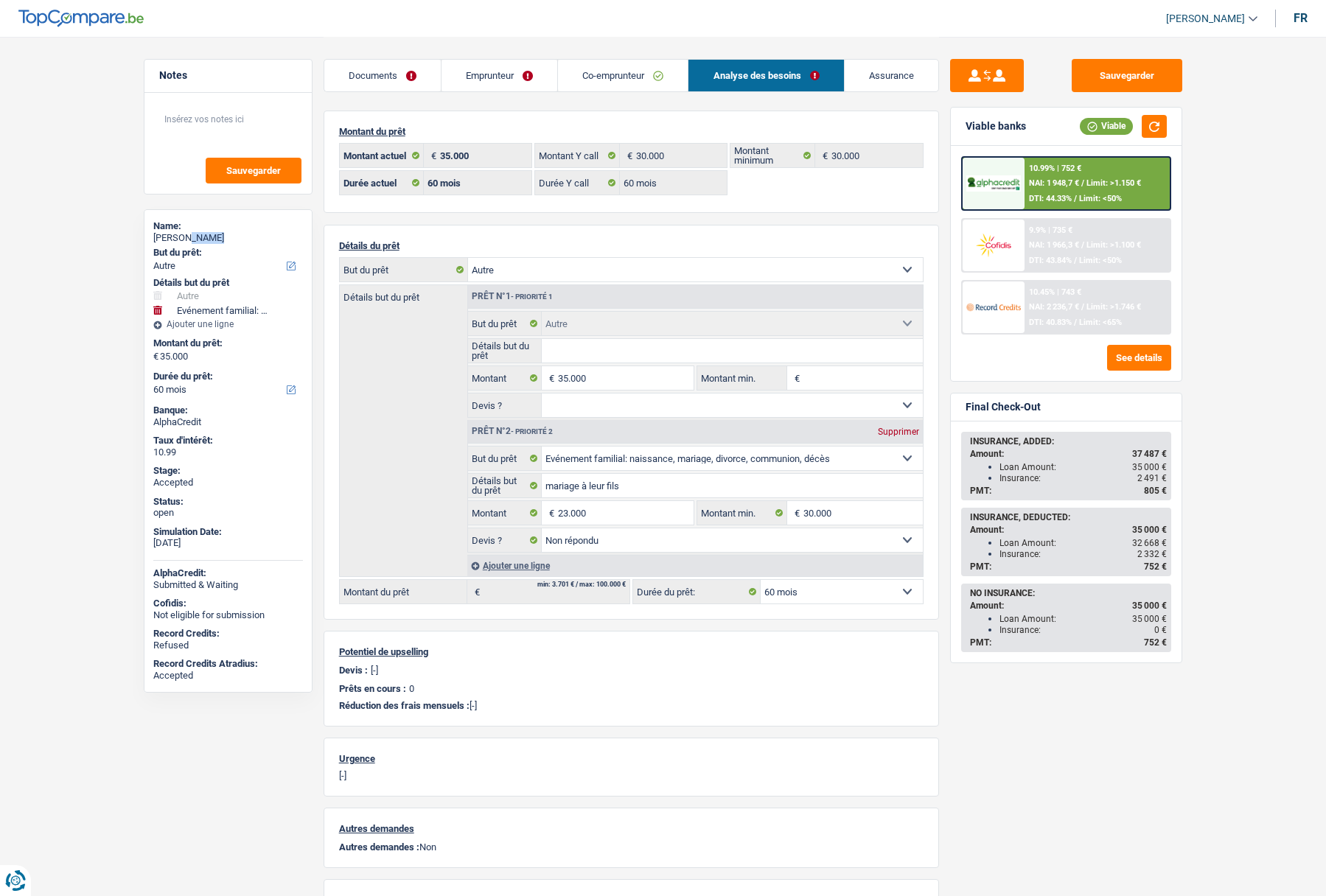
click at [470, 77] on link "Emprunteur" at bounding box center [499, 75] width 115 height 32
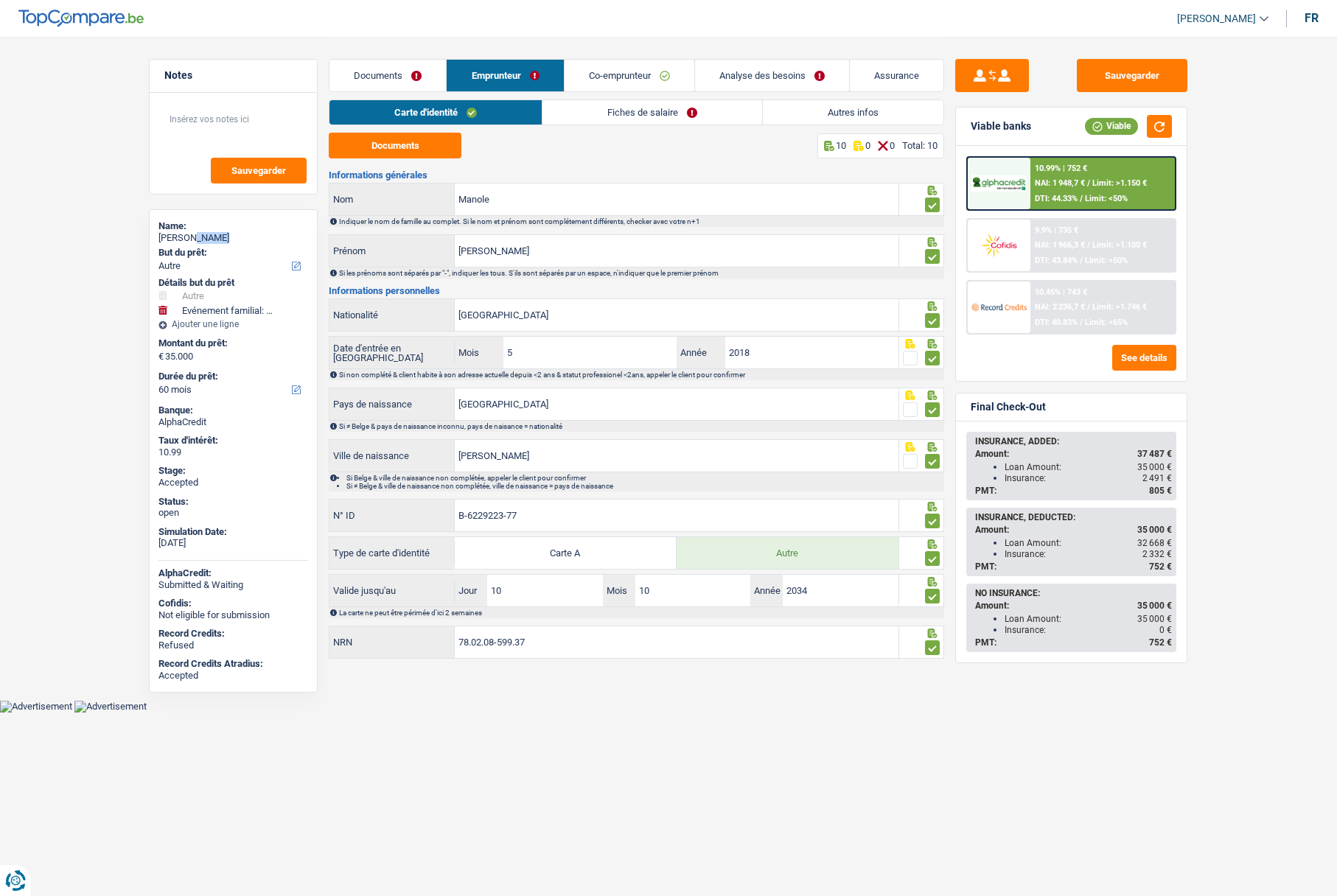
click at [789, 118] on link "Autres infos" at bounding box center [853, 113] width 180 height 24
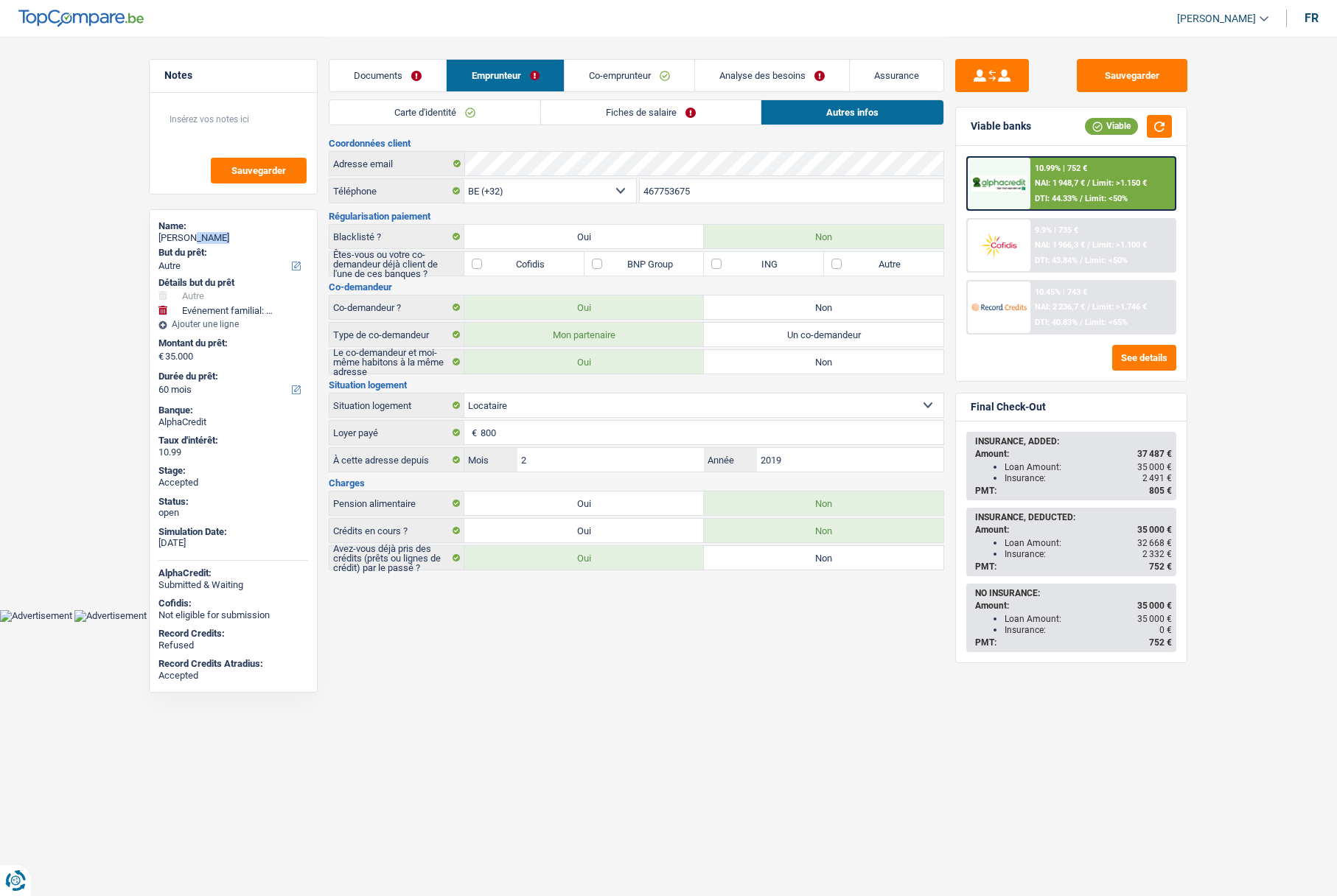
click at [392, 73] on link "Documents" at bounding box center [387, 75] width 116 height 32
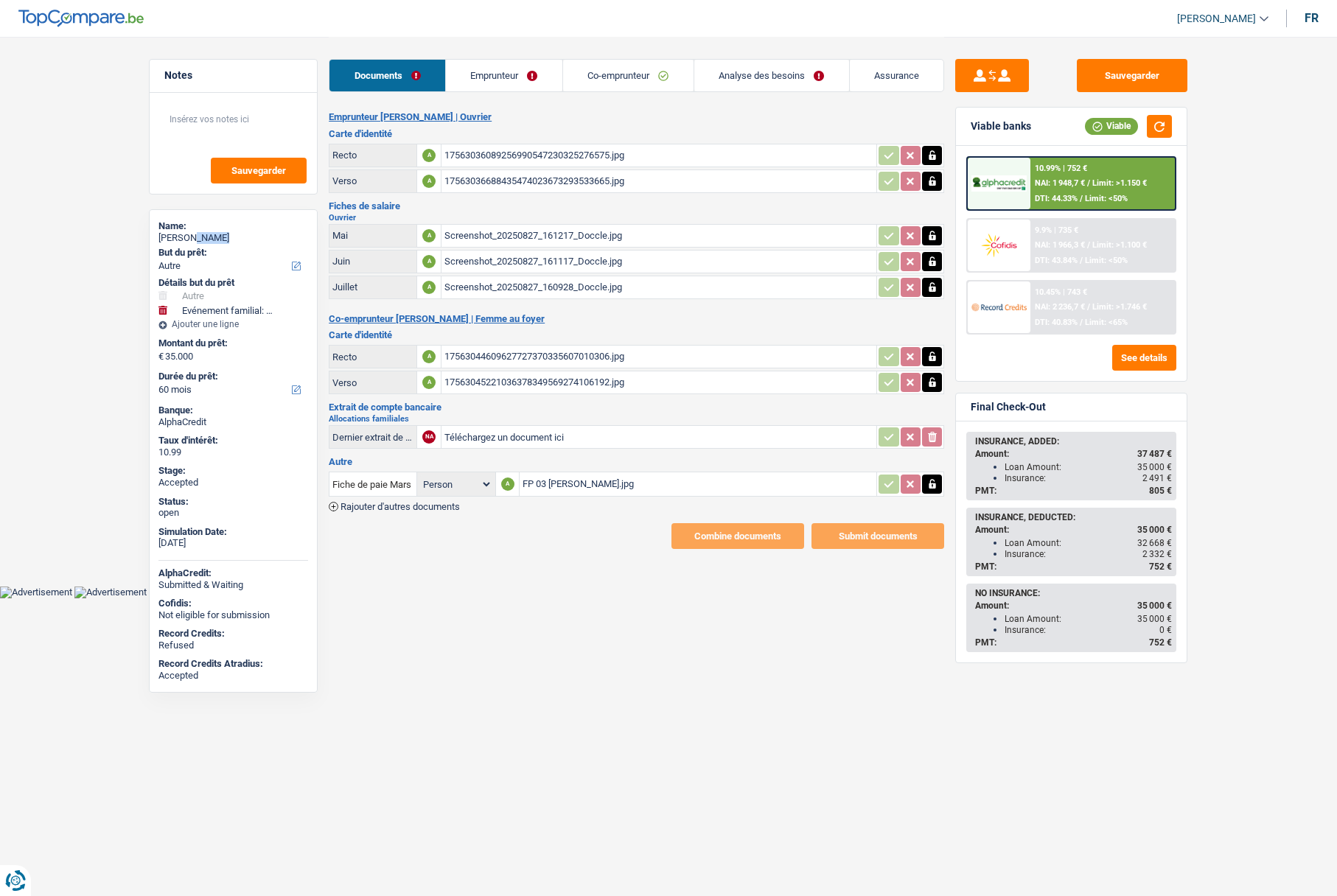
click at [509, 73] on link "Emprunteur" at bounding box center [503, 75] width 116 height 32
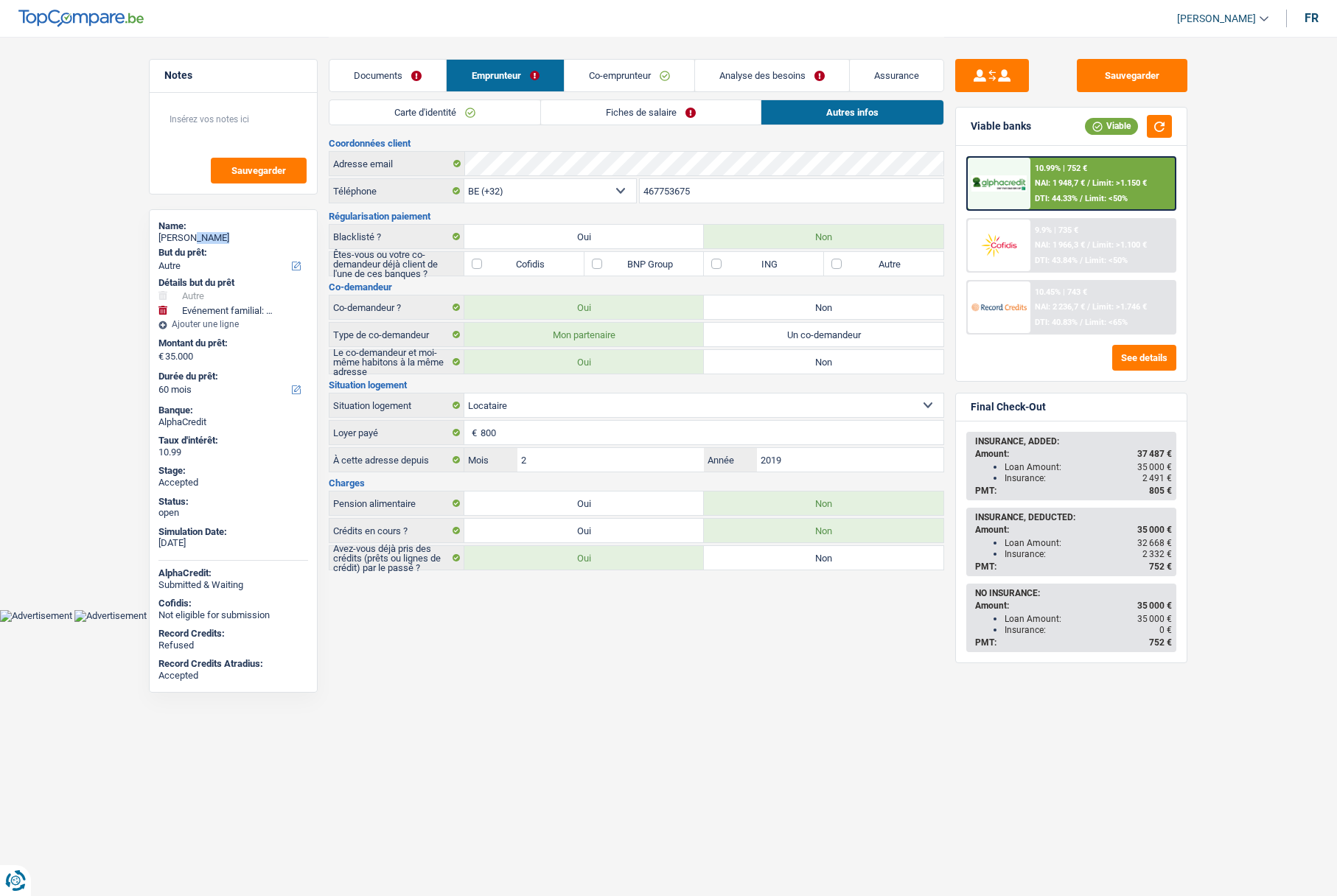
click at [449, 114] on link "Carte d'identité" at bounding box center [435, 113] width 211 height 24
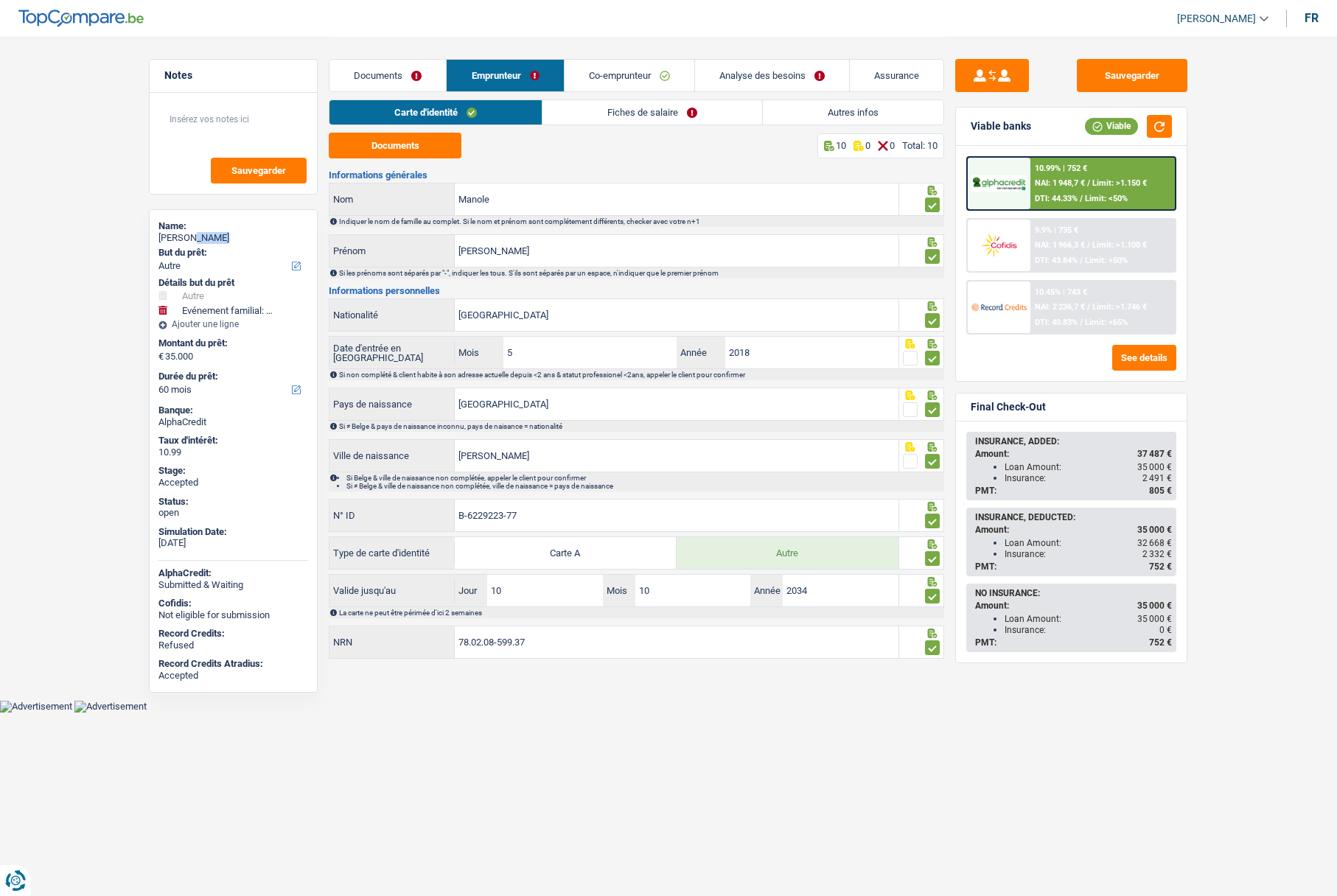
click at [608, 114] on link "Fiches de salaire" at bounding box center [652, 113] width 220 height 24
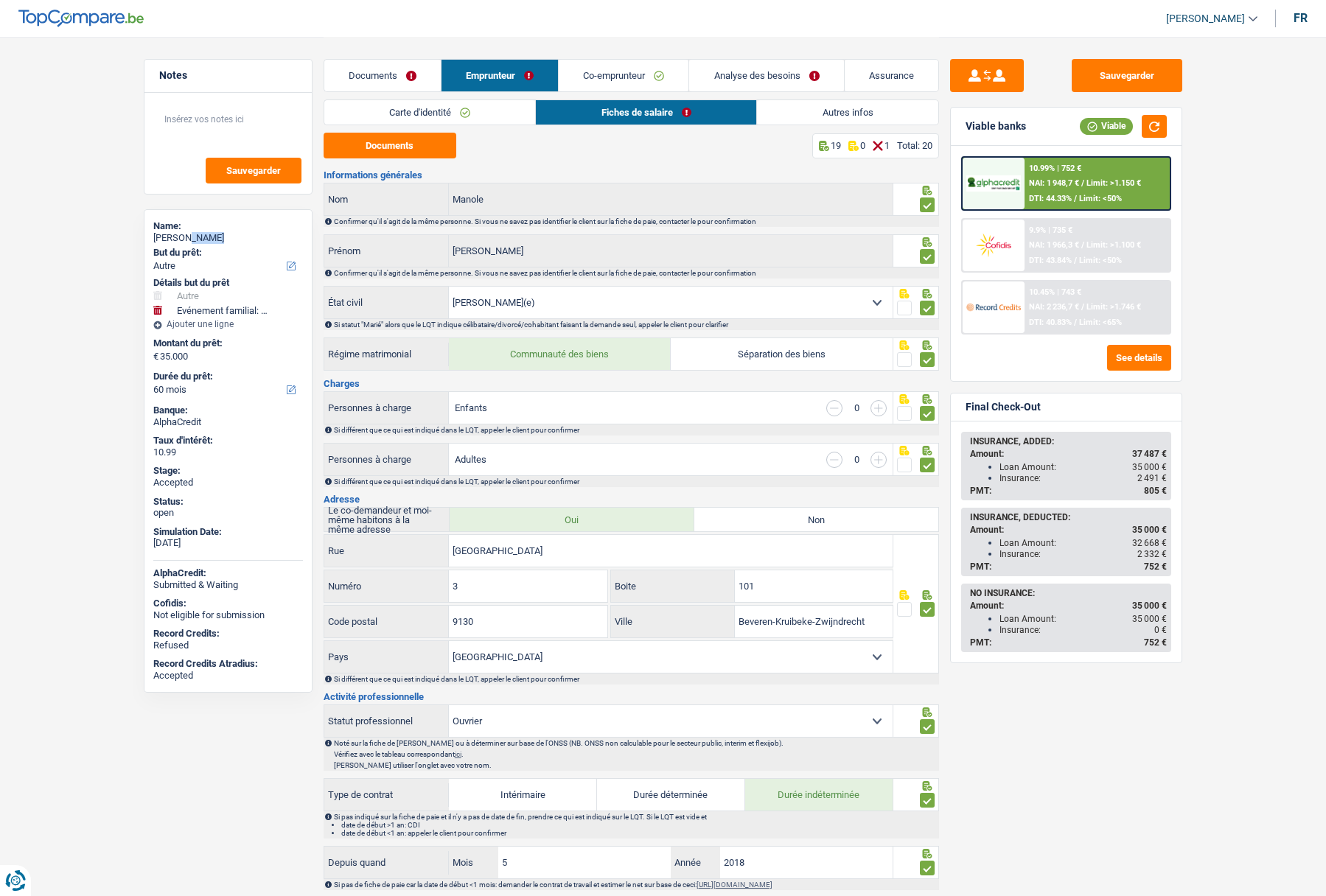
drag, startPoint x: 876, startPoint y: 409, endPoint x: 877, endPoint y: 442, distance: 33.0
click at [876, 409] on input "button" at bounding box center [877, 408] width 16 height 16
select select "familyAllowances"
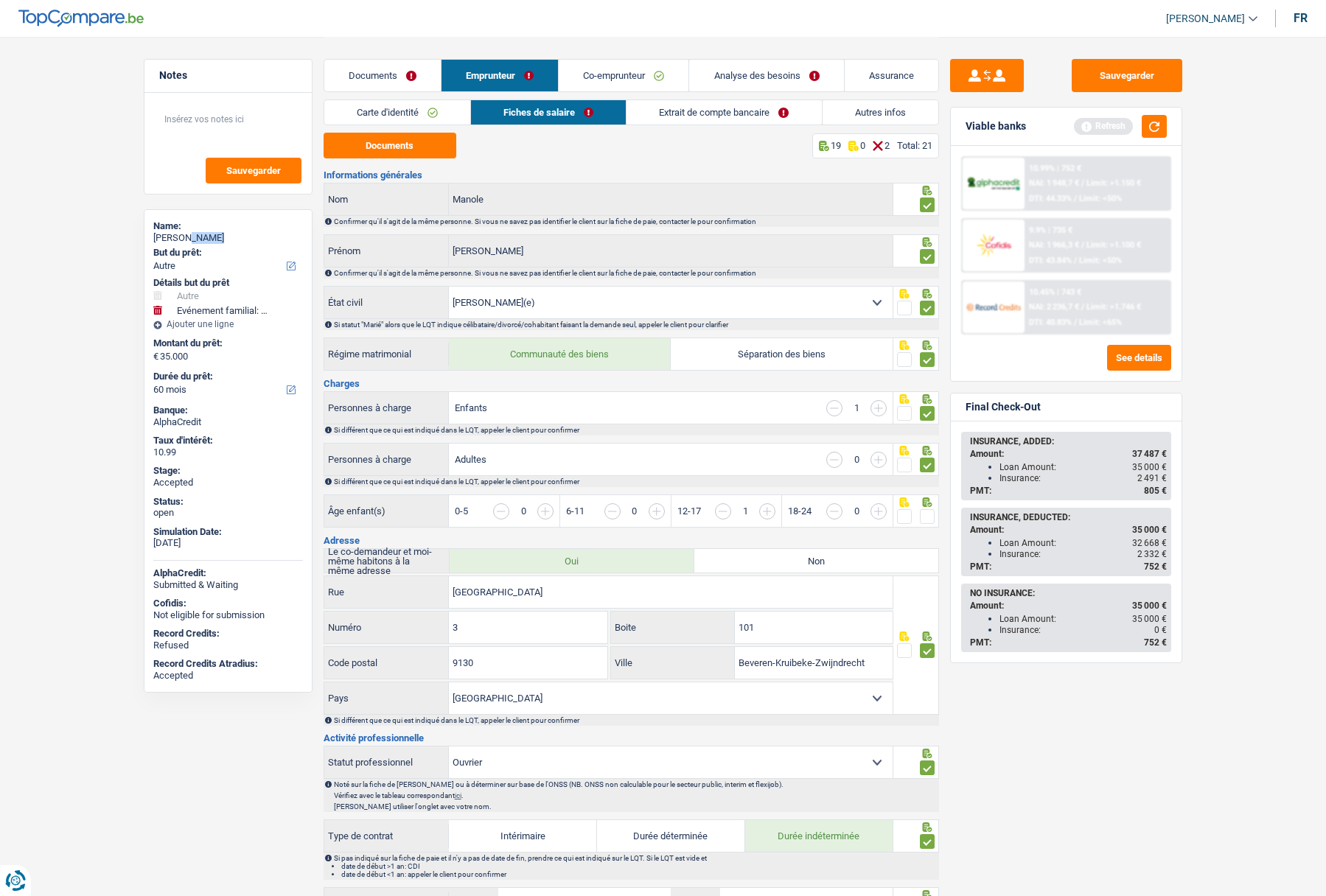
click at [877, 458] on input "button" at bounding box center [877, 460] width 16 height 16
click at [1129, 80] on button "Sauvegarder" at bounding box center [1127, 75] width 111 height 33
click at [613, 74] on link "Co-emprunteur" at bounding box center [623, 75] width 129 height 32
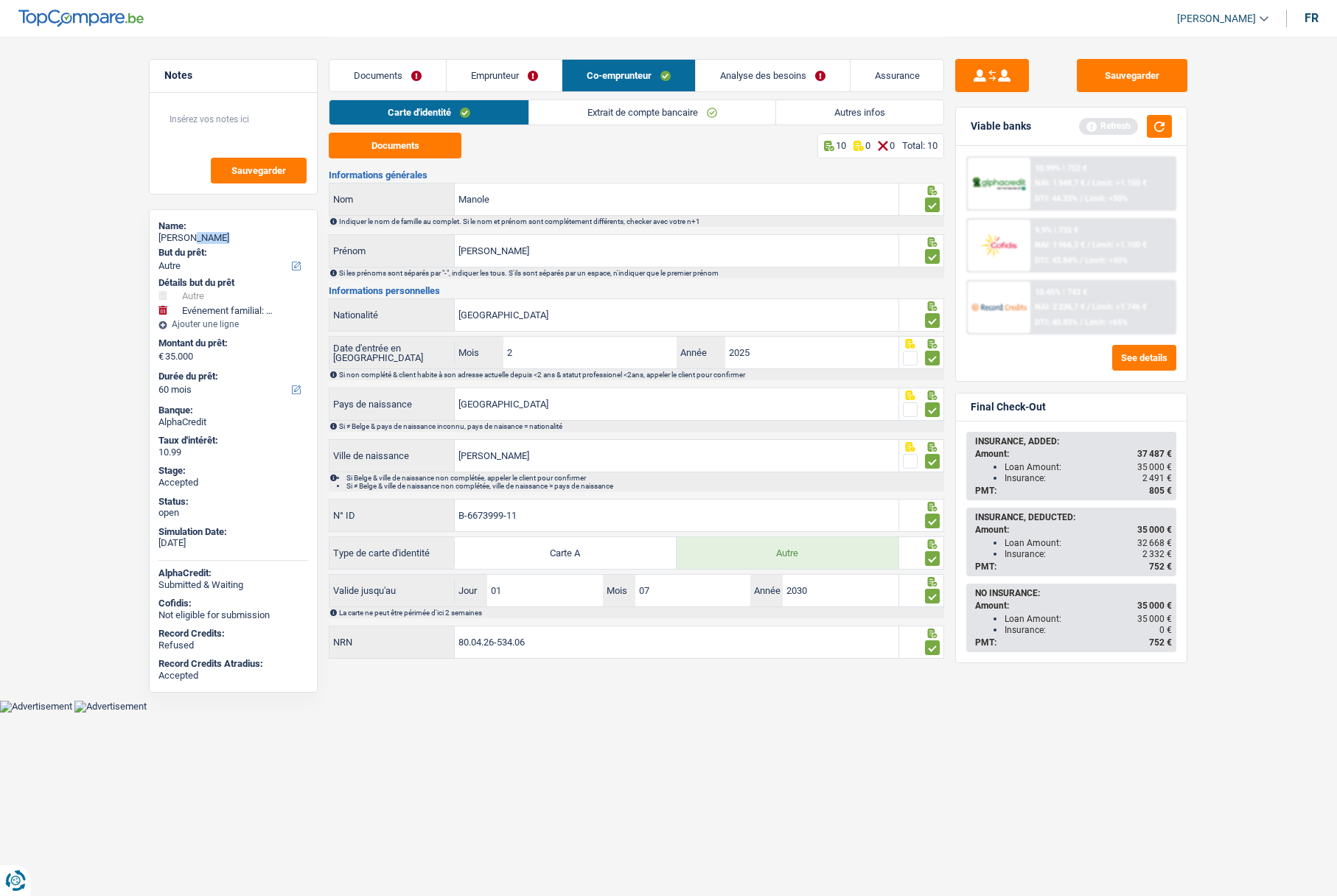
click at [570, 120] on link "Extrait de compte bancaire" at bounding box center [652, 113] width 247 height 24
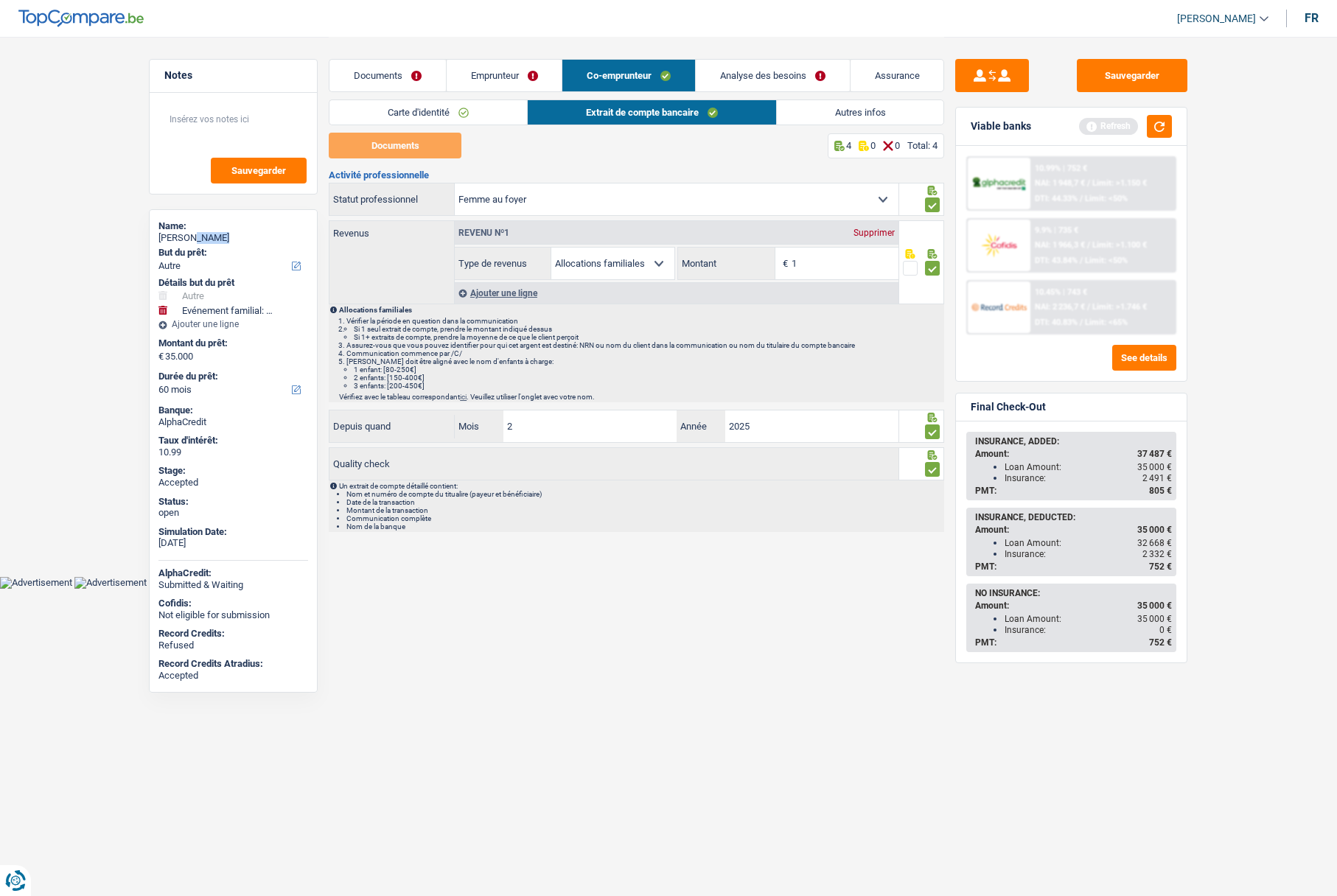
click at [483, 115] on link "Carte d'identité" at bounding box center [428, 113] width 197 height 24
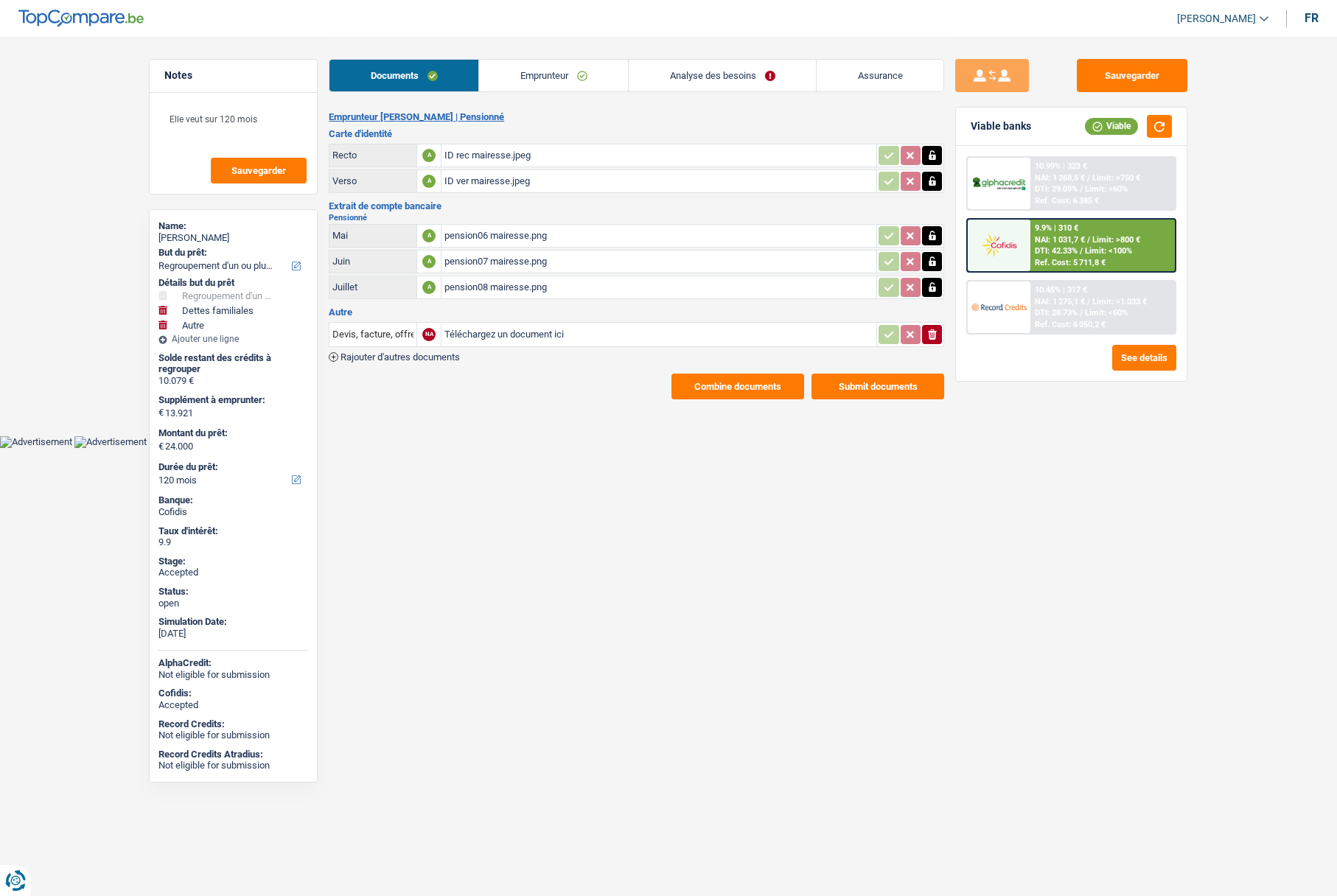
select select "refinancing"
select select "familyDebt"
select select "other"
select select "120"
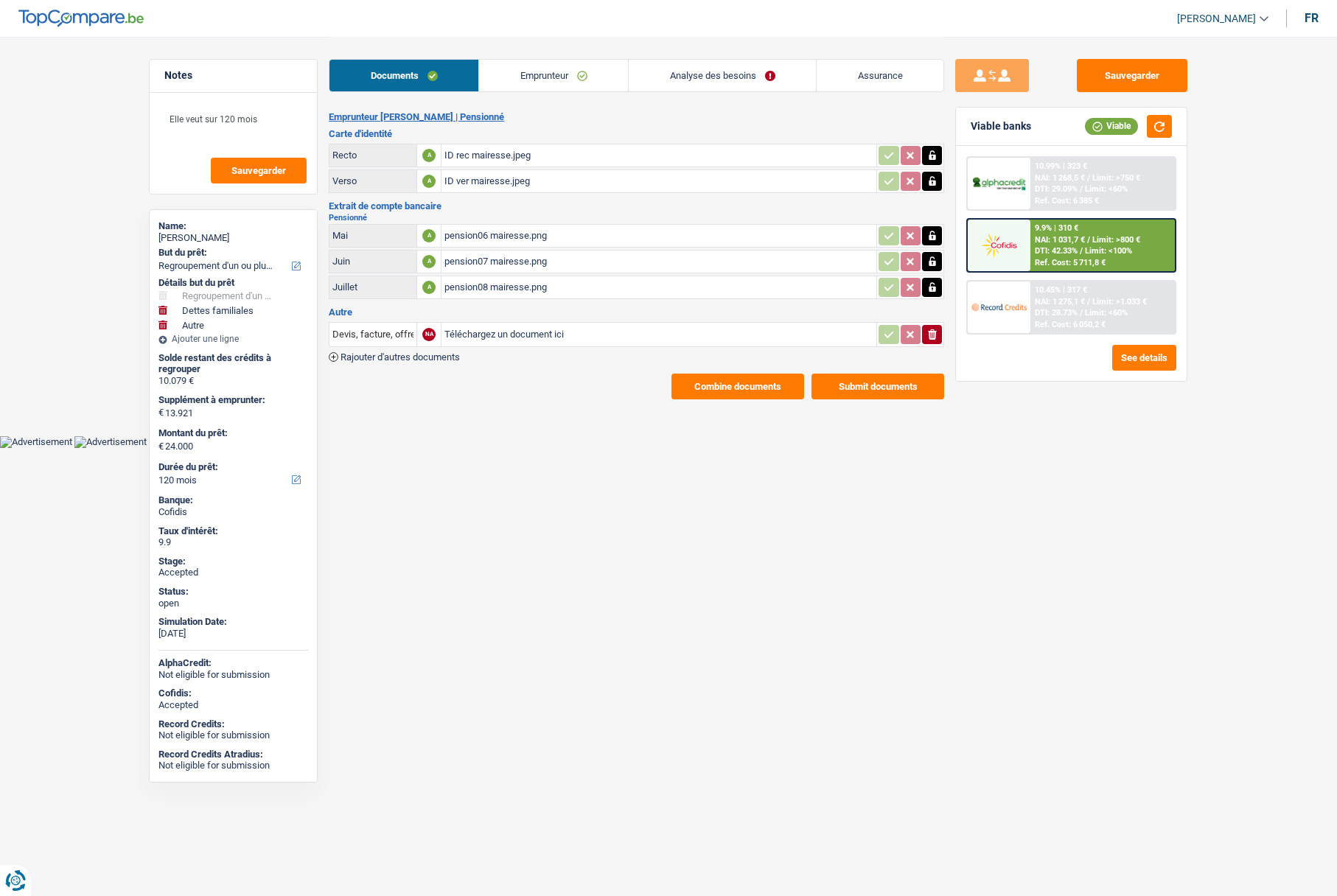
click at [553, 69] on link "Emprunteur" at bounding box center [554, 75] width 149 height 32
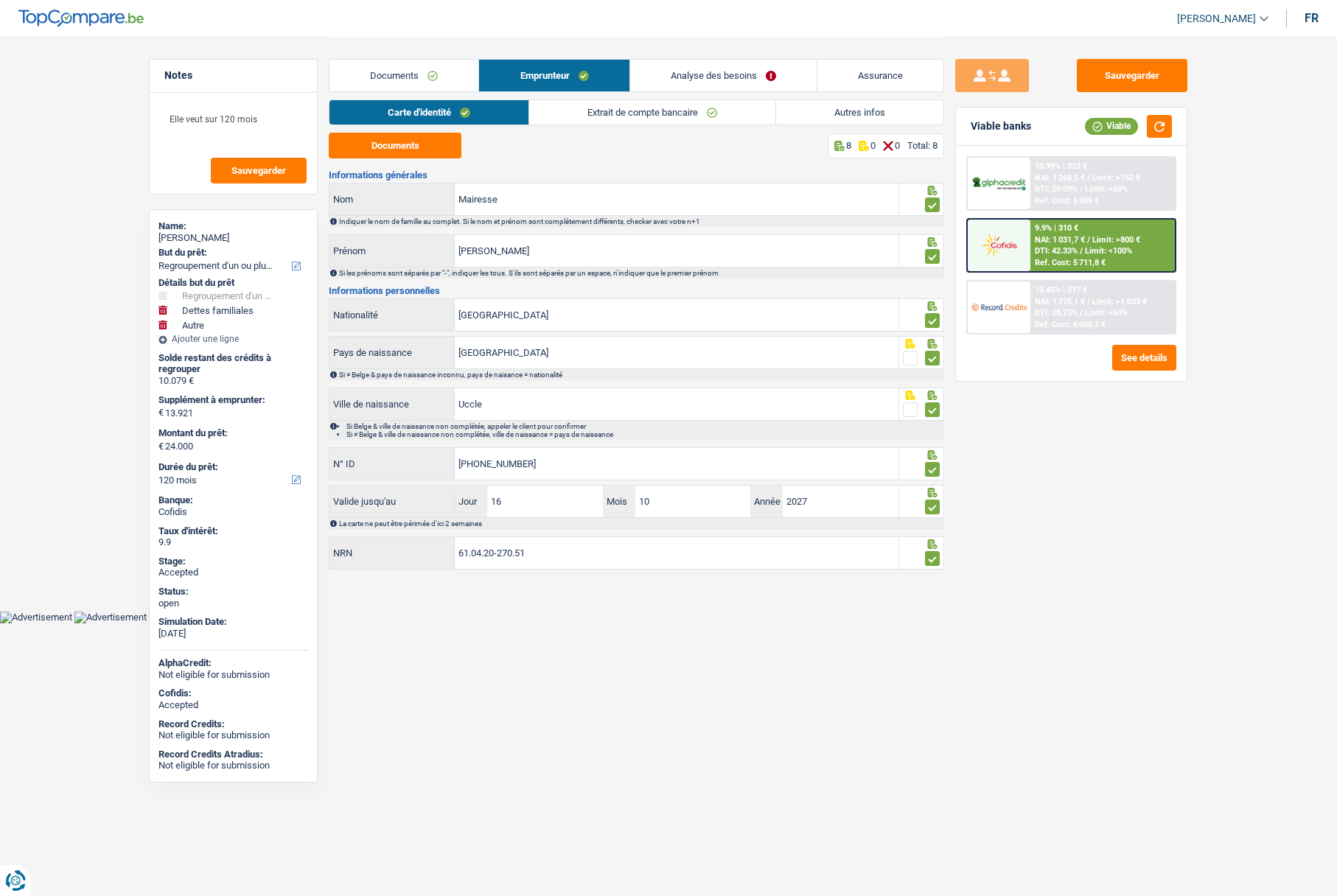
click at [683, 68] on link "Analyse des besoins" at bounding box center [723, 75] width 186 height 32
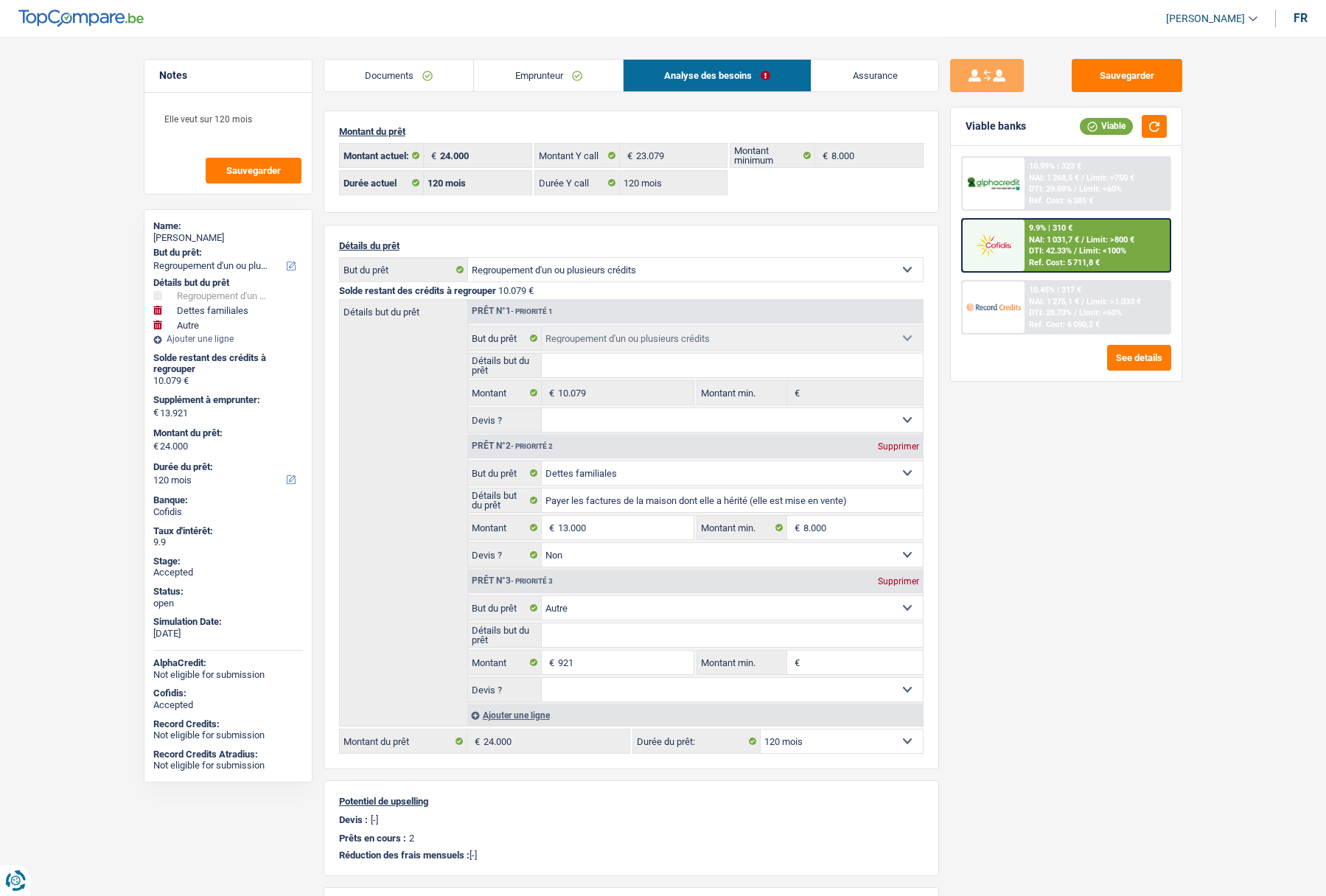
click at [505, 69] on link "Emprunteur" at bounding box center [548, 75] width 149 height 32
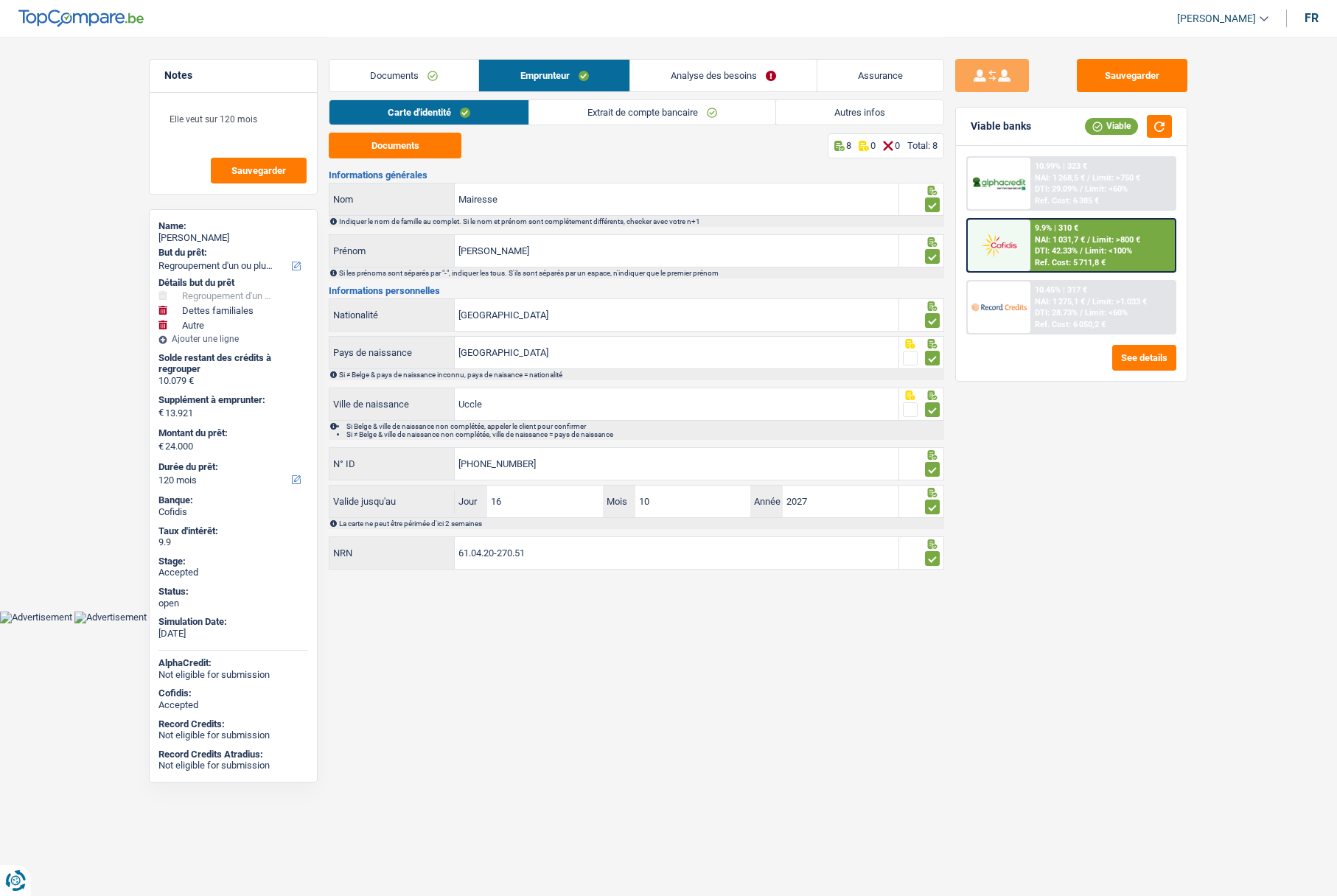
click at [830, 112] on link "Autres infos" at bounding box center [860, 113] width 167 height 24
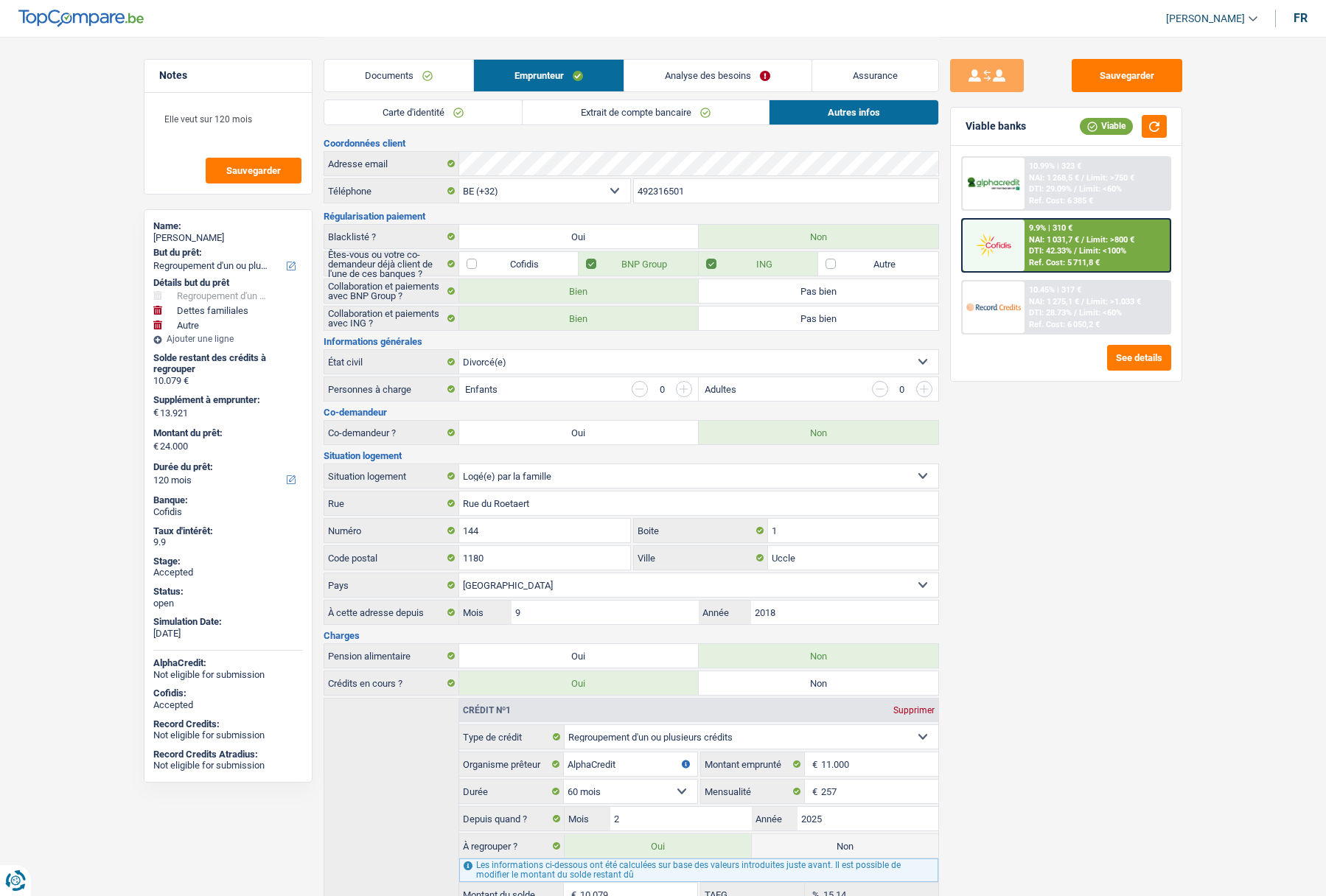
click at [441, 112] on link "Carte d'identité" at bounding box center [423, 113] width 197 height 24
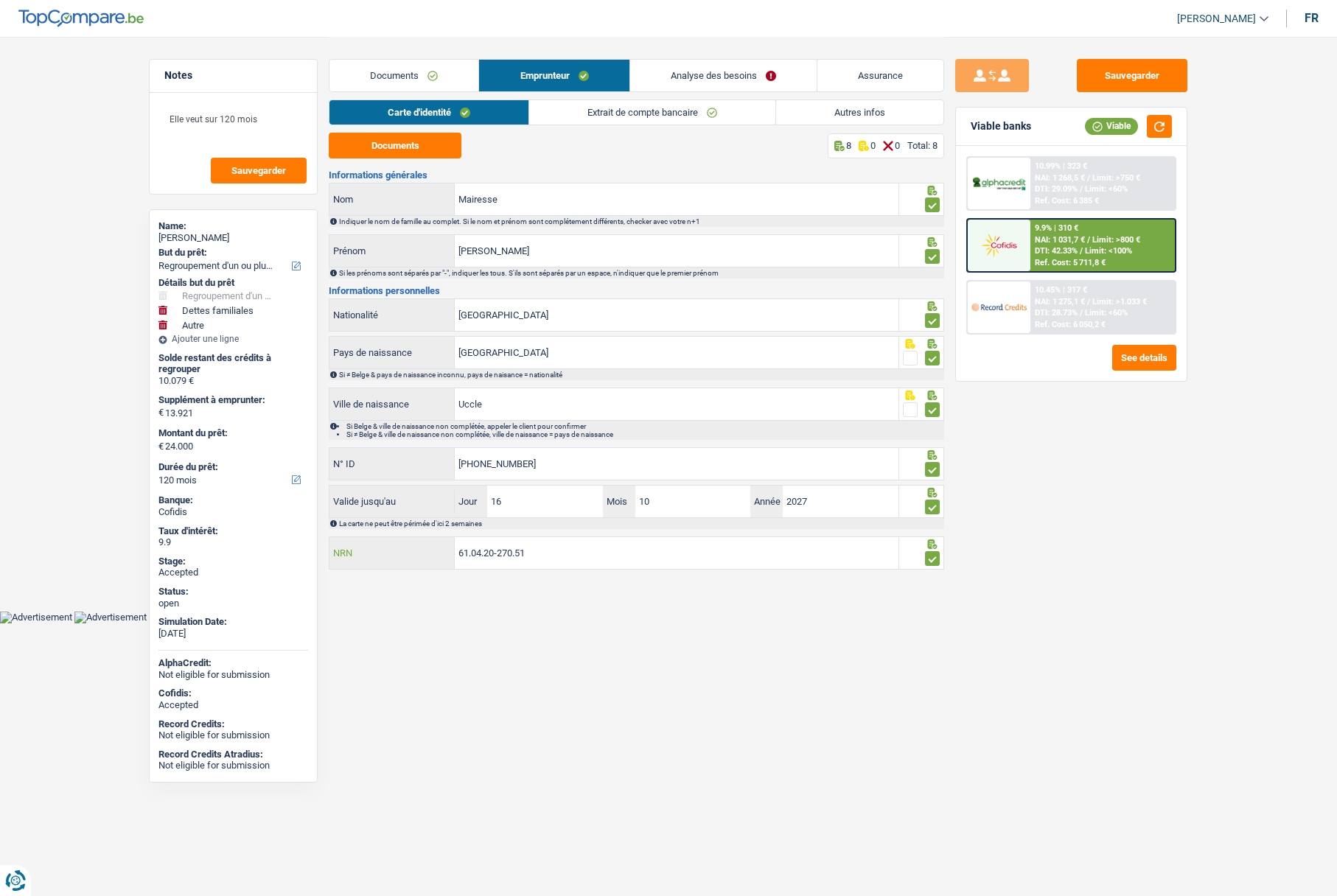
click at [530, 548] on input "61.04.20-270.51" at bounding box center [676, 553] width 444 height 32
click at [401, 66] on link "Documents" at bounding box center [404, 75] width 149 height 32
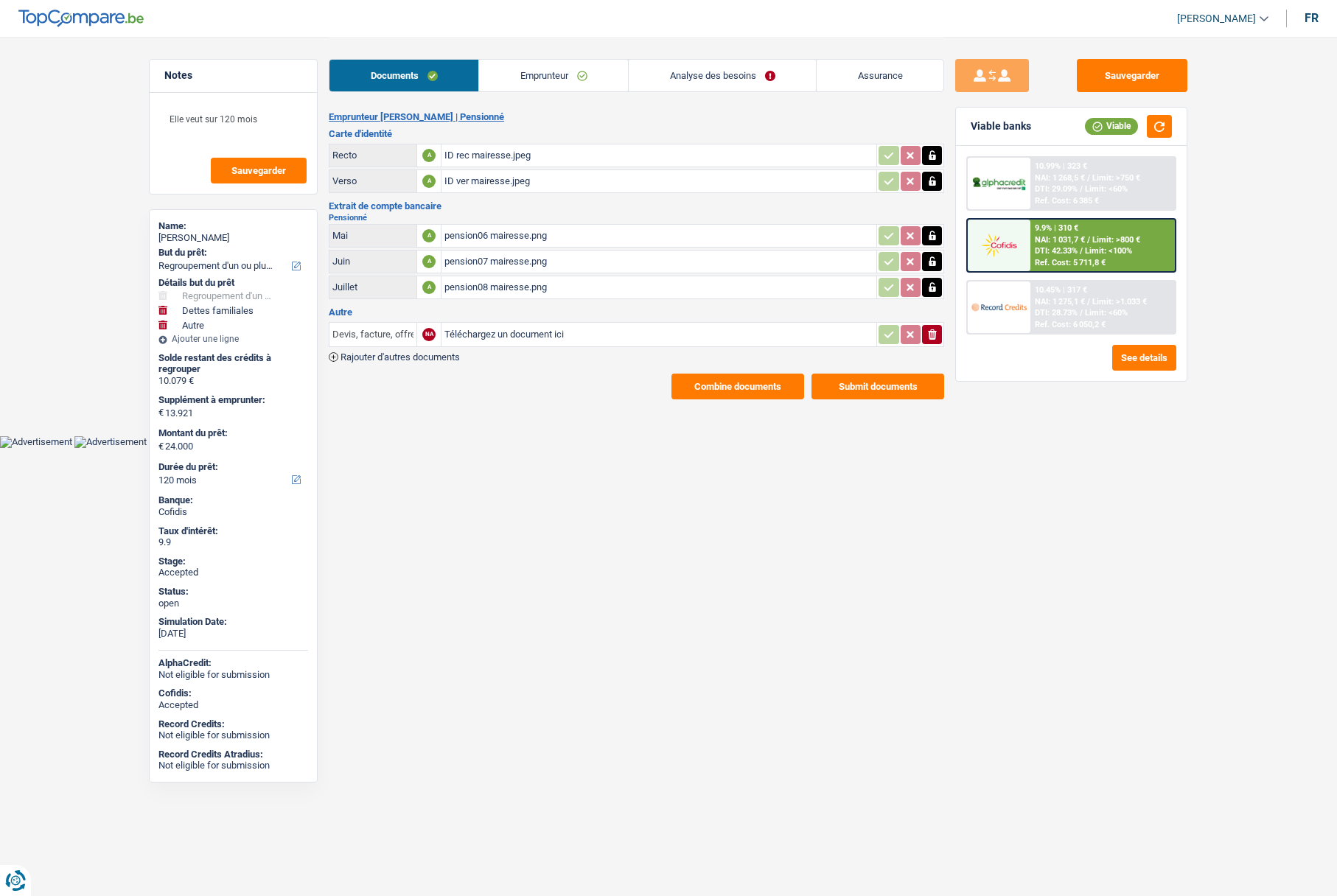
click at [379, 334] on input "Devis, facture, offre, bon de commande" at bounding box center [372, 334] width 81 height 23
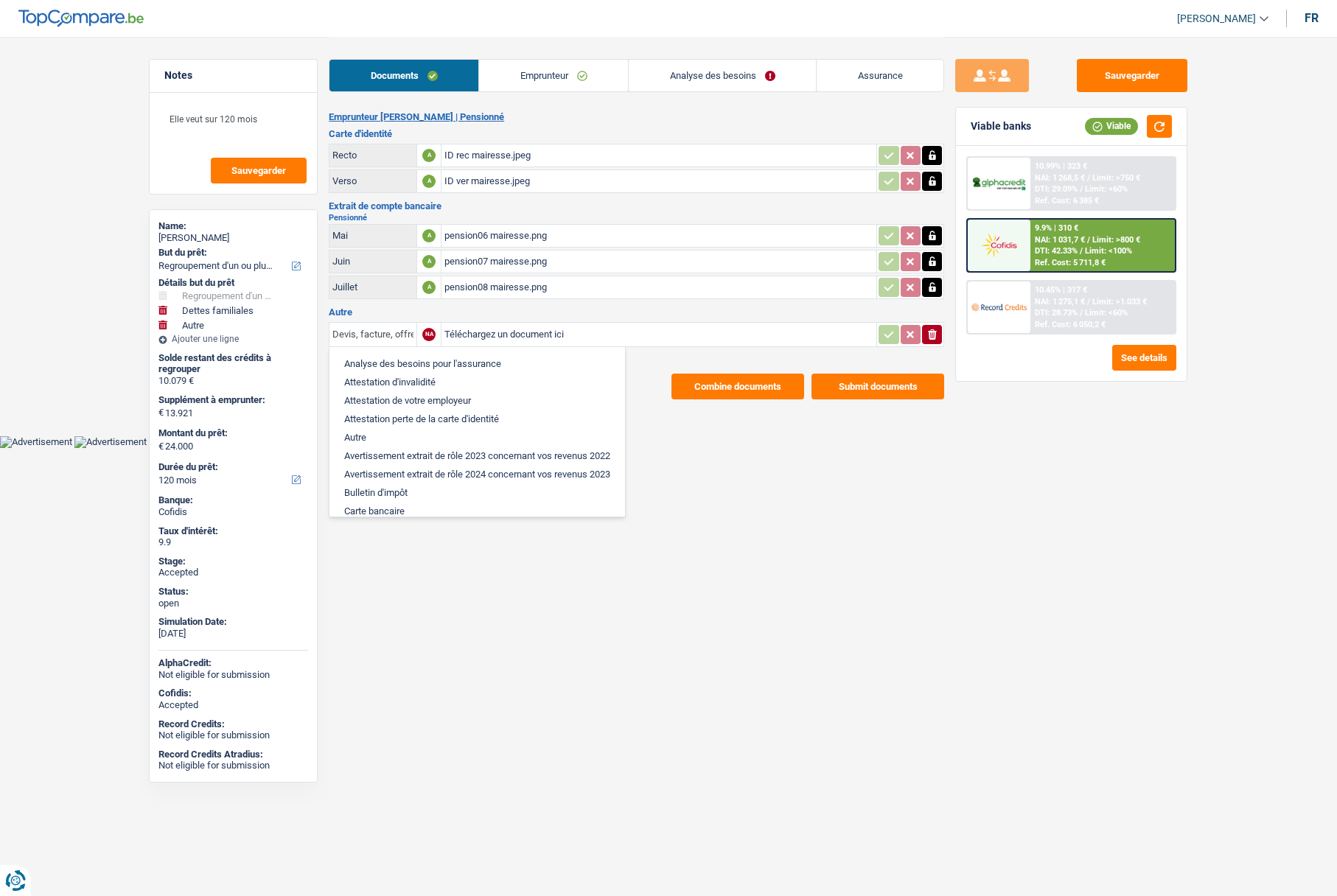
click at [379, 334] on input "Devis, facture, offre, bon de commande" at bounding box center [372, 334] width 81 height 23
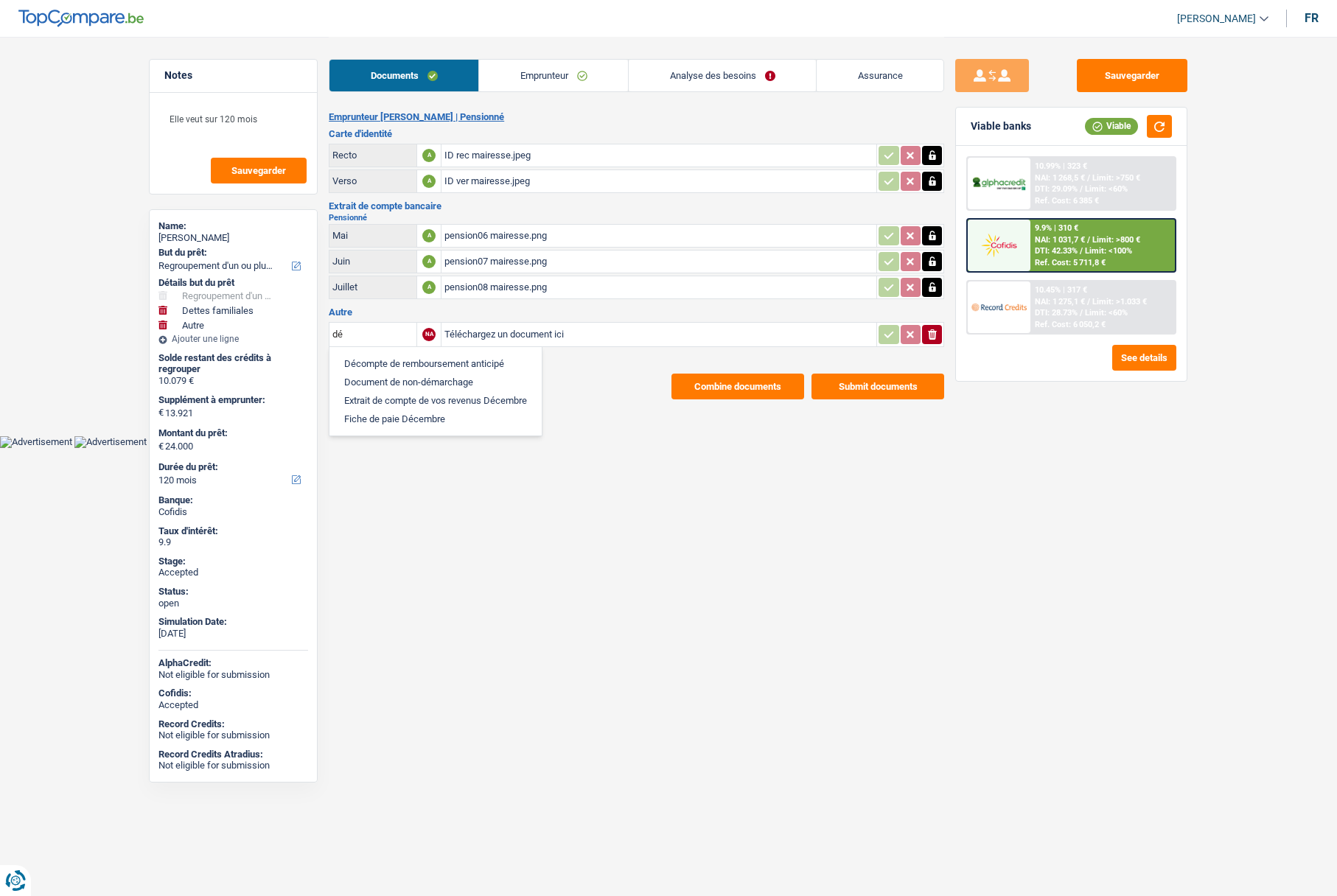
click at [377, 360] on li "Décompte de remboursement anticipé" at bounding box center [435, 364] width 197 height 19
type input "Décompte de remboursement anticipé"
click at [487, 335] on input "Téléchargez un document ici" at bounding box center [659, 335] width 429 height 22
type input "C:\fakepath\Déompte MAIRESSE ALPHA.pdf"
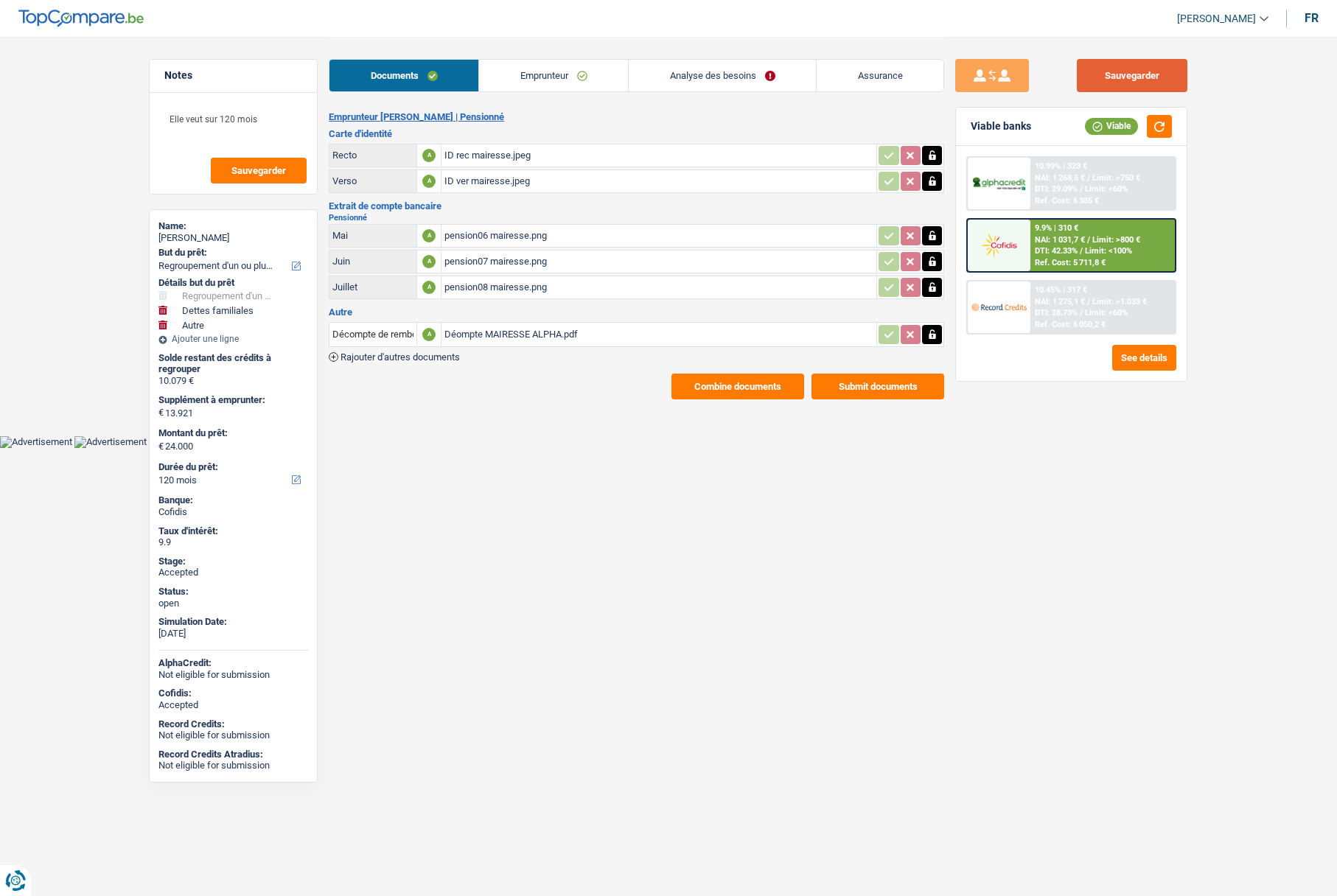
click at [1114, 75] on button "Sauvegarder" at bounding box center [1131, 75] width 111 height 33
click at [725, 80] on link "Analyse des besoins" at bounding box center [722, 75] width 187 height 32
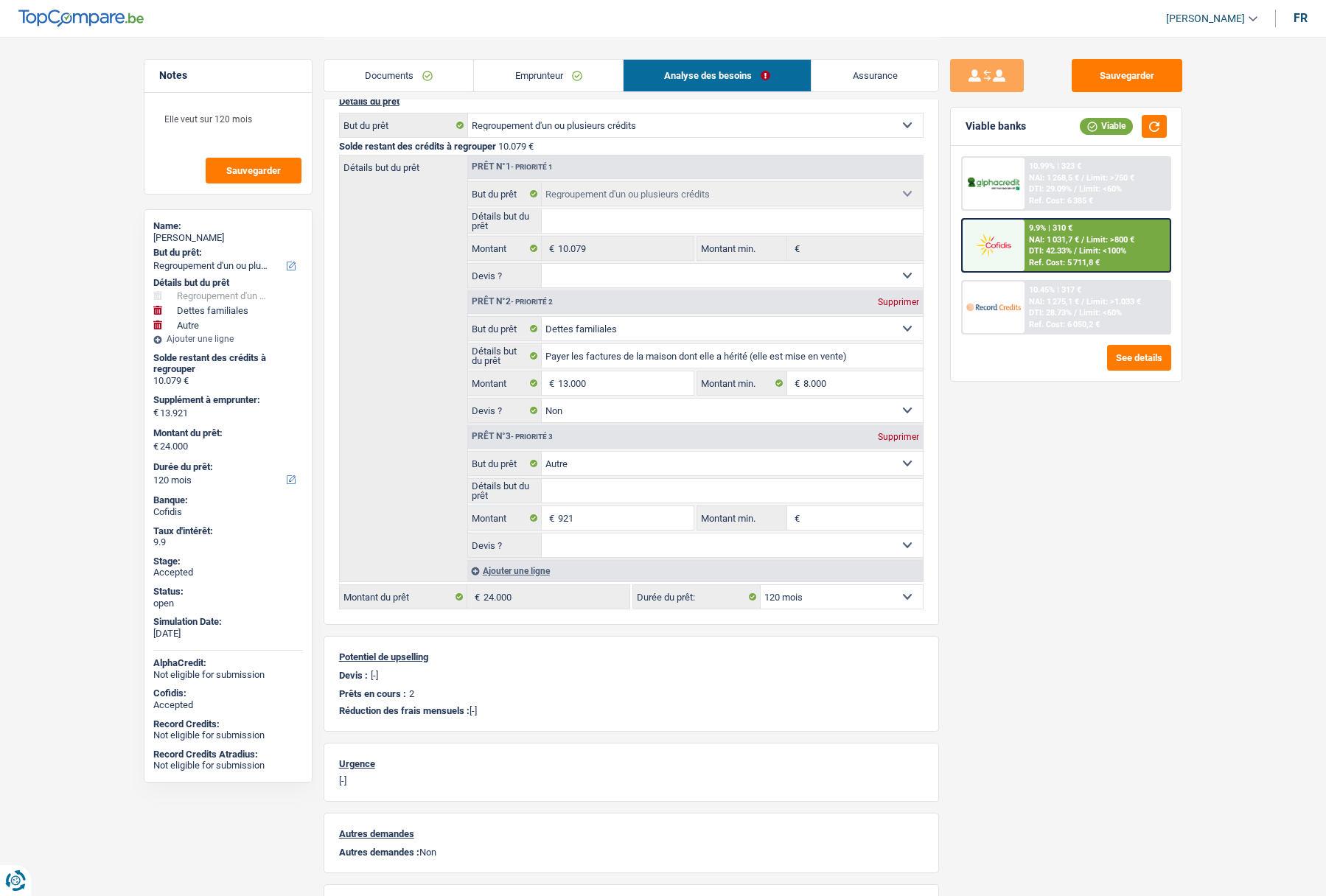
scroll to position [147, 0]
click at [1092, 560] on div "Sauvegarder Viable banks Viable 10.99% | 323 € NAI: 1 268,5 € / Limit: >750 € D…" at bounding box center [1065, 465] width 254 height 813
click at [866, 81] on link "Assurance" at bounding box center [875, 75] width 127 height 32
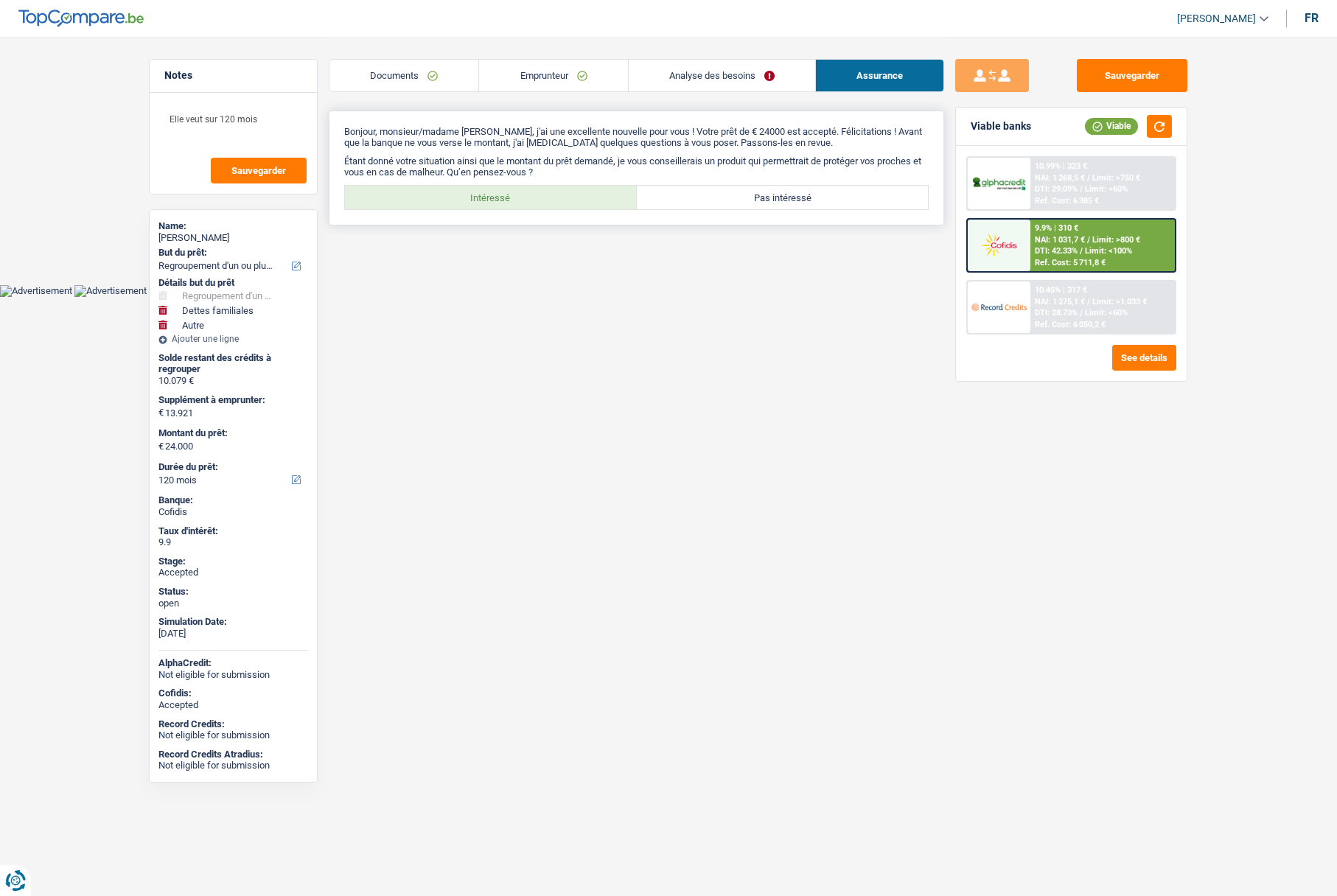
click at [523, 197] on label "Intéressé" at bounding box center [491, 197] width 292 height 23
click at [523, 197] on input "Intéressé" at bounding box center [491, 197] width 292 height 23
radio input "true"
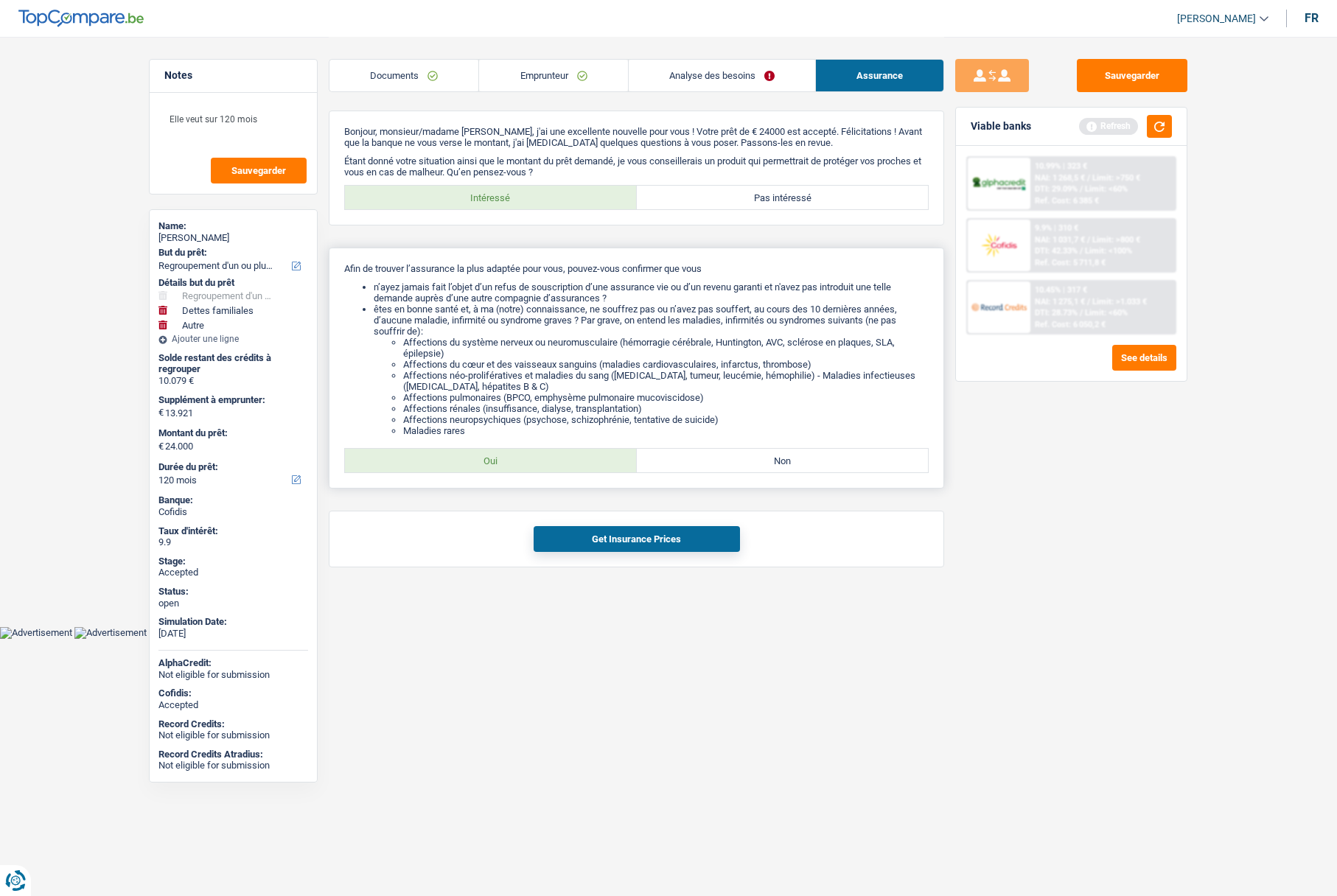
click at [524, 459] on label "Oui" at bounding box center [491, 460] width 292 height 23
click at [524, 459] on input "Oui" at bounding box center [491, 460] width 292 height 23
radio input "true"
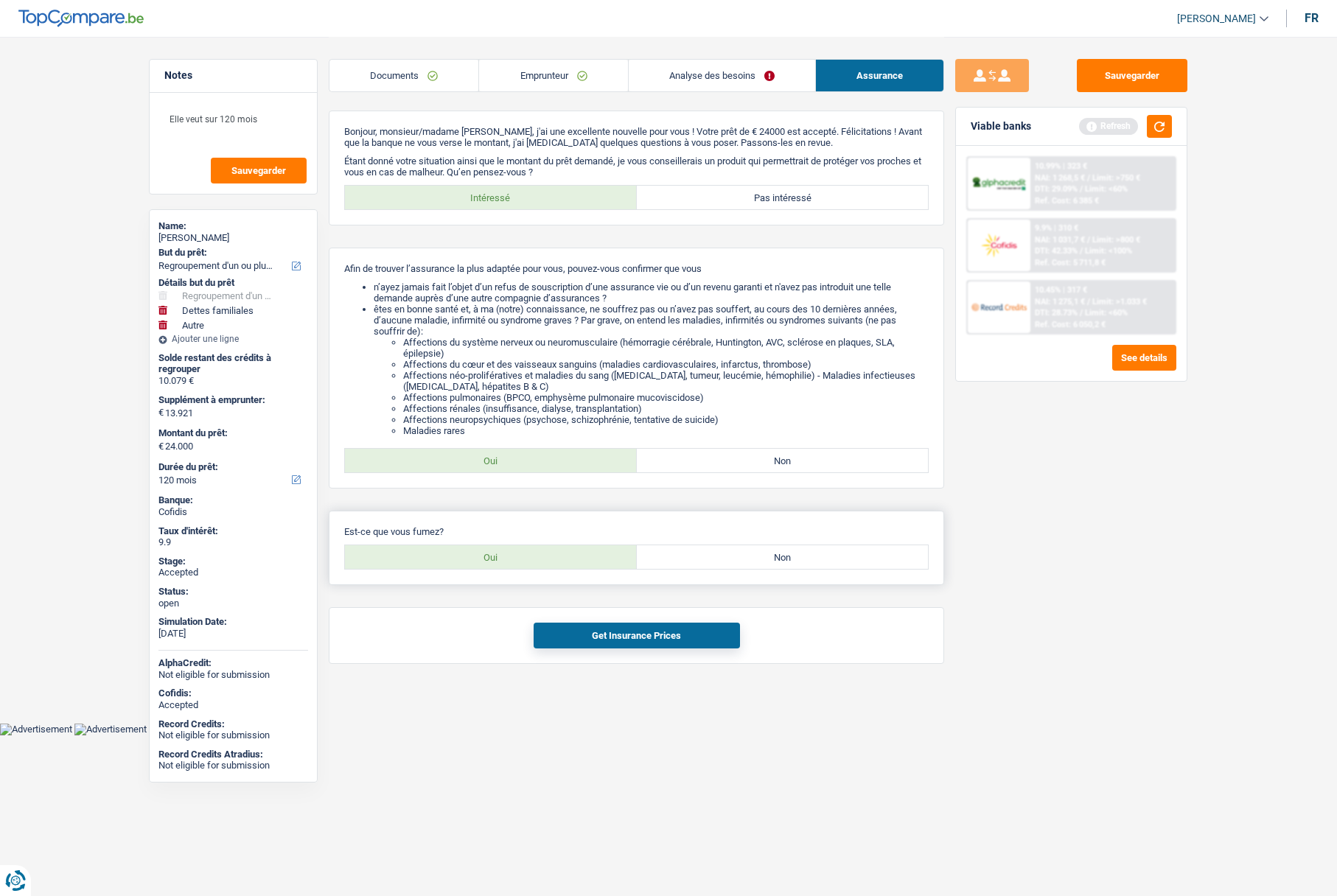
click at [496, 561] on label "Oui" at bounding box center [491, 556] width 292 height 23
click at [496, 561] on input "Oui" at bounding box center [491, 556] width 292 height 23
radio input "true"
click at [597, 643] on button "Get Insurance Prices" at bounding box center [636, 635] width 207 height 26
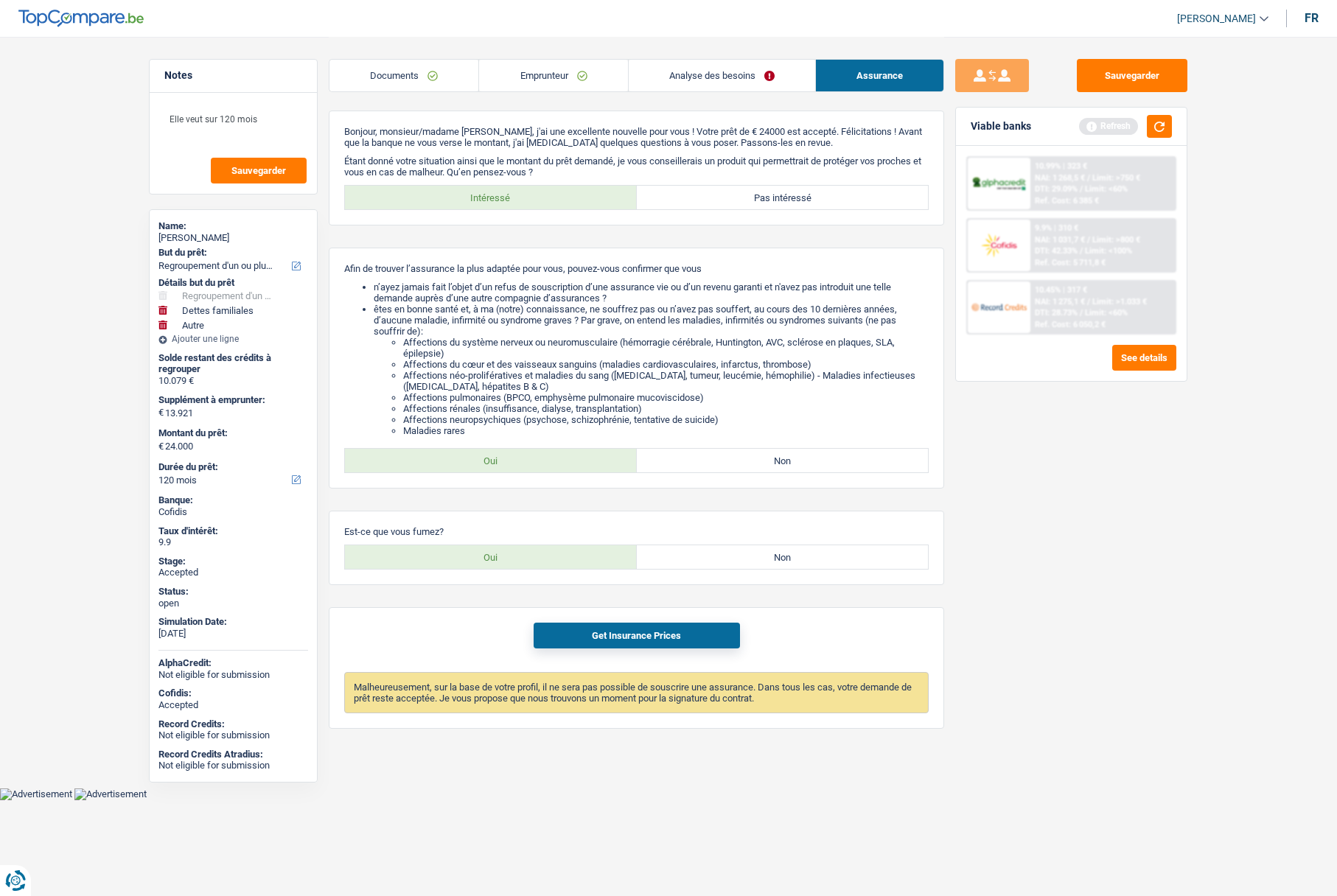
click at [679, 83] on link "Analyse des besoins" at bounding box center [722, 75] width 186 height 32
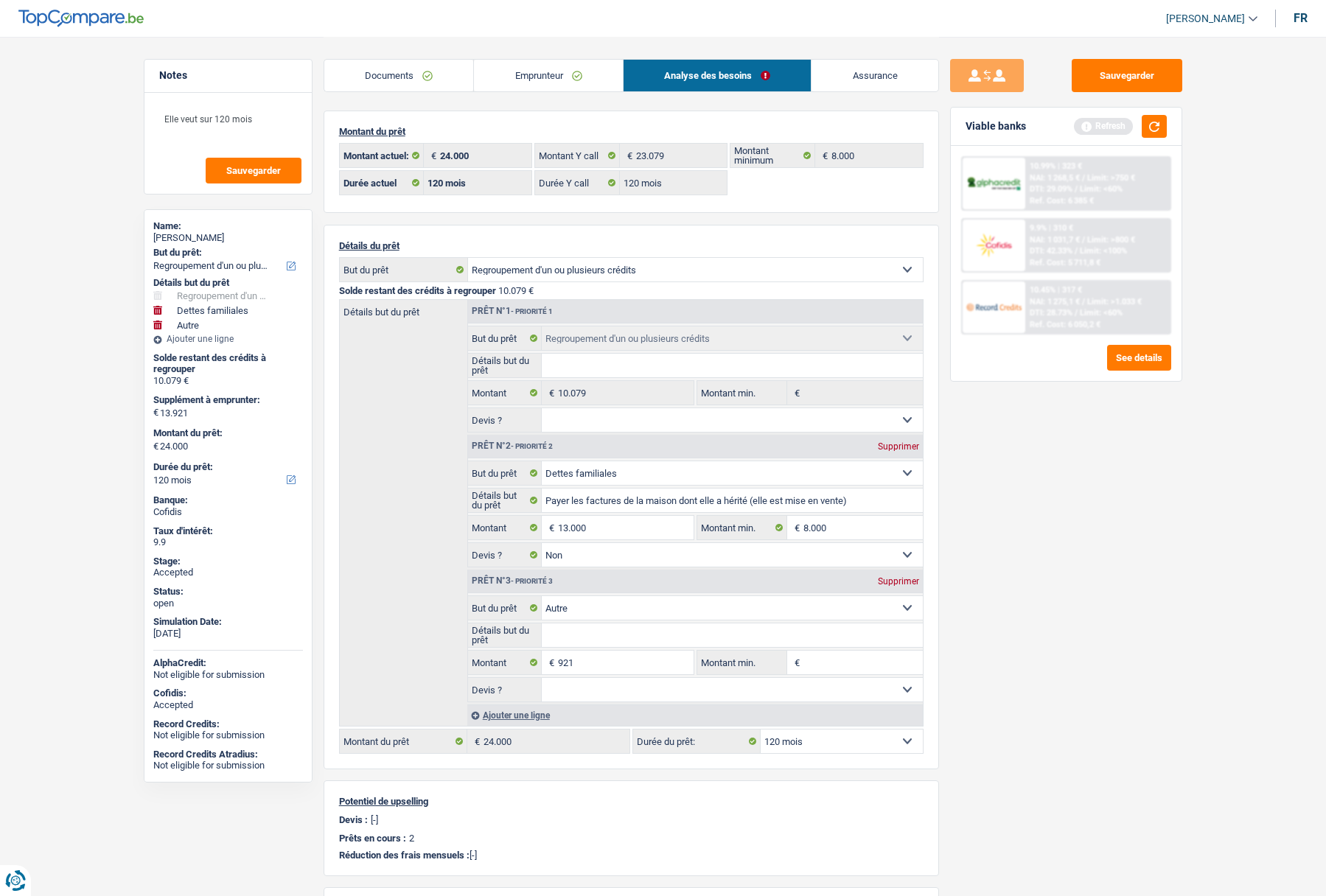
click at [538, 79] on link "Emprunteur" at bounding box center [548, 75] width 149 height 32
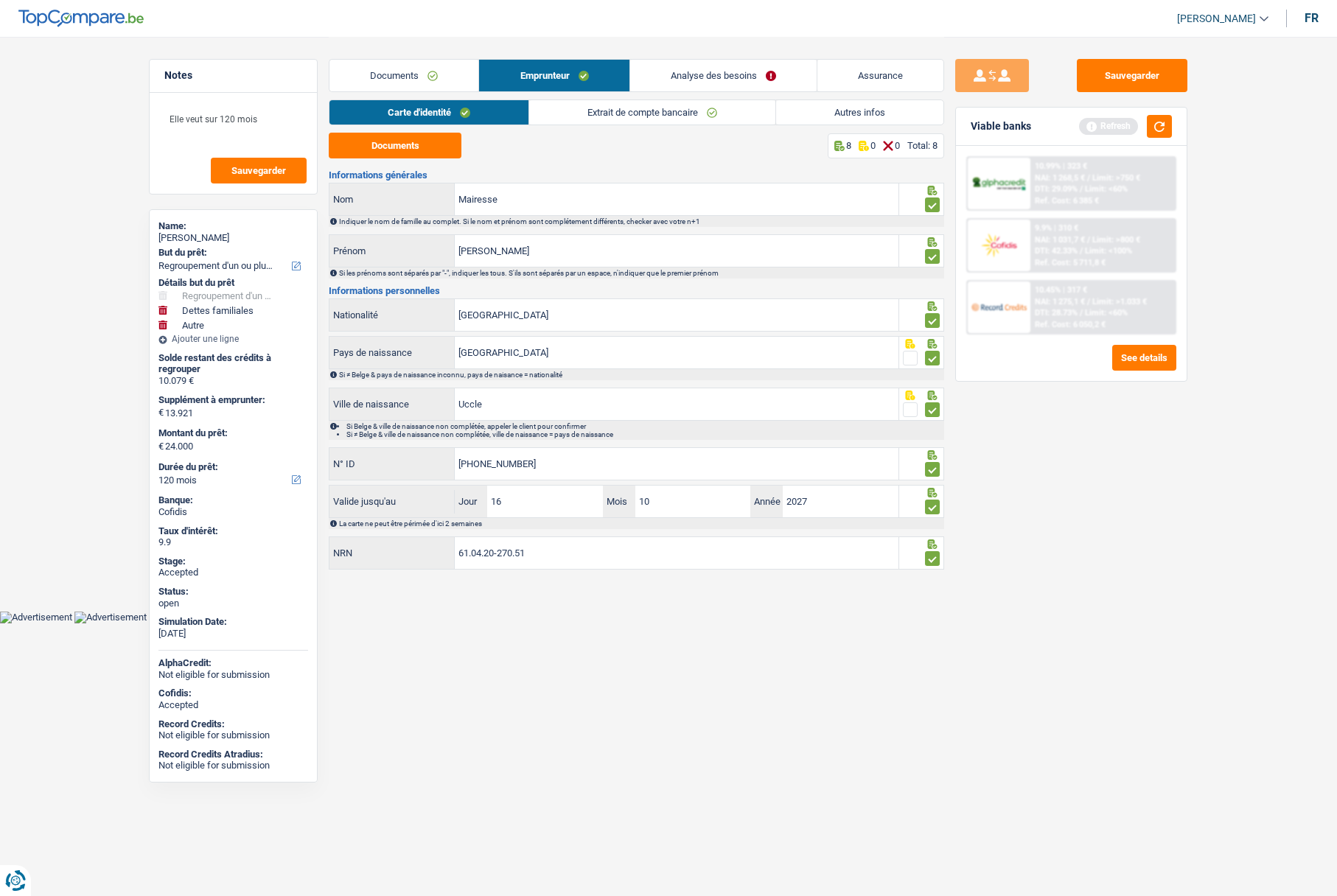
click at [574, 112] on link "Extrait de compte bancaire" at bounding box center [652, 113] width 247 height 24
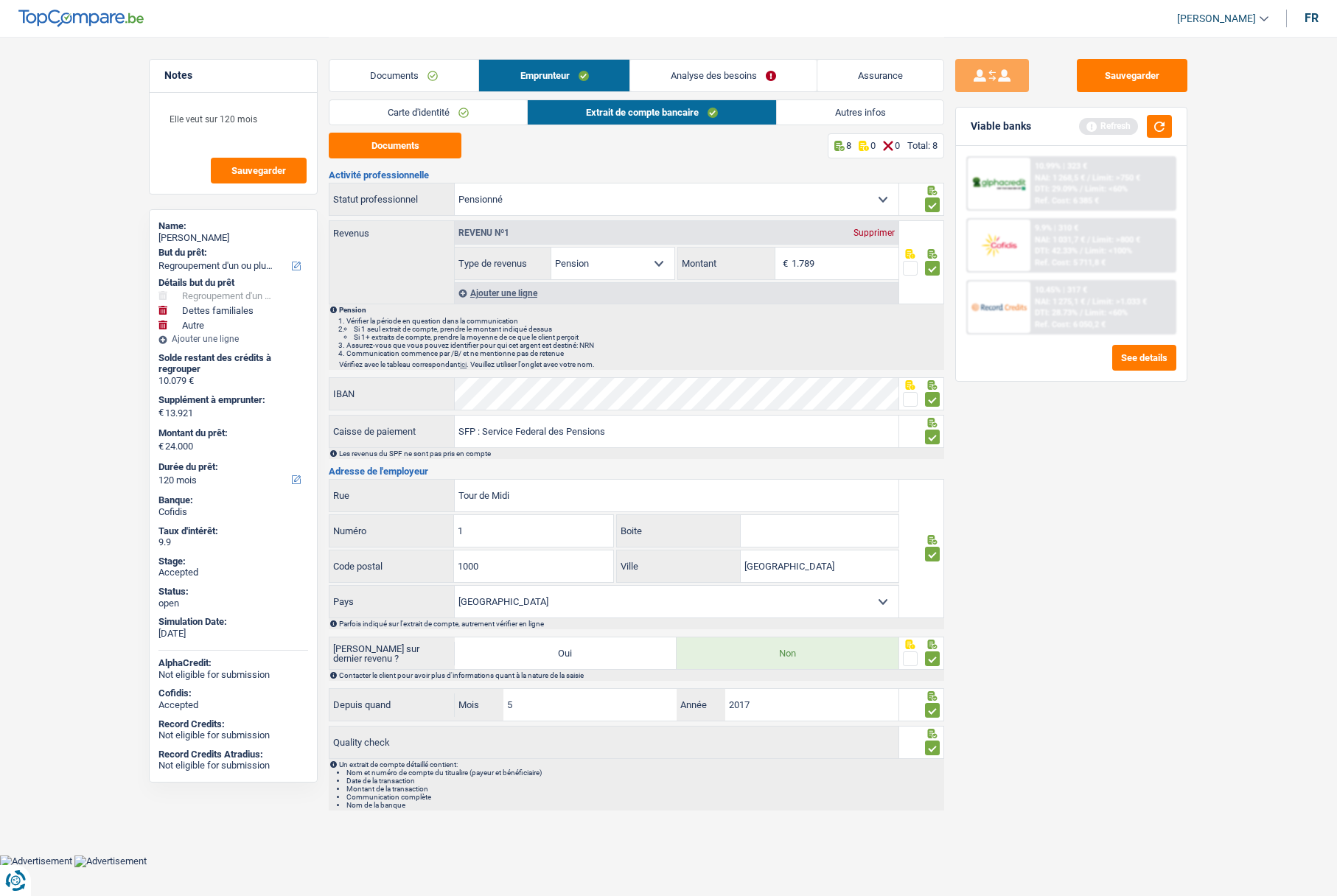
click at [389, 71] on link "Documents" at bounding box center [404, 75] width 149 height 32
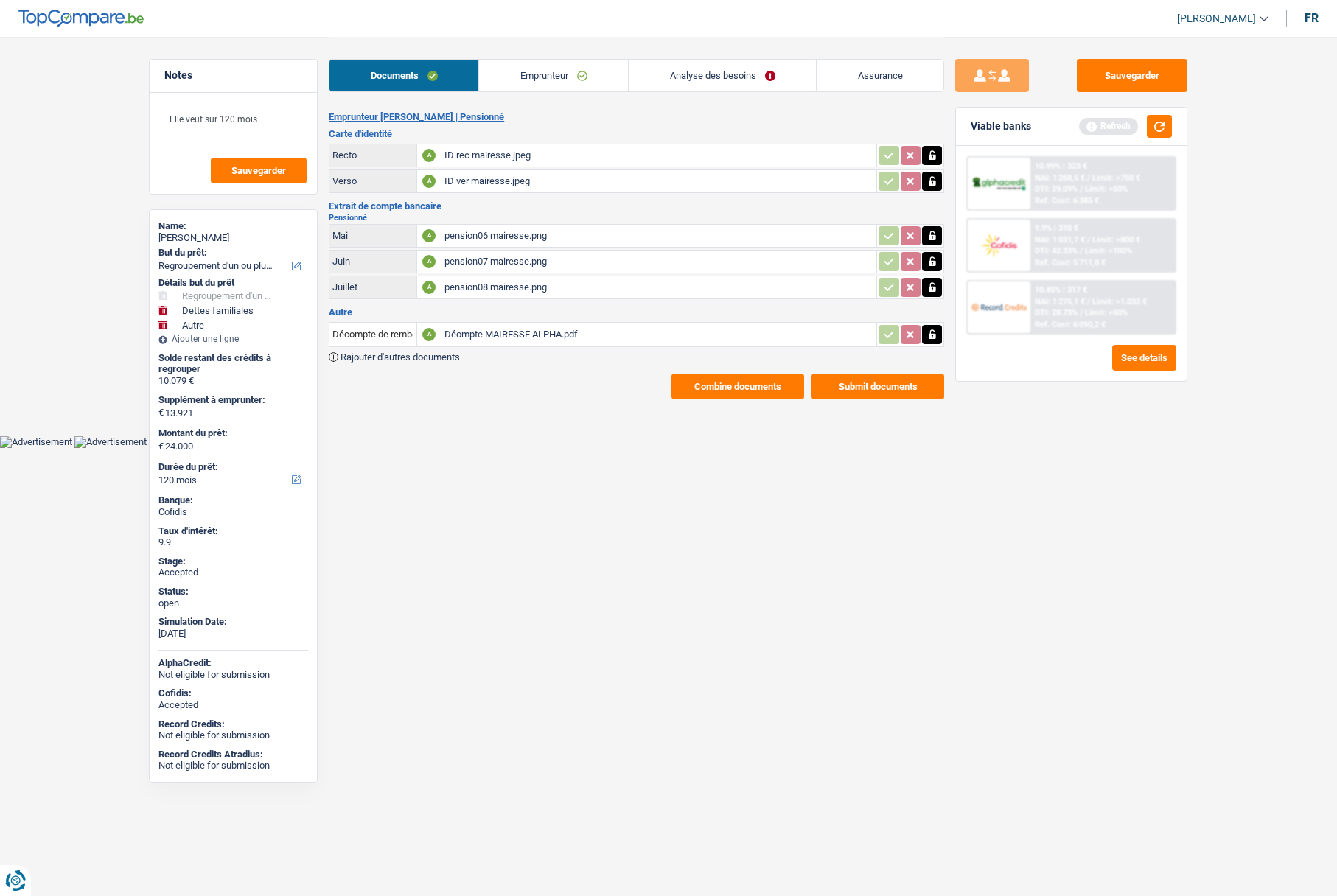
click at [484, 230] on div "pension06 mairesse.png" at bounding box center [659, 236] width 429 height 22
click at [194, 235] on div "[PERSON_NAME]" at bounding box center [233, 238] width 150 height 12
copy div "[PERSON_NAME]"
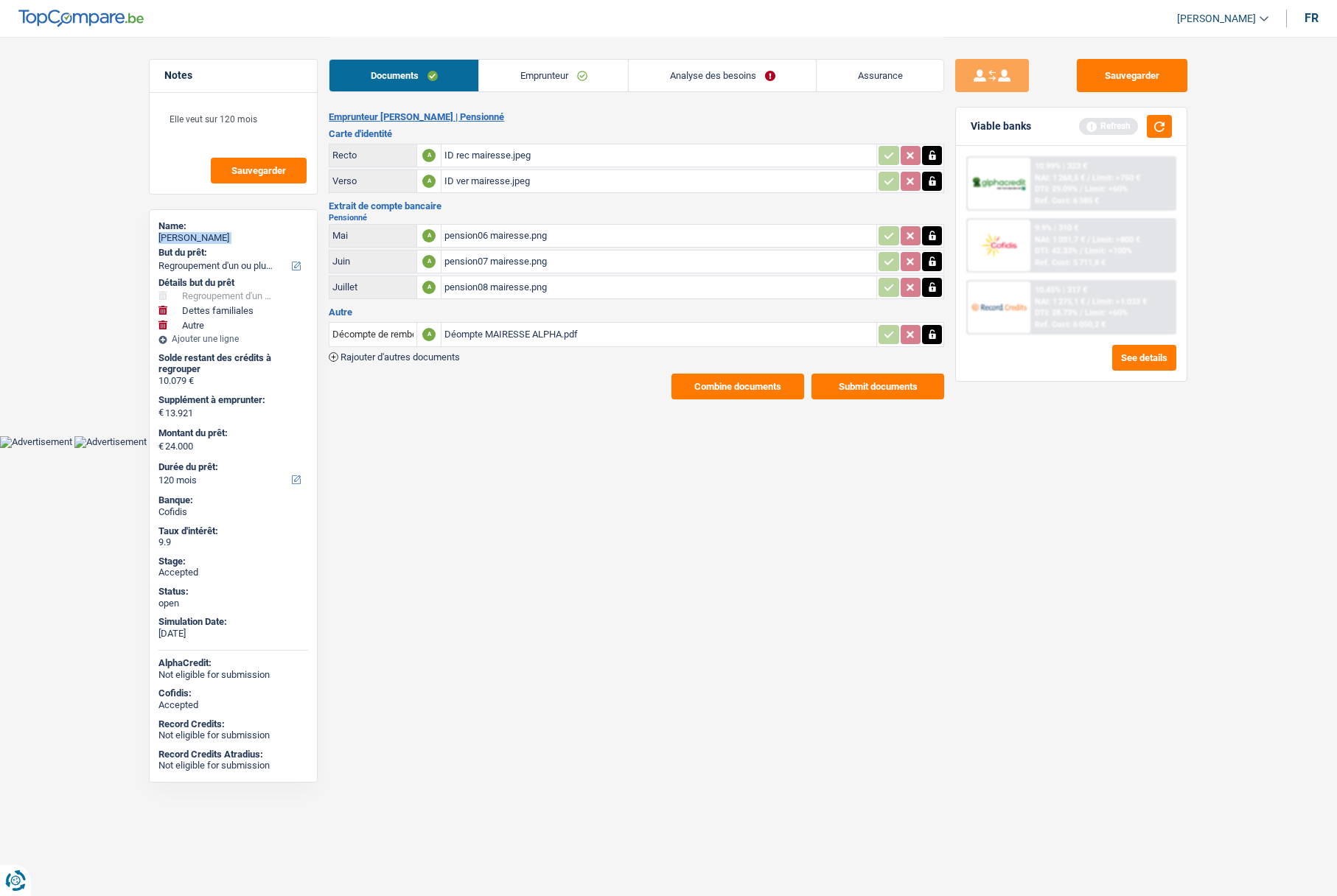
click at [689, 70] on link "Analyse des besoins" at bounding box center [722, 75] width 187 height 32
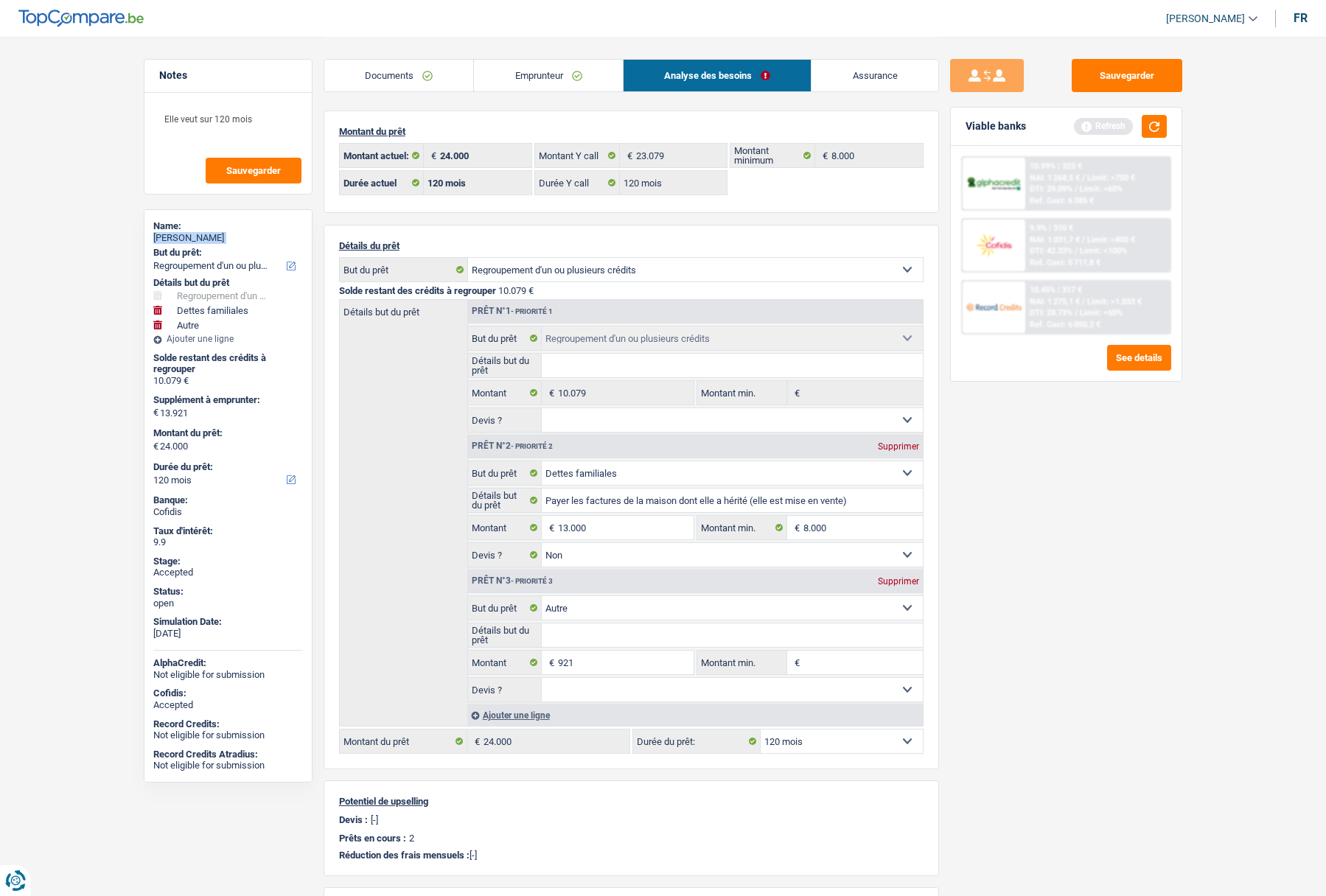
click at [560, 74] on link "Emprunteur" at bounding box center [548, 75] width 149 height 32
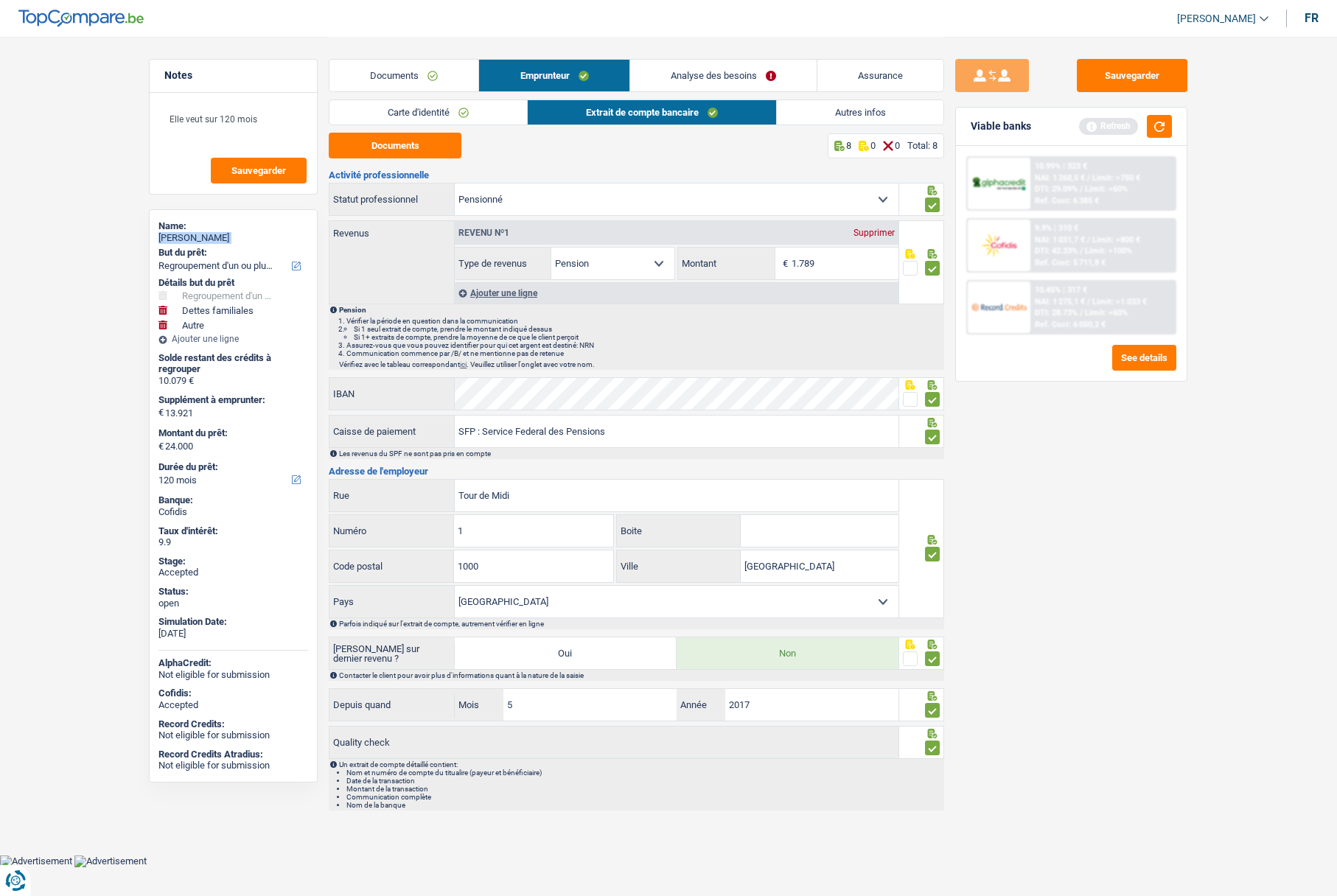
drag, startPoint x: 688, startPoint y: 83, endPoint x: 652, endPoint y: 87, distance: 36.2
click at [689, 83] on link "Analyse des besoins" at bounding box center [723, 75] width 186 height 32
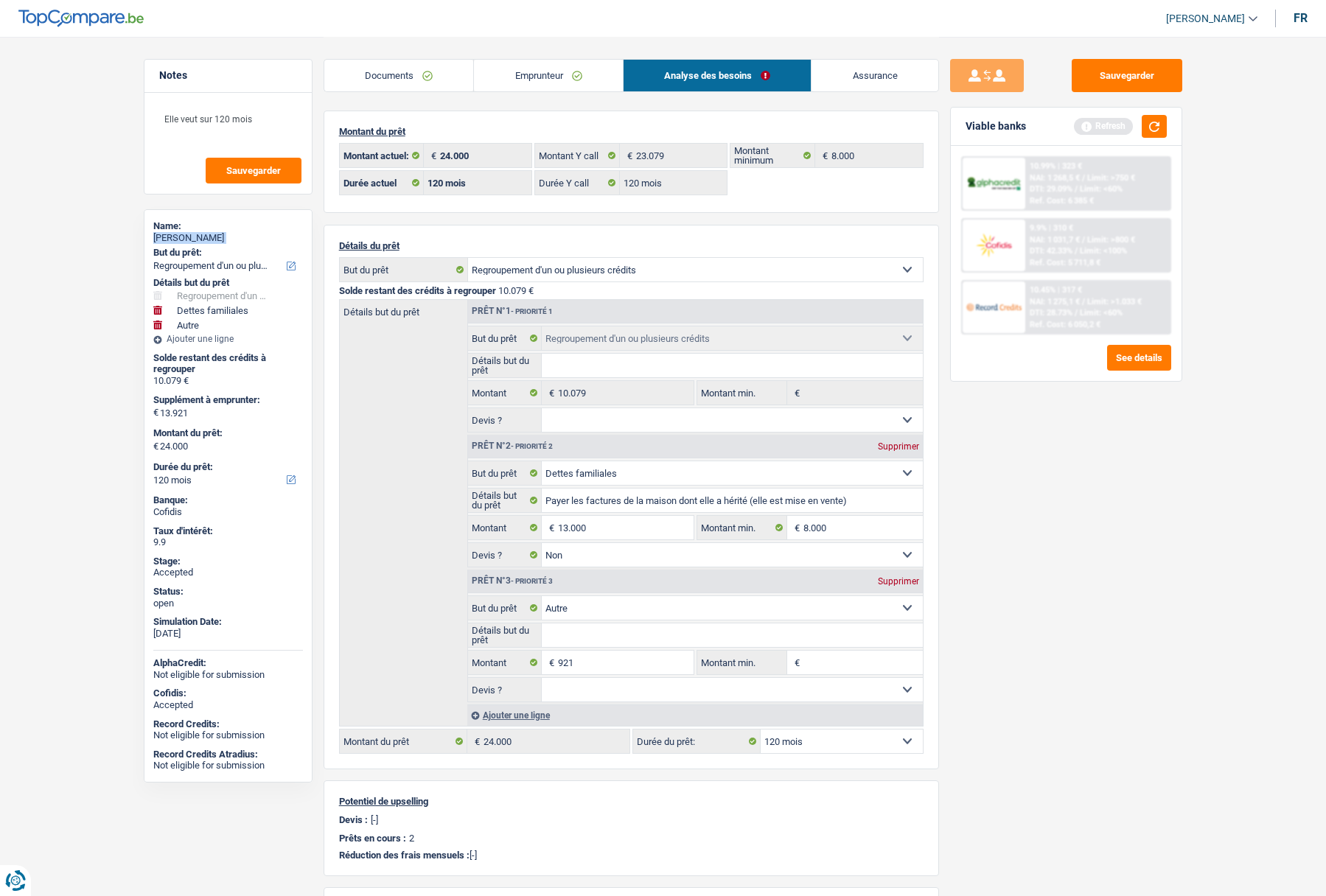
click at [544, 82] on link "Emprunteur" at bounding box center [548, 75] width 149 height 32
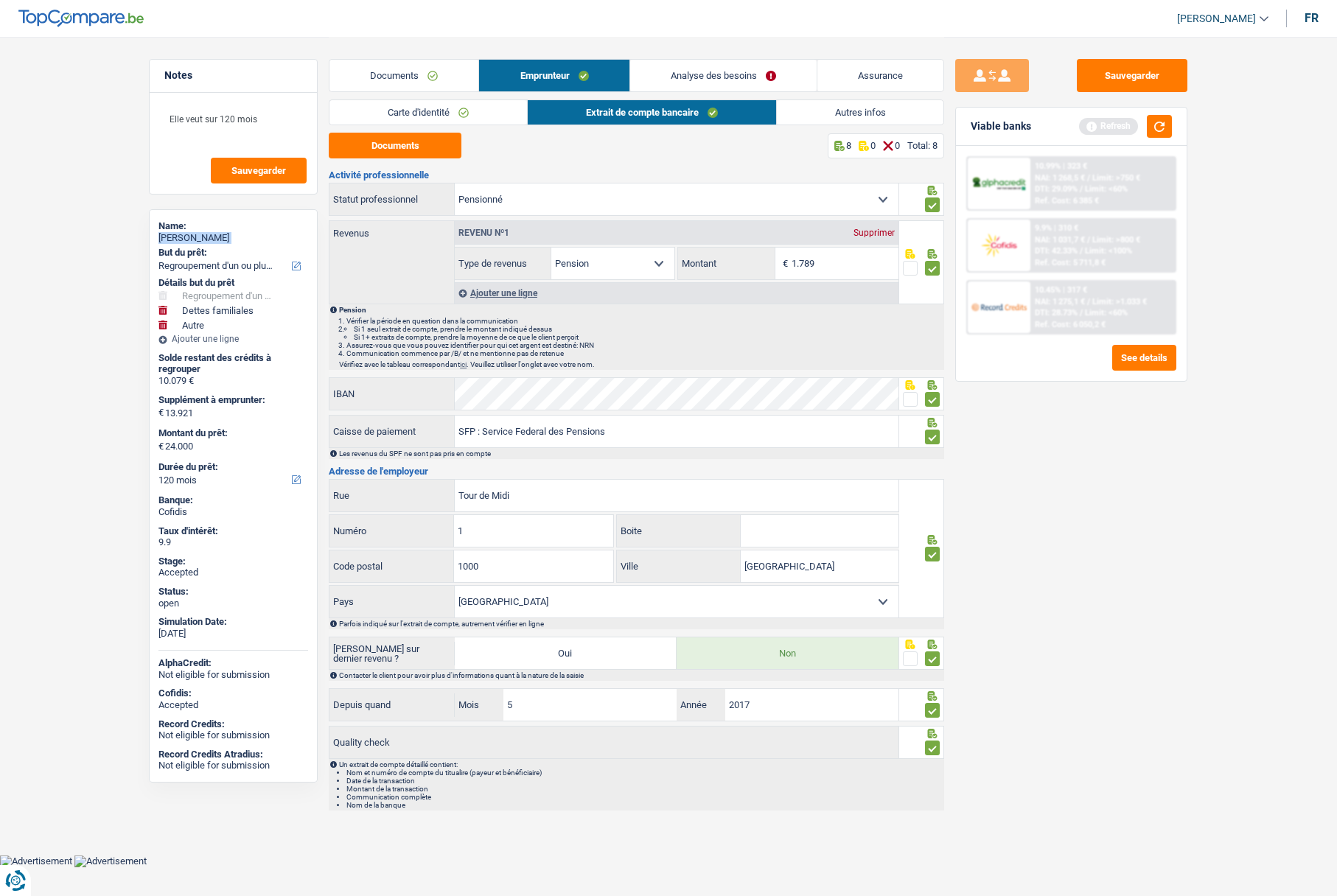
click at [818, 108] on link "Autres infos" at bounding box center [861, 113] width 167 height 24
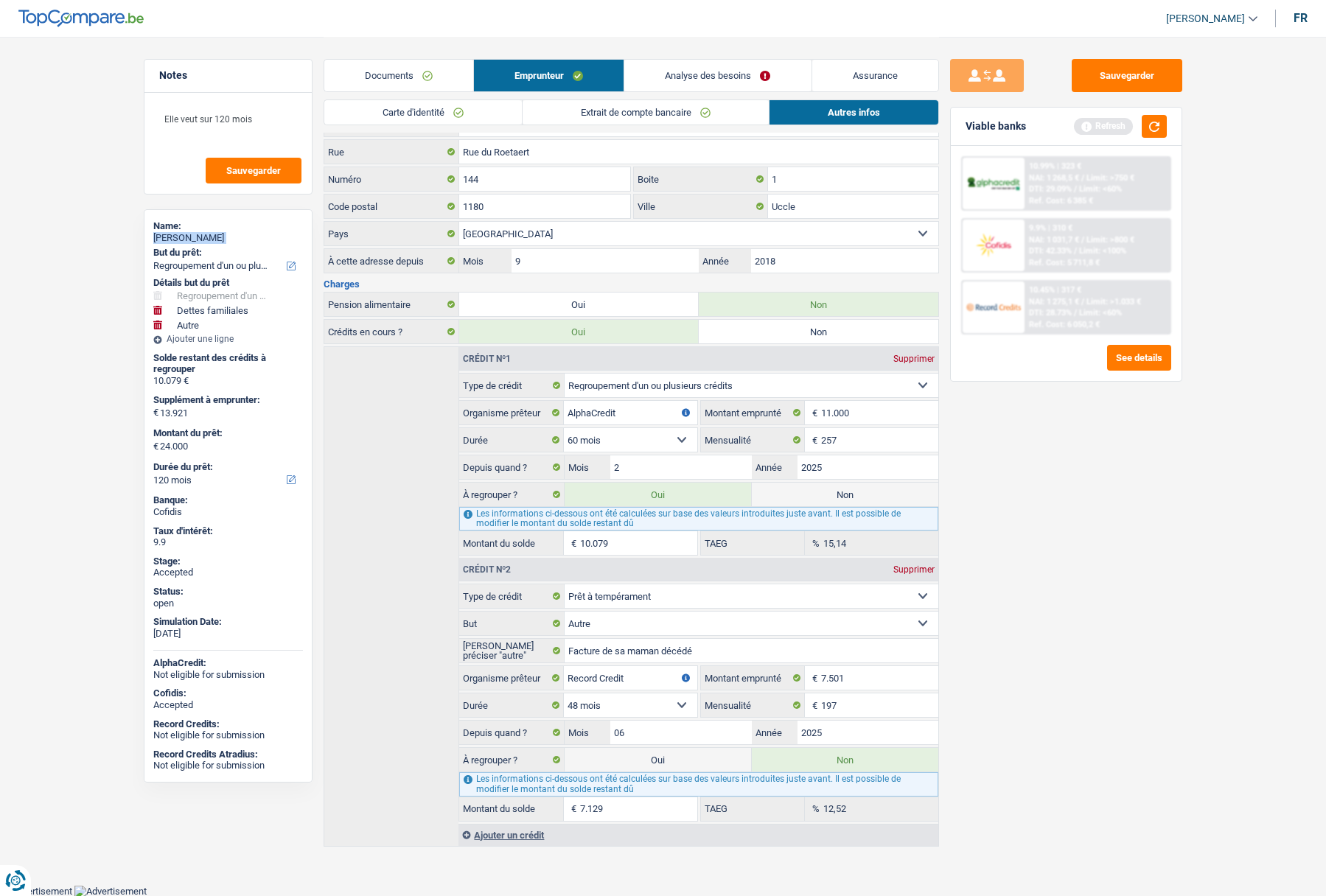
scroll to position [353, 0]
click at [890, 78] on link "Assurance" at bounding box center [875, 75] width 126 height 32
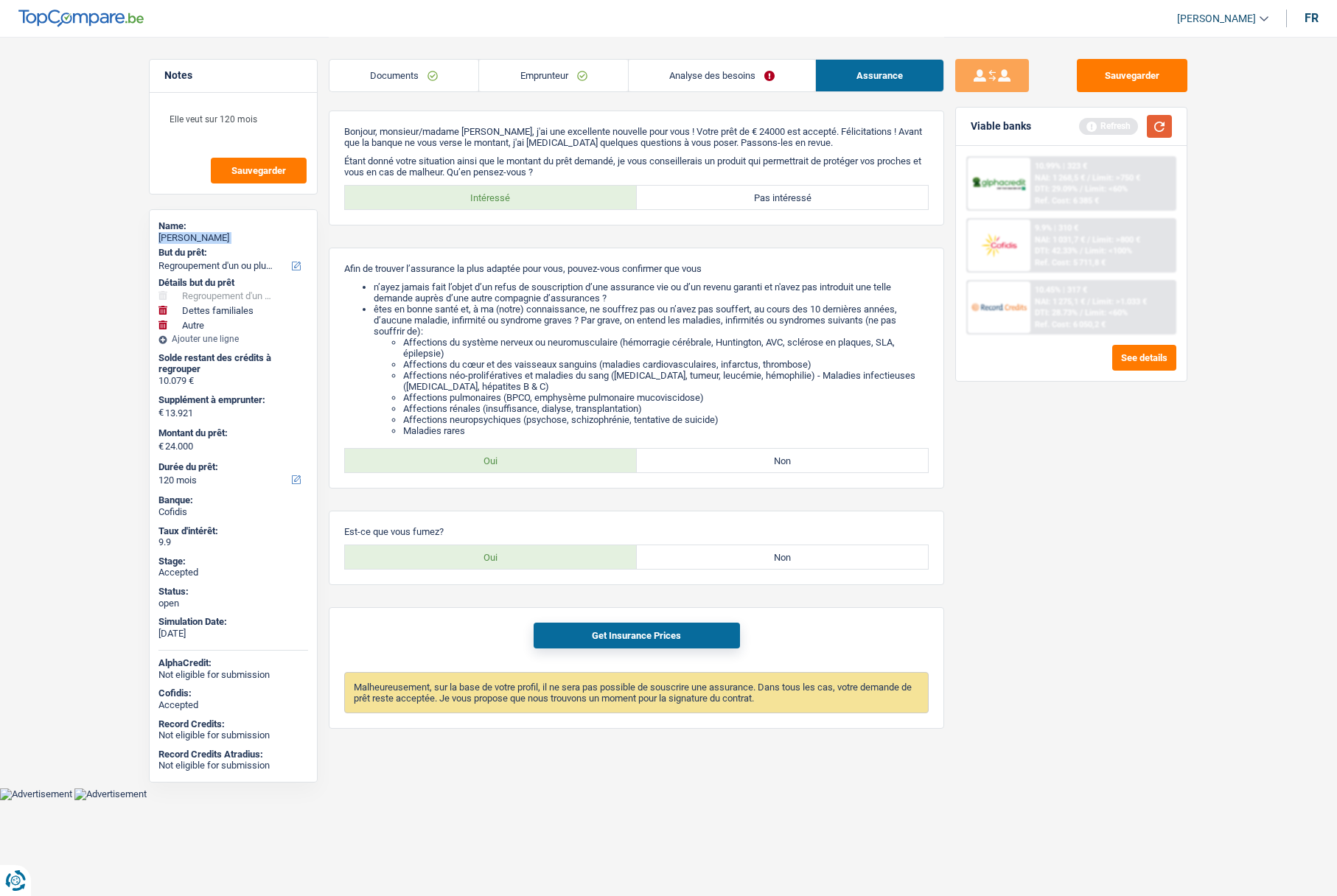
click at [1159, 126] on button "button" at bounding box center [1158, 127] width 25 height 23
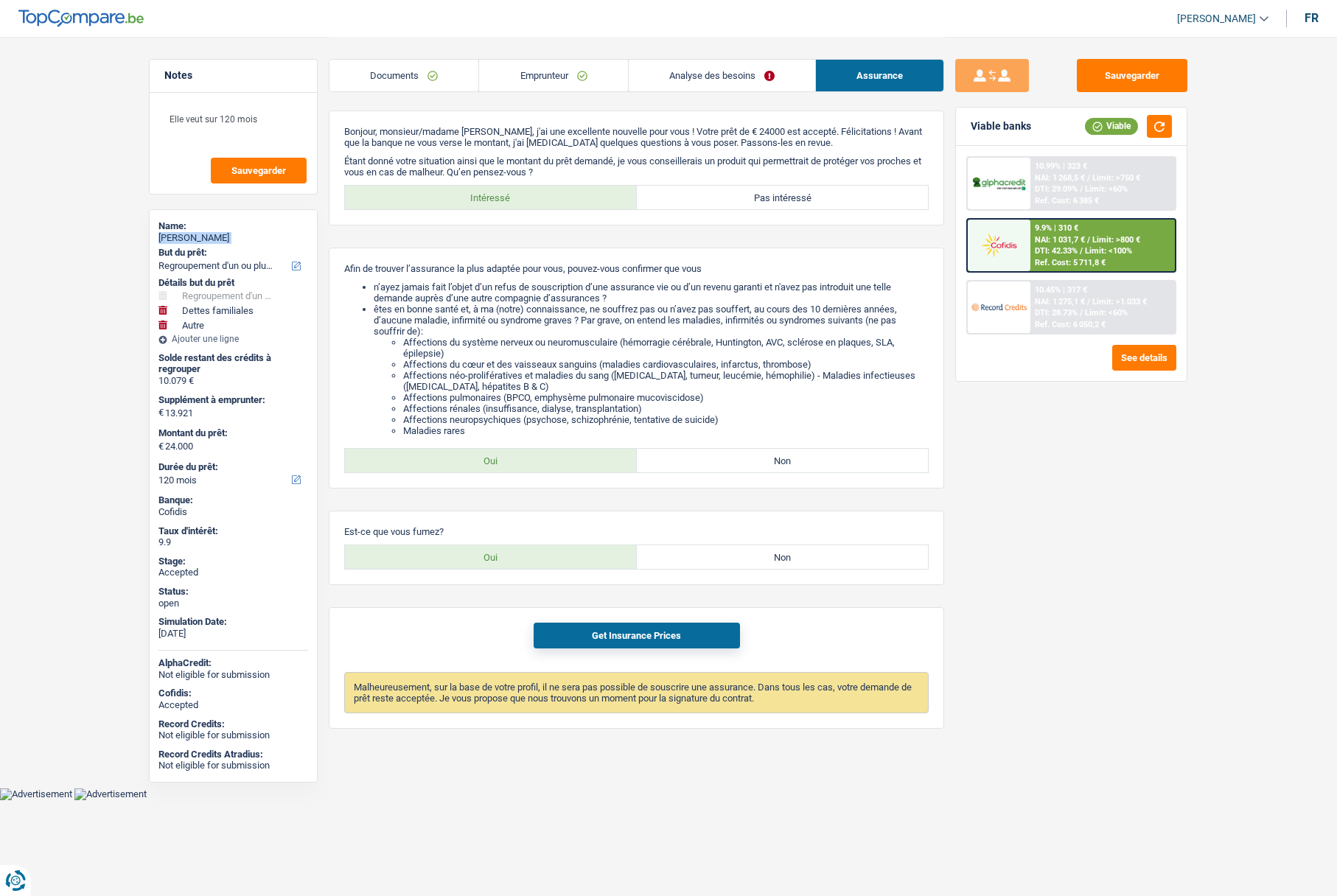
click at [420, 87] on link "Documents" at bounding box center [404, 75] width 149 height 32
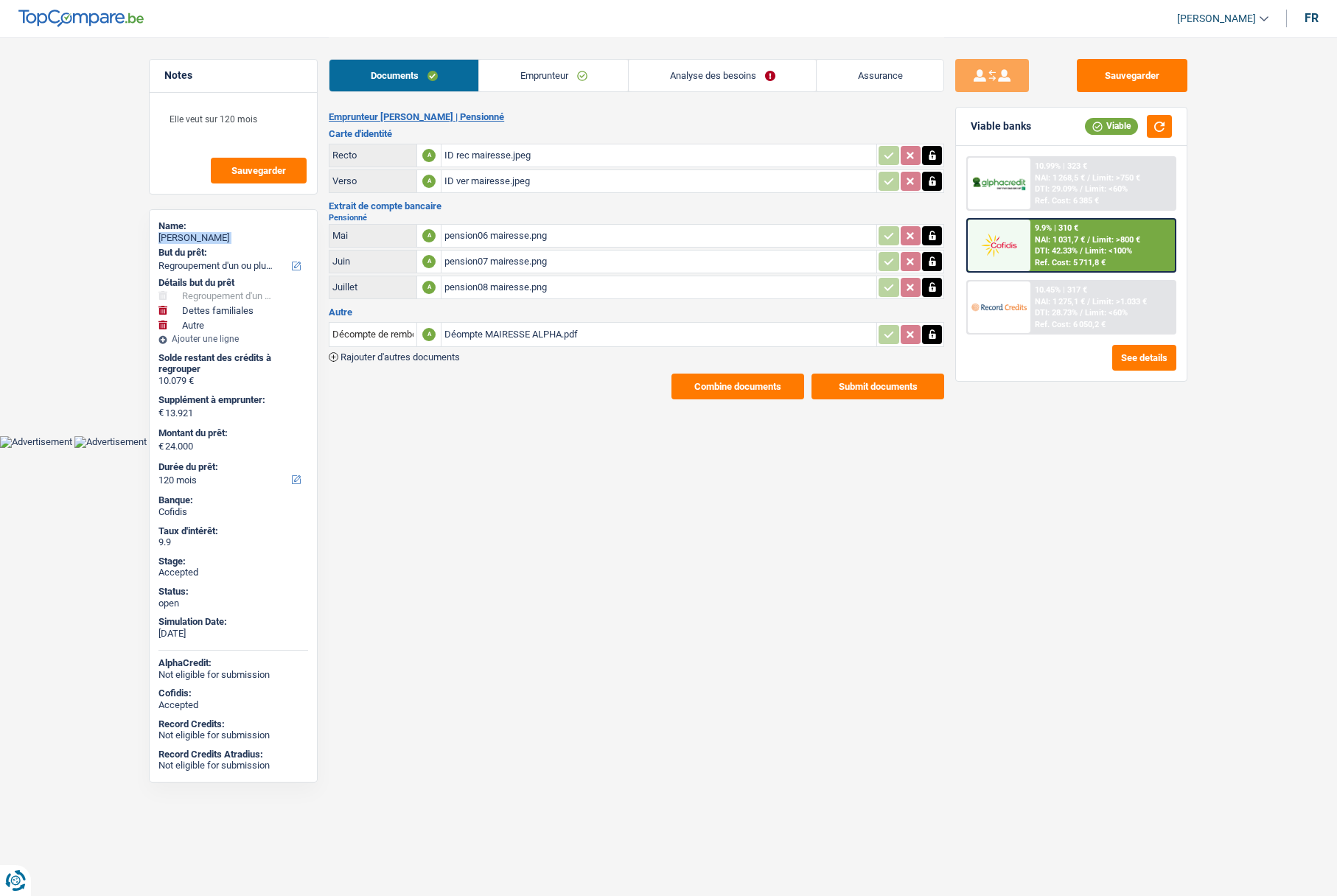
click at [541, 74] on link "Emprunteur" at bounding box center [554, 75] width 149 height 32
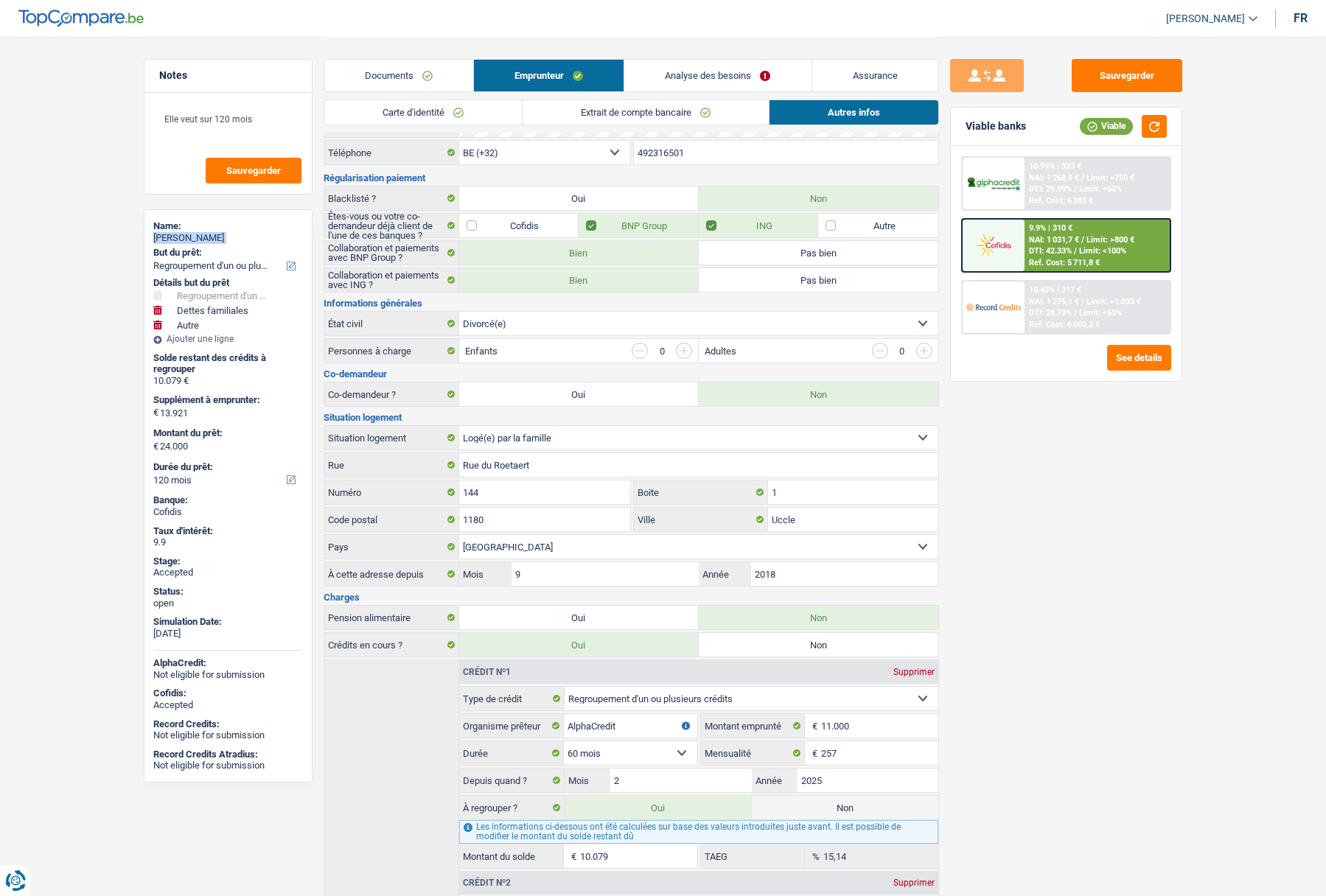
scroll to position [221, 0]
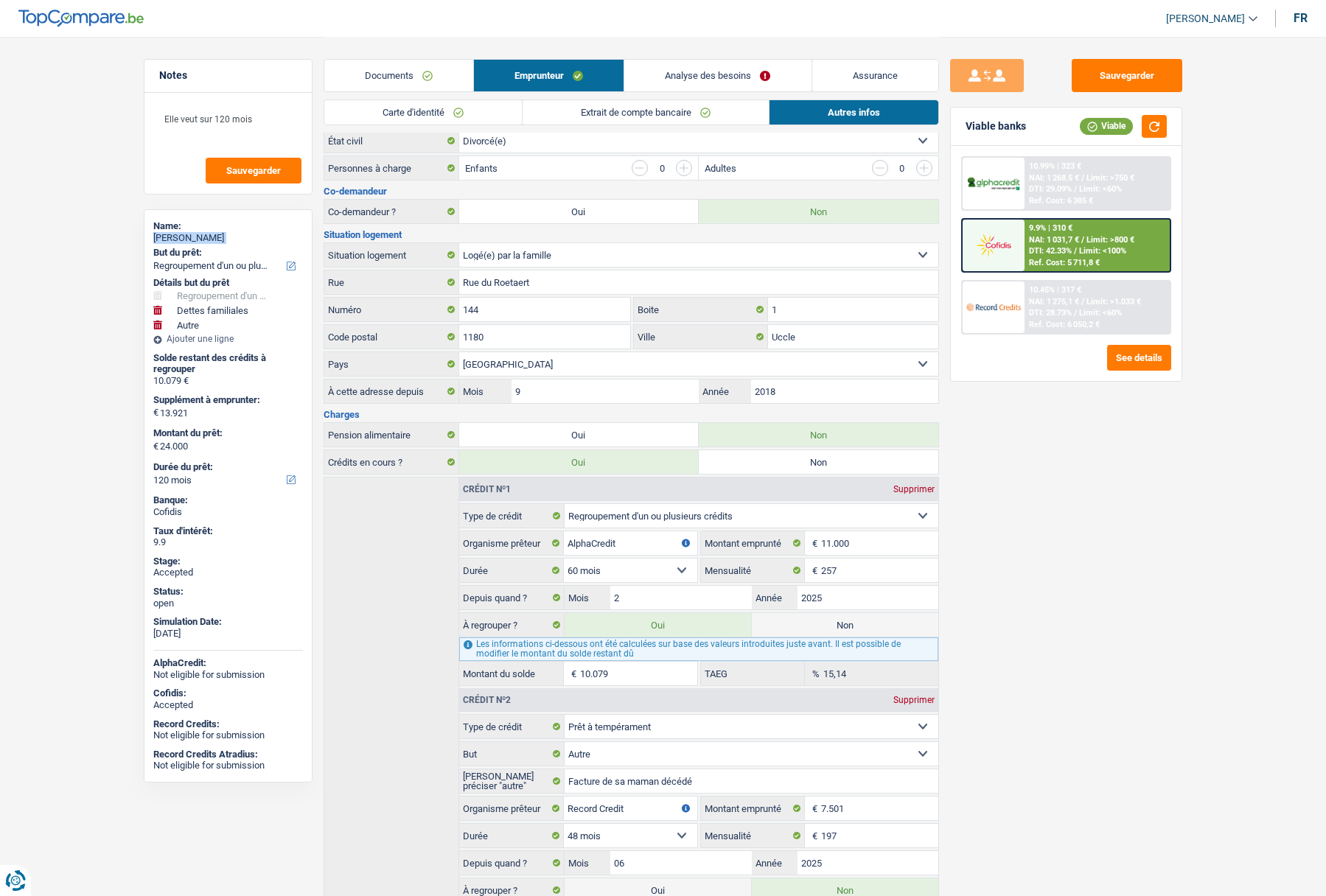
click at [418, 109] on link "Carte d'identité" at bounding box center [423, 113] width 197 height 24
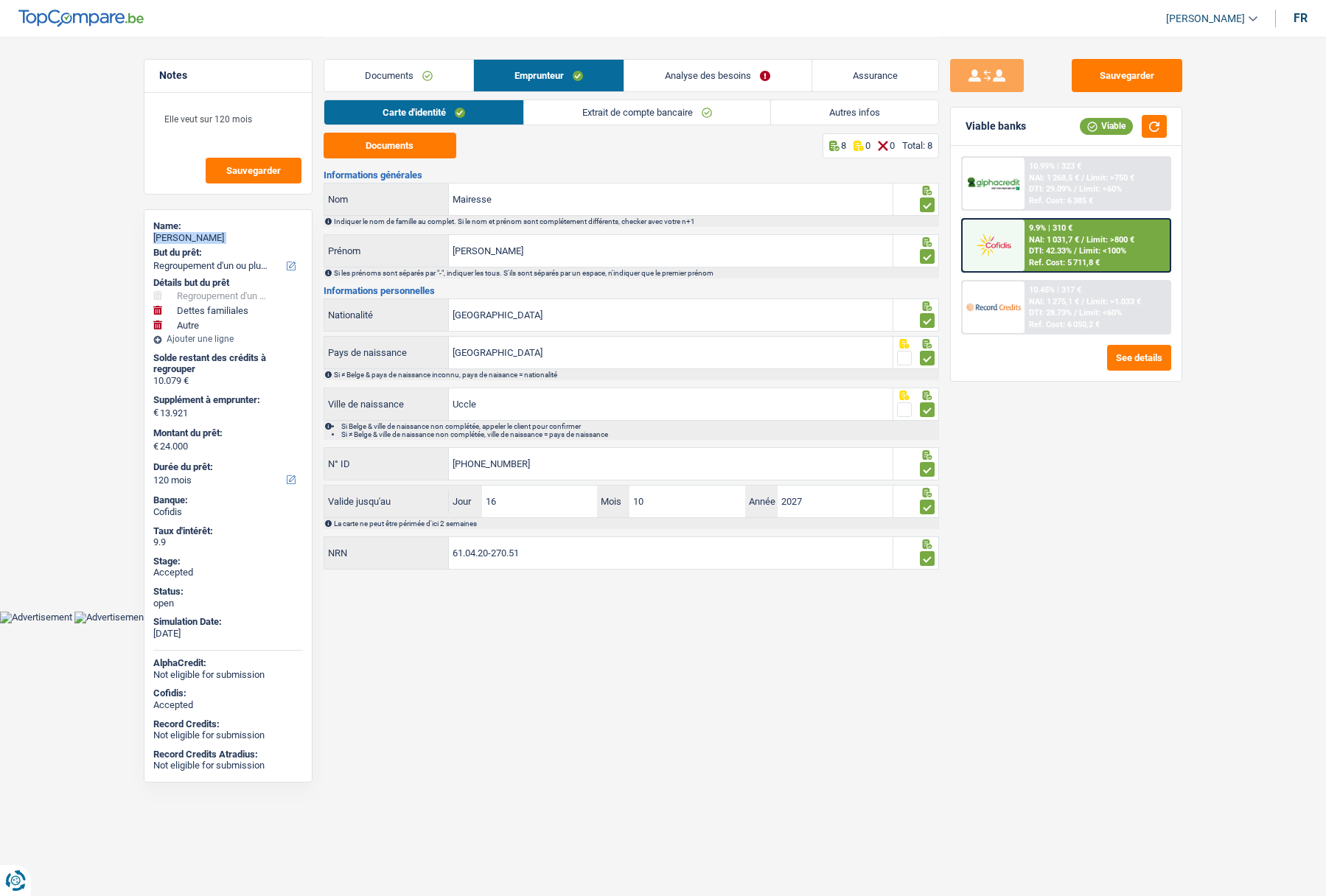
scroll to position [0, 0]
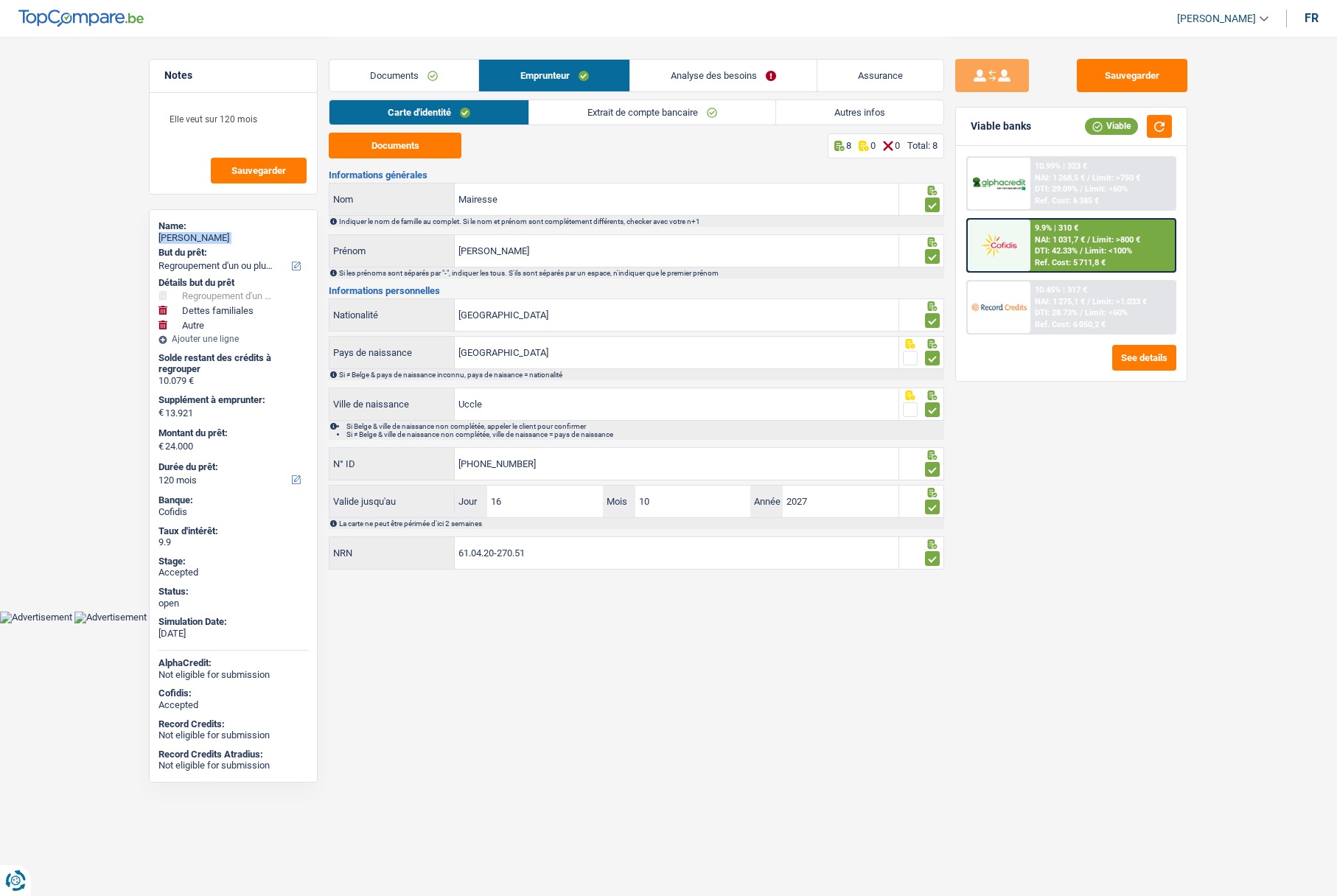
click at [818, 118] on link "Autres infos" at bounding box center [860, 113] width 167 height 24
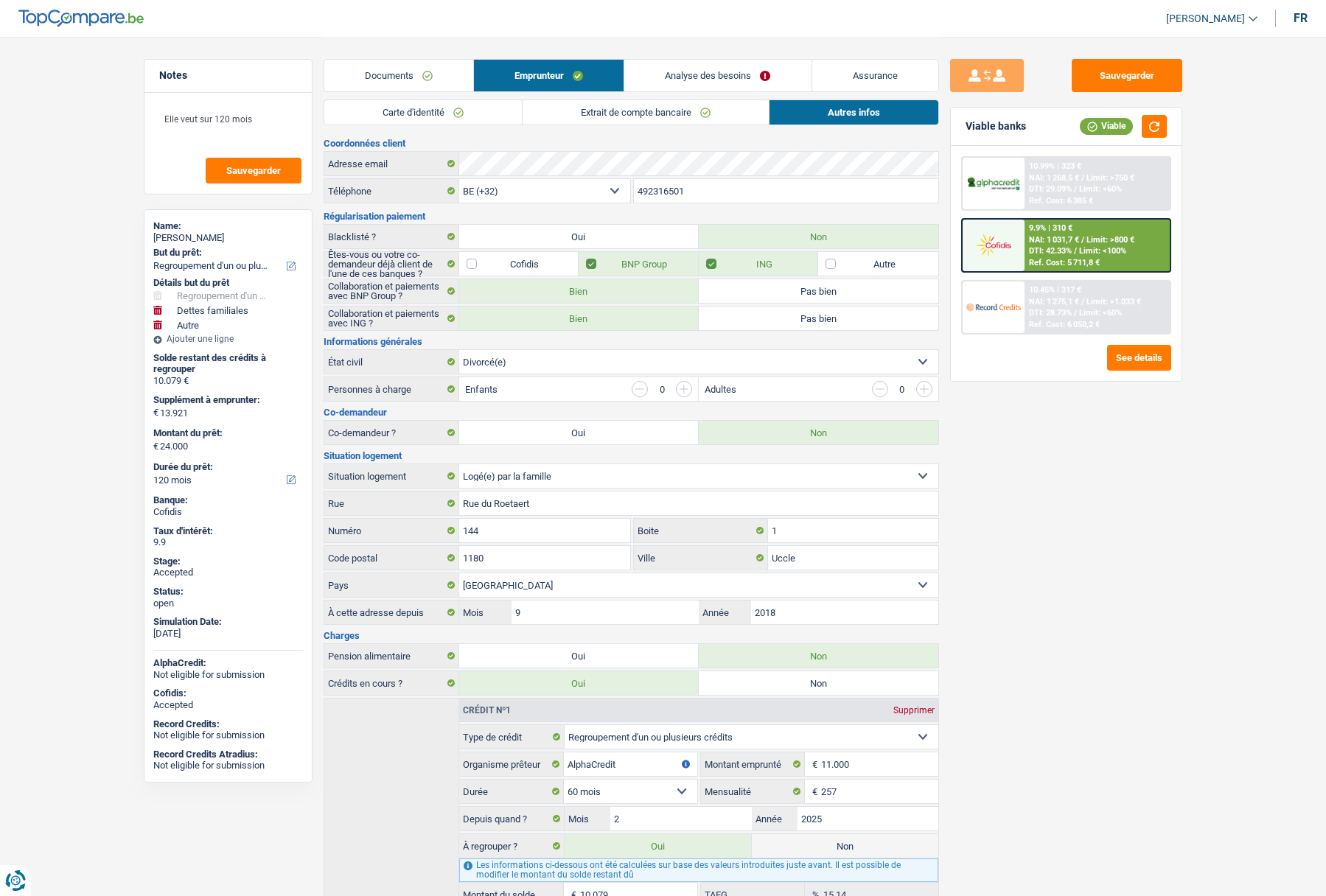
click at [569, 114] on link "Extrait de compte bancaire" at bounding box center [646, 113] width 247 height 24
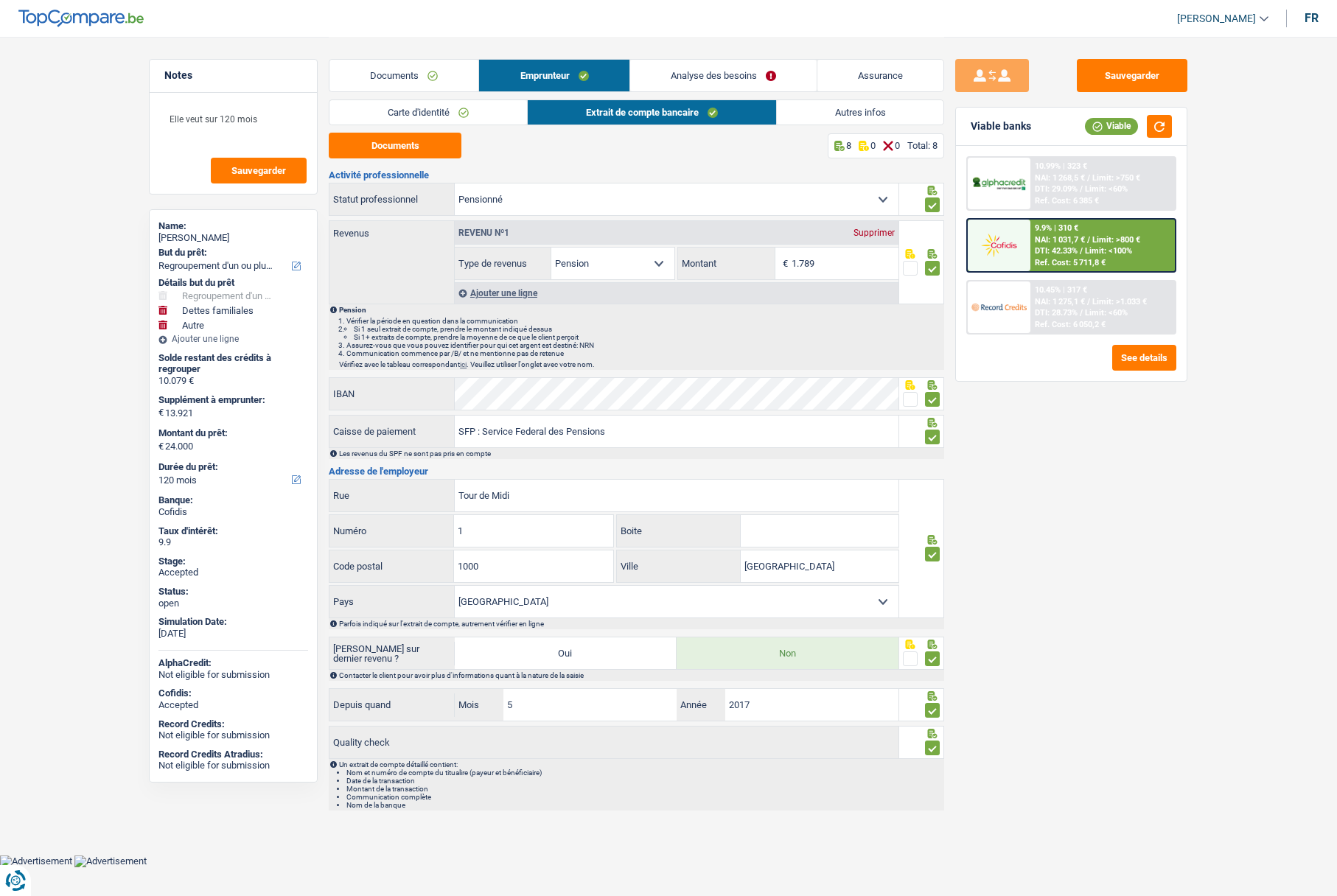
click at [416, 115] on link "Carte d'identité" at bounding box center [428, 113] width 197 height 24
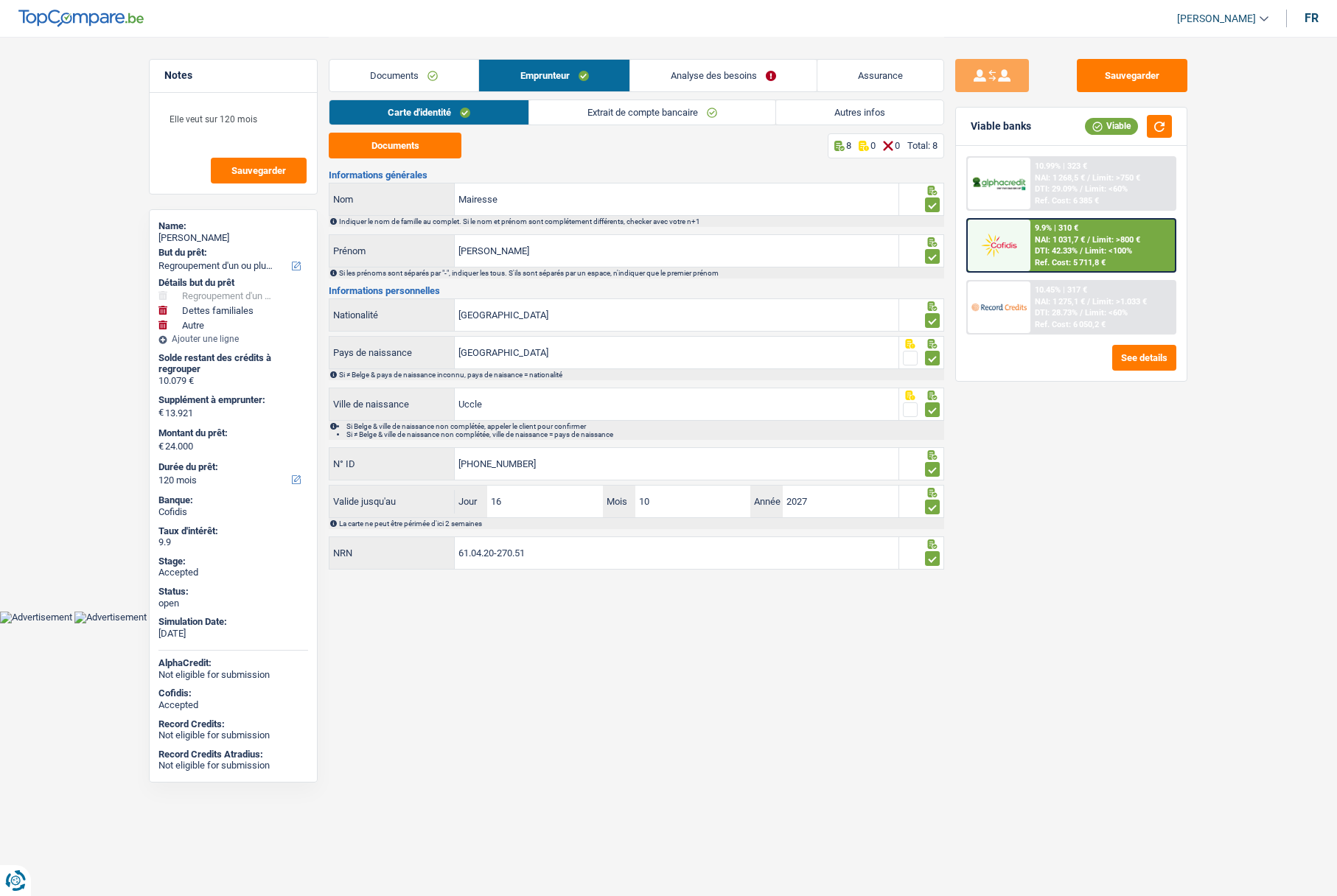
click at [566, 68] on link "Emprunteur" at bounding box center [554, 75] width 150 height 32
click at [675, 70] on link "Analyse des besoins" at bounding box center [723, 75] width 186 height 32
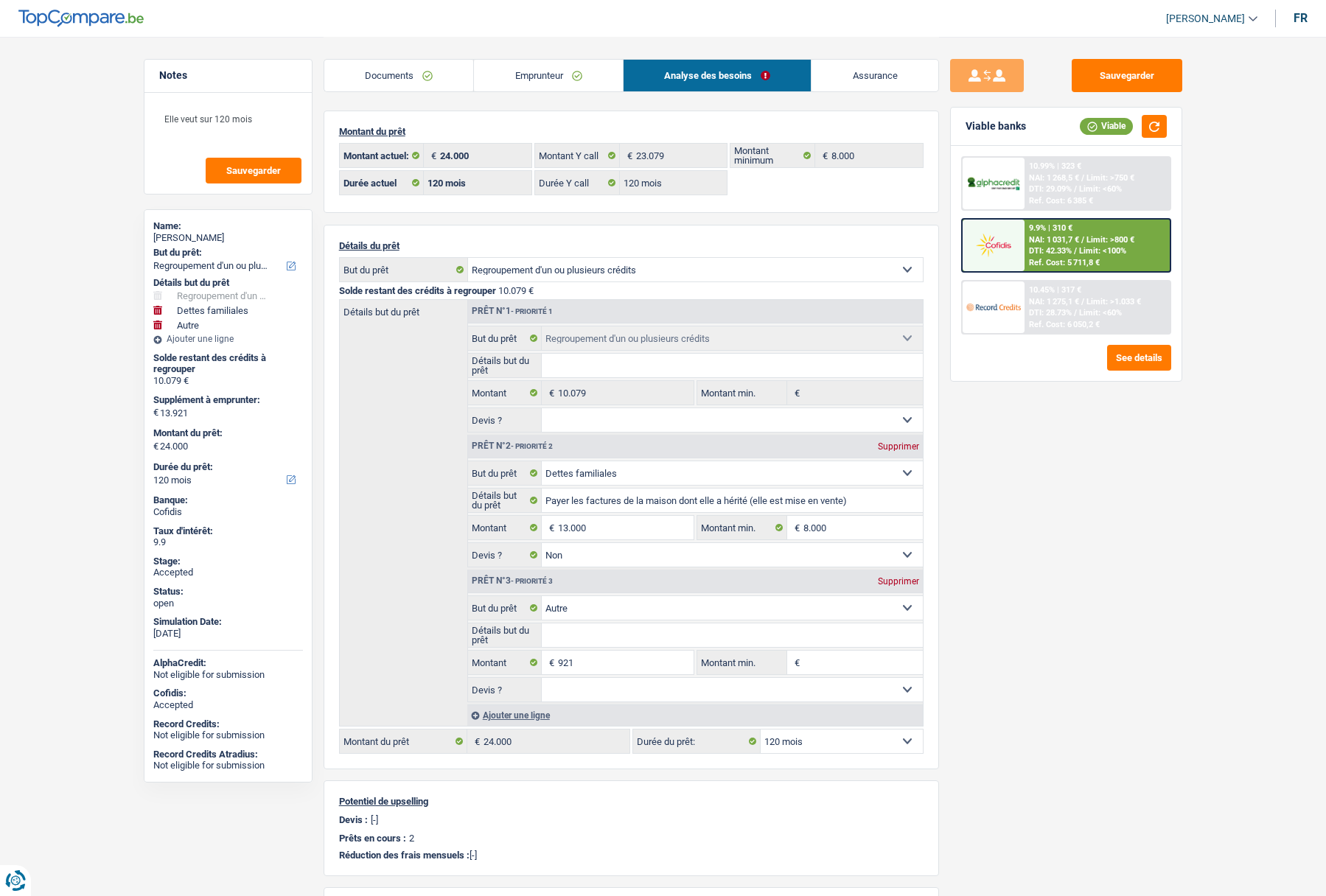
click at [523, 68] on link "Emprunteur" at bounding box center [548, 75] width 149 height 32
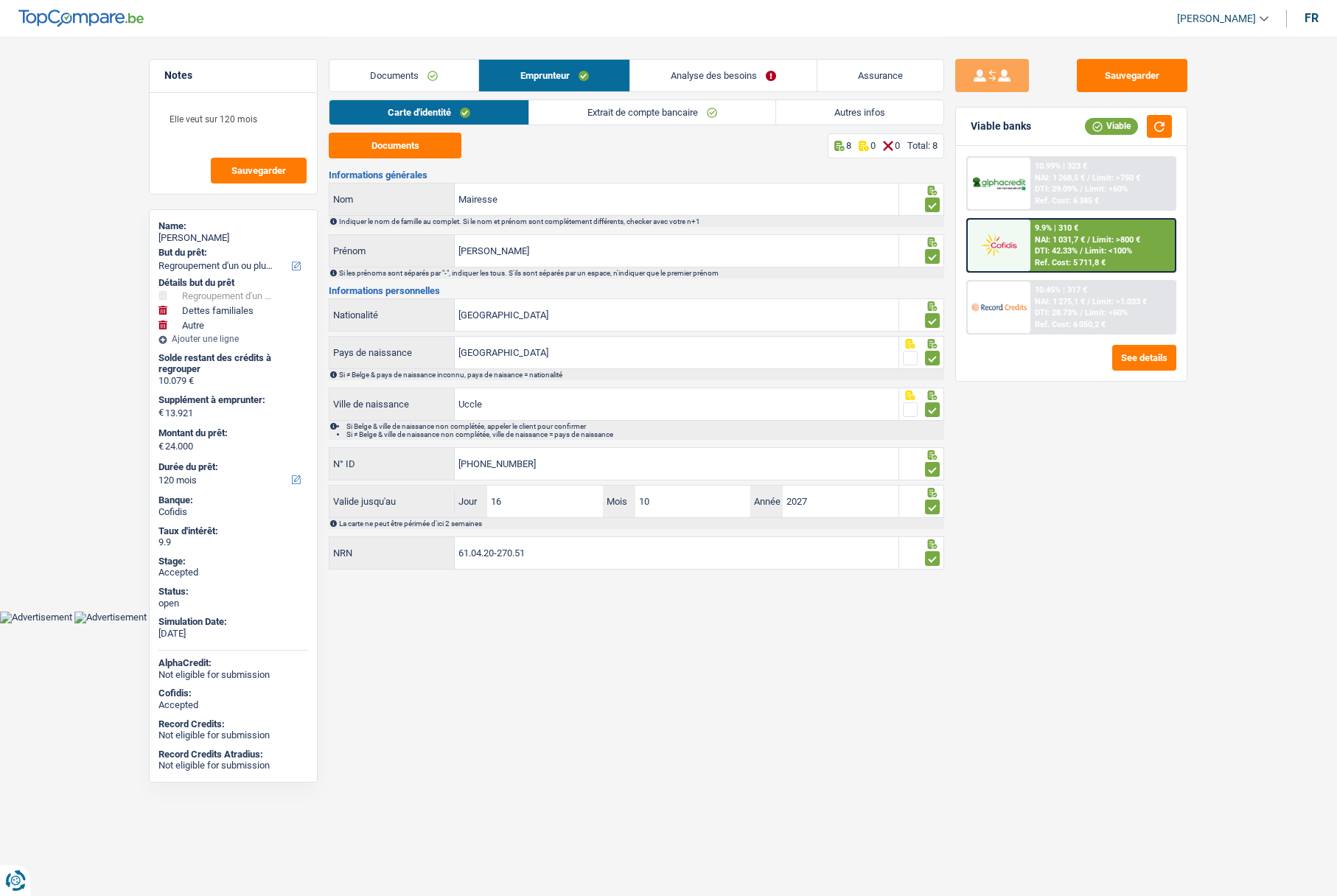
click at [677, 120] on link "Extrait de compte bancaire" at bounding box center [652, 113] width 247 height 24
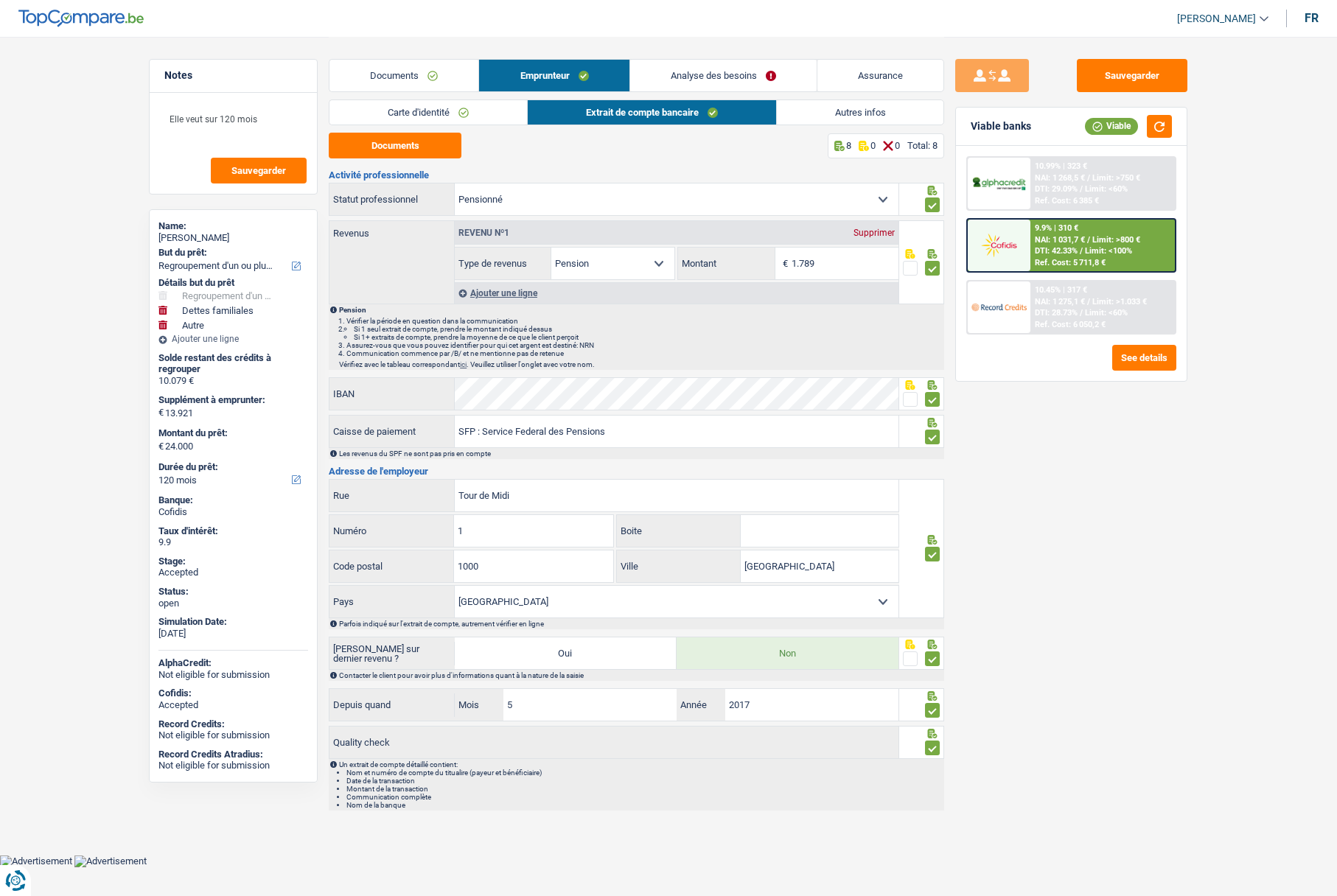
click at [881, 111] on link "Autres infos" at bounding box center [861, 113] width 167 height 24
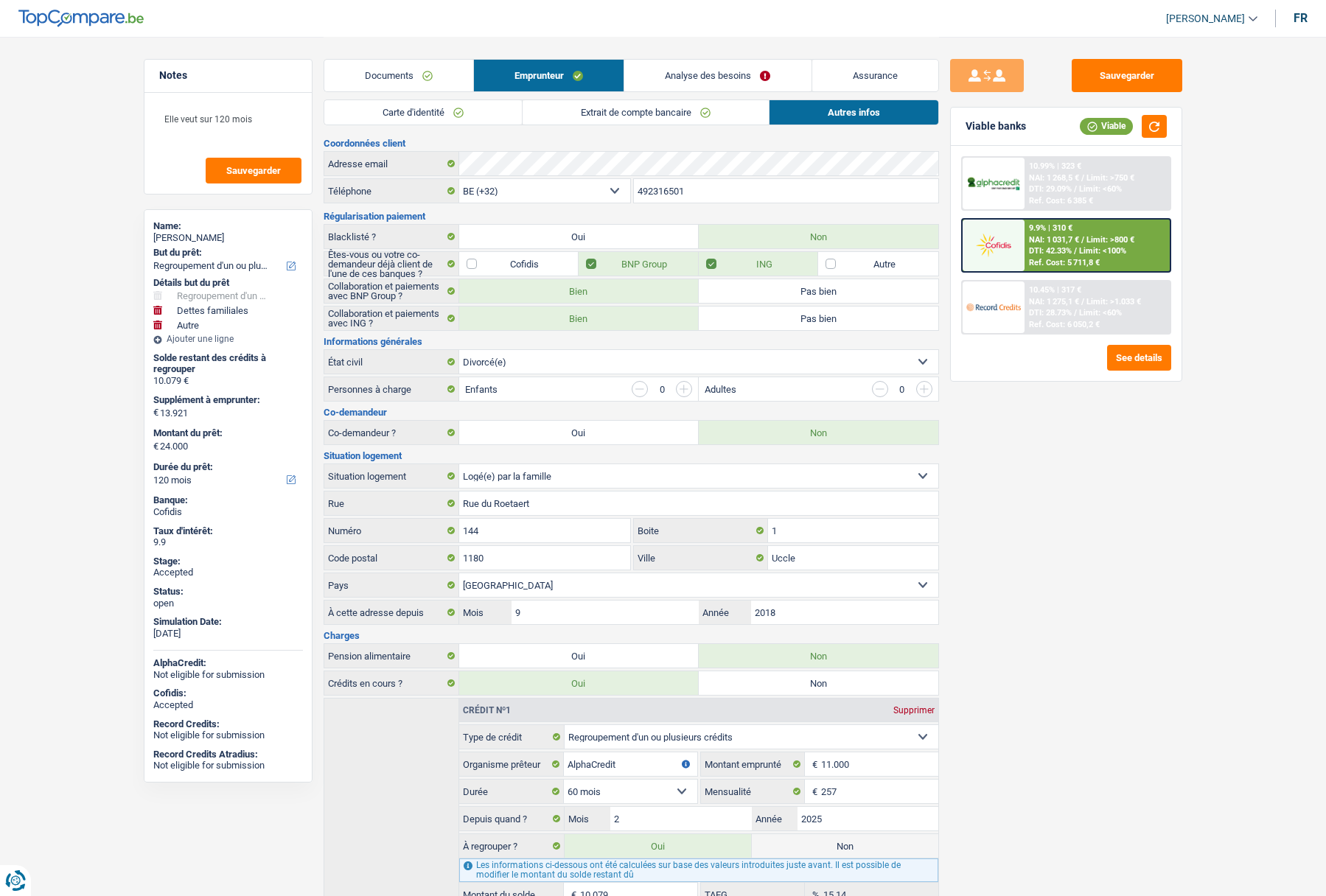
click at [172, 238] on div "[PERSON_NAME]" at bounding box center [228, 238] width 150 height 12
copy div "[PERSON_NAME]"
click at [656, 194] on input "492316501" at bounding box center [785, 190] width 304 height 23
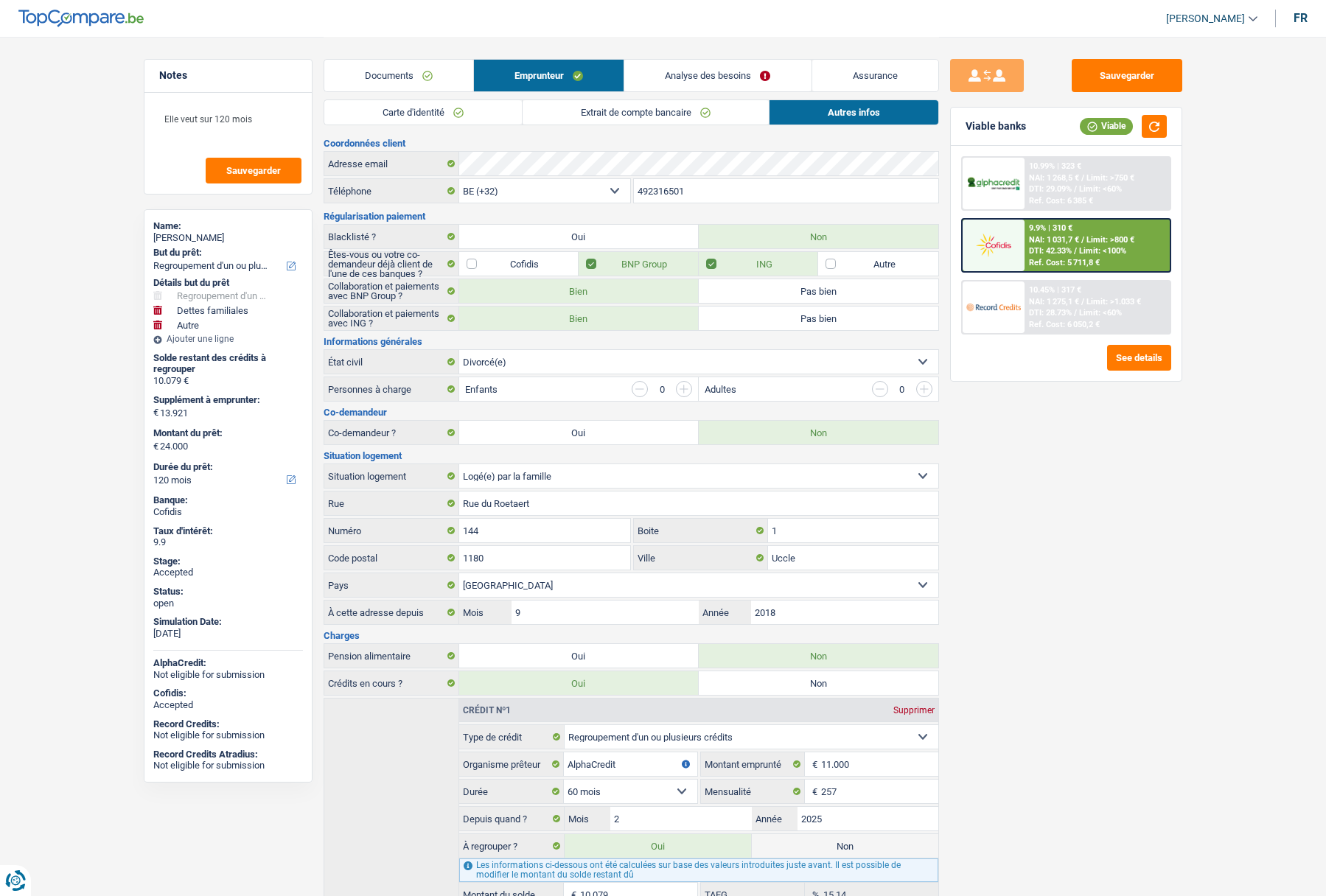
click at [656, 194] on input "492316501" at bounding box center [785, 190] width 304 height 23
click at [1119, 68] on button "Sauvegarder" at bounding box center [1127, 75] width 111 height 33
